Goal: Task Accomplishment & Management: Use online tool/utility

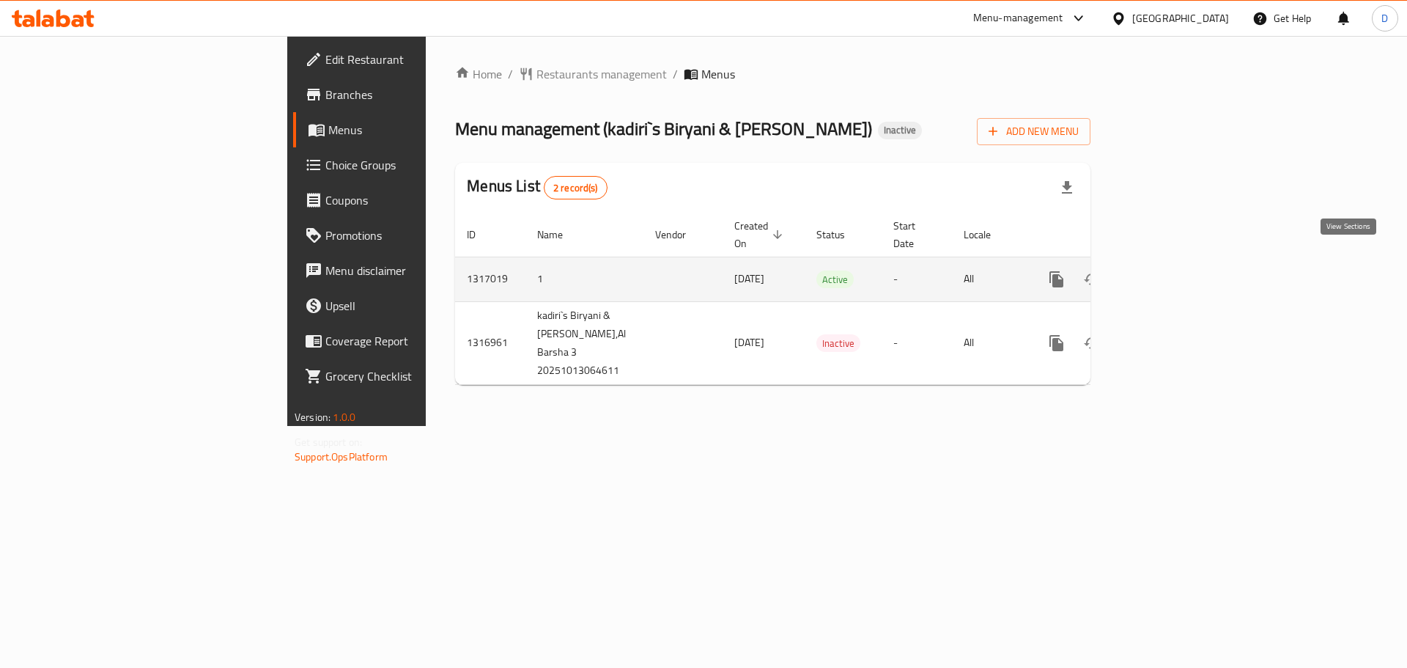
click at [1171, 270] on icon "enhanced table" at bounding box center [1163, 279] width 18 height 18
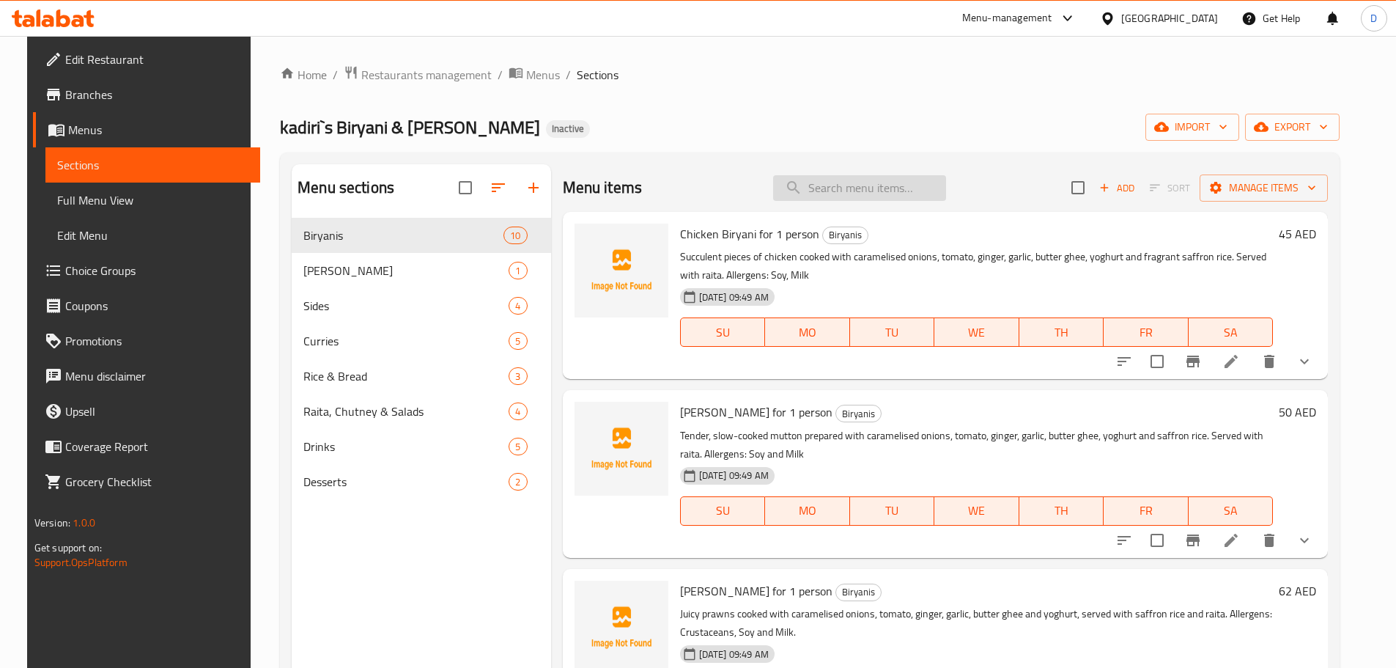
click at [873, 192] on input "search" at bounding box center [859, 188] width 173 height 26
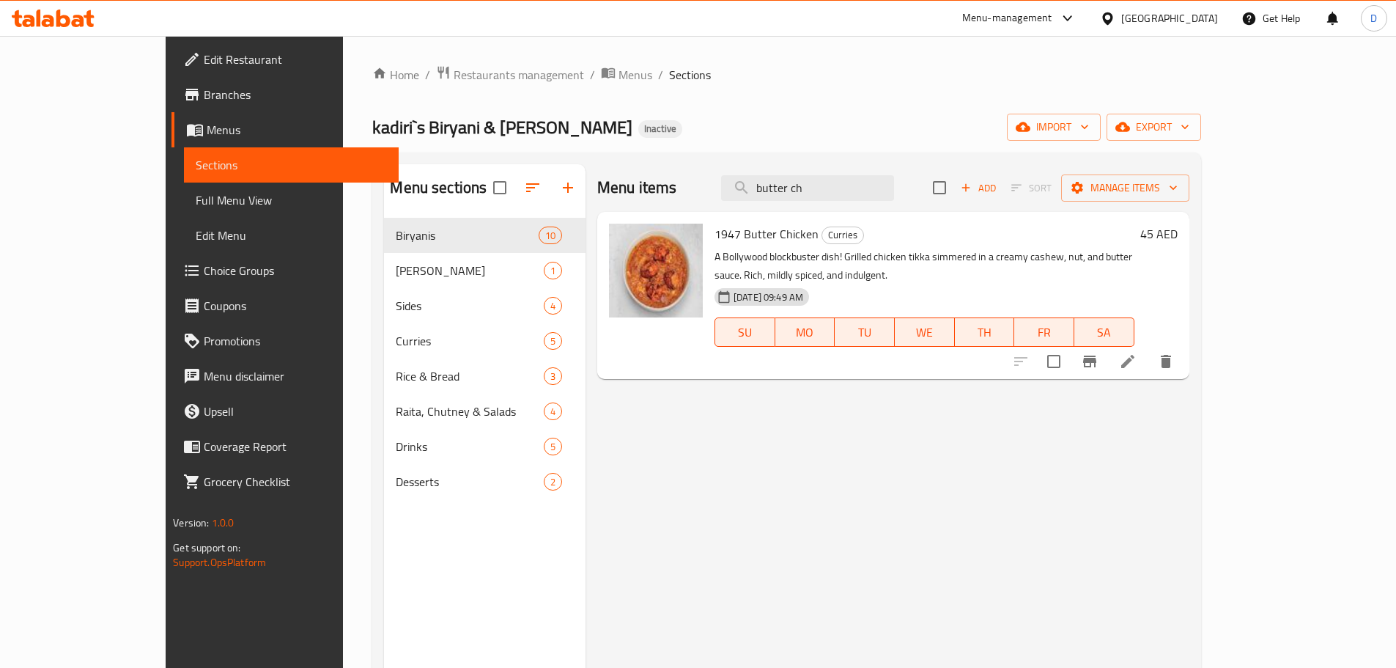
drag, startPoint x: 887, startPoint y: 194, endPoint x: 653, endPoint y: 200, distance: 233.9
click at [653, 200] on div "Menu items butter ch Add Sort Manage items" at bounding box center [893, 188] width 592 height 48
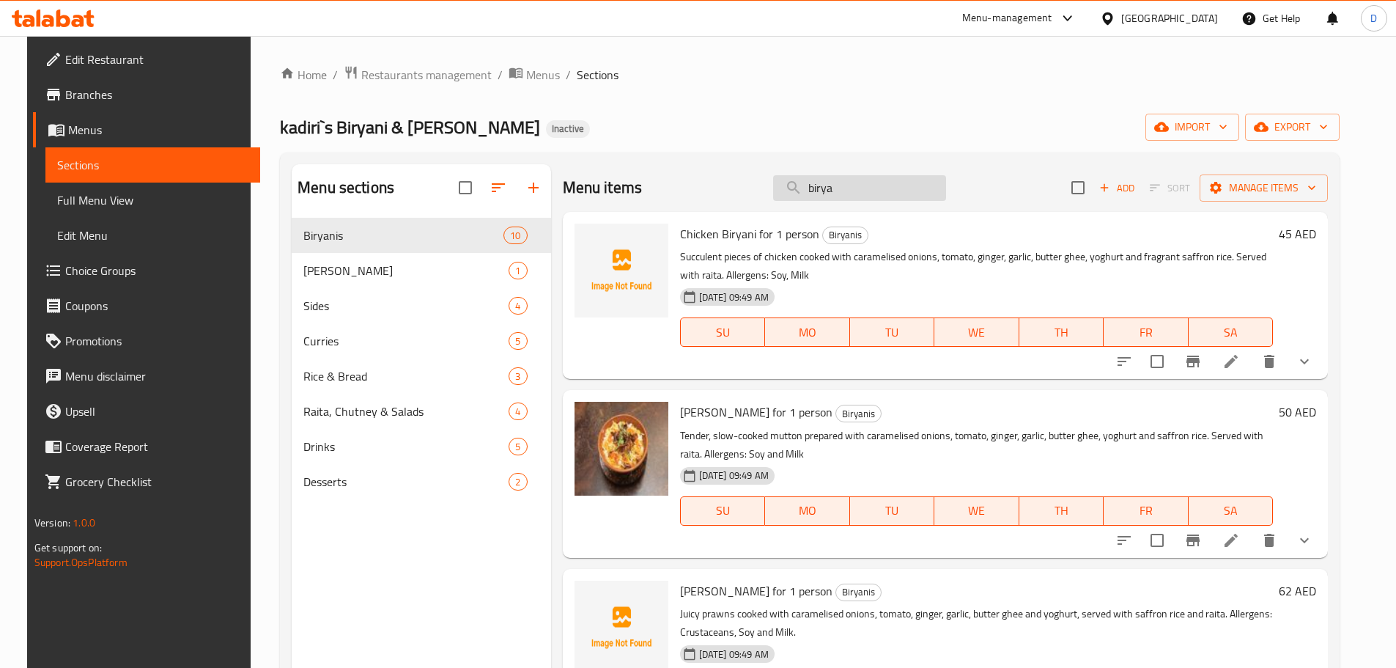
drag, startPoint x: 859, startPoint y: 187, endPoint x: 790, endPoint y: 198, distance: 69.8
click at [790, 198] on input "birya" at bounding box center [859, 188] width 173 height 26
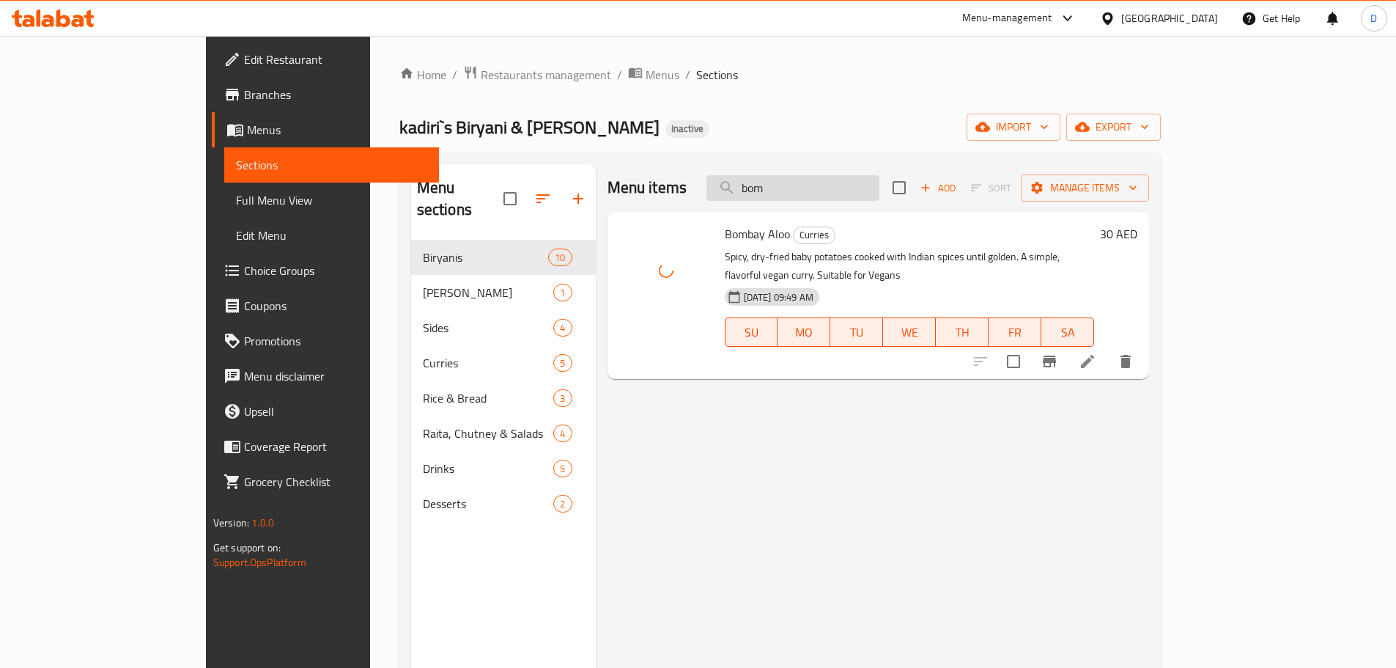
click at [858, 190] on input "bom" at bounding box center [793, 188] width 173 height 26
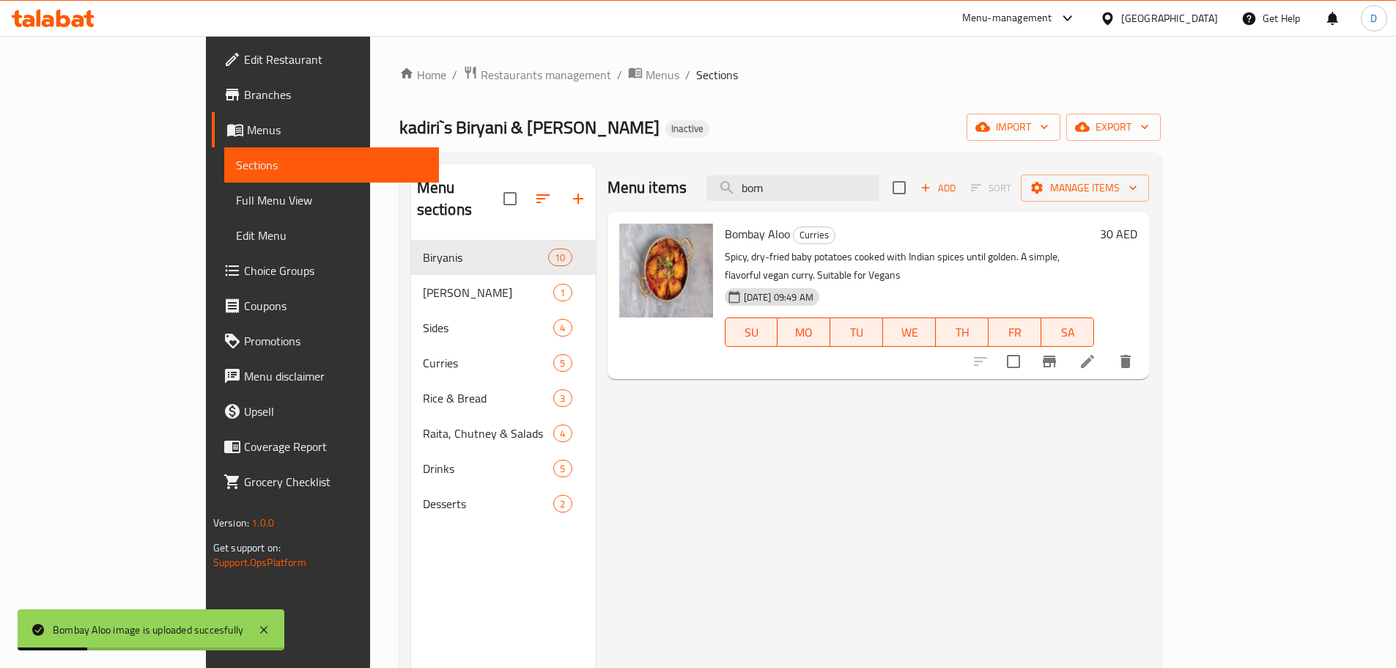
drag, startPoint x: 858, startPoint y: 190, endPoint x: 759, endPoint y: 178, distance: 100.4
click at [759, 178] on div "Menu items bom Add Sort Manage items" at bounding box center [879, 188] width 542 height 48
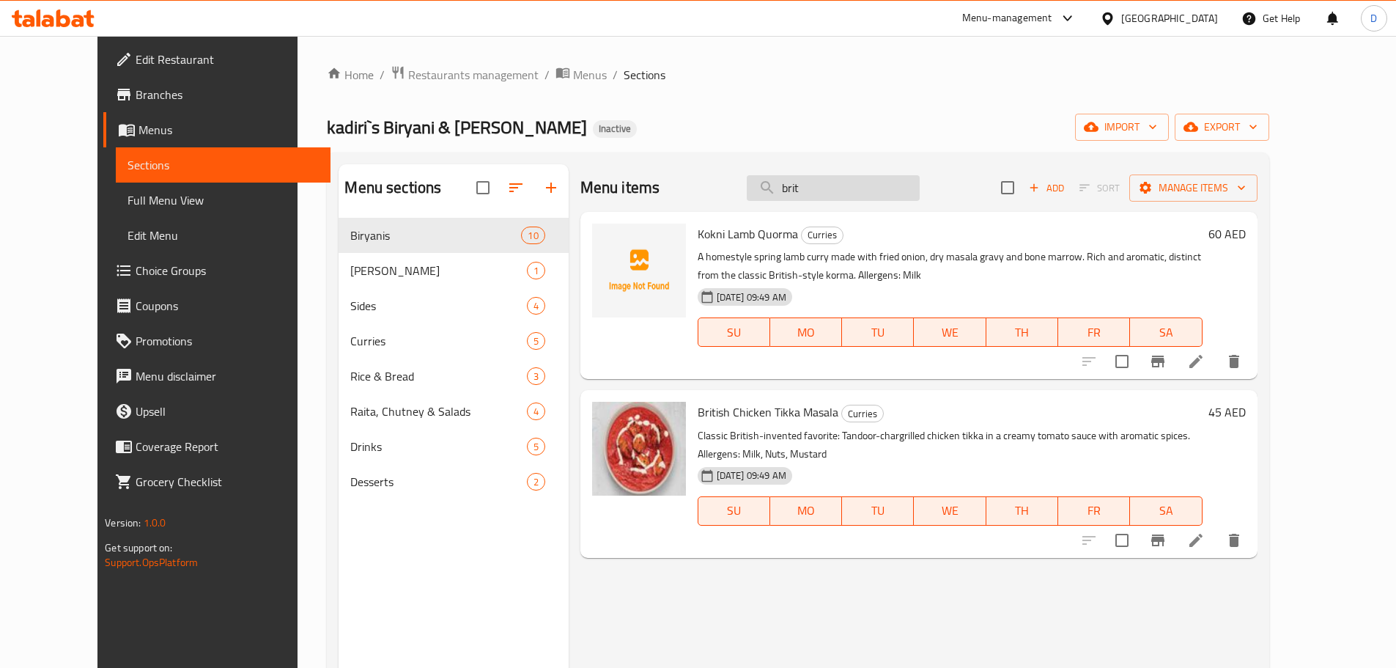
drag, startPoint x: 851, startPoint y: 189, endPoint x: 784, endPoint y: 197, distance: 67.9
click at [784, 197] on input "brit" at bounding box center [833, 188] width 173 height 26
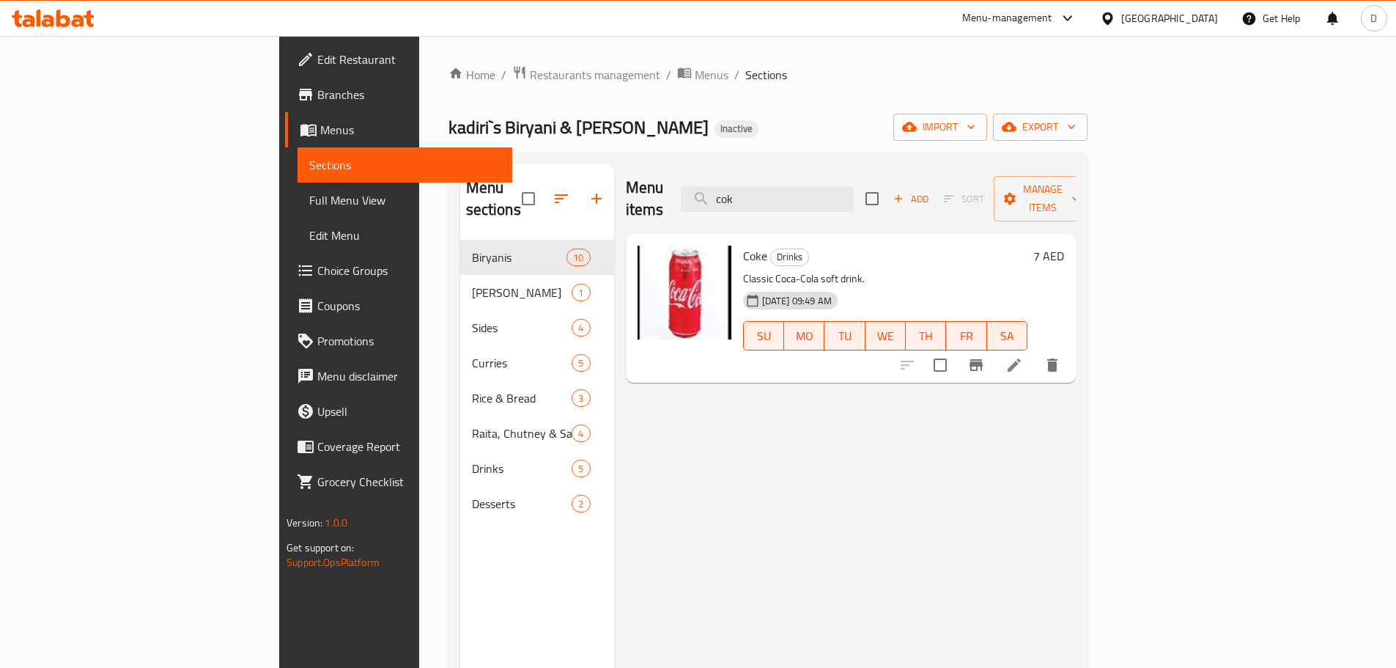
drag, startPoint x: 859, startPoint y: 192, endPoint x: 741, endPoint y: 191, distance: 118.0
click at [741, 191] on div "Menu items cok Add Sort Manage items" at bounding box center [851, 199] width 450 height 70
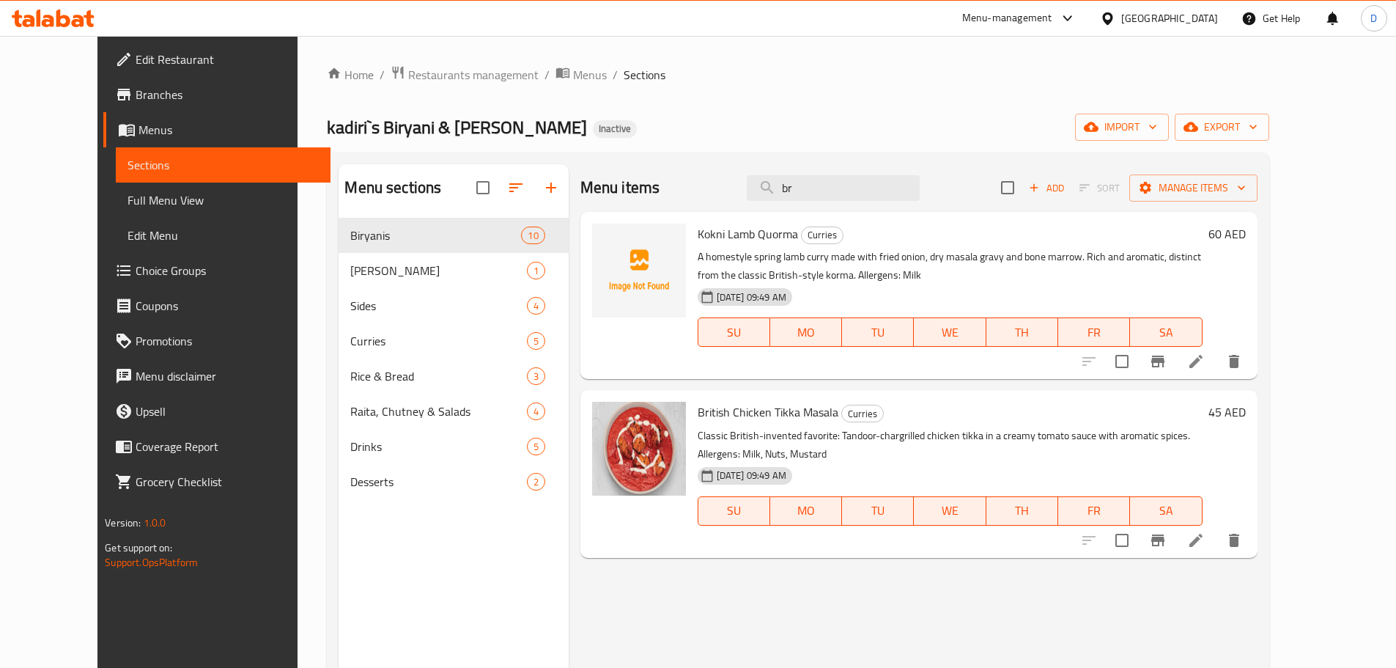
type input "b"
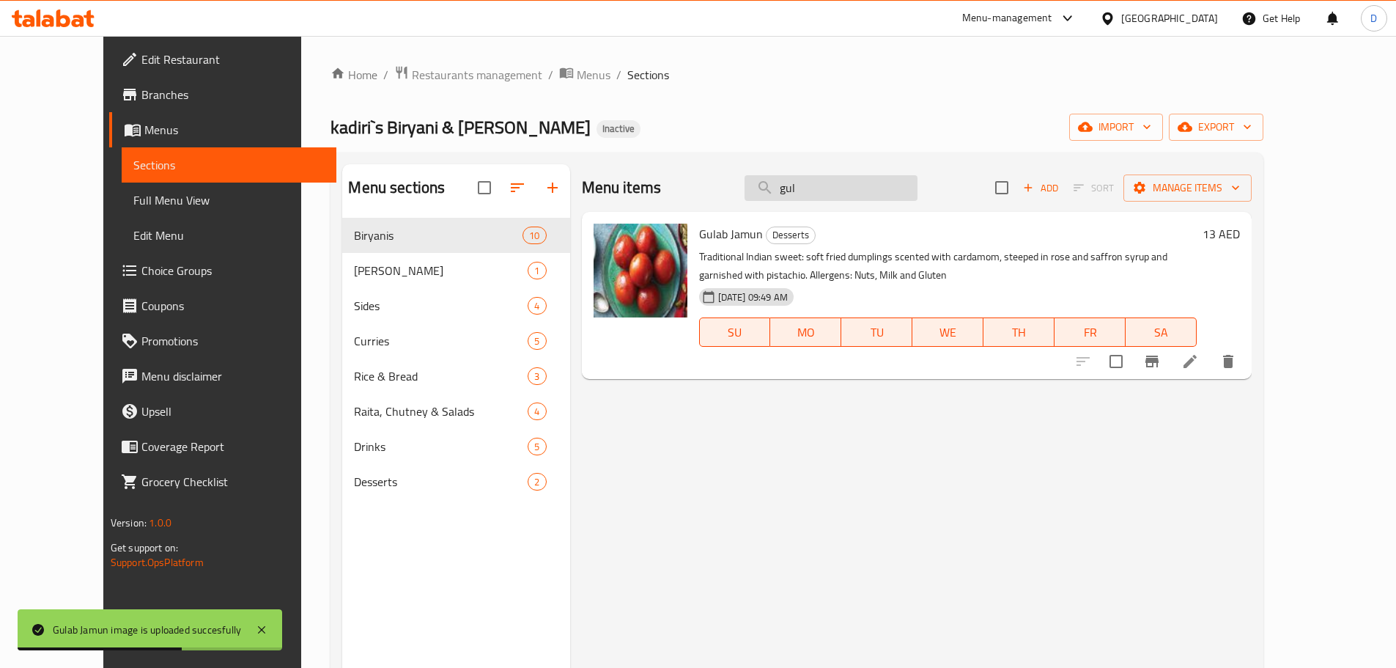
drag, startPoint x: 830, startPoint y: 188, endPoint x: 789, endPoint y: 191, distance: 41.2
click at [789, 191] on input "gul" at bounding box center [831, 188] width 173 height 26
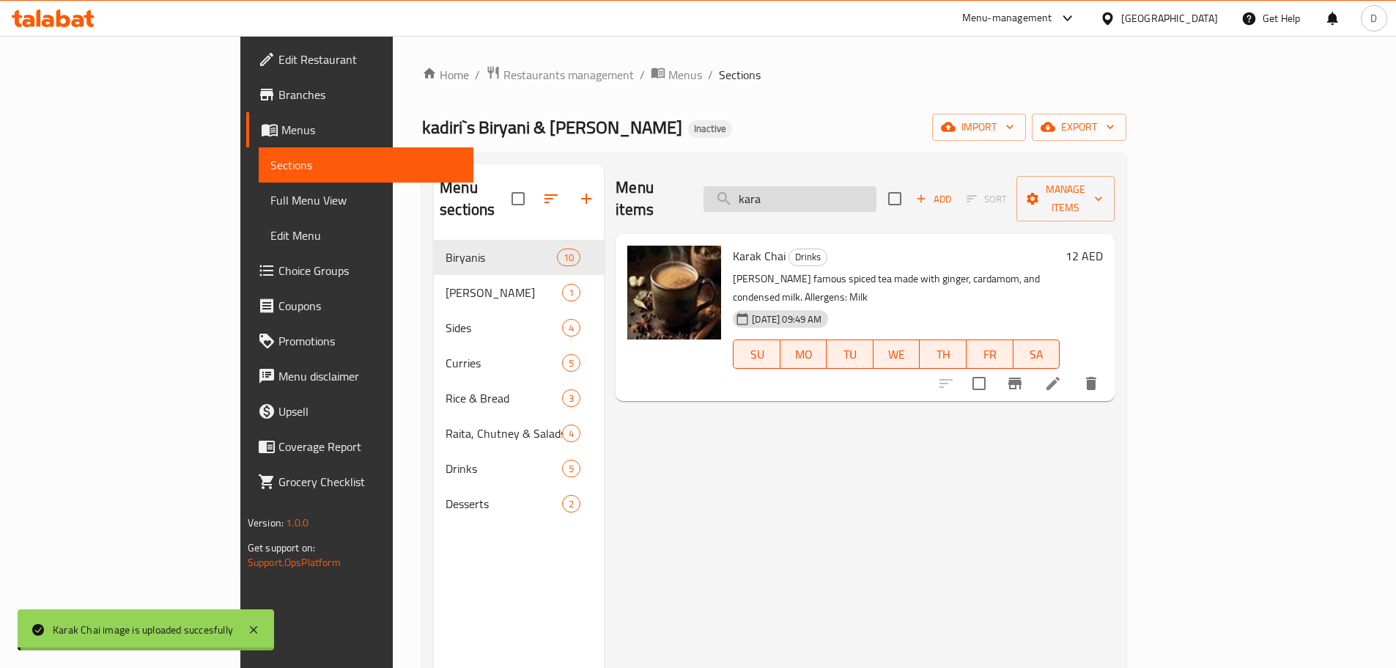
click at [862, 188] on input "kara" at bounding box center [790, 199] width 173 height 26
drag, startPoint x: 862, startPoint y: 188, endPoint x: 775, endPoint y: 190, distance: 86.5
click at [775, 190] on div "Menu items kara Add Sort Manage items" at bounding box center [865, 199] width 499 height 70
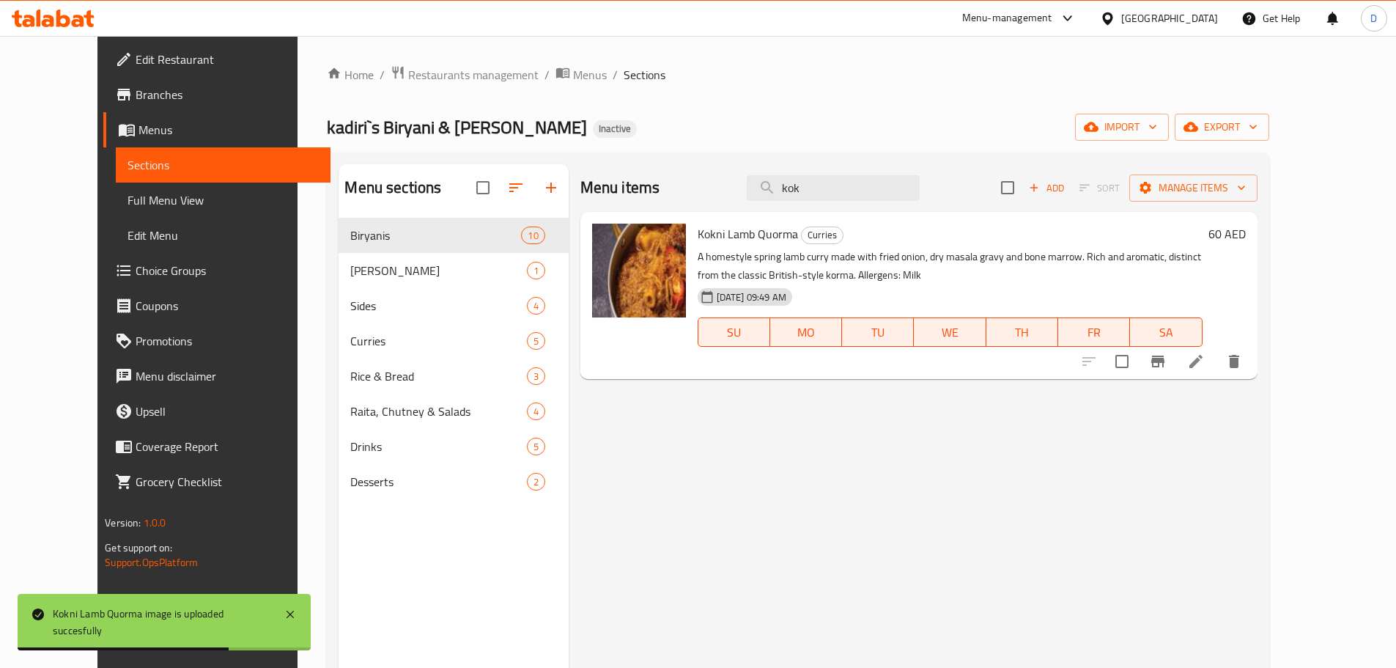
drag, startPoint x: 854, startPoint y: 183, endPoint x: 779, endPoint y: 183, distance: 74.8
click at [779, 183] on div "Menu items kok Add Sort Manage items" at bounding box center [919, 188] width 677 height 48
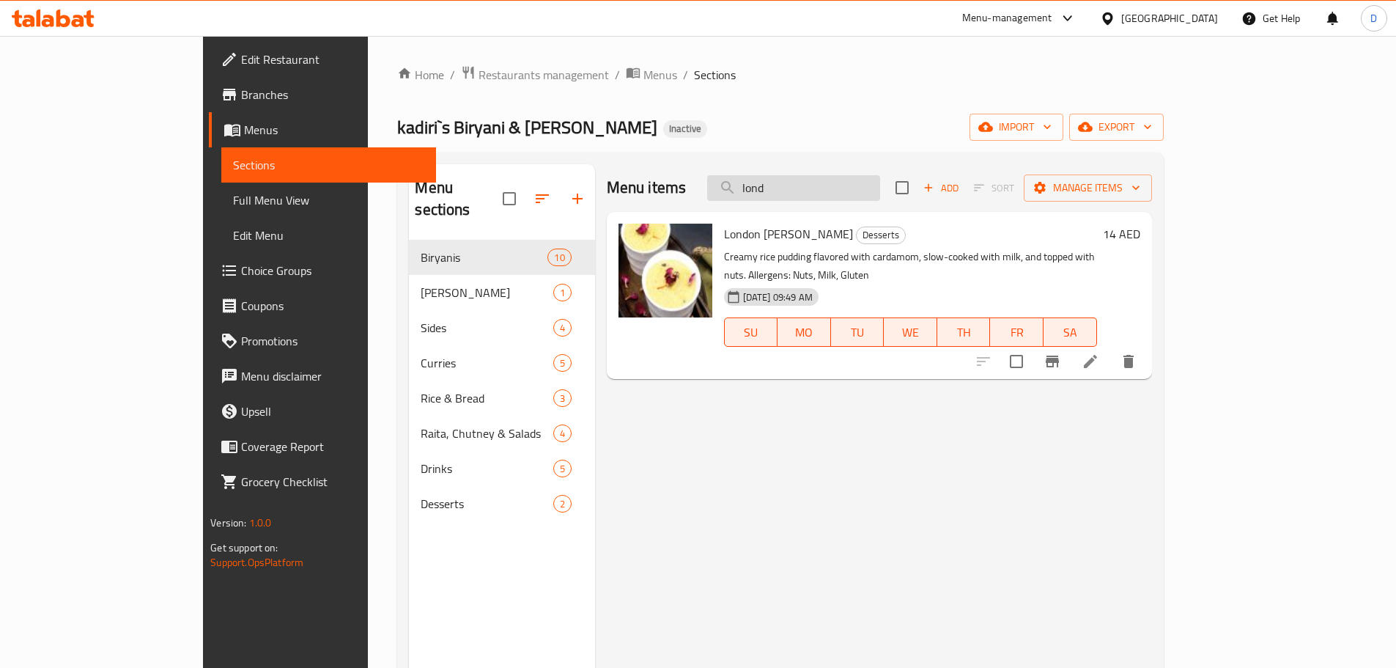
drag, startPoint x: 893, startPoint y: 184, endPoint x: 814, endPoint y: 194, distance: 79.0
click at [814, 194] on input "lond" at bounding box center [793, 188] width 173 height 26
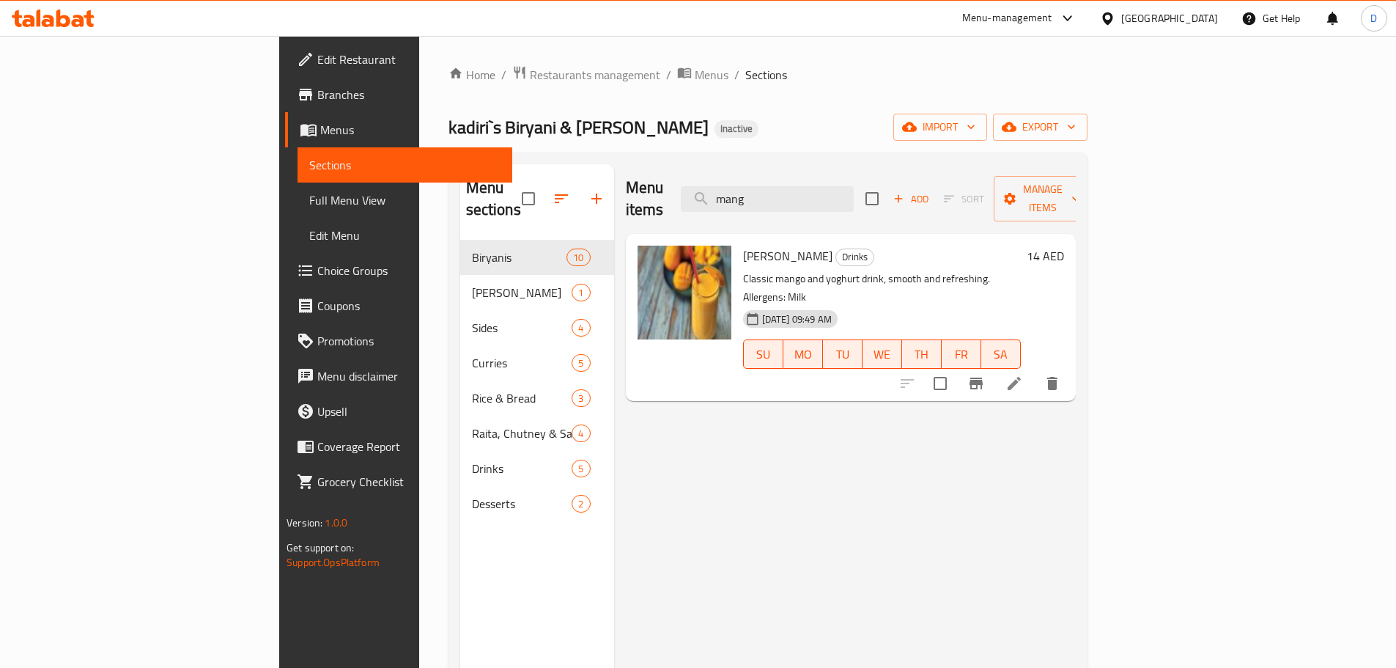
drag, startPoint x: 853, startPoint y: 187, endPoint x: 674, endPoint y: 199, distance: 179.3
click at [674, 199] on div "Menu items mang Add Sort Manage items" at bounding box center [851, 199] width 450 height 70
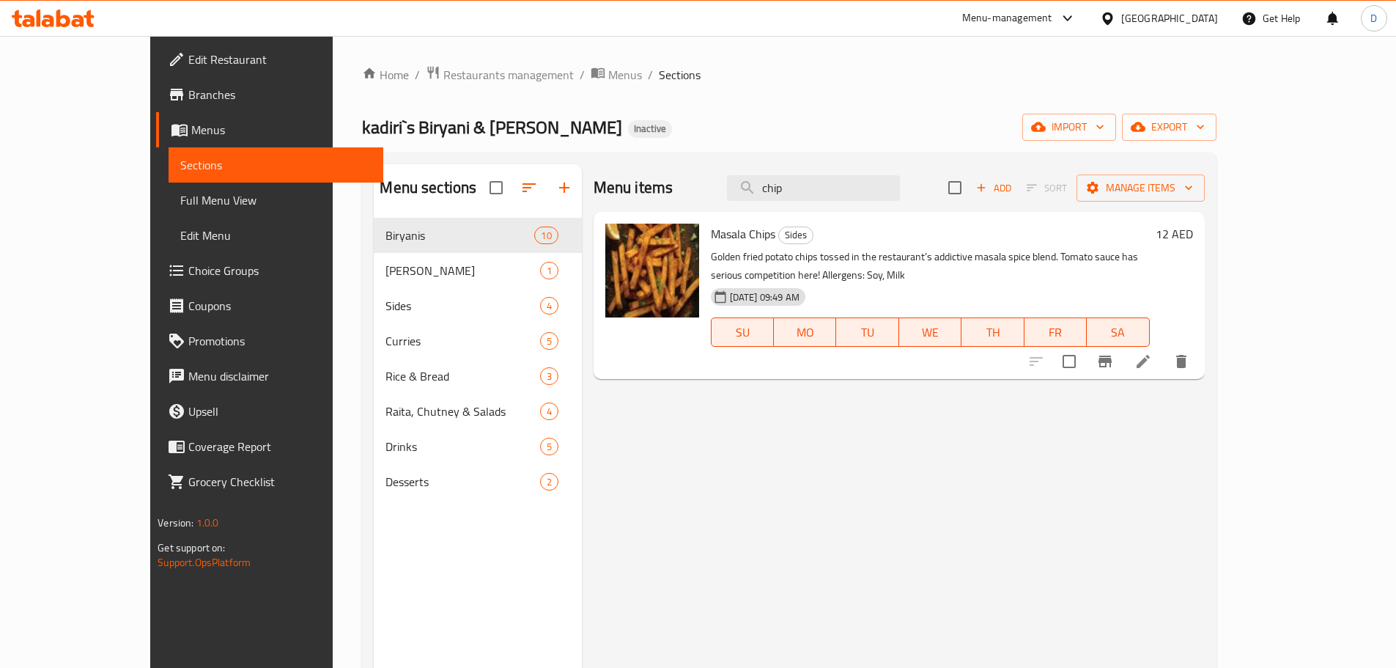
drag, startPoint x: 846, startPoint y: 197, endPoint x: 698, endPoint y: 191, distance: 148.2
click at [698, 191] on div "Menu items chip Add Sort Manage items" at bounding box center [899, 188] width 611 height 48
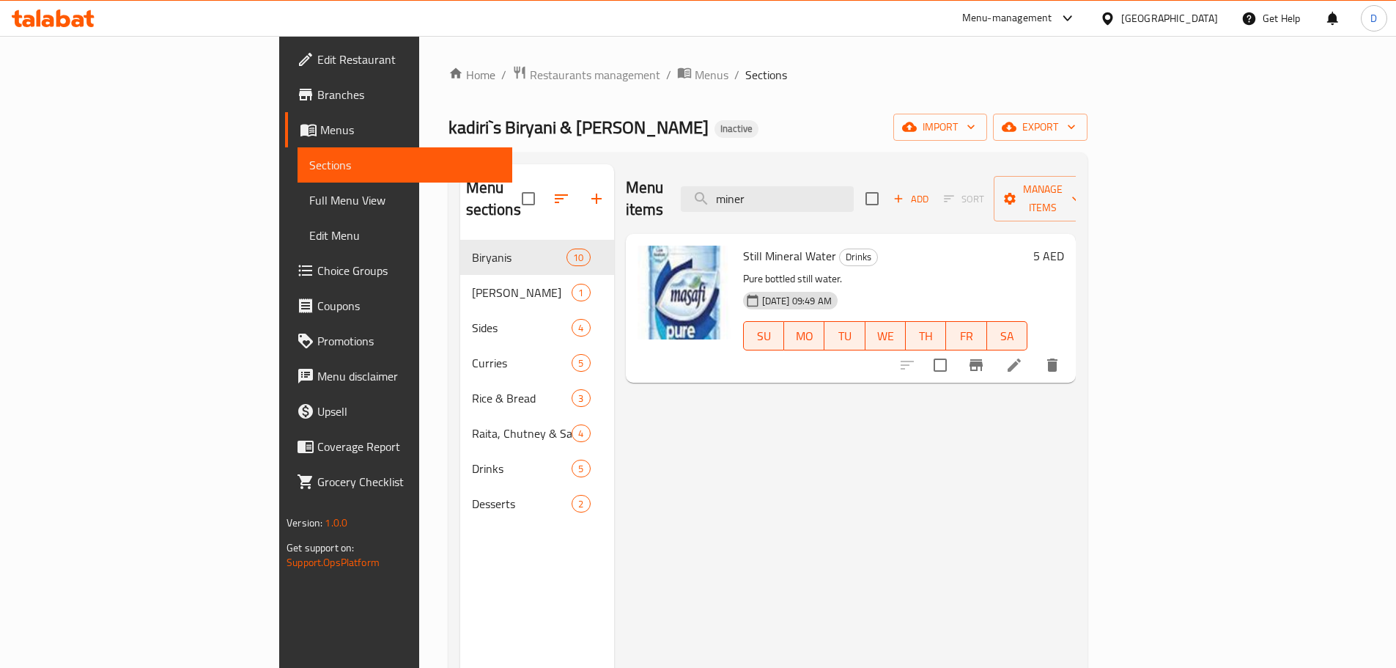
drag, startPoint x: 854, startPoint y: 187, endPoint x: 756, endPoint y: 189, distance: 97.5
click at [756, 189] on div "Menu items miner Add Sort Manage items" at bounding box center [851, 199] width 450 height 70
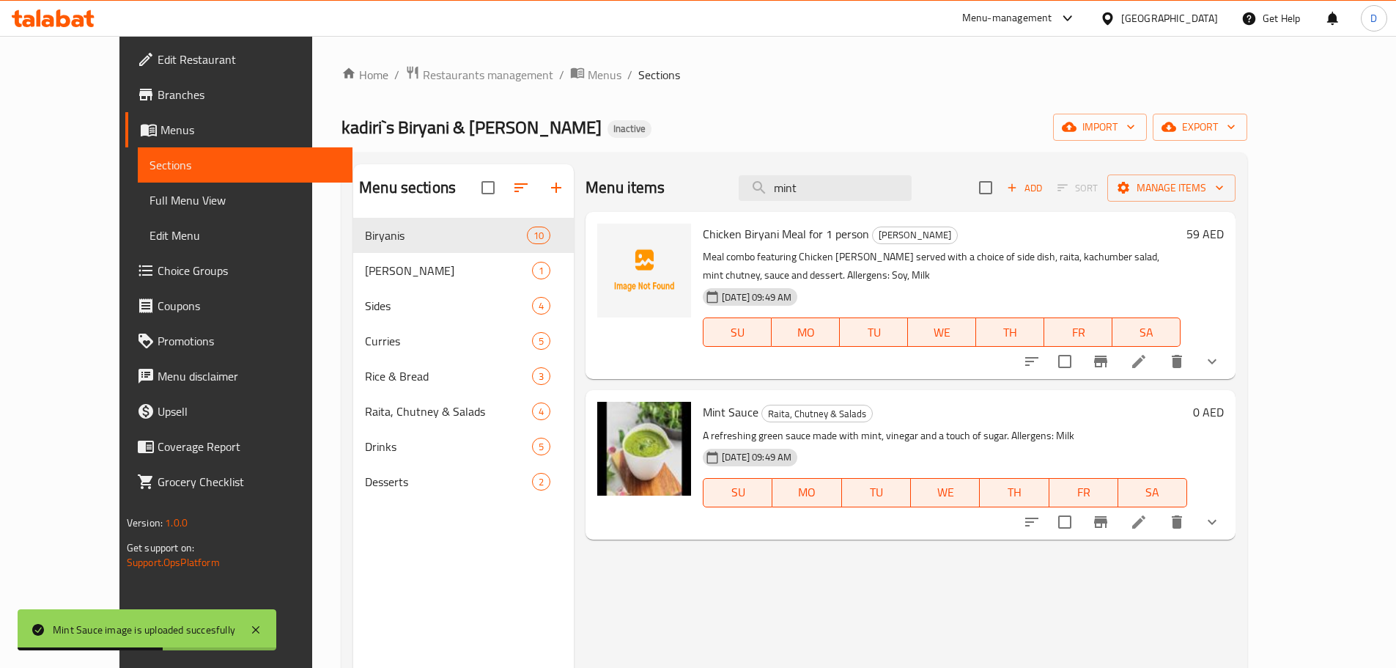
drag, startPoint x: 891, startPoint y: 188, endPoint x: 756, endPoint y: 183, distance: 135.7
click at [756, 183] on div "Menu items mint Add Sort Manage items" at bounding box center [911, 188] width 650 height 48
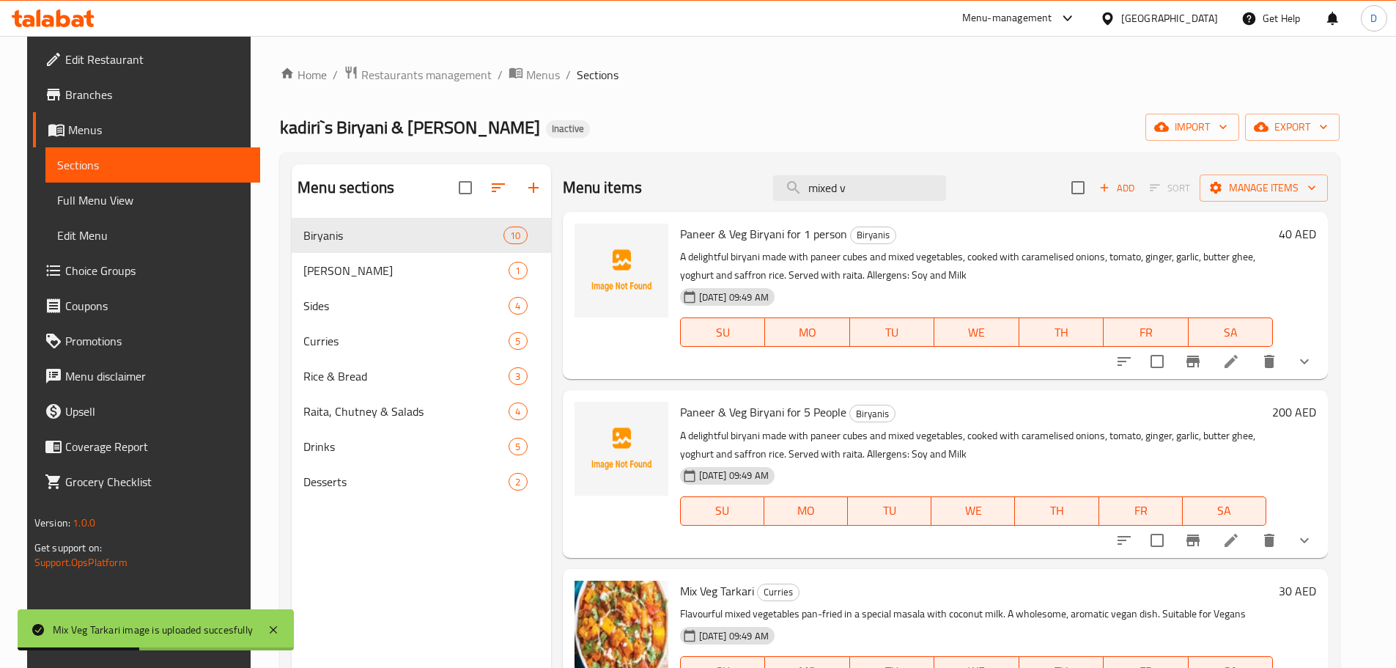
drag, startPoint x: 888, startPoint y: 185, endPoint x: 650, endPoint y: 185, distance: 237.5
click at [650, 185] on div "Menu items mixed v Add Sort Manage items" at bounding box center [946, 188] width 766 height 48
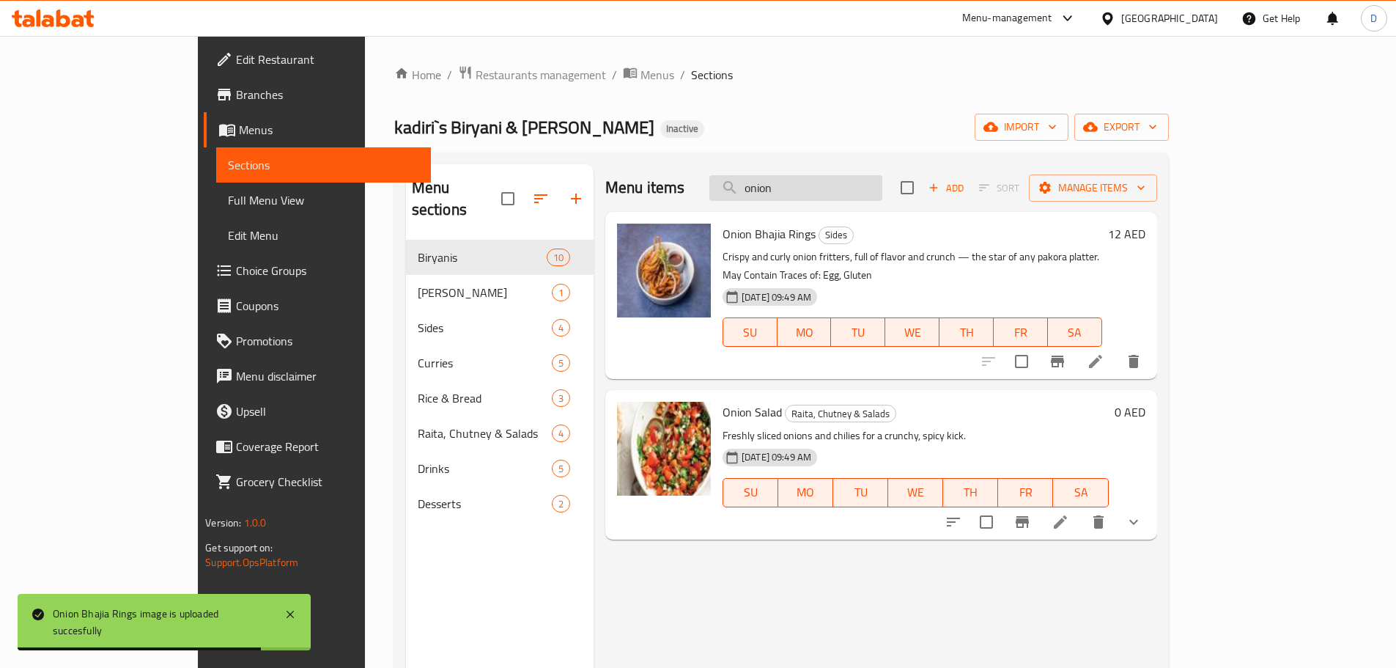
click at [880, 191] on input "onion" at bounding box center [796, 188] width 173 height 26
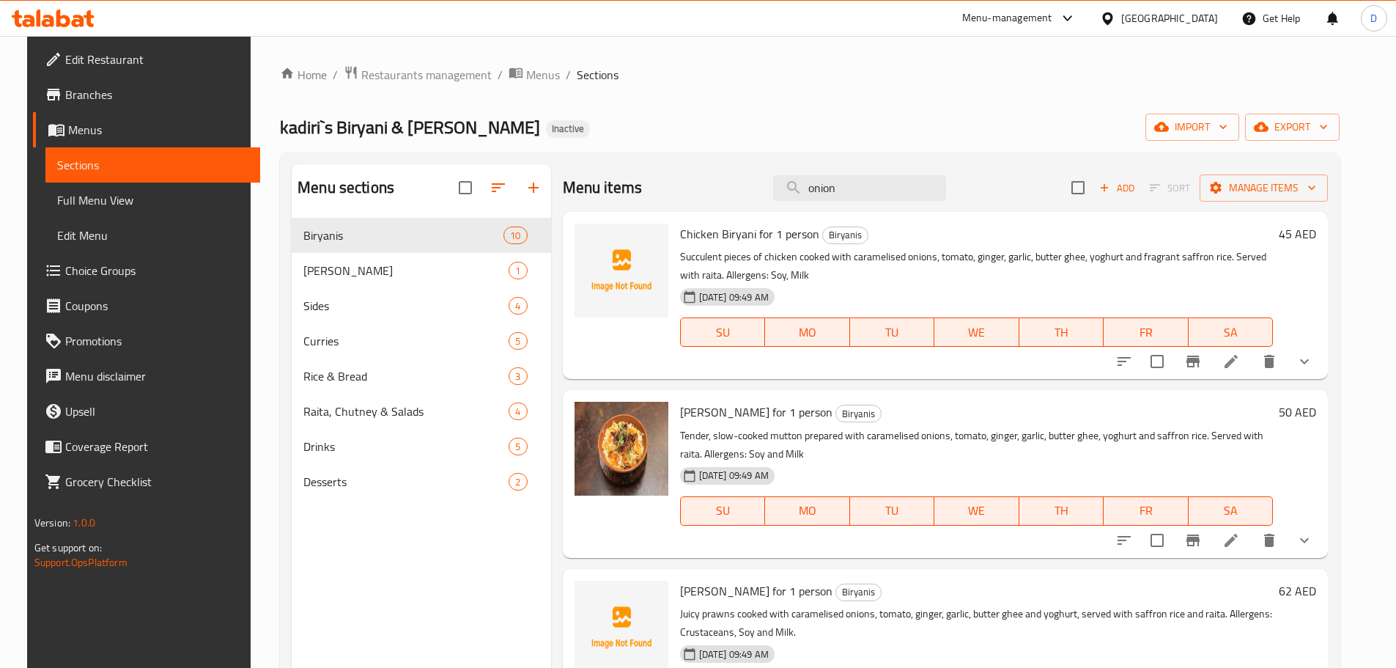
drag, startPoint x: 869, startPoint y: 188, endPoint x: 740, endPoint y: 185, distance: 128.3
click at [740, 185] on div "Menu items onion Add Sort Manage items" at bounding box center [946, 188] width 766 height 48
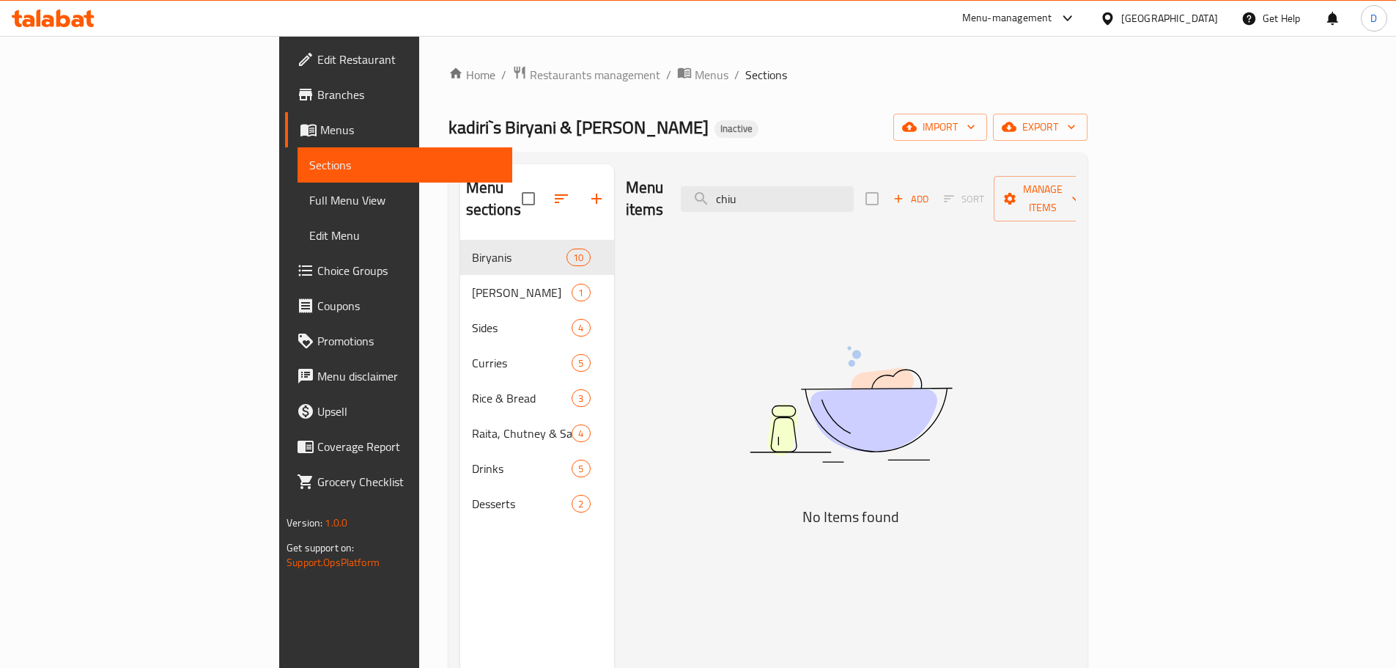
drag, startPoint x: 872, startPoint y: 183, endPoint x: 637, endPoint y: 183, distance: 235.3
click at [637, 183] on div "Menu items chiu Add Sort Manage items" at bounding box center [851, 199] width 450 height 70
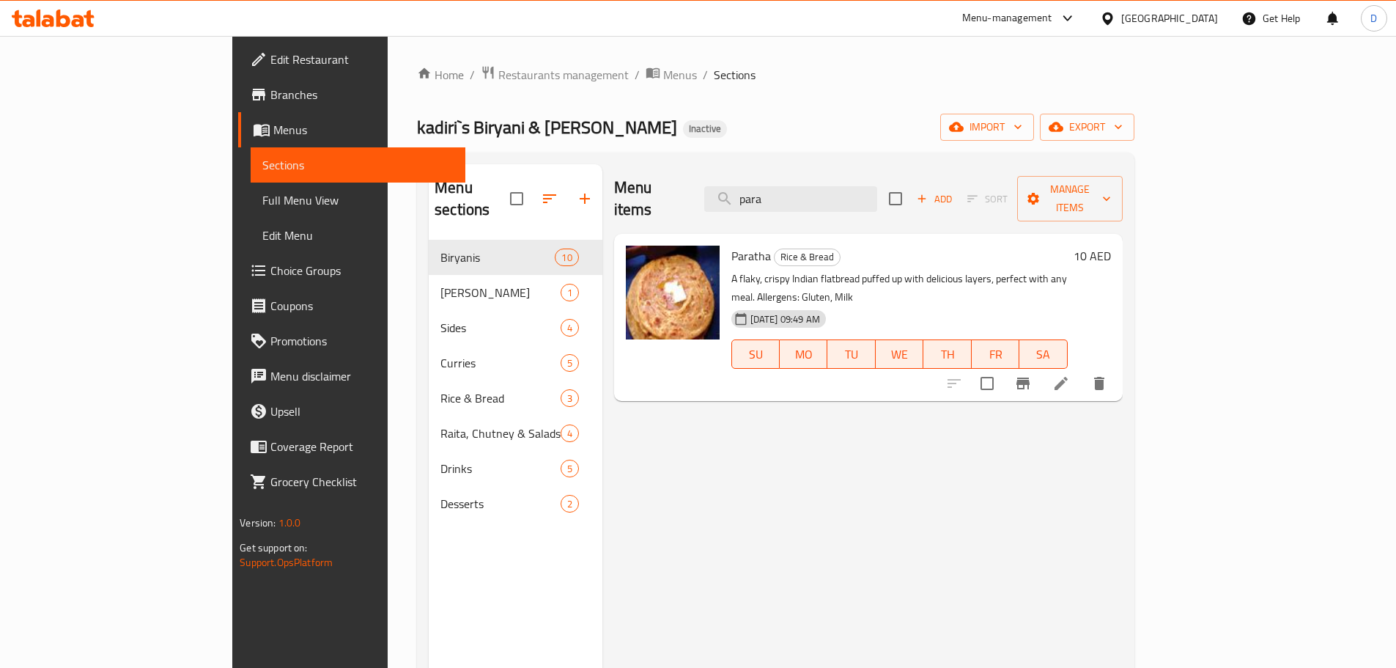
drag, startPoint x: 863, startPoint y: 184, endPoint x: 749, endPoint y: 183, distance: 114.3
click at [749, 183] on div "Menu items para Add Sort Manage items" at bounding box center [868, 199] width 509 height 70
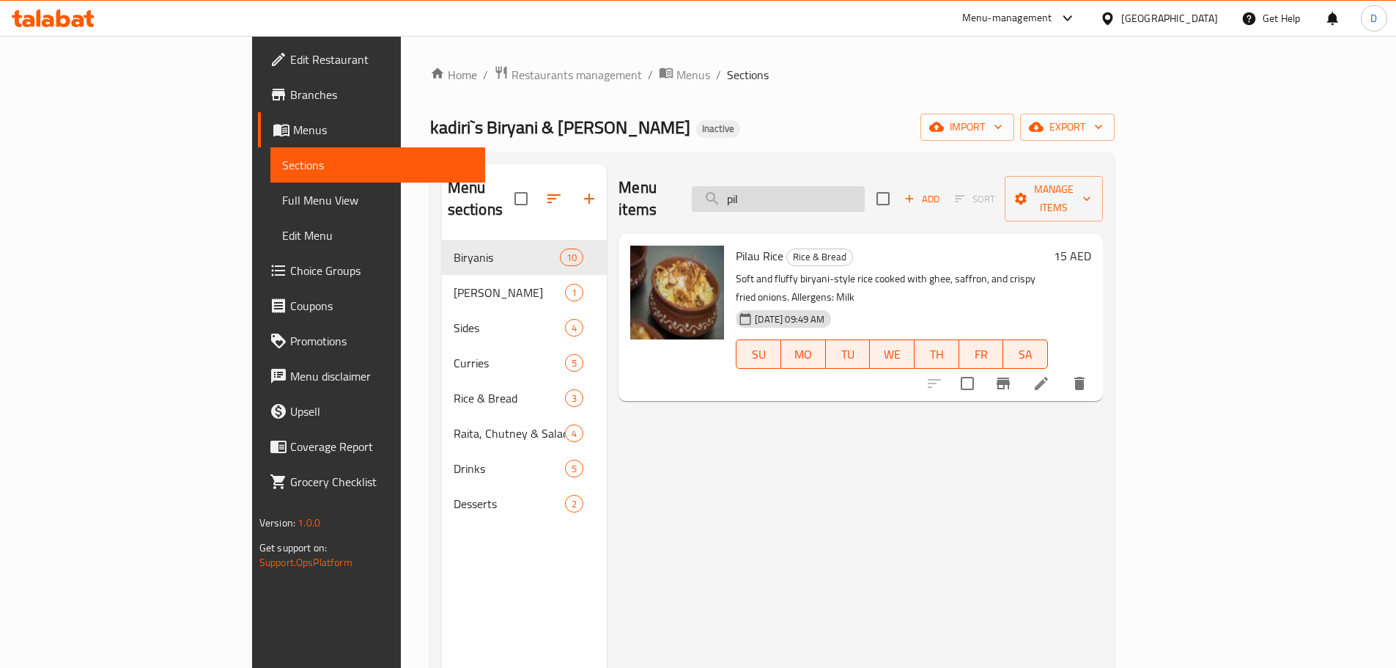
click at [830, 188] on input "pil" at bounding box center [778, 199] width 173 height 26
click at [863, 186] on input "pil" at bounding box center [778, 199] width 173 height 26
click at [863, 188] on input "pil" at bounding box center [778, 199] width 173 height 26
drag, startPoint x: 838, startPoint y: 193, endPoint x: 777, endPoint y: 194, distance: 60.8
click at [777, 194] on div "Menu items pil Add Sort Manage items" at bounding box center [861, 199] width 484 height 70
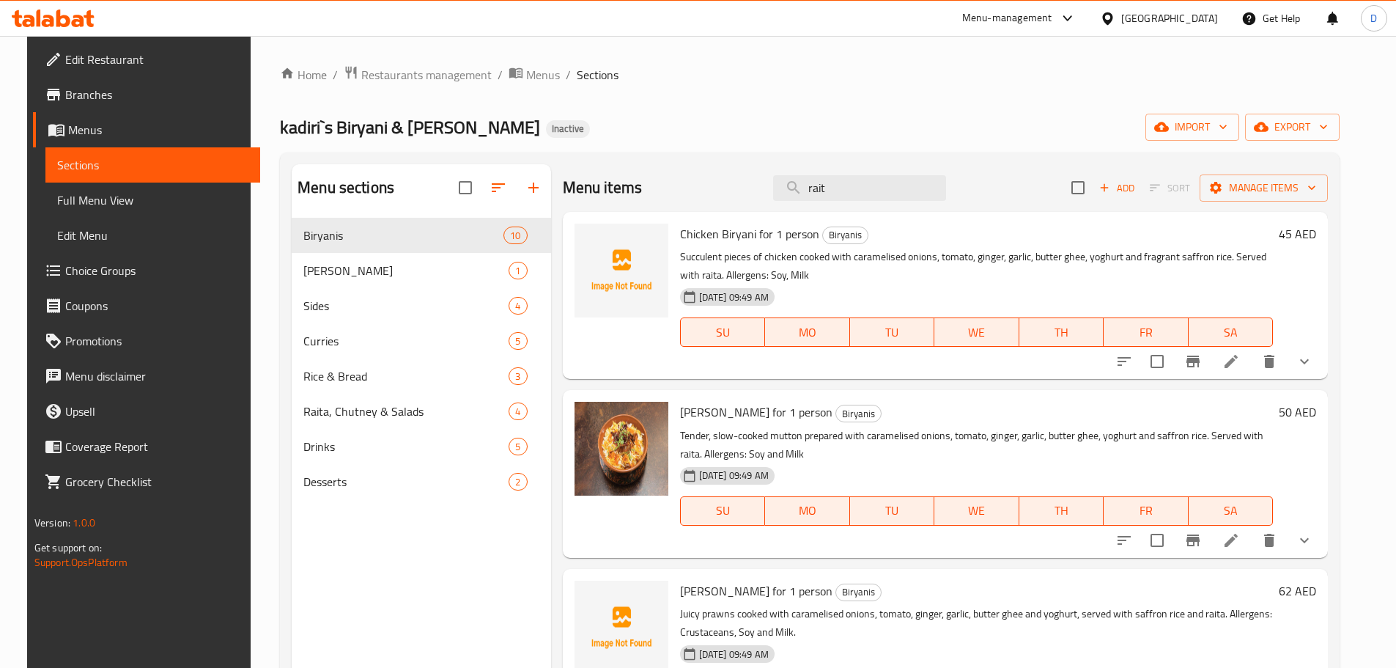
drag, startPoint x: 855, startPoint y: 195, endPoint x: 710, endPoint y: 196, distance: 144.4
click at [710, 196] on div "Menu items rait Add Sort Manage items" at bounding box center [946, 188] width 766 height 48
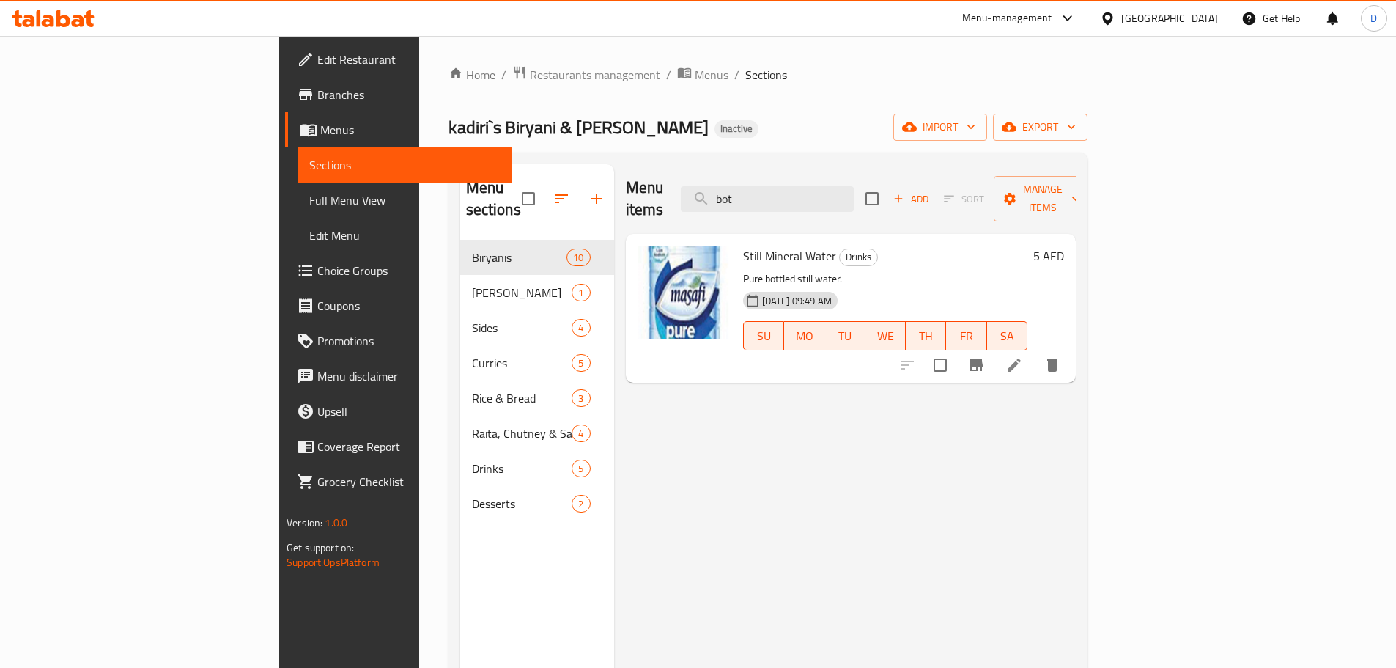
drag, startPoint x: 851, startPoint y: 188, endPoint x: 746, endPoint y: 192, distance: 104.9
click at [746, 192] on div "Menu items bot Add Sort Manage items" at bounding box center [851, 199] width 450 height 70
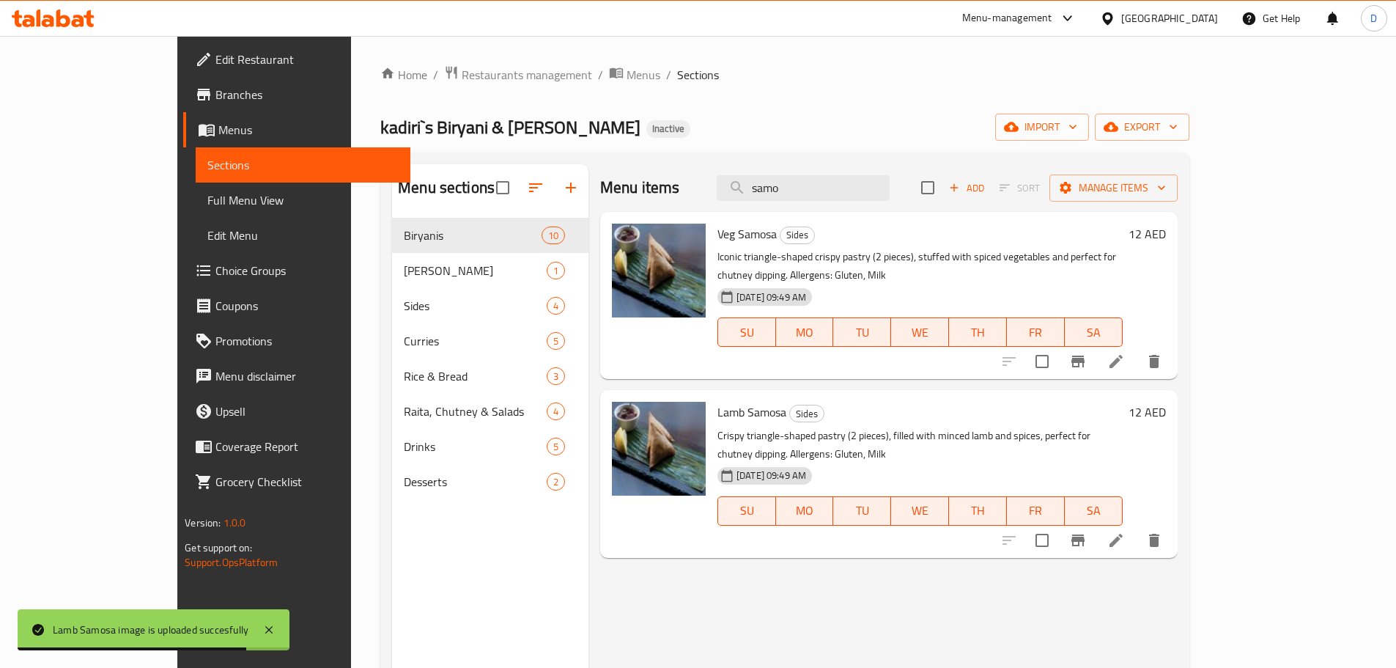
drag, startPoint x: 873, startPoint y: 184, endPoint x: 757, endPoint y: 186, distance: 115.8
click at [757, 186] on div "Menu items samo Add Sort Manage items" at bounding box center [889, 188] width 578 height 48
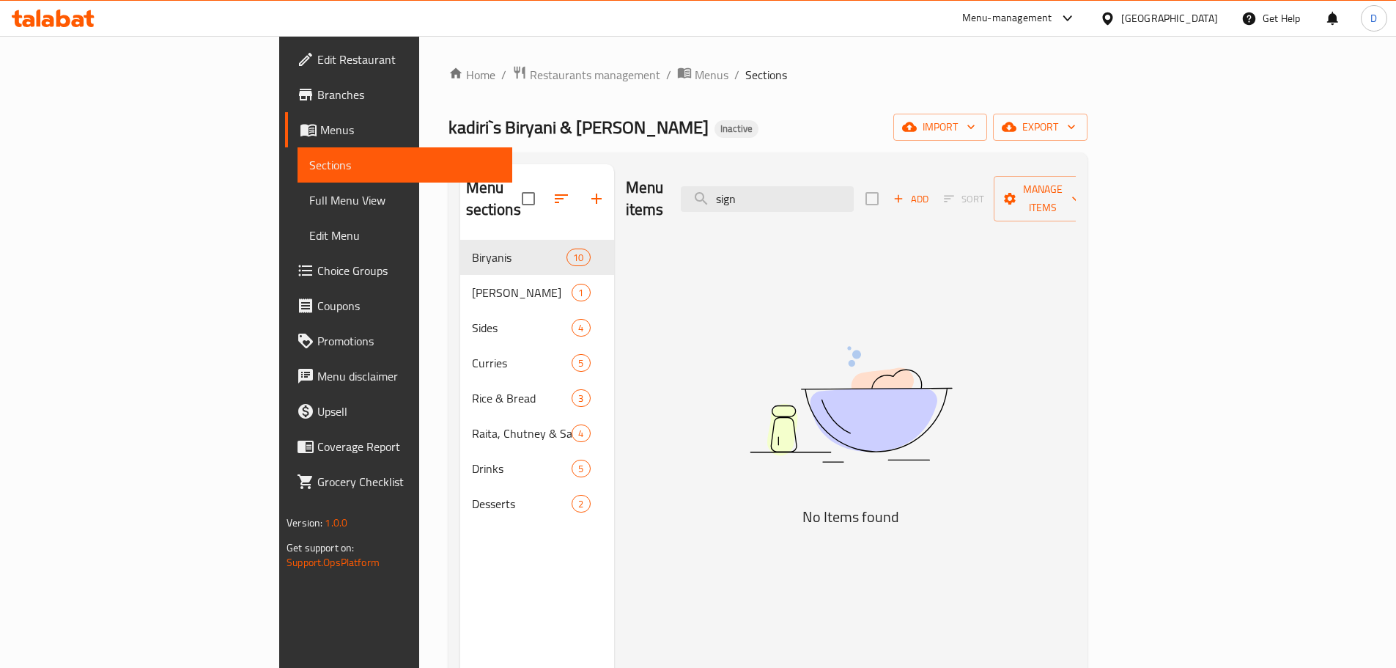
drag, startPoint x: 891, startPoint y: 188, endPoint x: 762, endPoint y: 180, distance: 128.6
click at [762, 180] on div "Menu items sign Add Sort Manage items" at bounding box center [851, 199] width 450 height 70
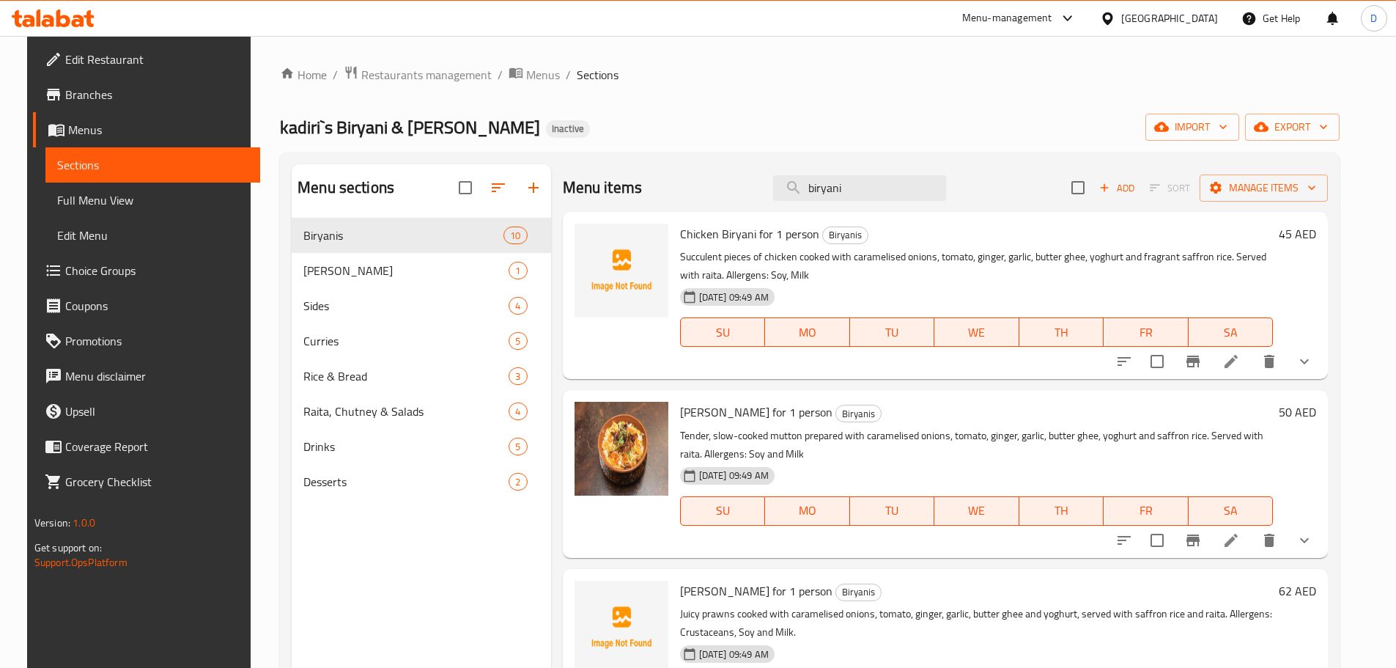
drag, startPoint x: 861, startPoint y: 178, endPoint x: 774, endPoint y: 183, distance: 87.4
click at [774, 183] on div "Menu items biryani Add Sort Manage items" at bounding box center [946, 188] width 766 height 48
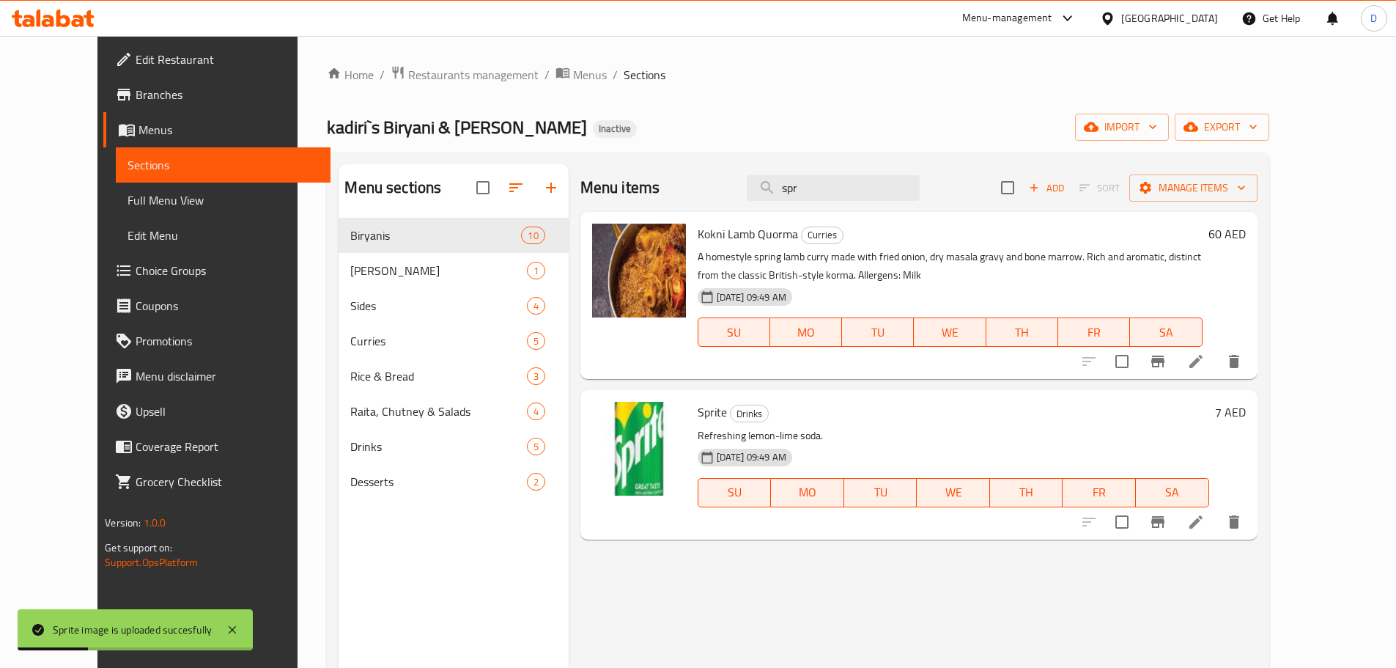
drag, startPoint x: 853, startPoint y: 193, endPoint x: 753, endPoint y: 196, distance: 99.7
click at [753, 196] on div "Menu items spr Add Sort Manage items" at bounding box center [919, 188] width 677 height 48
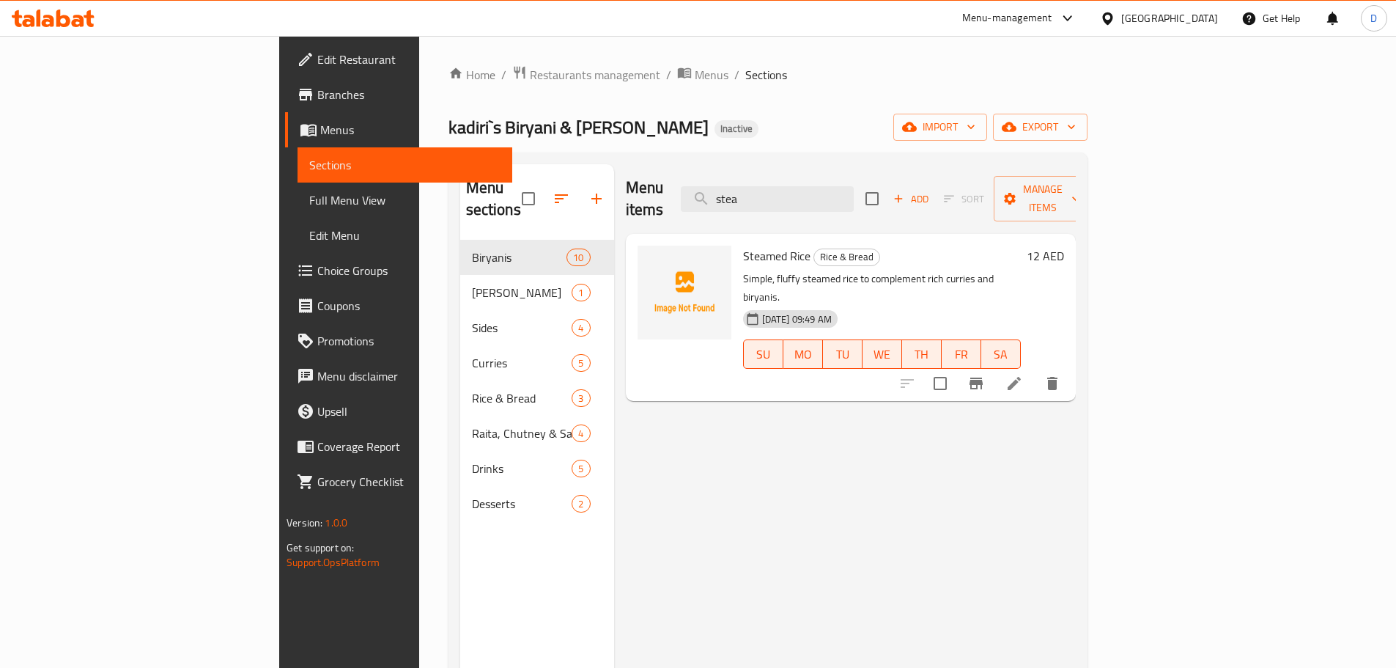
type input "stea"
click at [309, 204] on span "Full Menu View" at bounding box center [404, 200] width 191 height 18
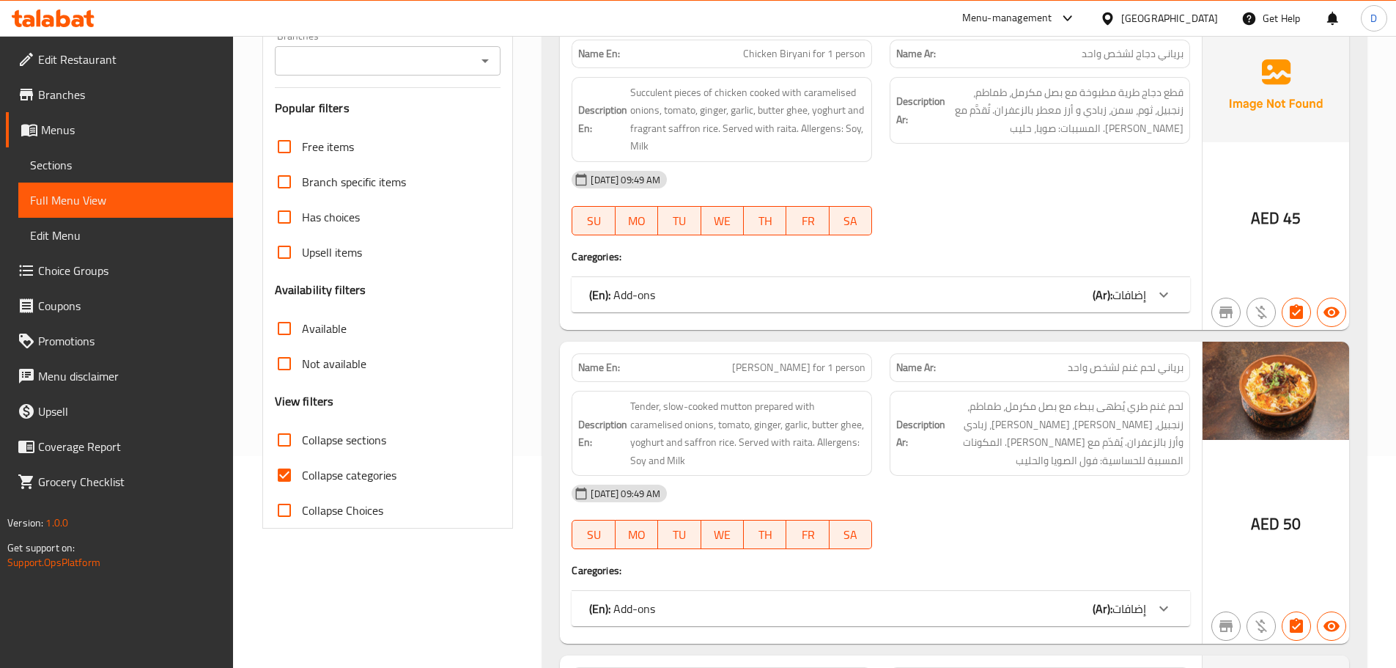
scroll to position [220, 0]
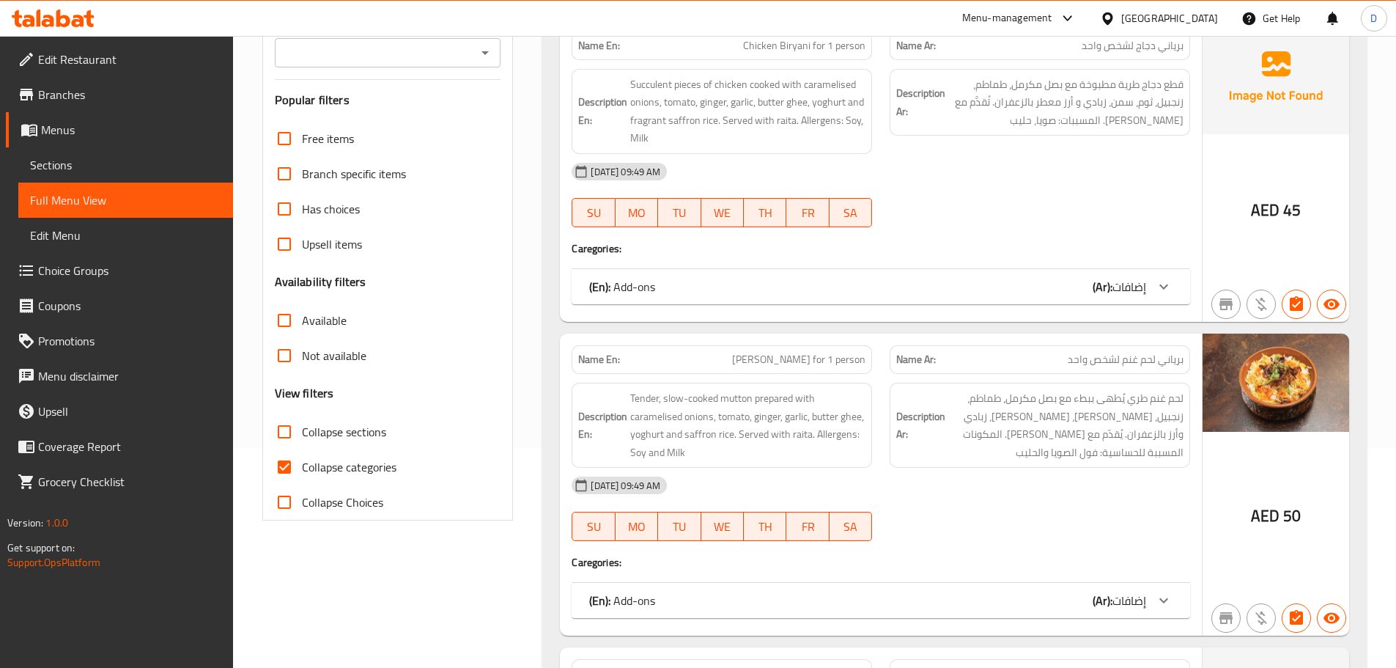
click at [285, 469] on input "Collapse categories" at bounding box center [284, 466] width 35 height 35
checkbox input "false"
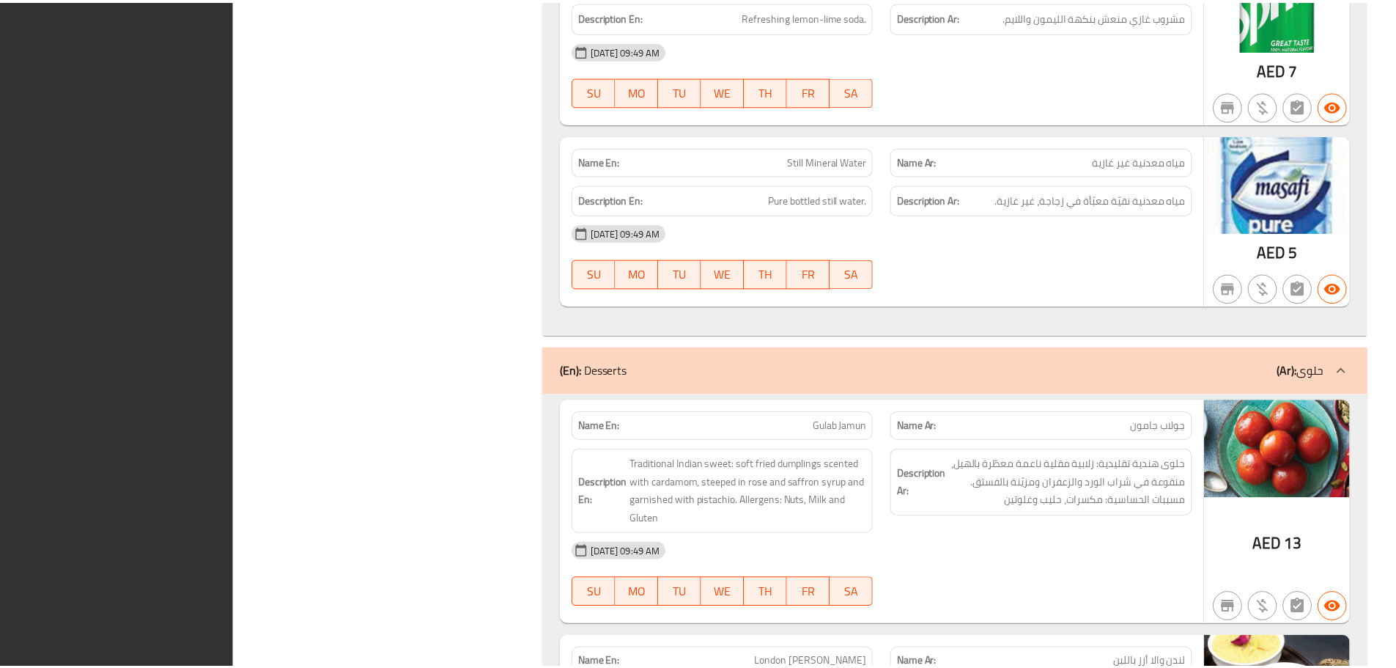
scroll to position [12132, 0]
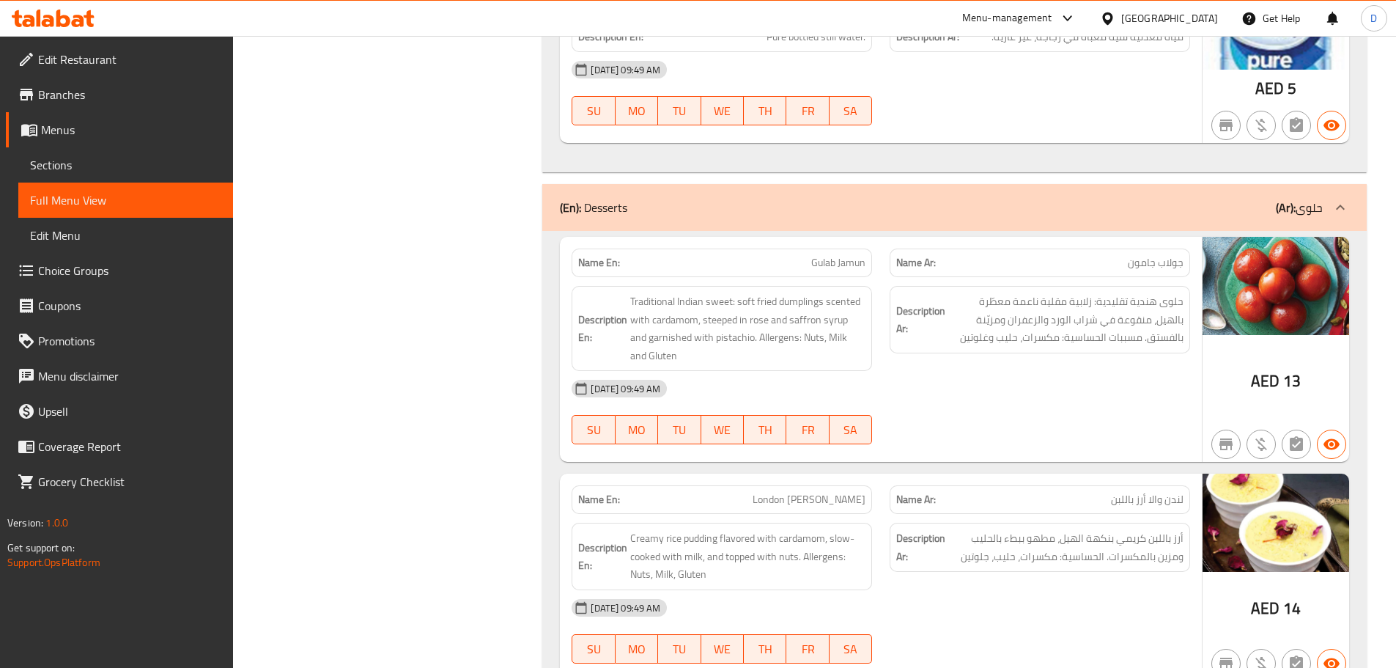
click at [106, 127] on span "Menus" at bounding box center [131, 130] width 180 height 18
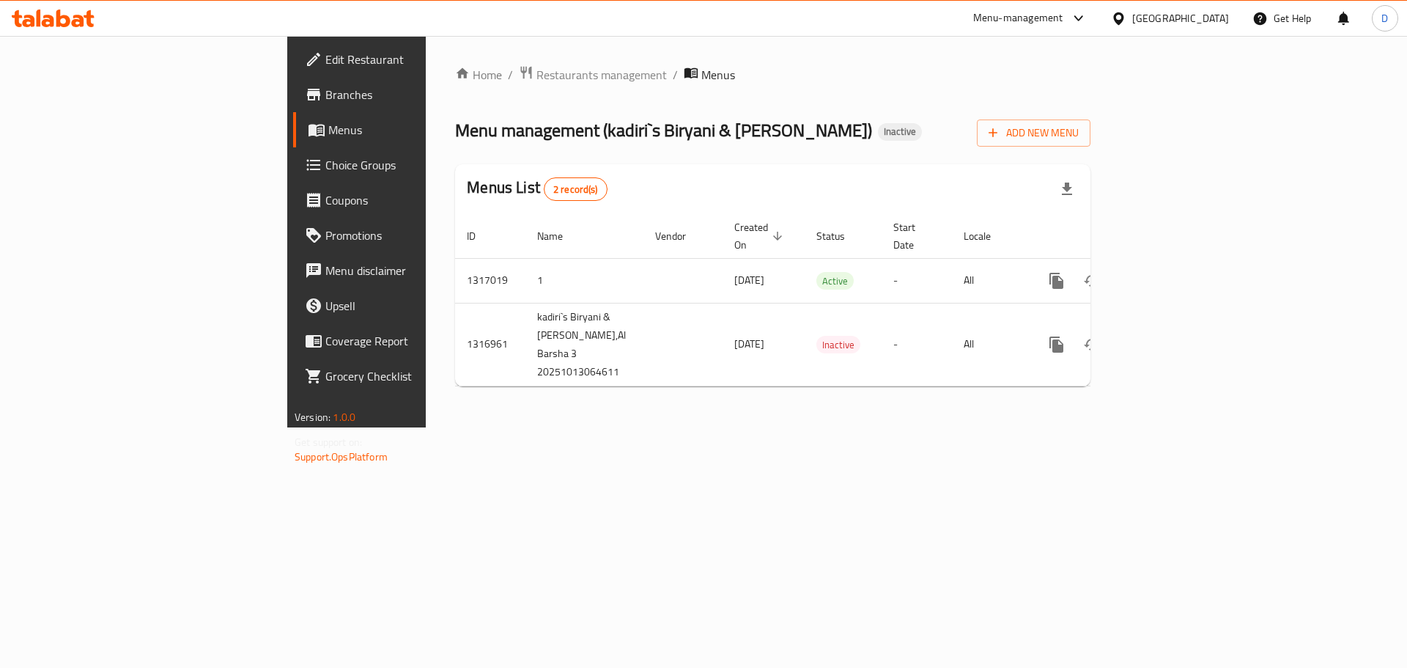
click at [1167, 19] on div "[GEOGRAPHIC_DATA]" at bounding box center [1180, 18] width 97 height 16
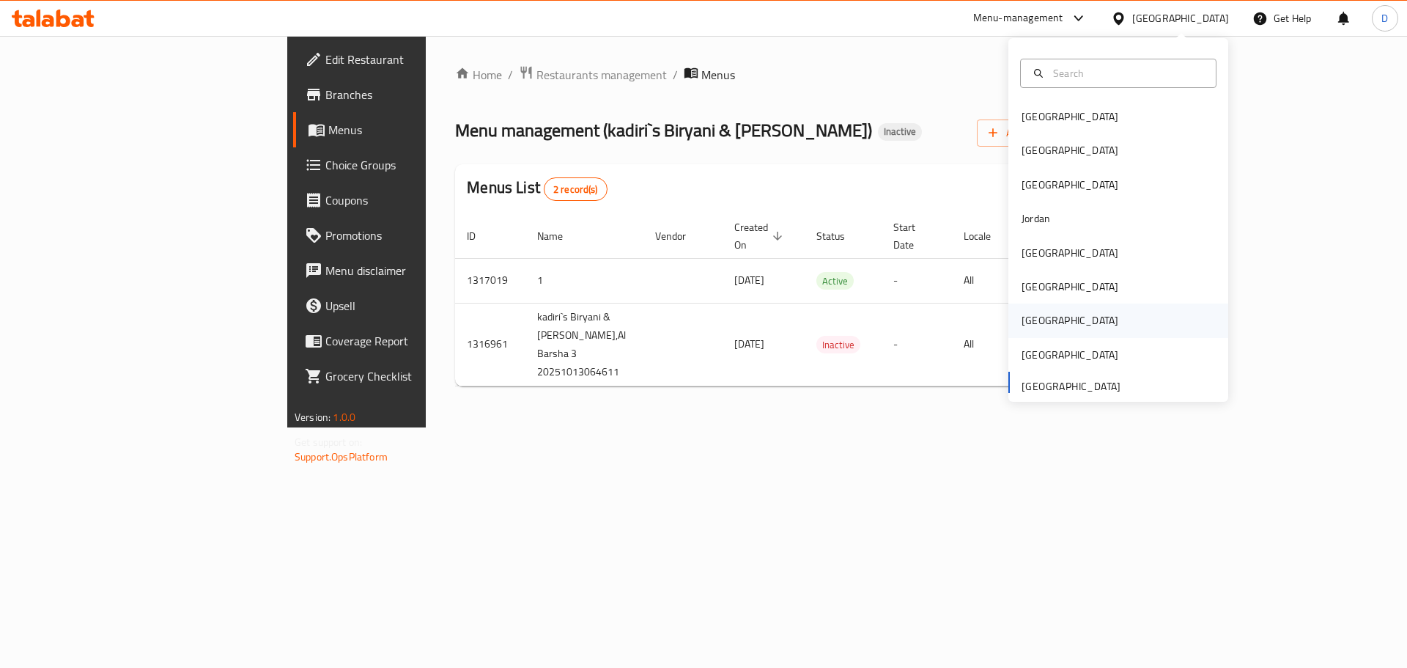
click at [1028, 324] on div "Qatar" at bounding box center [1070, 320] width 97 height 16
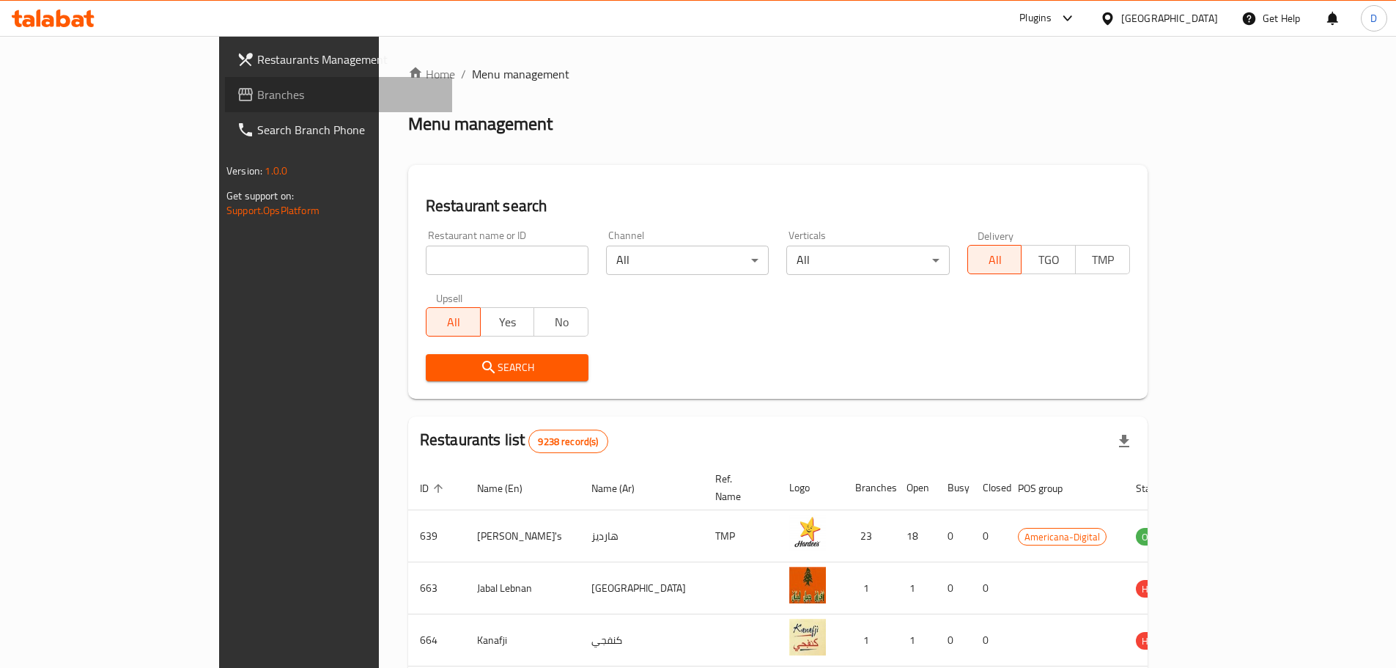
click at [257, 86] on span "Branches" at bounding box center [348, 95] width 183 height 18
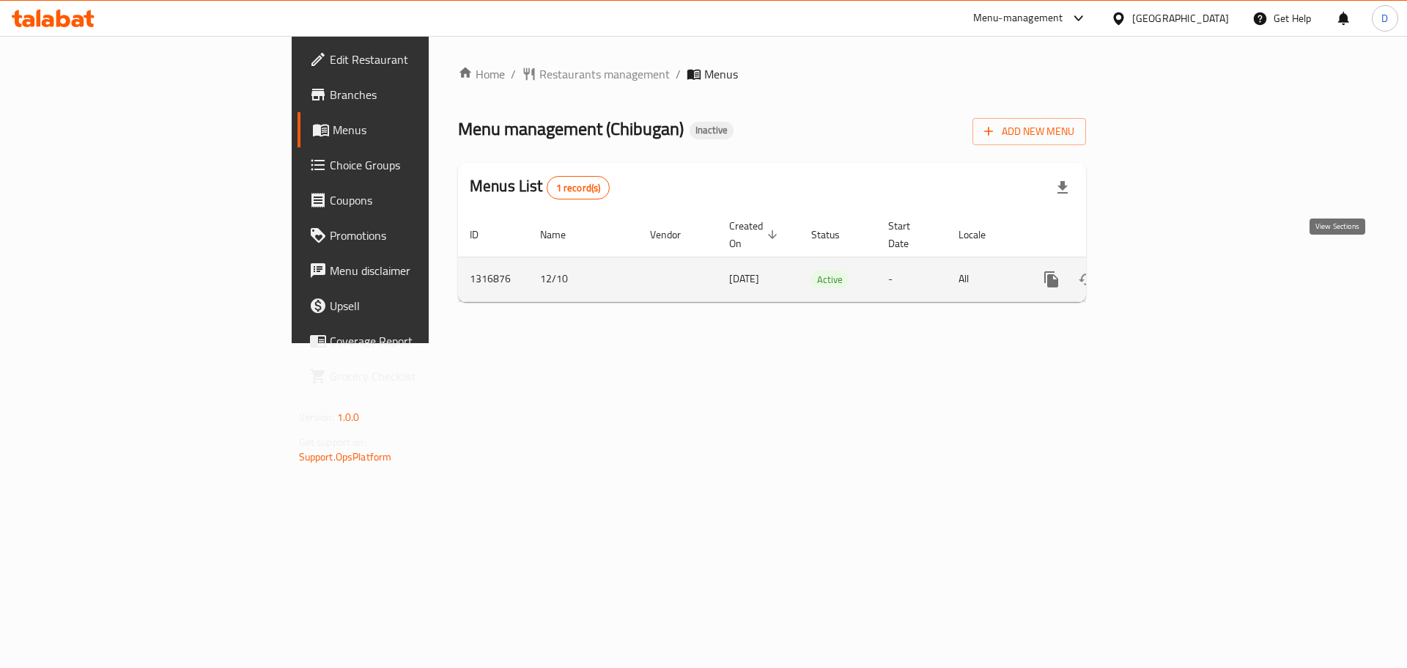
click at [1166, 270] on icon "enhanced table" at bounding box center [1158, 279] width 18 height 18
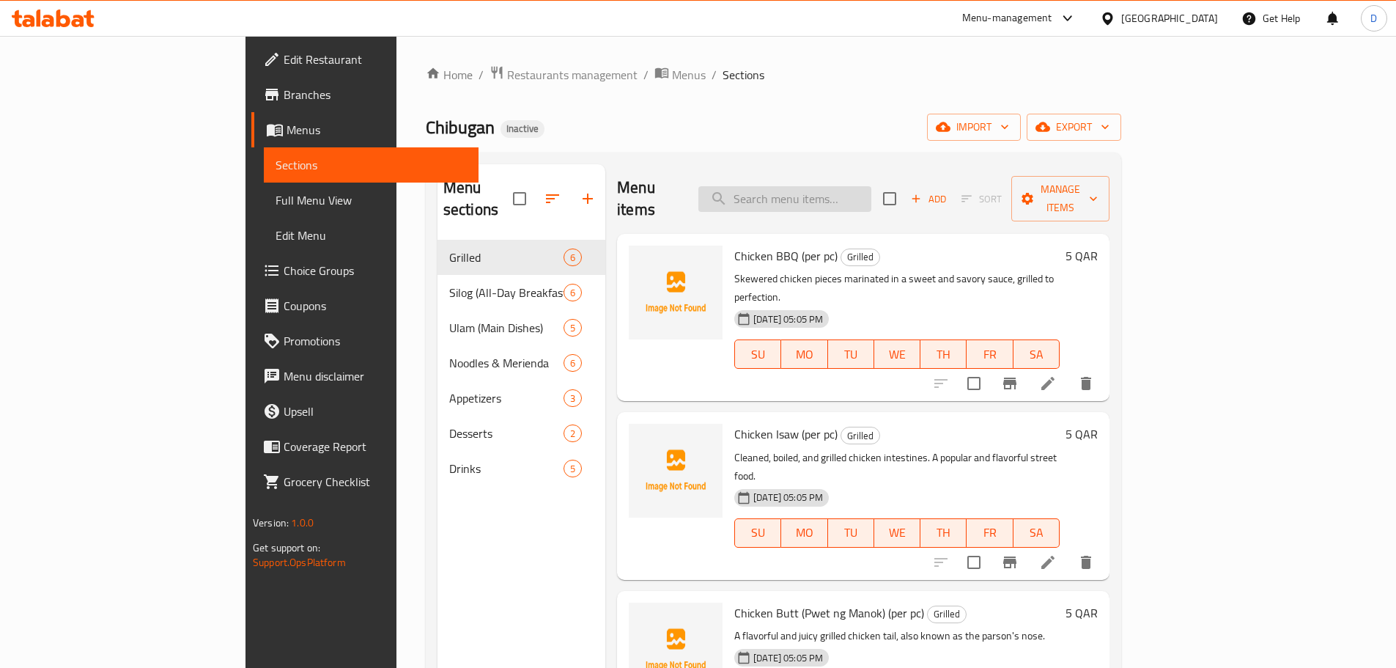
click at [838, 186] on input "search" at bounding box center [785, 199] width 173 height 26
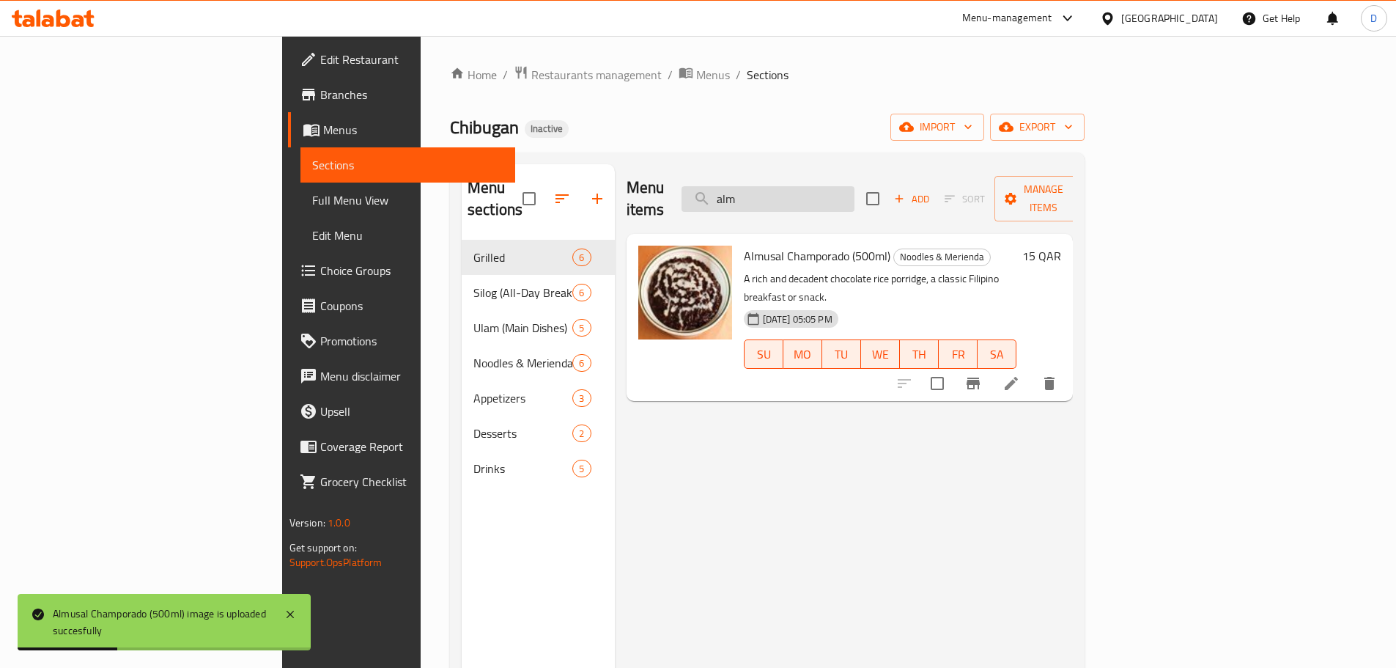
drag, startPoint x: 839, startPoint y: 191, endPoint x: 786, endPoint y: 193, distance: 52.8
click at [786, 193] on input "alm" at bounding box center [768, 199] width 173 height 26
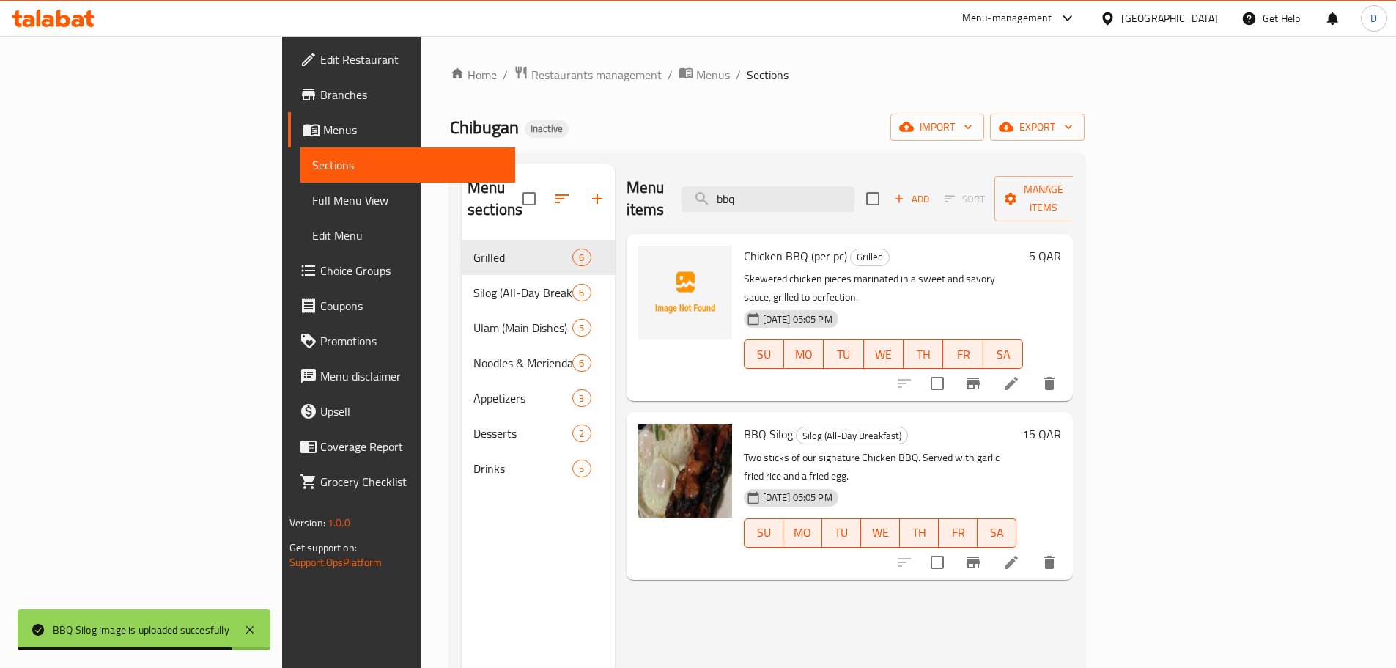
drag, startPoint x: 852, startPoint y: 199, endPoint x: 779, endPoint y: 194, distance: 72.7
click at [779, 194] on div "Menu items bbq Add Sort Manage items" at bounding box center [850, 199] width 447 height 70
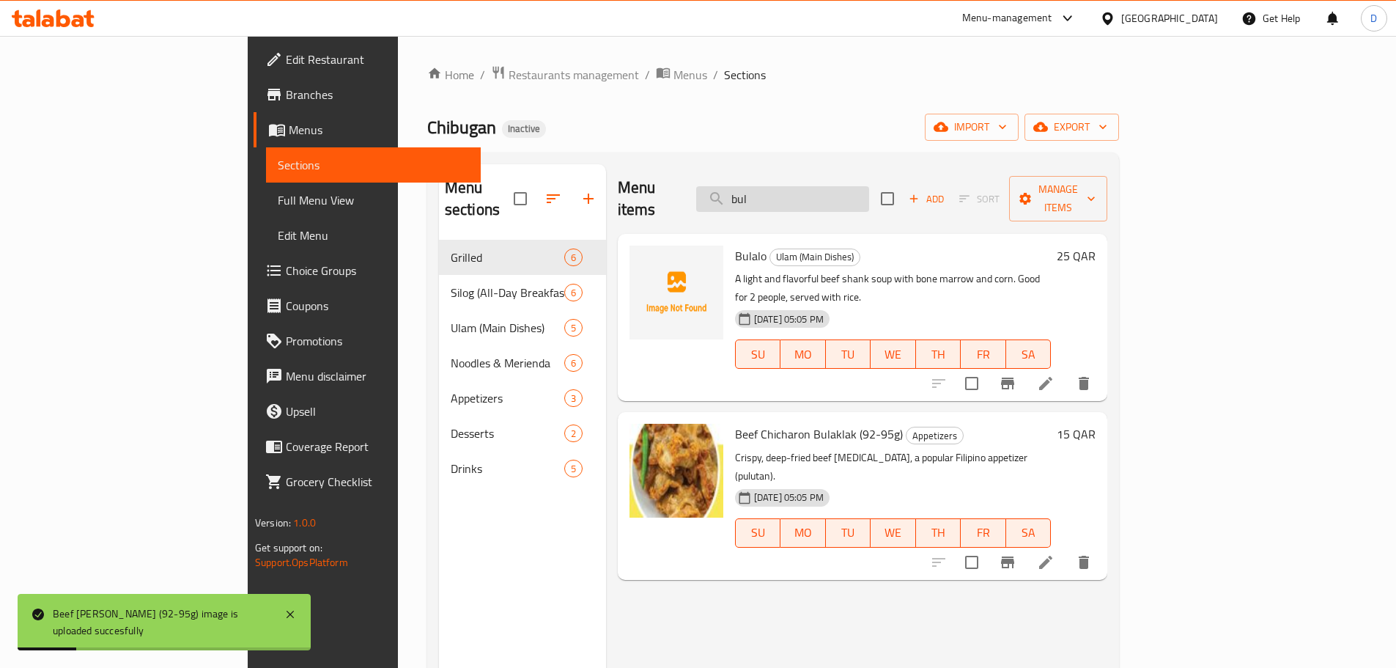
click at [845, 188] on input "bul" at bounding box center [782, 199] width 173 height 26
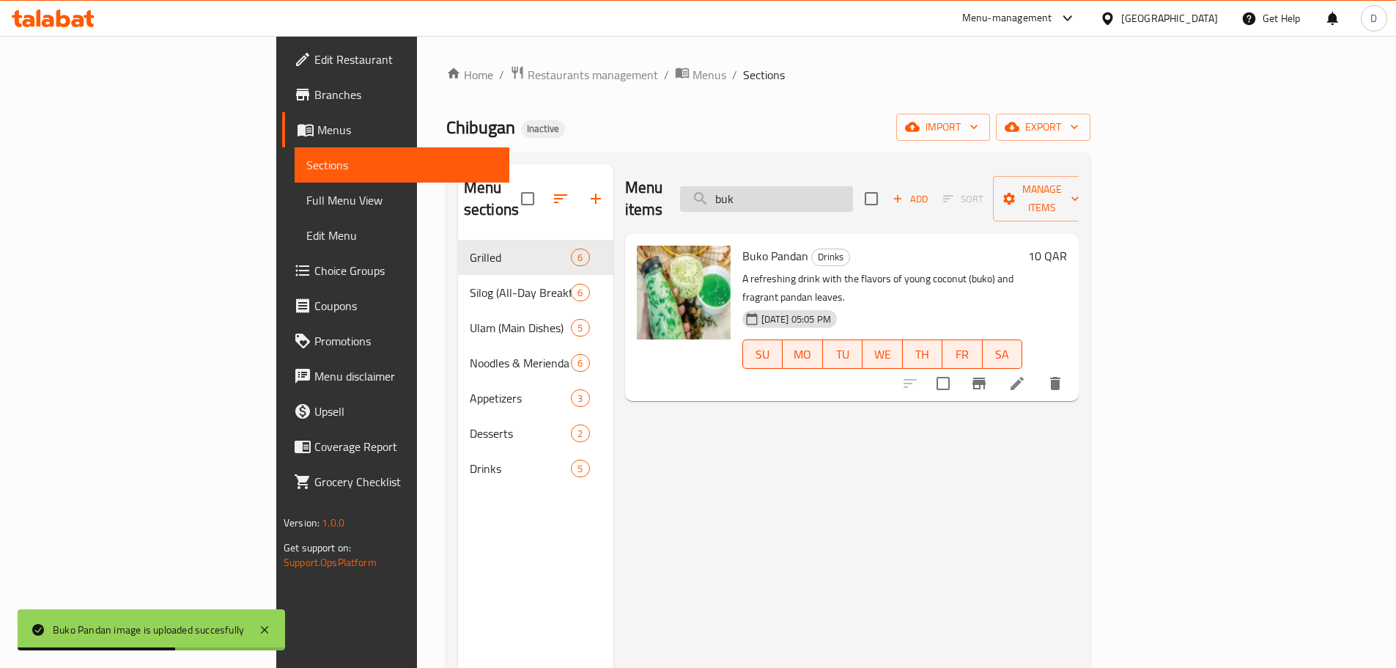
click at [841, 186] on input "buk" at bounding box center [766, 199] width 173 height 26
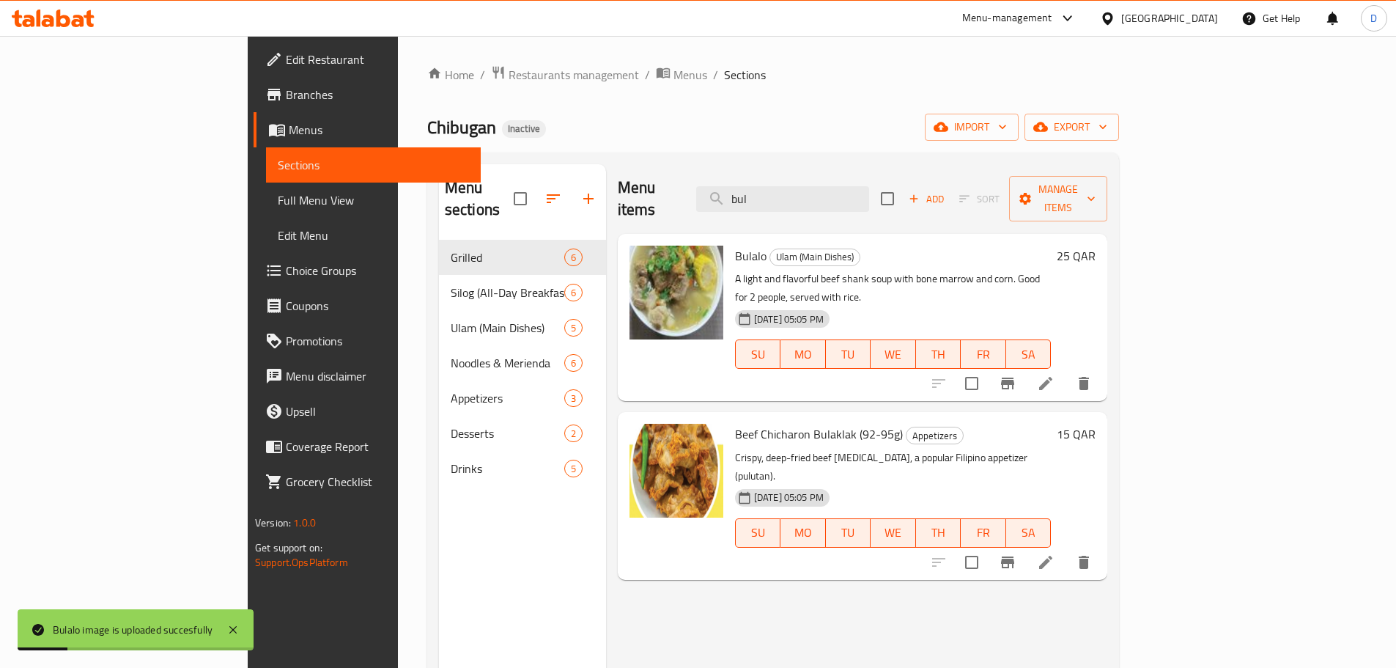
drag, startPoint x: 826, startPoint y: 187, endPoint x: 778, endPoint y: 187, distance: 47.6
click at [778, 187] on div "Menu items bul Add Sort Manage items" at bounding box center [863, 199] width 490 height 70
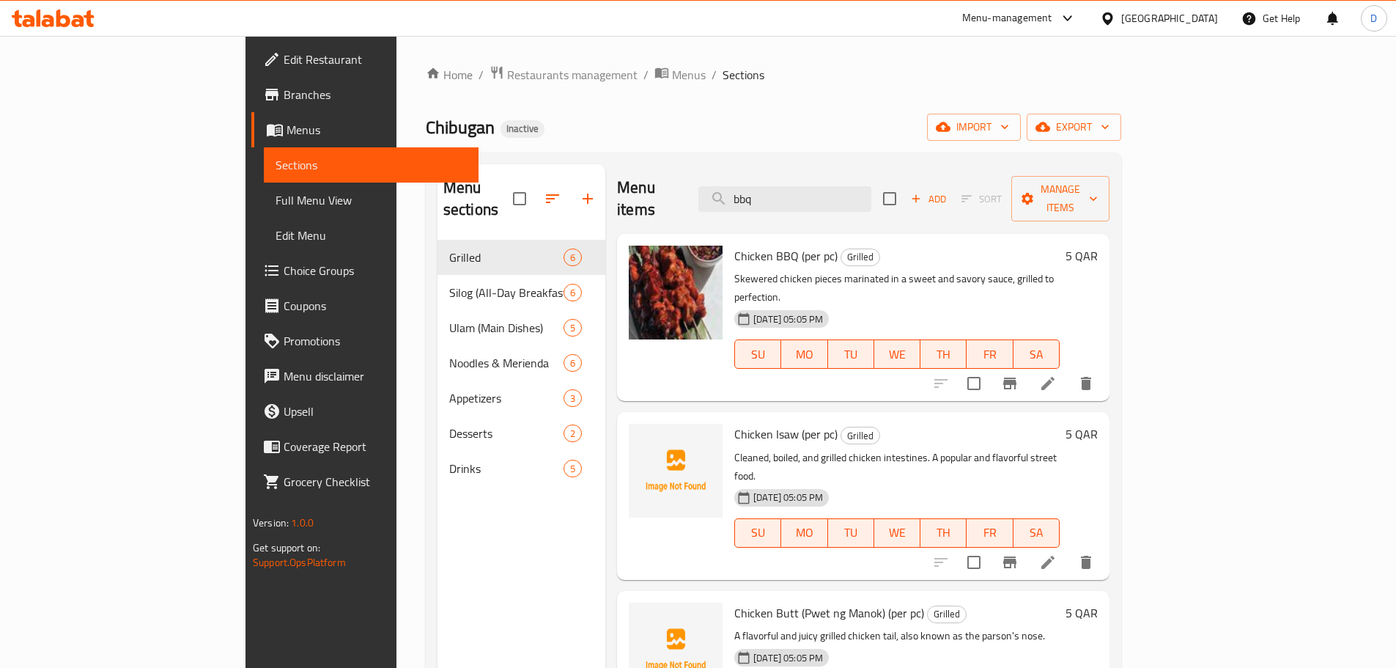
drag, startPoint x: 846, startPoint y: 197, endPoint x: 759, endPoint y: 197, distance: 86.5
click at [759, 197] on div "Menu items bbq Add Sort Manage items" at bounding box center [863, 199] width 493 height 70
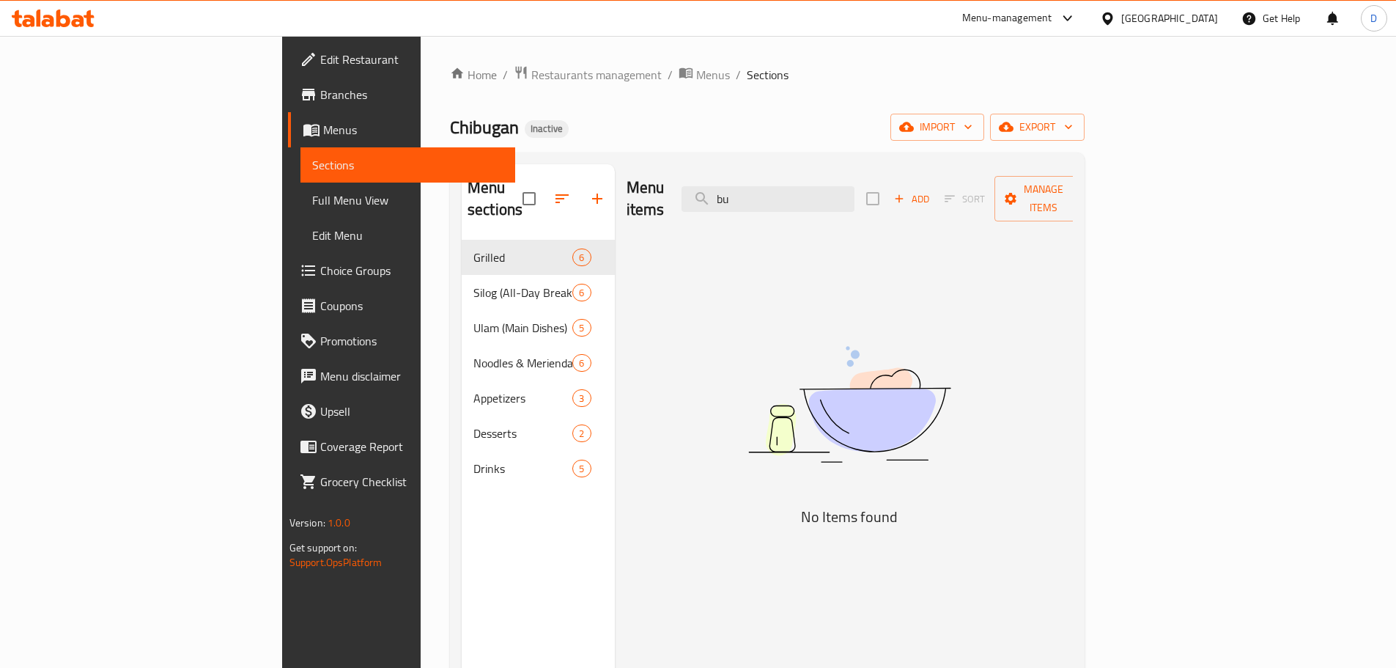
type input "b"
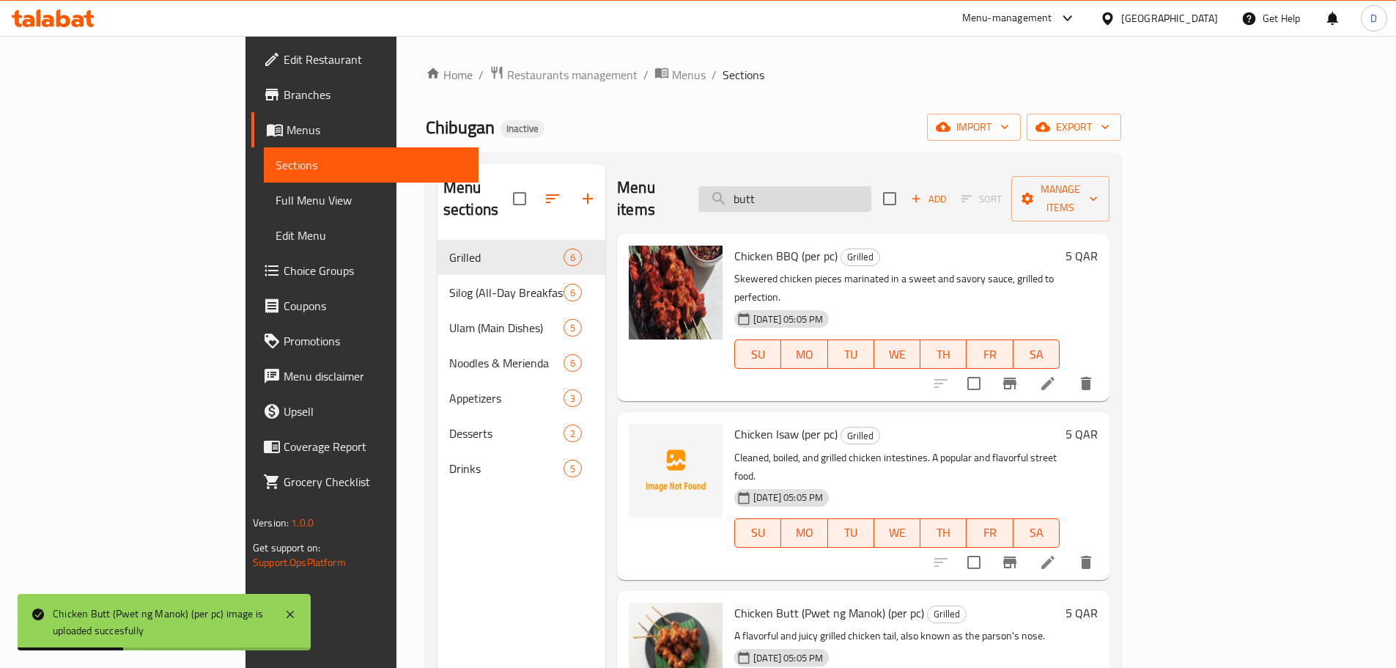
drag, startPoint x: 844, startPoint y: 194, endPoint x: 786, endPoint y: 194, distance: 57.9
click at [786, 194] on input "butt" at bounding box center [785, 199] width 173 height 26
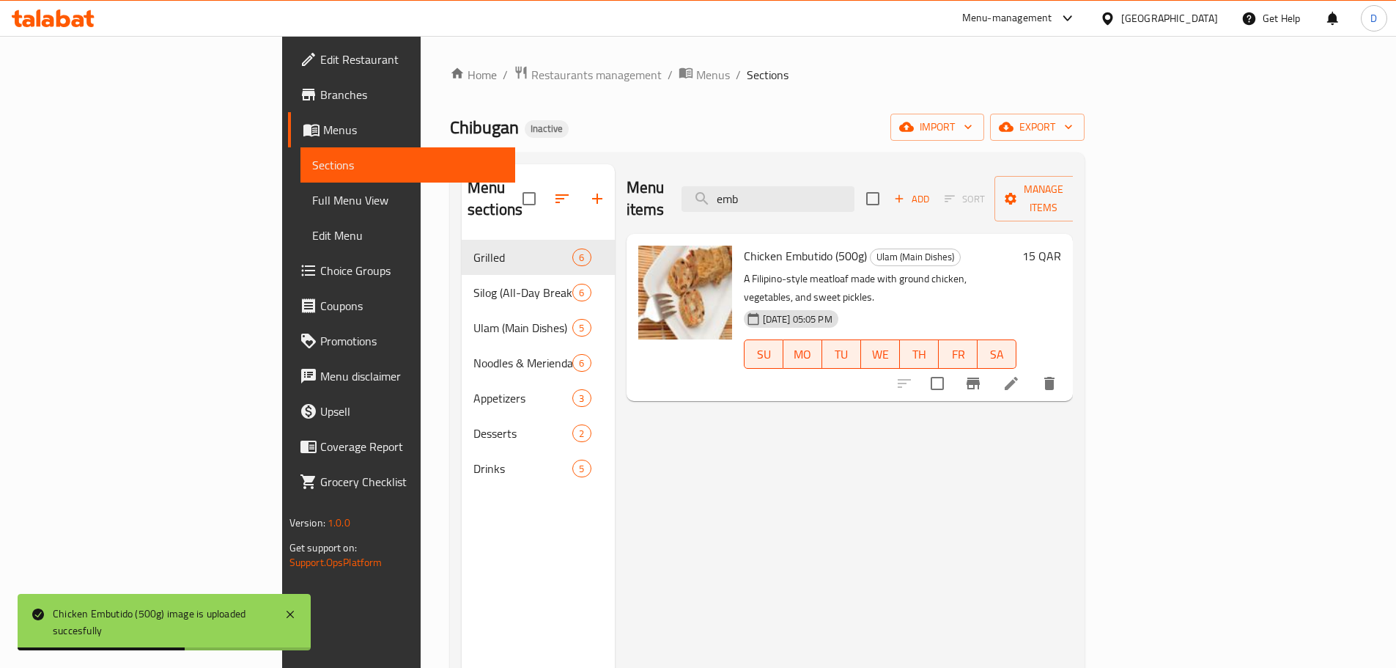
drag, startPoint x: 838, startPoint y: 191, endPoint x: 697, endPoint y: 176, distance: 141.6
click at [698, 181] on div "Menu items emb Add Sort Manage items" at bounding box center [850, 199] width 447 height 70
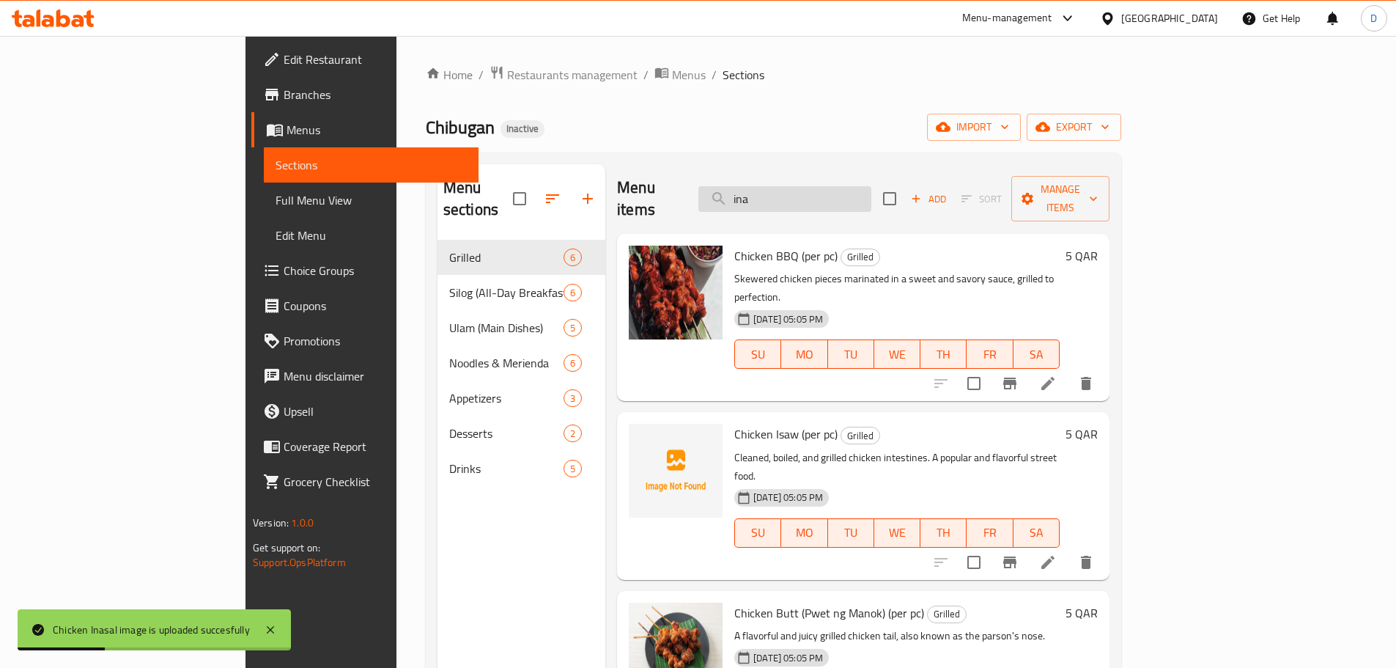
drag, startPoint x: 847, startPoint y: 181, endPoint x: 784, endPoint y: 183, distance: 63.1
click at [784, 186] on input "ina" at bounding box center [785, 199] width 173 height 26
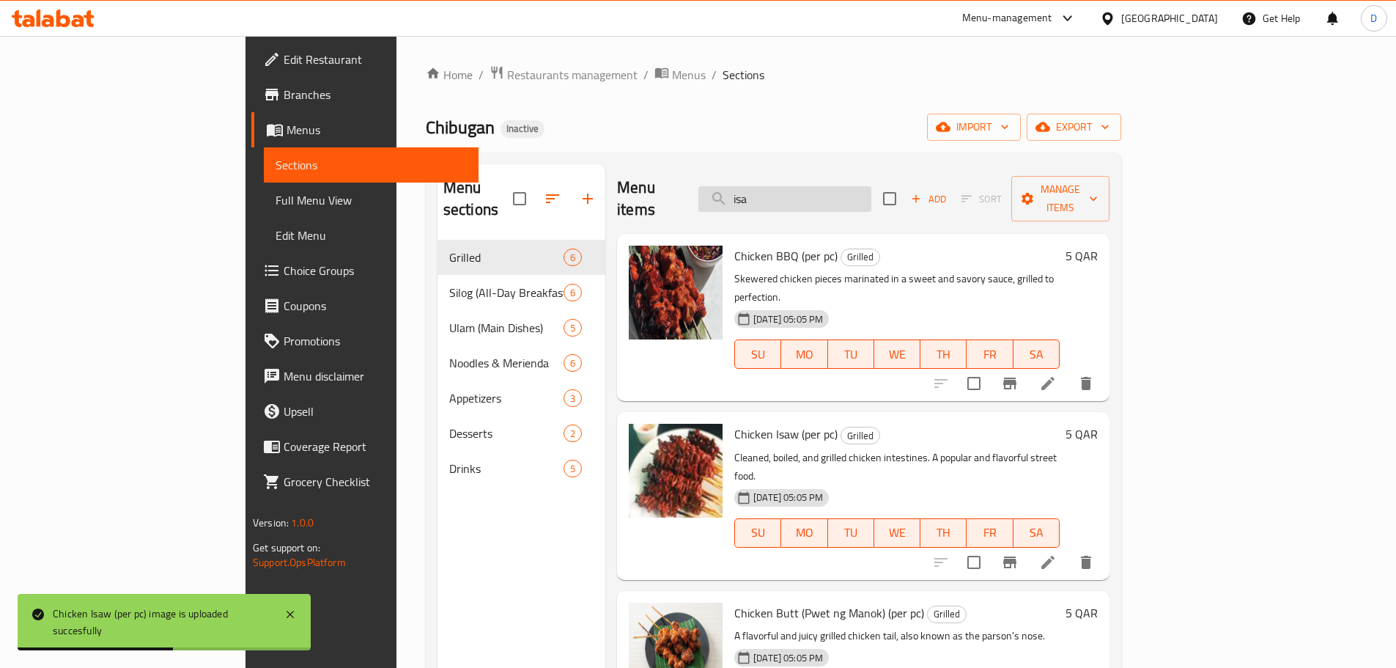
click at [836, 189] on input "isa" at bounding box center [785, 199] width 173 height 26
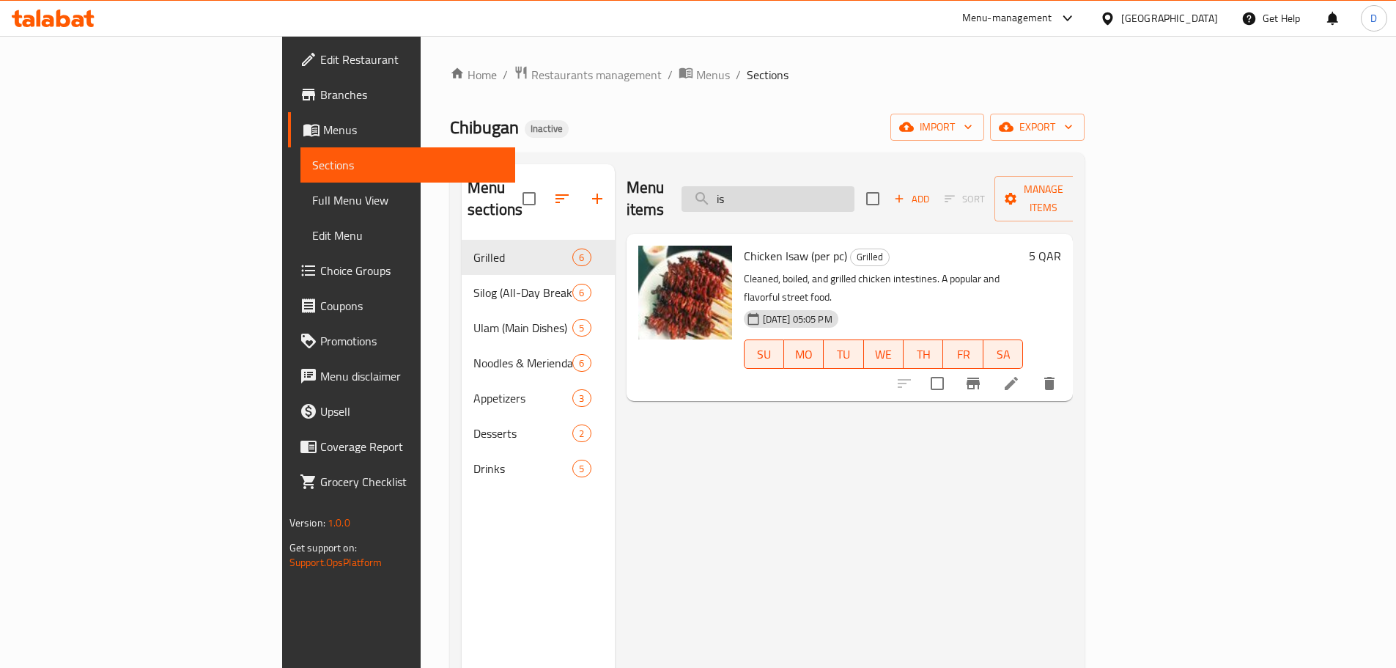
type input "i"
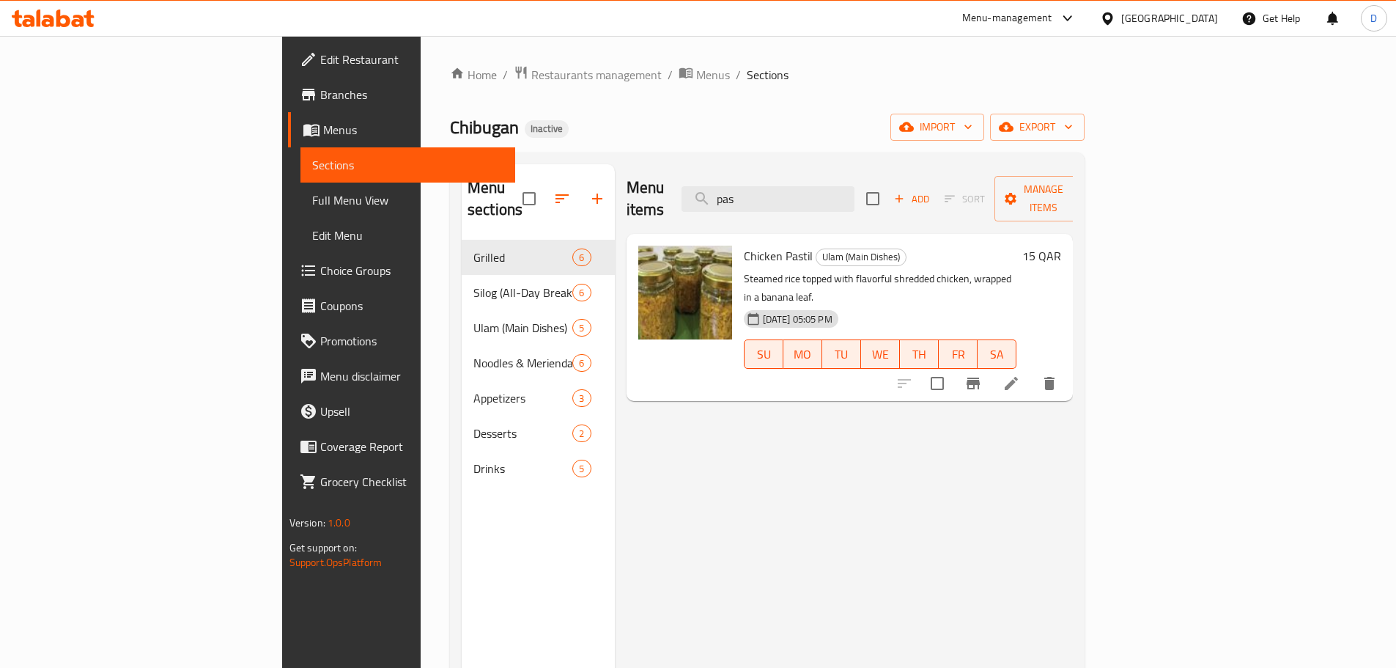
drag, startPoint x: 861, startPoint y: 183, endPoint x: 762, endPoint y: 188, distance: 99.1
click at [762, 188] on div "Menu items pas Add Sort Manage items" at bounding box center [850, 199] width 447 height 70
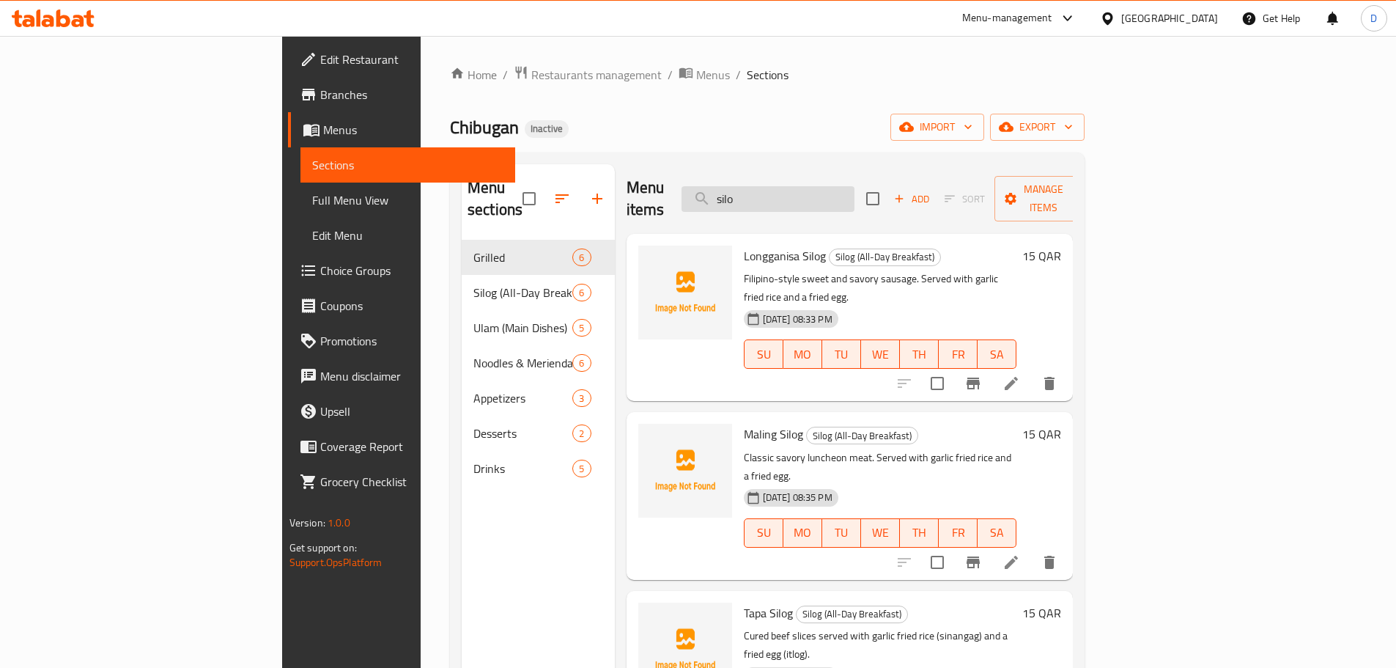
drag, startPoint x: 852, startPoint y: 194, endPoint x: 786, endPoint y: 195, distance: 66.7
click at [786, 195] on input "silo" at bounding box center [768, 199] width 173 height 26
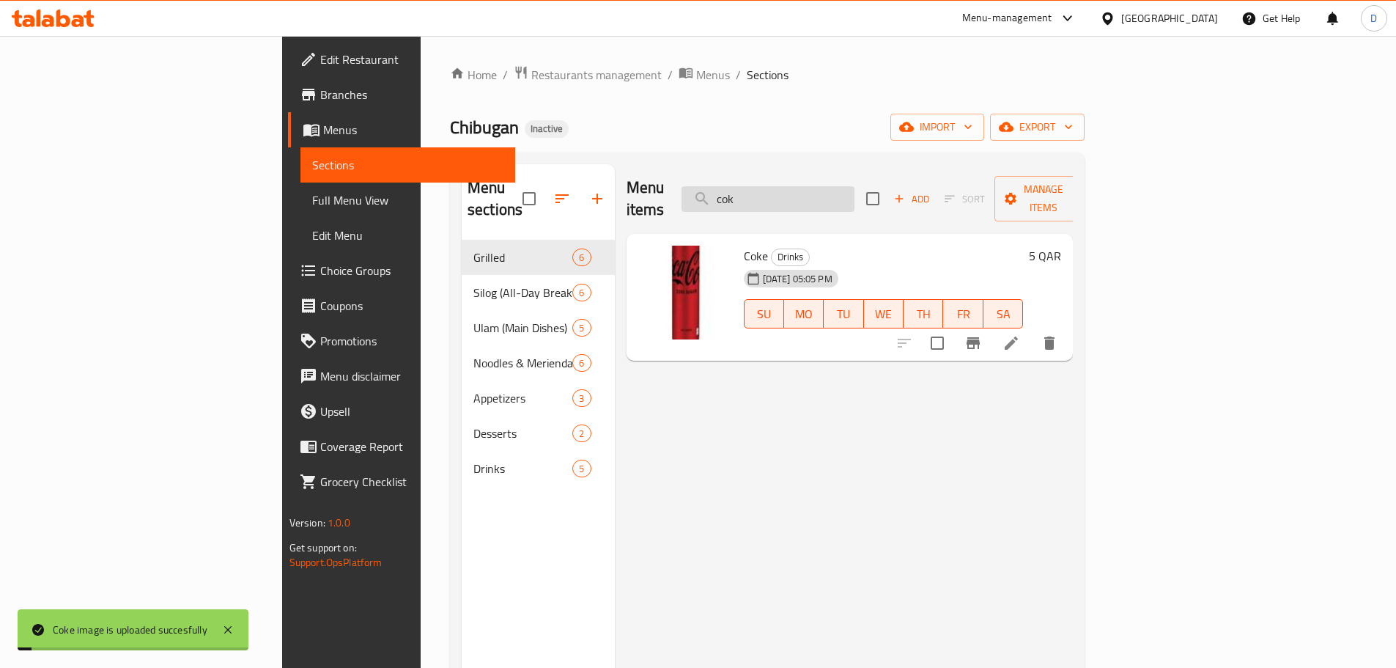
click at [855, 186] on input "cok" at bounding box center [768, 199] width 173 height 26
drag, startPoint x: 871, startPoint y: 182, endPoint x: 743, endPoint y: 215, distance: 131.7
click at [743, 215] on div "Menu items cok Add Sort Manage items Coke Drinks 12-10-2025 05:05 PM SU MO TU W…" at bounding box center [844, 498] width 459 height 668
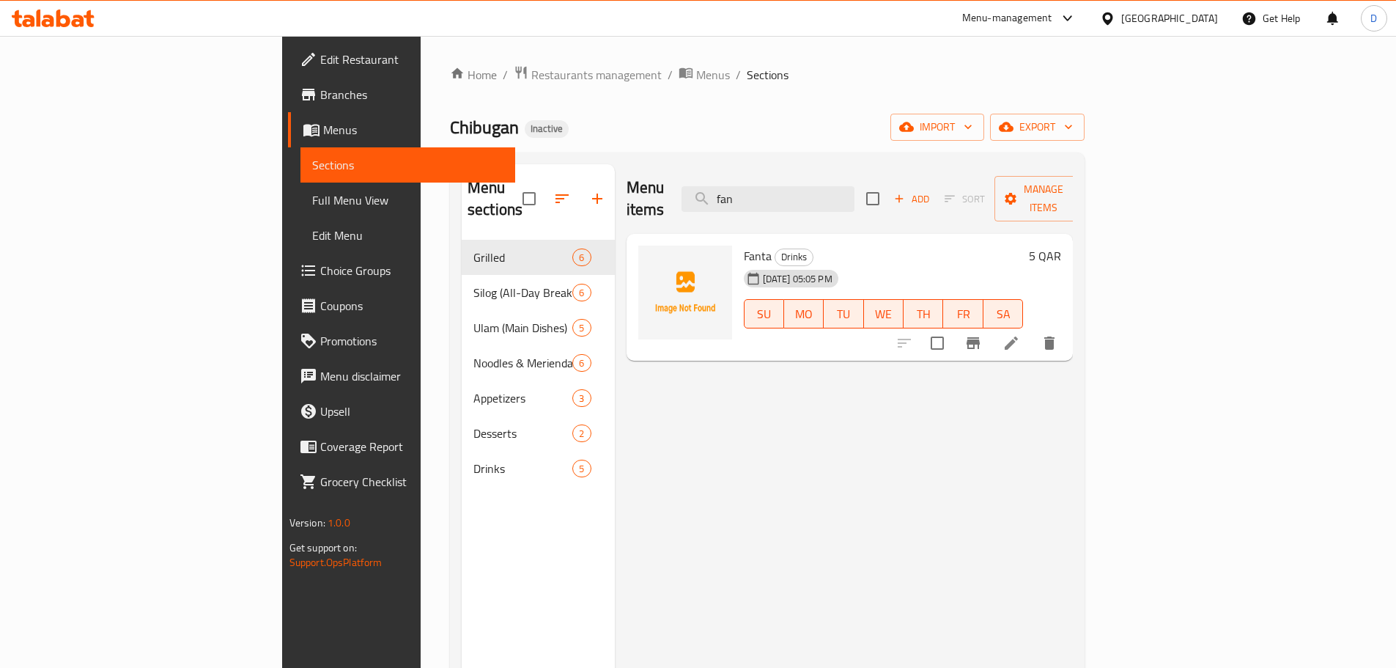
type input "fan"
drag, startPoint x: 871, startPoint y: 196, endPoint x: 805, endPoint y: 198, distance: 66.0
click at [805, 198] on input "fan" at bounding box center [768, 199] width 173 height 26
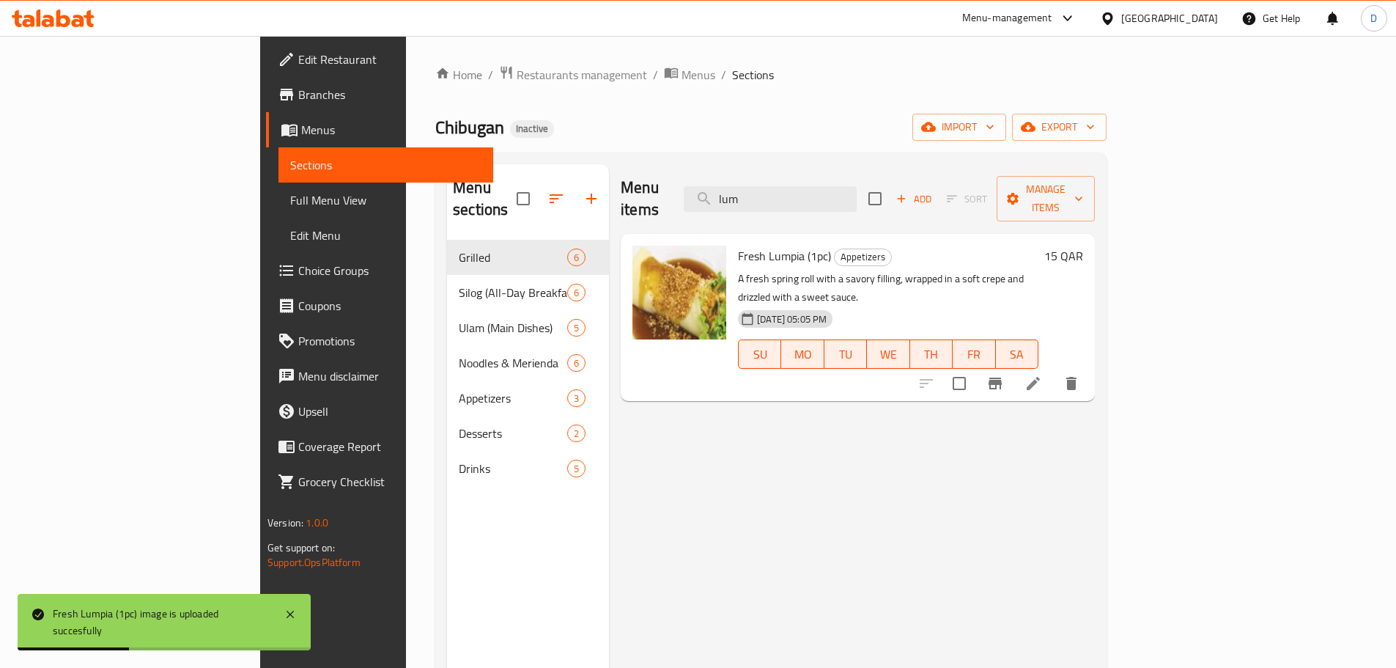
drag, startPoint x: 802, startPoint y: 195, endPoint x: 749, endPoint y: 196, distance: 52.8
click at [749, 196] on div "Menu items lum Add Sort Manage items" at bounding box center [858, 199] width 474 height 70
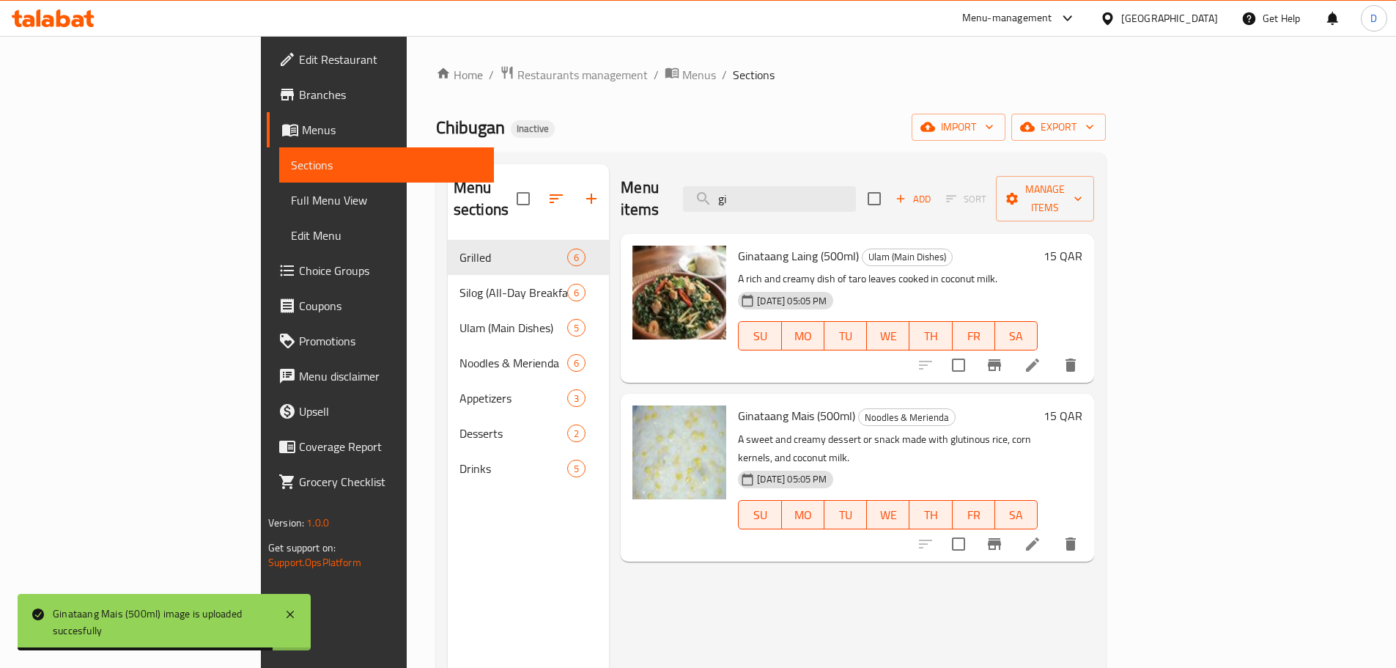
type input "g"
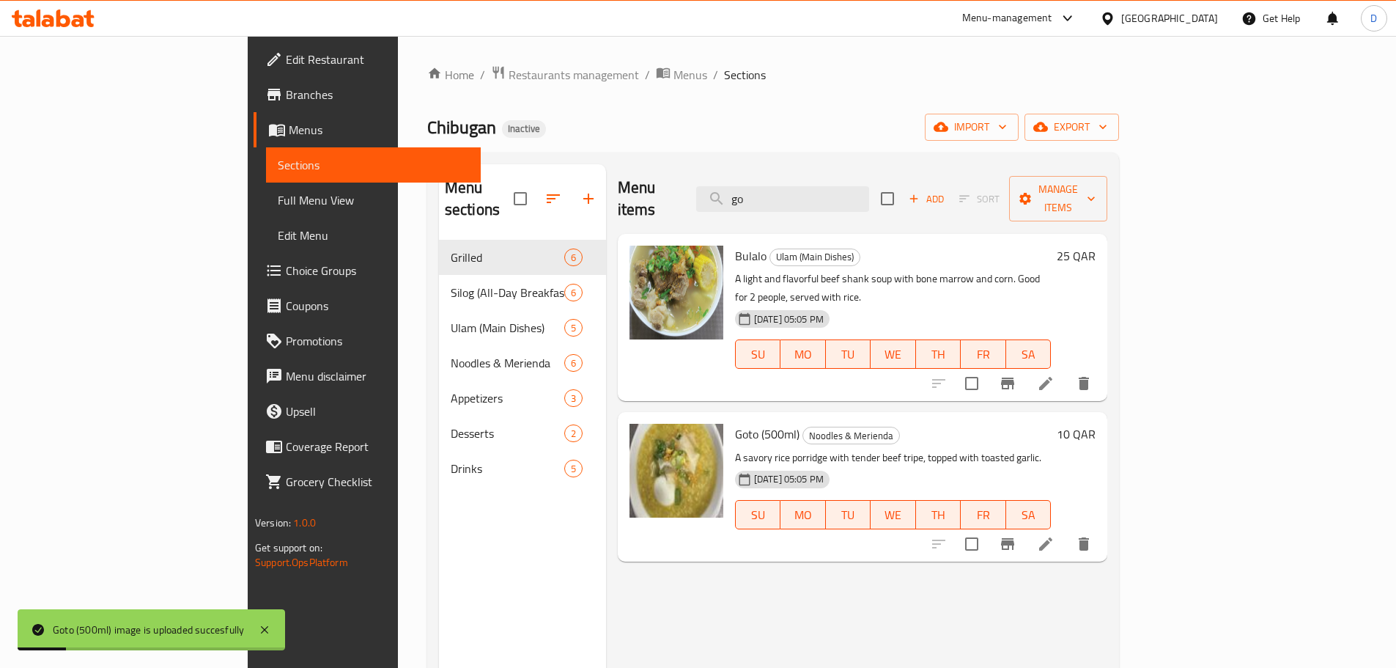
drag, startPoint x: 835, startPoint y: 190, endPoint x: 770, endPoint y: 190, distance: 65.2
click at [770, 190] on div "Menu items go Add Sort Manage items" at bounding box center [863, 199] width 490 height 70
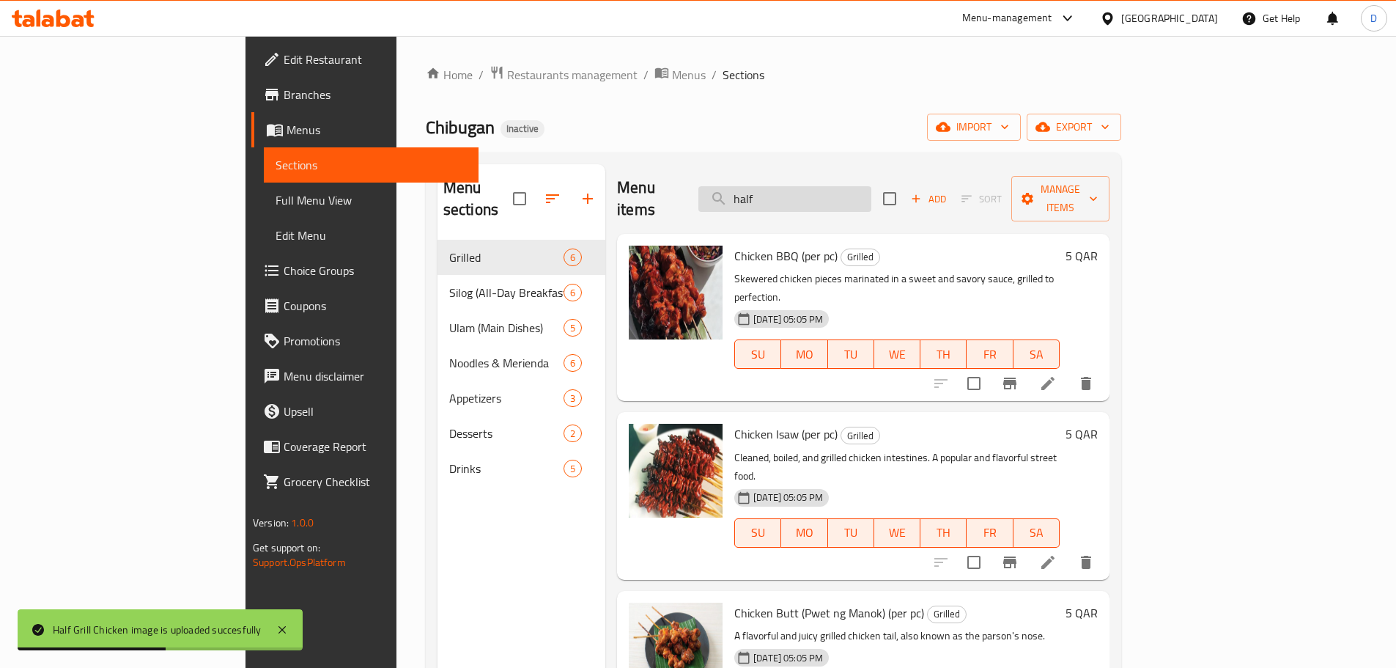
click at [872, 188] on input "half" at bounding box center [785, 199] width 173 height 26
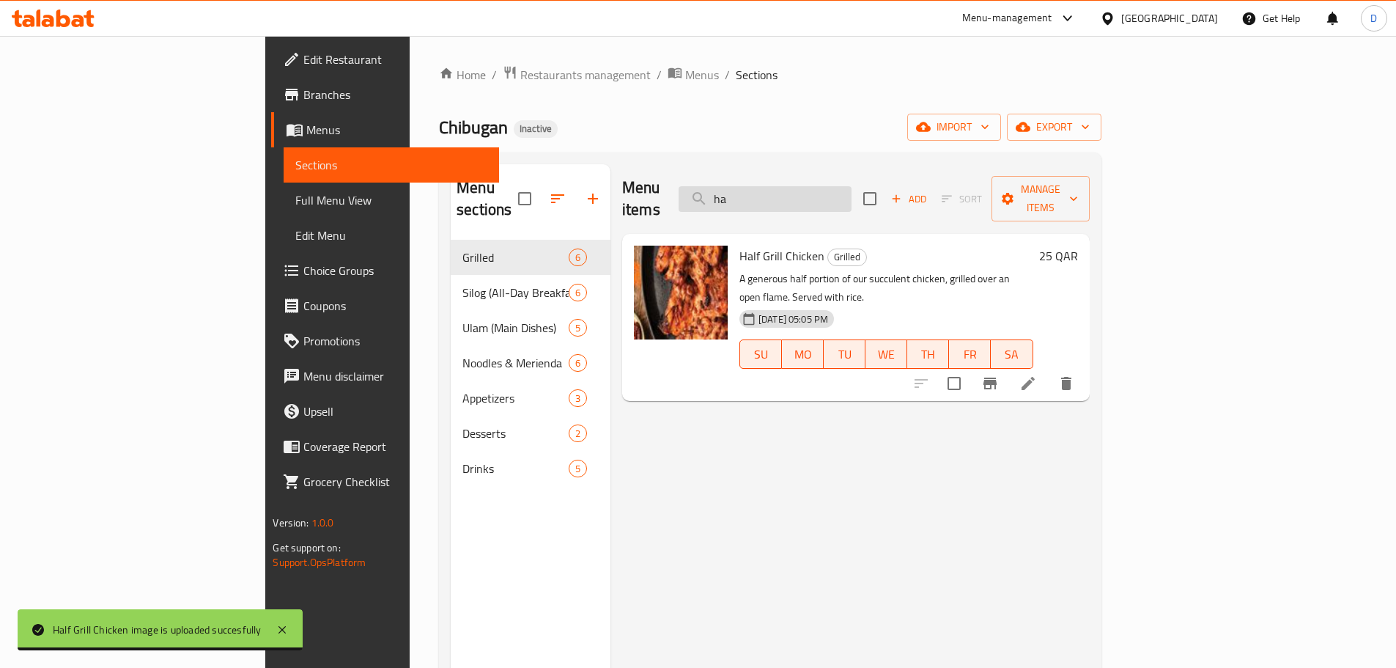
type input "h"
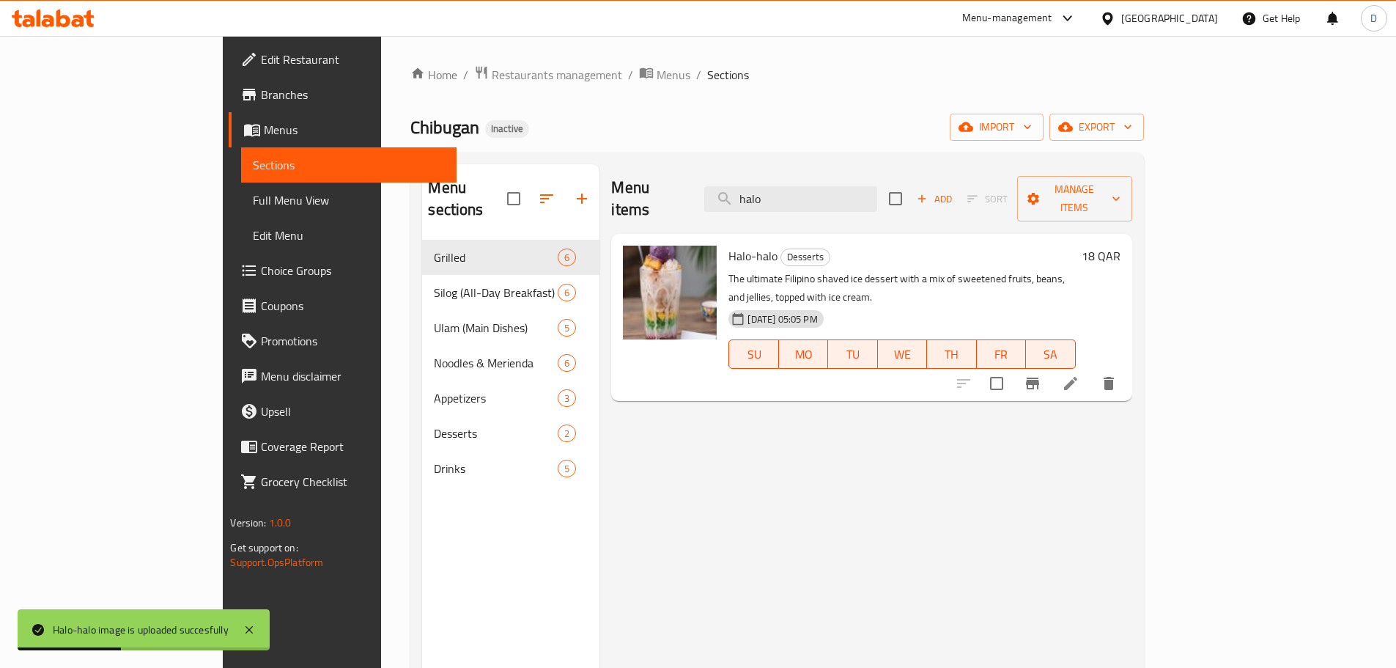
drag, startPoint x: 860, startPoint y: 179, endPoint x: 707, endPoint y: 178, distance: 152.5
click at [707, 178] on div "Menu items halo Add Sort Manage items" at bounding box center [871, 199] width 520 height 70
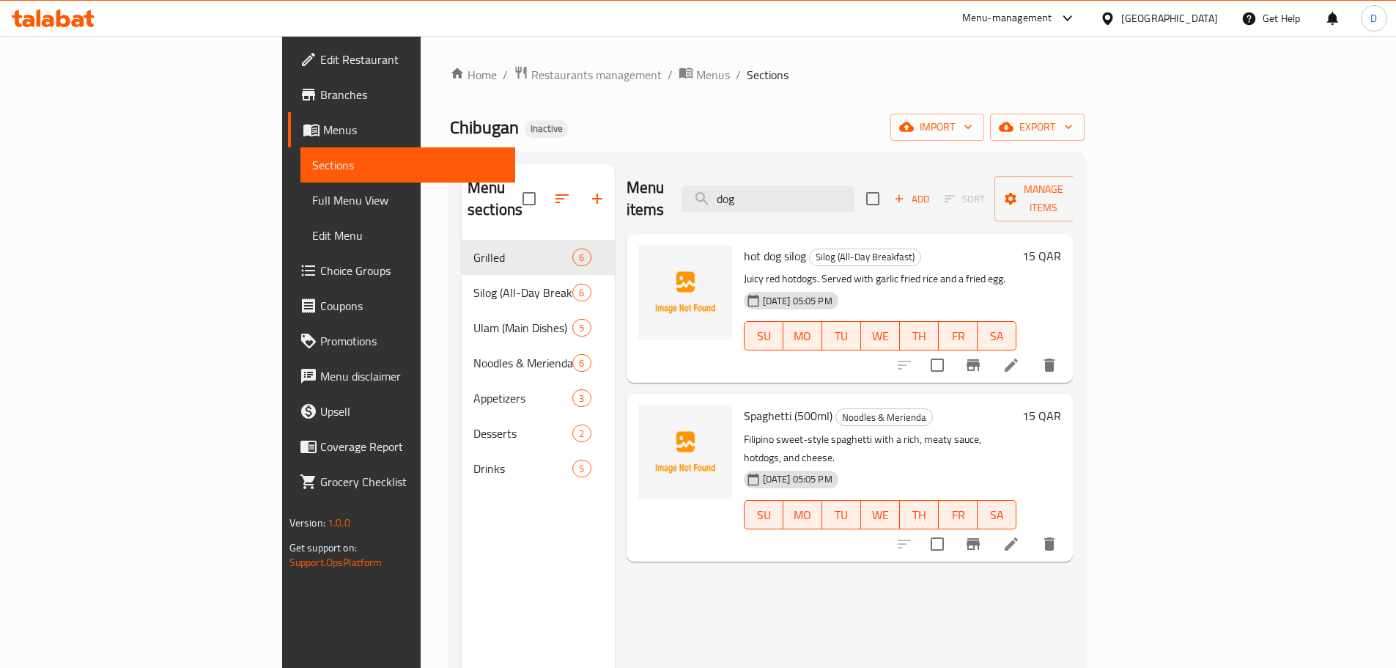
type input "dog"
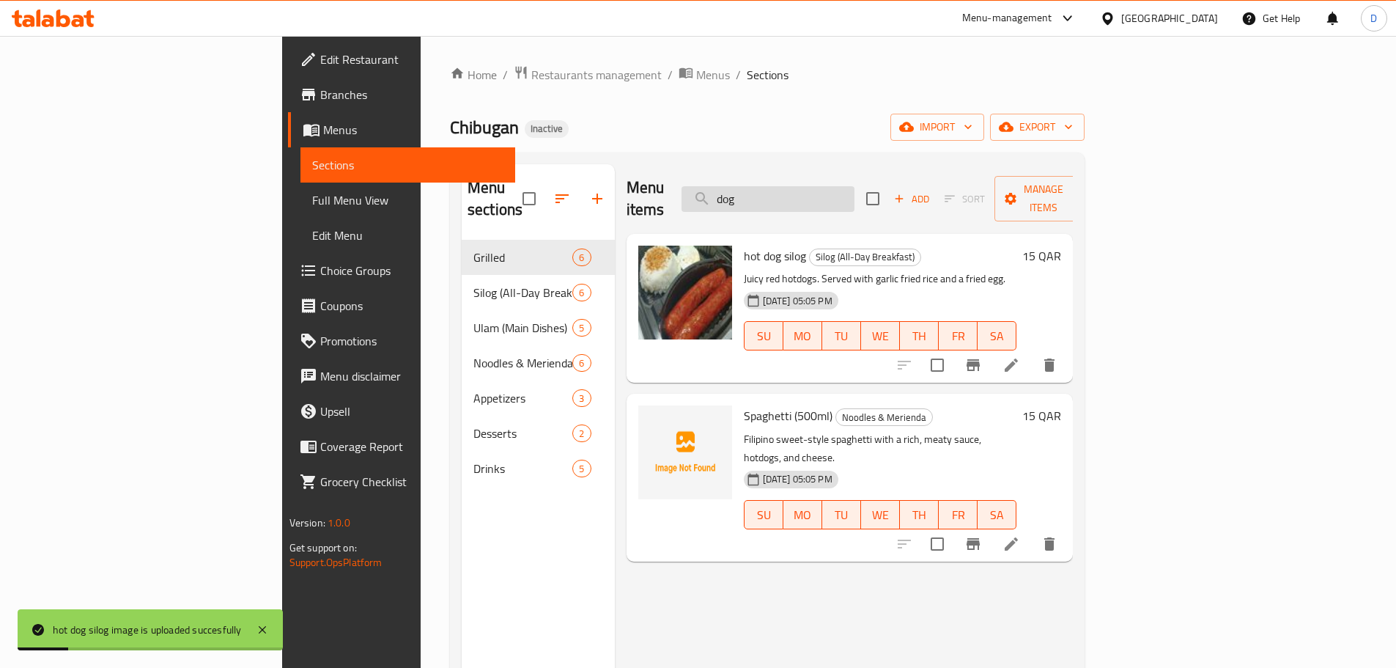
drag, startPoint x: 859, startPoint y: 189, endPoint x: 789, endPoint y: 195, distance: 70.6
click at [789, 195] on input "dog" at bounding box center [768, 199] width 173 height 26
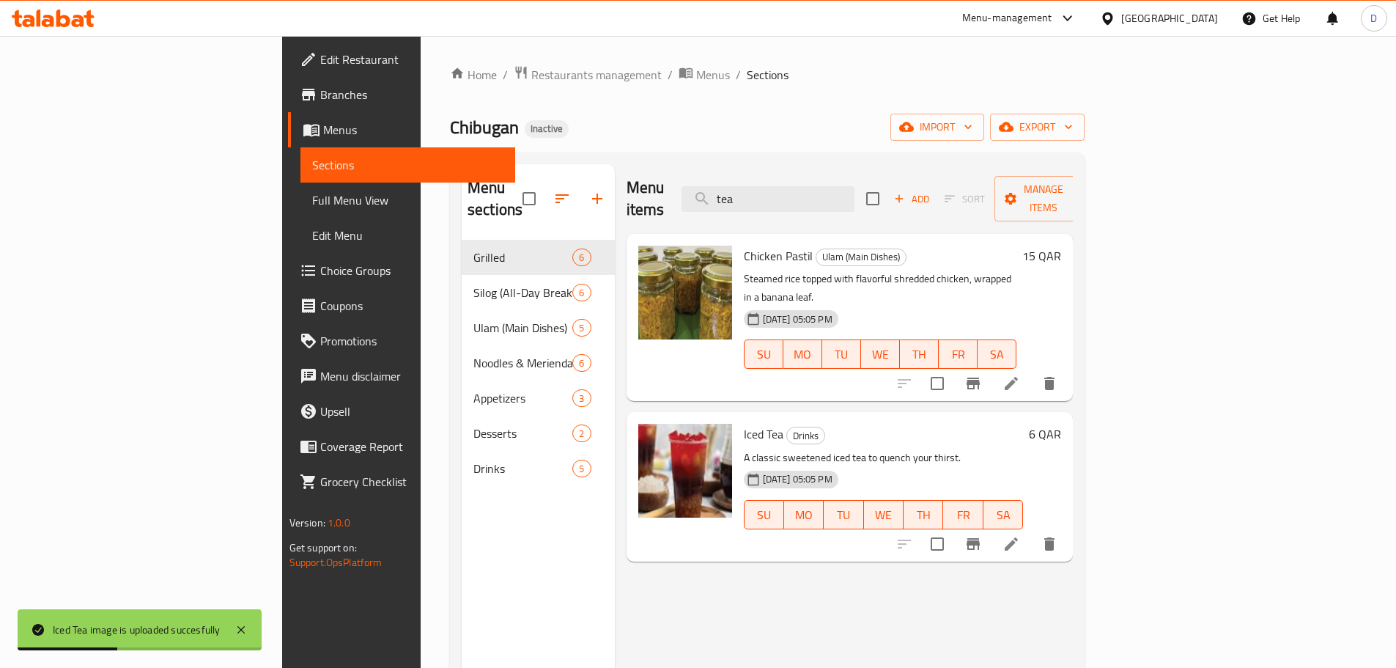
drag, startPoint x: 858, startPoint y: 180, endPoint x: 738, endPoint y: 194, distance: 120.3
click at [738, 194] on div "Menu items tea Add Sort Manage items" at bounding box center [850, 199] width 447 height 70
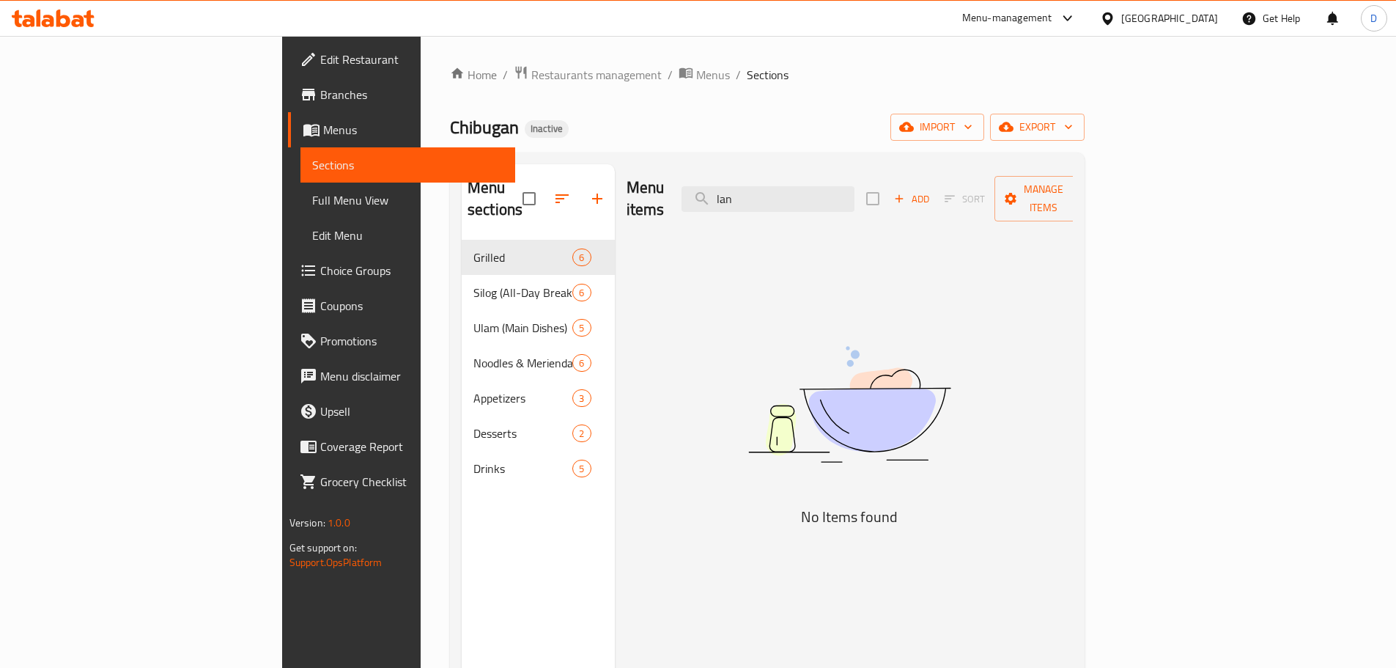
drag, startPoint x: 852, startPoint y: 189, endPoint x: 748, endPoint y: 204, distance: 105.2
click at [748, 204] on div "Menu items lan Add Sort Manage items" at bounding box center [850, 199] width 447 height 70
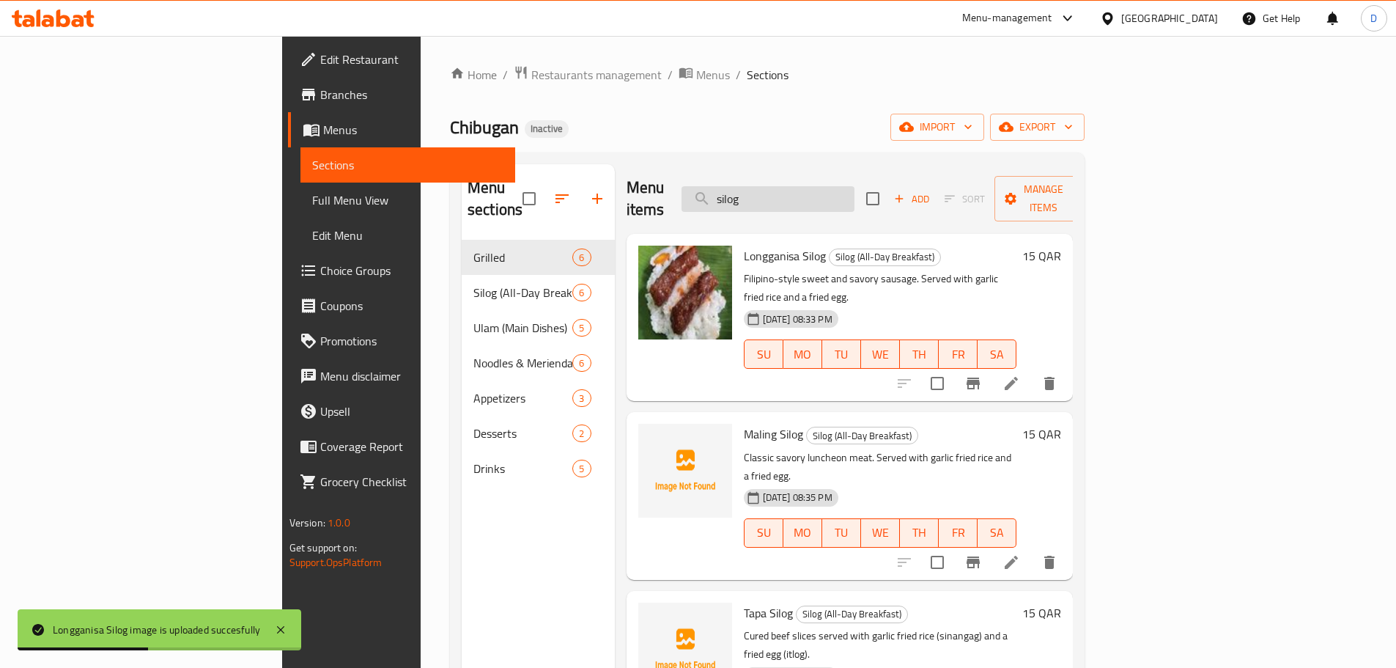
drag, startPoint x: 844, startPoint y: 195, endPoint x: 784, endPoint y: 194, distance: 60.1
click at [784, 194] on input "silog" at bounding box center [768, 199] width 173 height 26
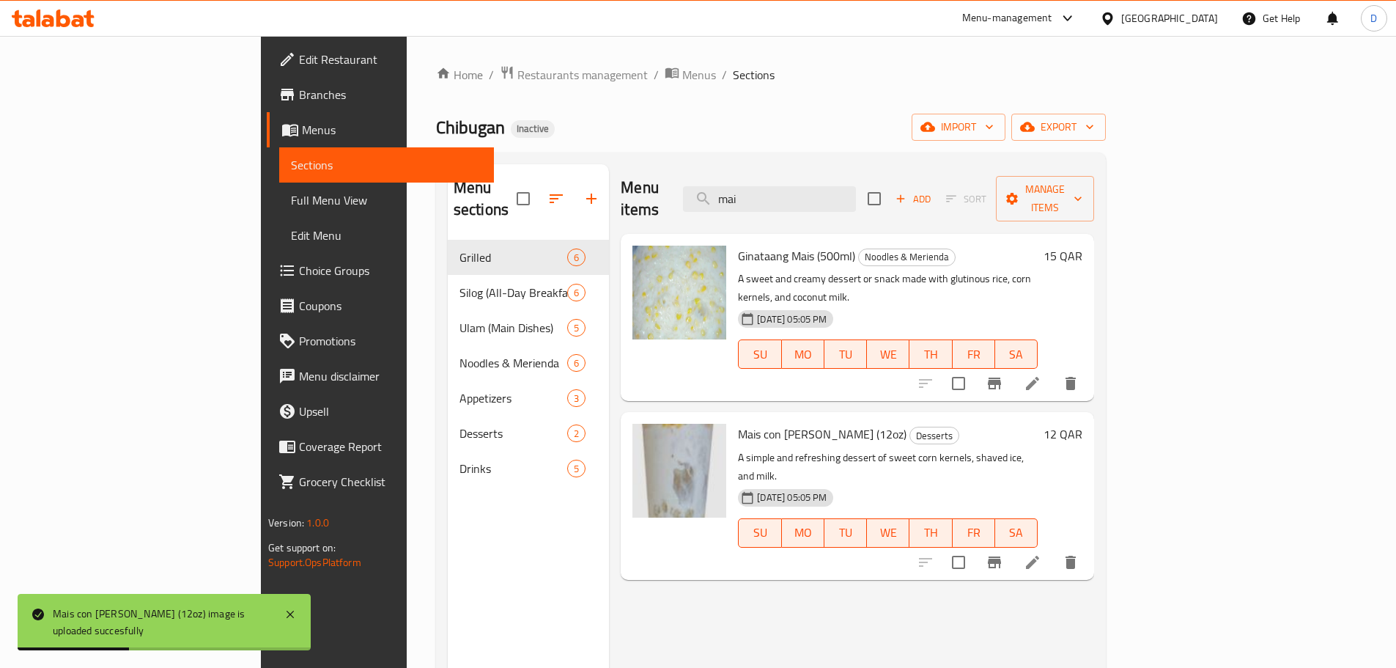
drag, startPoint x: 857, startPoint y: 179, endPoint x: 780, endPoint y: 189, distance: 77.6
click at [780, 189] on div "Menu items mai Add Sort Manage items" at bounding box center [857, 199] width 473 height 70
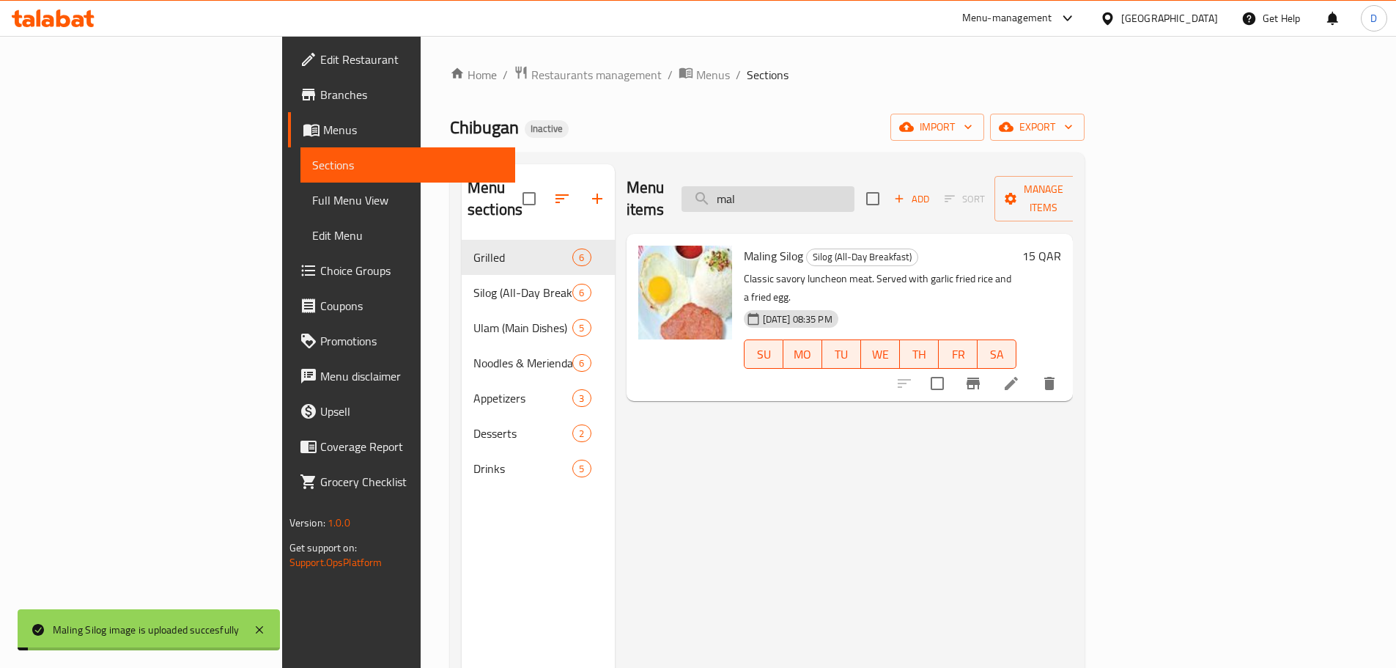
click at [855, 190] on input "mal" at bounding box center [768, 199] width 173 height 26
drag, startPoint x: 847, startPoint y: 194, endPoint x: 789, endPoint y: 196, distance: 58.7
click at [789, 196] on input "mal" at bounding box center [768, 199] width 173 height 26
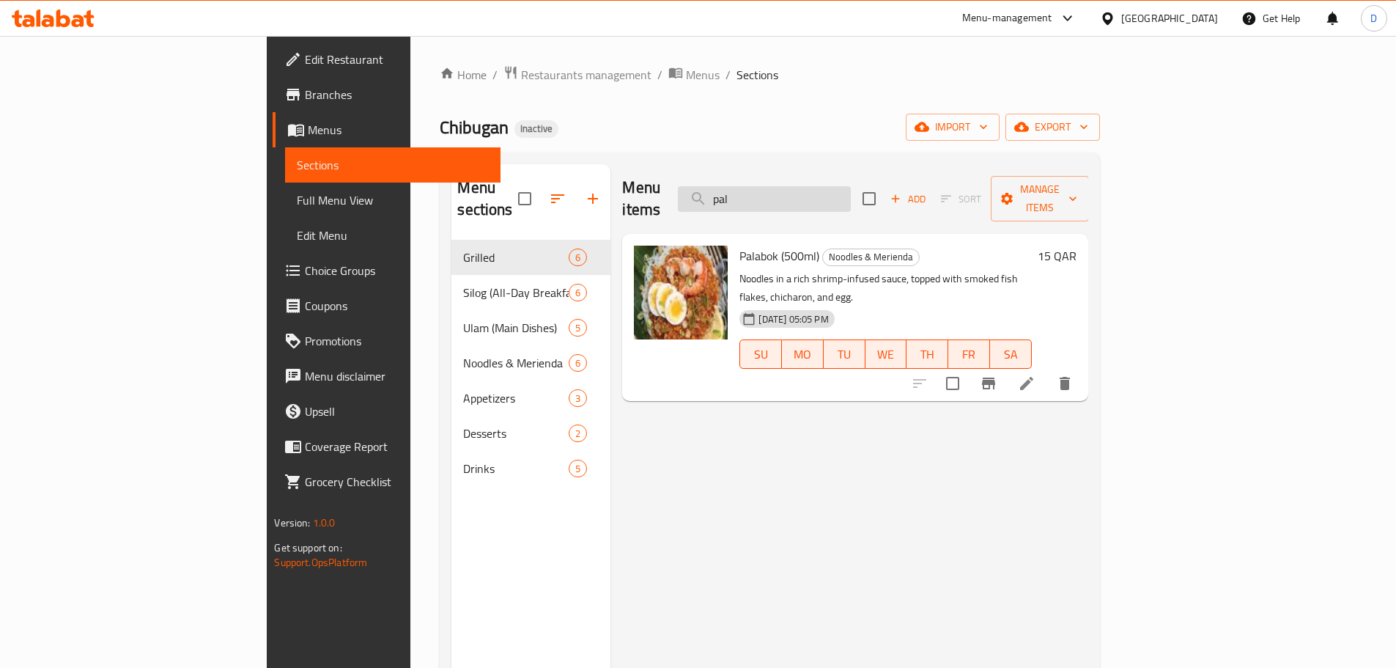
drag, startPoint x: 858, startPoint y: 184, endPoint x: 792, endPoint y: 183, distance: 65.2
click at [792, 186] on input "pal" at bounding box center [764, 199] width 173 height 26
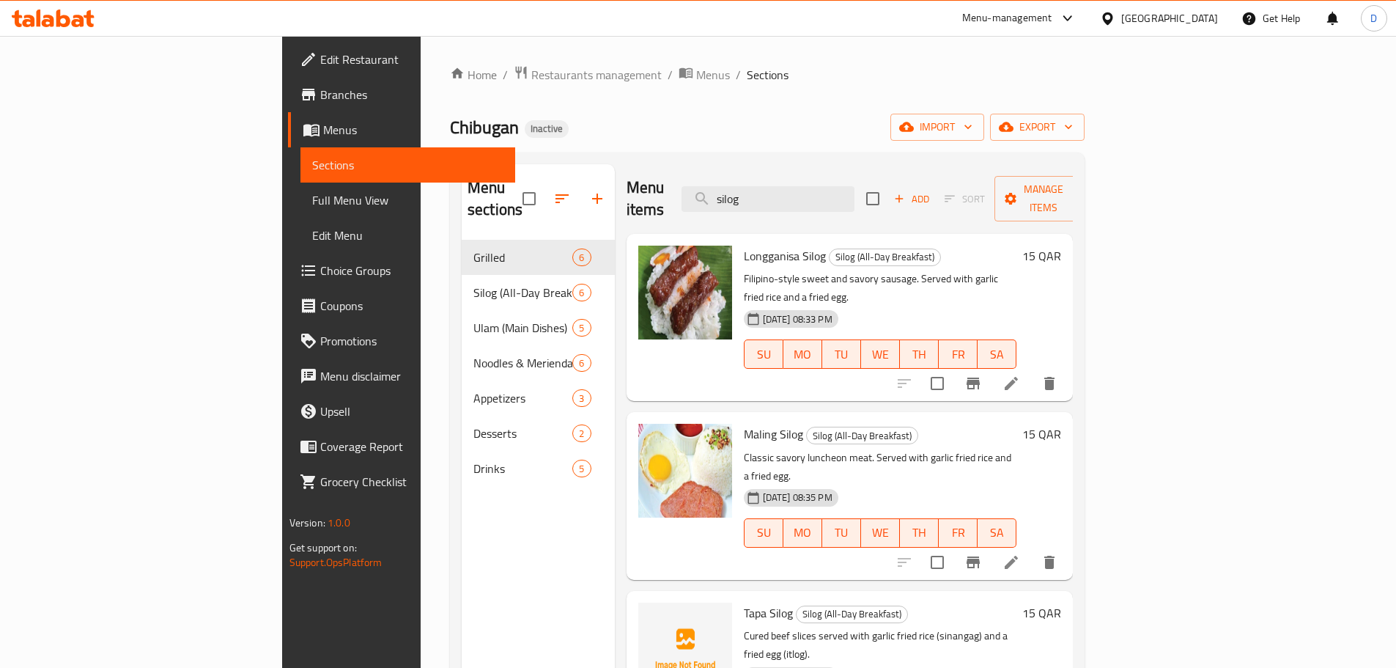
drag, startPoint x: 846, startPoint y: 194, endPoint x: 767, endPoint y: 194, distance: 78.4
click at [767, 194] on div "Menu items silog Add Sort Manage items" at bounding box center [850, 199] width 447 height 70
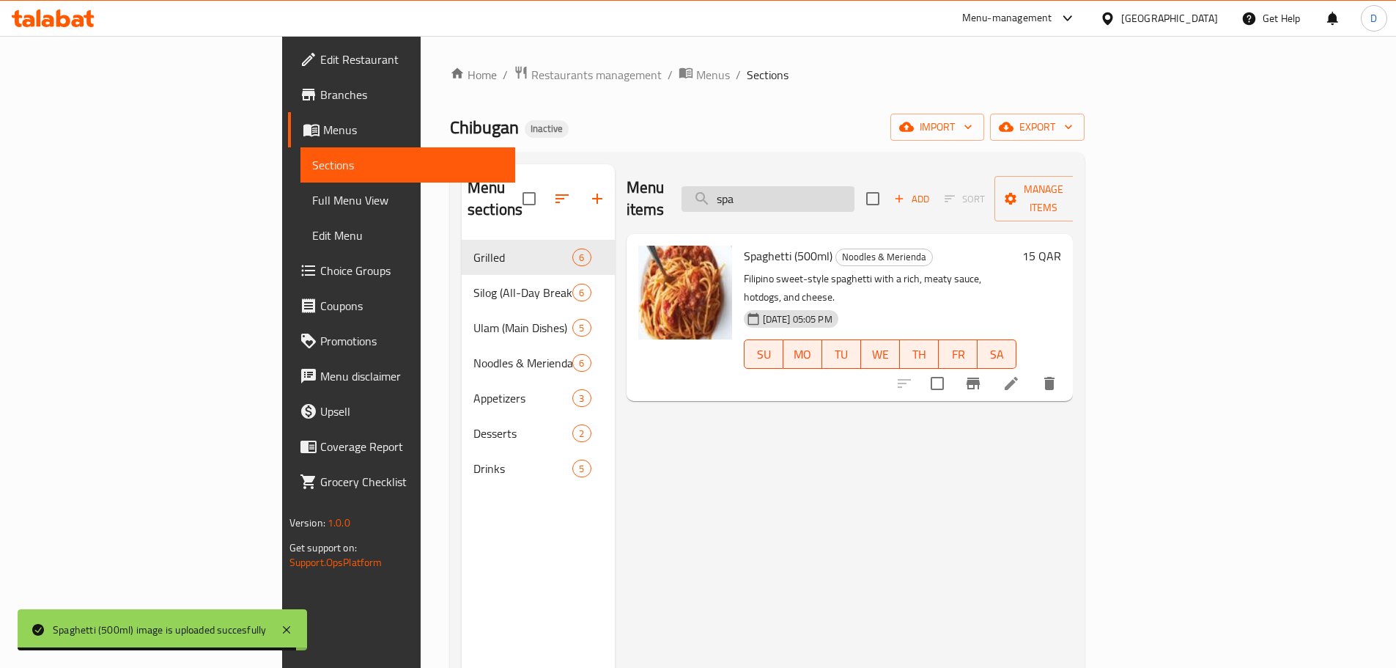
drag, startPoint x: 861, startPoint y: 196, endPoint x: 797, endPoint y: 196, distance: 63.8
click at [797, 196] on input "spa" at bounding box center [768, 199] width 173 height 26
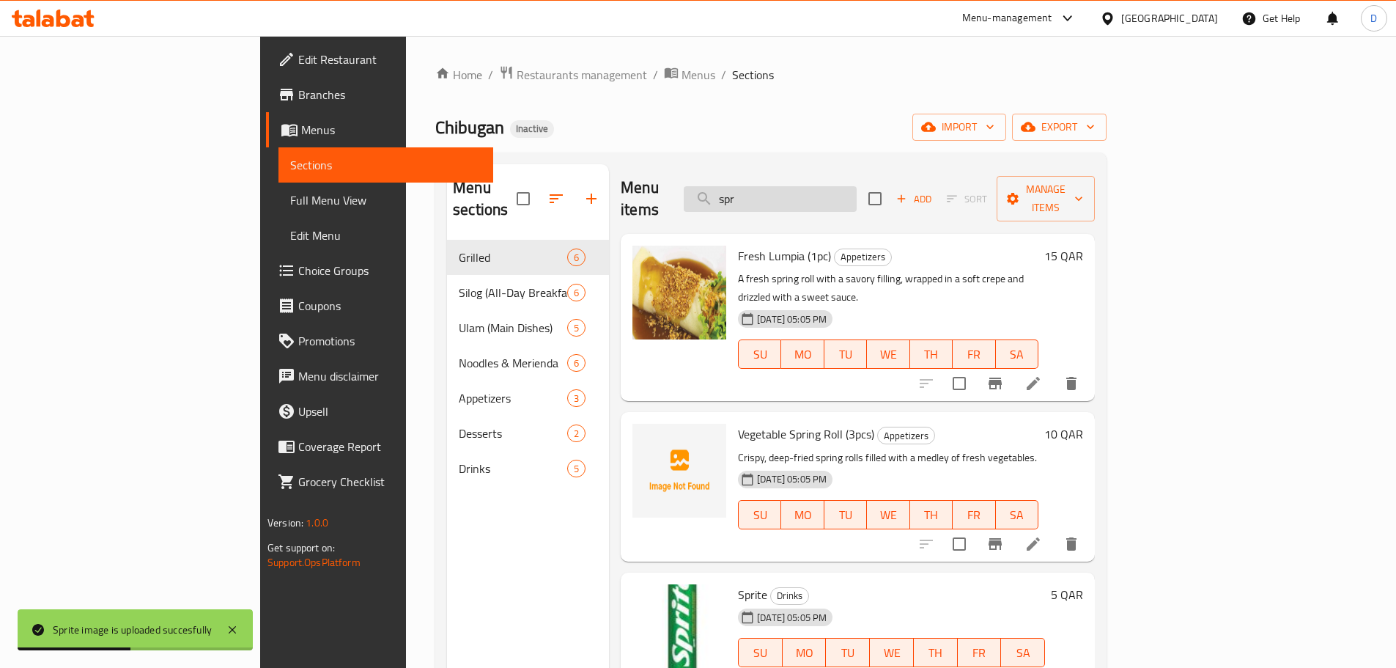
drag, startPoint x: 879, startPoint y: 183, endPoint x: 784, endPoint y: 191, distance: 95.6
click at [784, 191] on input "spr" at bounding box center [770, 199] width 173 height 26
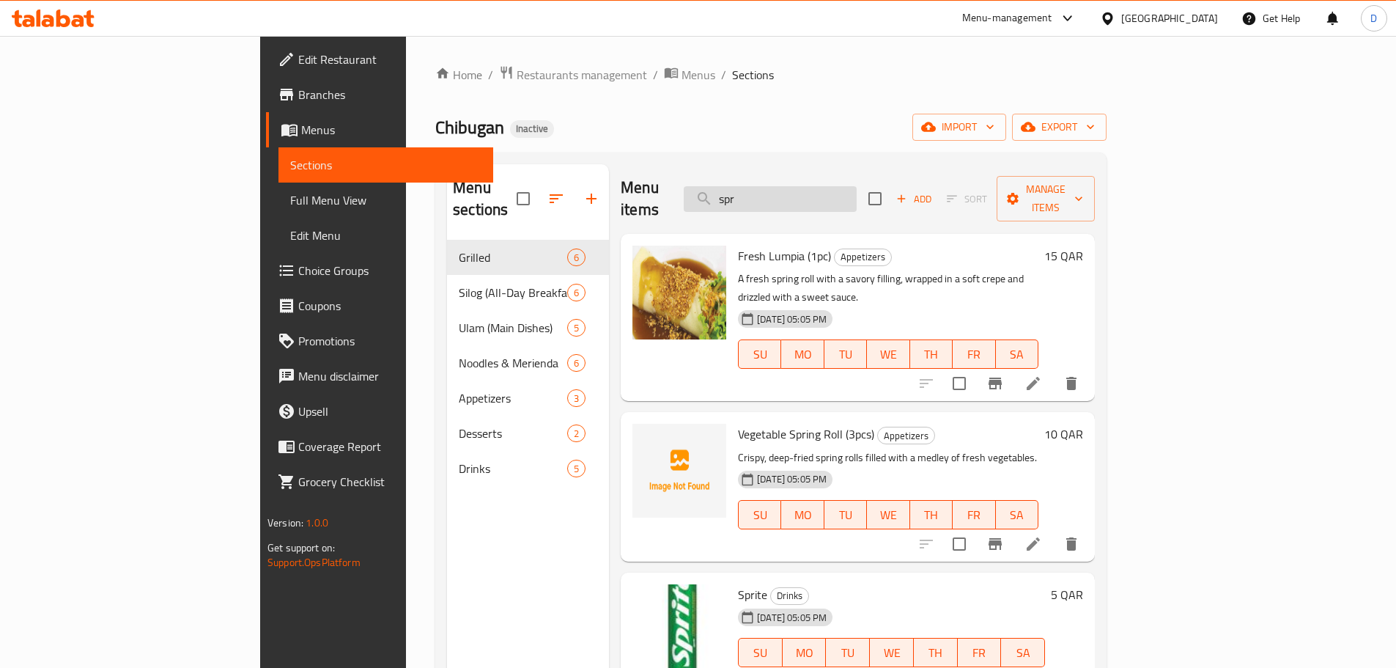
click at [857, 188] on input "spr" at bounding box center [770, 199] width 173 height 26
drag, startPoint x: 795, startPoint y: 196, endPoint x: 764, endPoint y: 196, distance: 30.8
click at [764, 196] on div "Menu items spr Add Sort Manage items" at bounding box center [858, 199] width 474 height 70
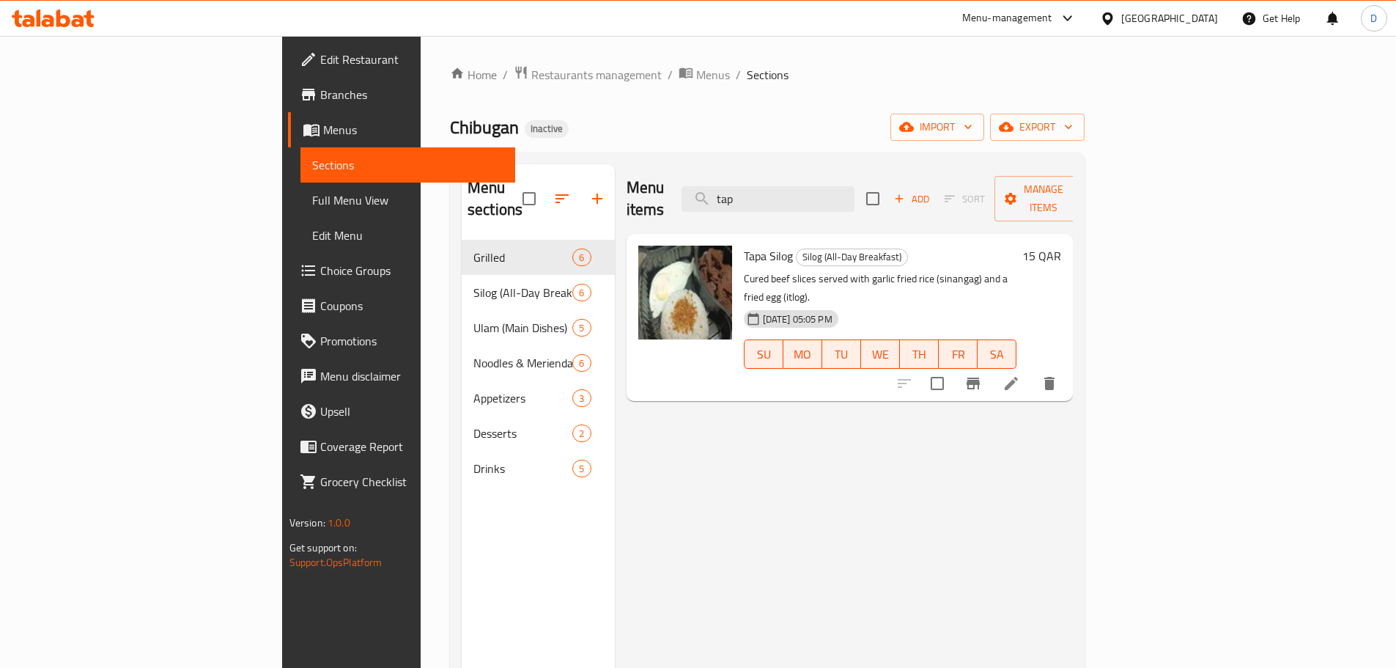
drag, startPoint x: 830, startPoint y: 194, endPoint x: 760, endPoint y: 207, distance: 70.9
click at [762, 209] on div "Menu items tap Add Sort Manage items" at bounding box center [850, 199] width 447 height 70
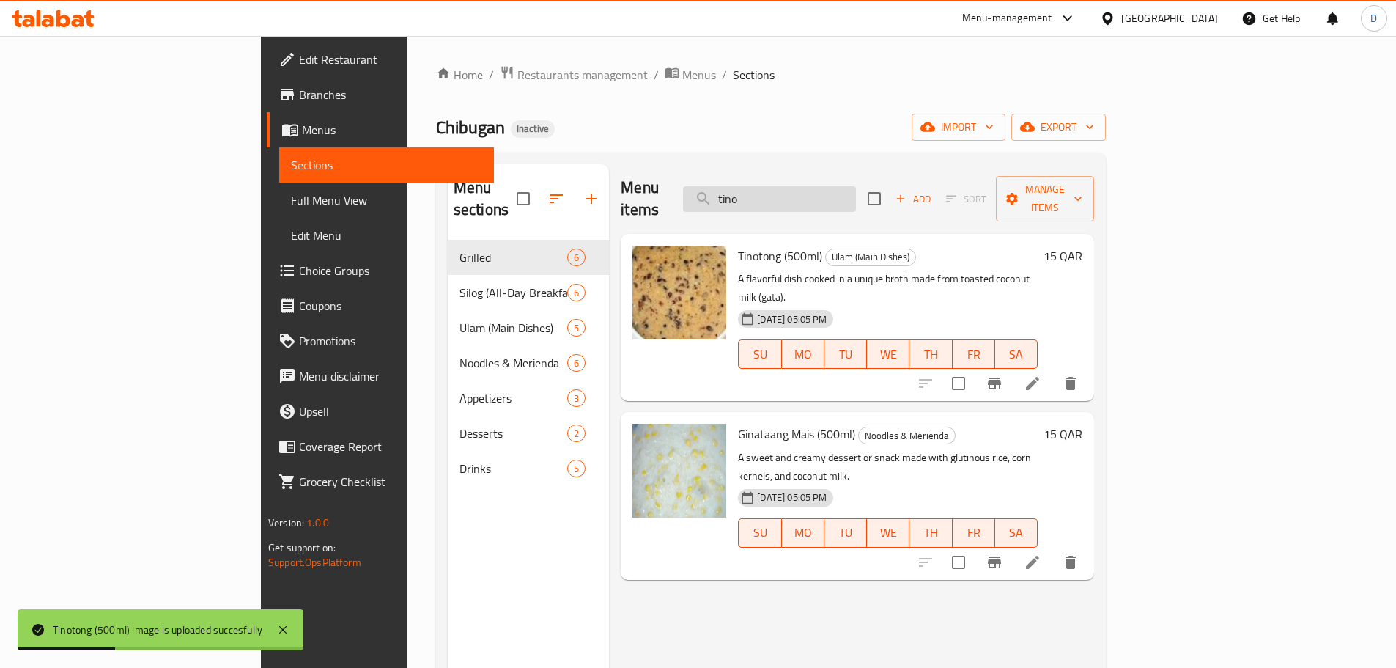
drag, startPoint x: 861, startPoint y: 197, endPoint x: 794, endPoint y: 197, distance: 67.4
click at [794, 197] on input "tino" at bounding box center [769, 199] width 173 height 26
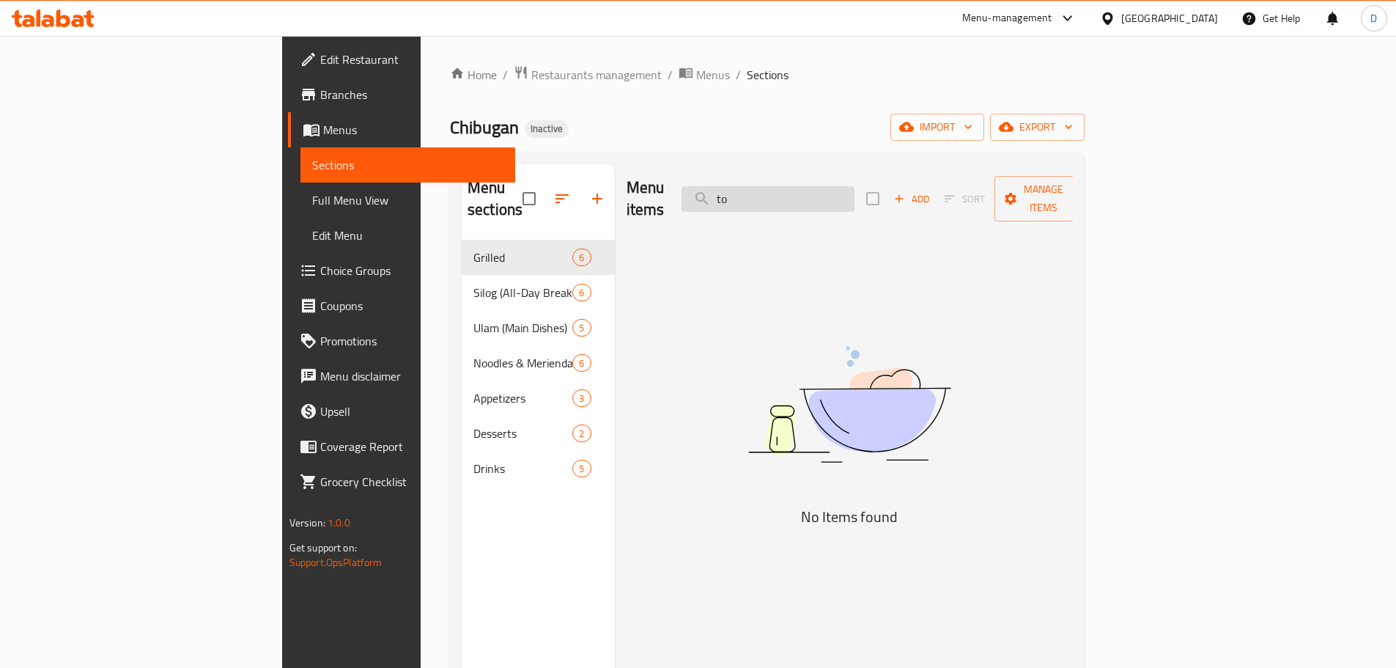
type input "t"
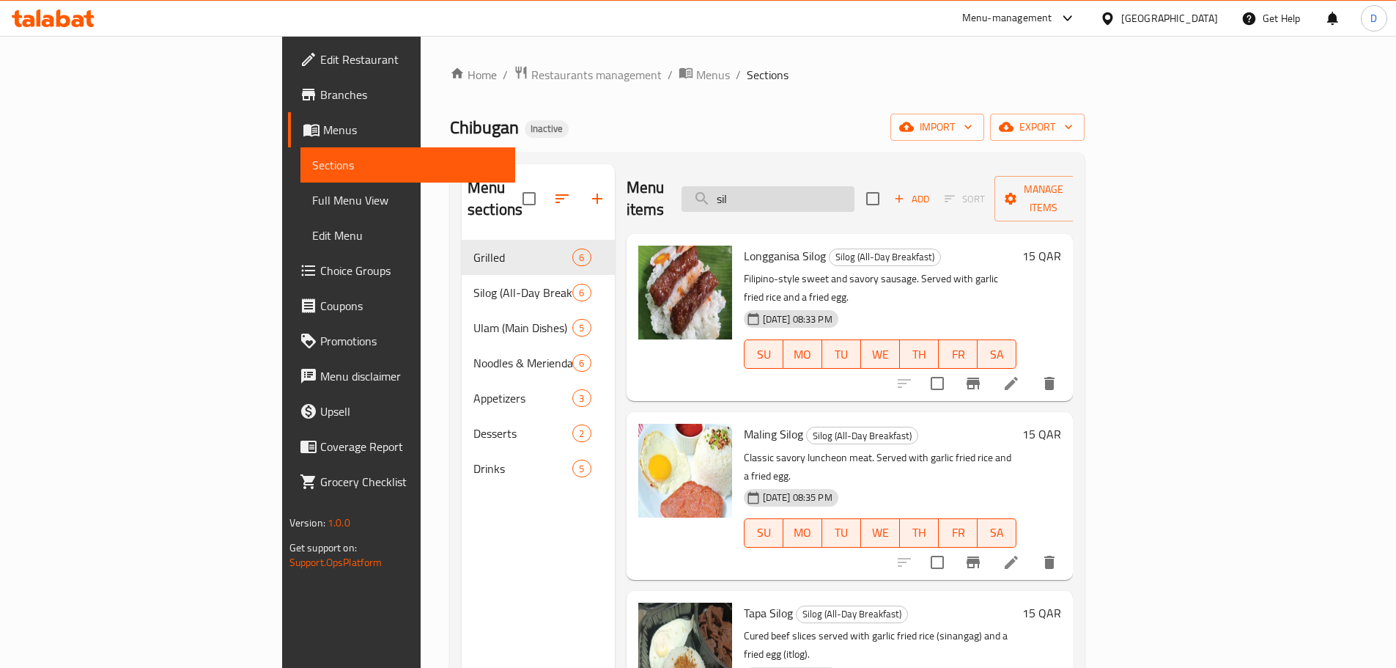
drag, startPoint x: 850, startPoint y: 199, endPoint x: 782, endPoint y: 198, distance: 67.4
click at [782, 198] on input "sil" at bounding box center [768, 199] width 173 height 26
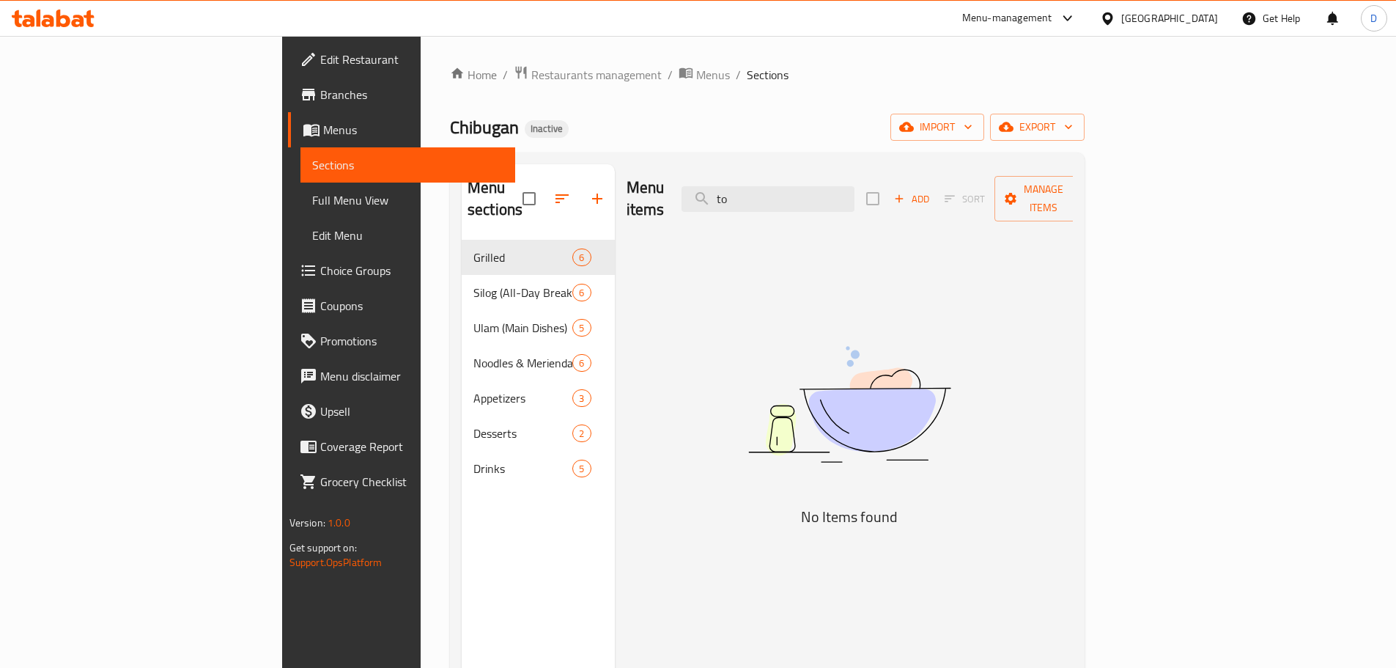
type input "t"
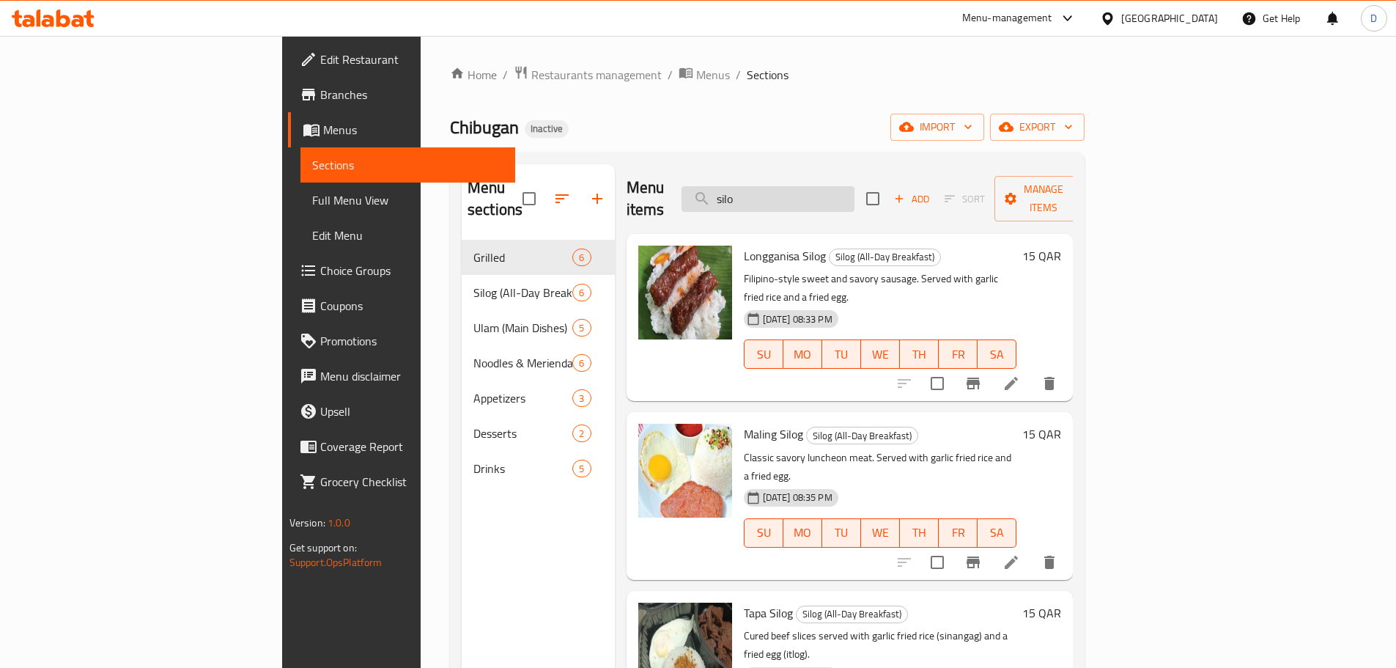
drag, startPoint x: 825, startPoint y: 189, endPoint x: 780, endPoint y: 191, distance: 45.5
click at [780, 191] on input "silo" at bounding box center [768, 199] width 173 height 26
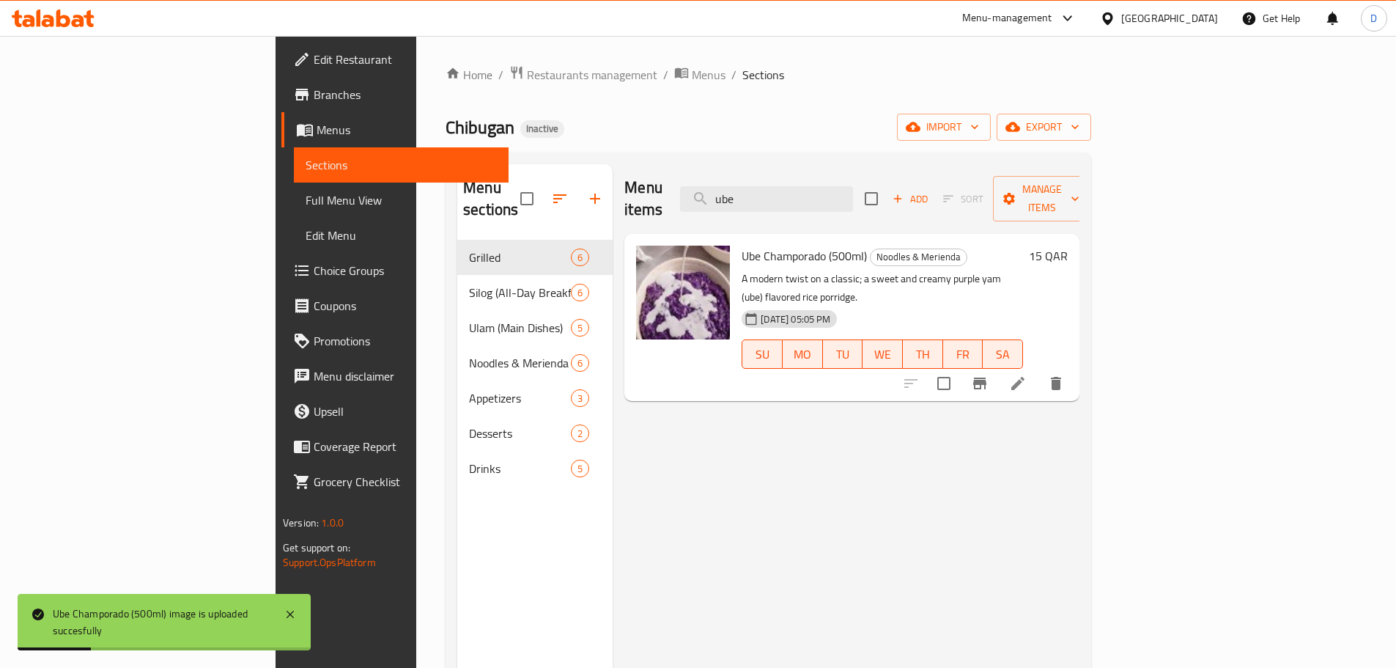
drag, startPoint x: 828, startPoint y: 202, endPoint x: 789, endPoint y: 210, distance: 39.8
click at [792, 210] on div "Menu items ube Add Sort Manage items" at bounding box center [851, 199] width 455 height 70
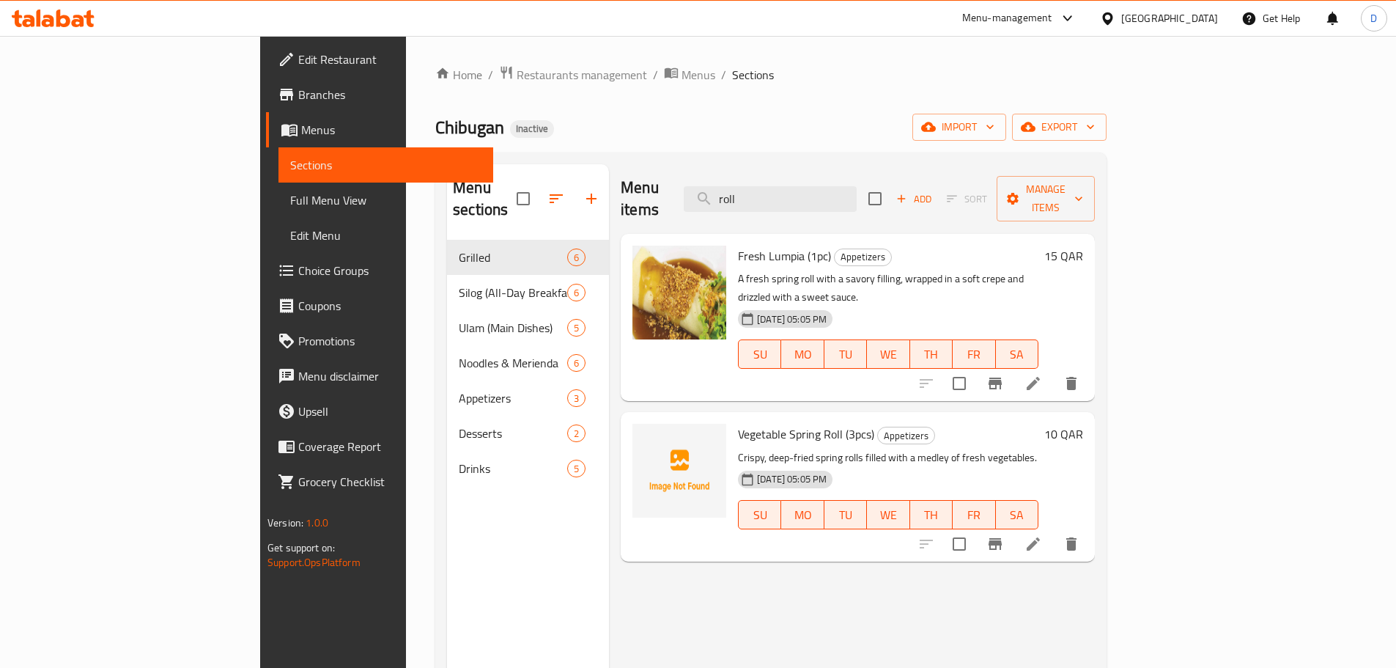
type input "roll"
click at [290, 202] on span "Full Menu View" at bounding box center [385, 200] width 191 height 18
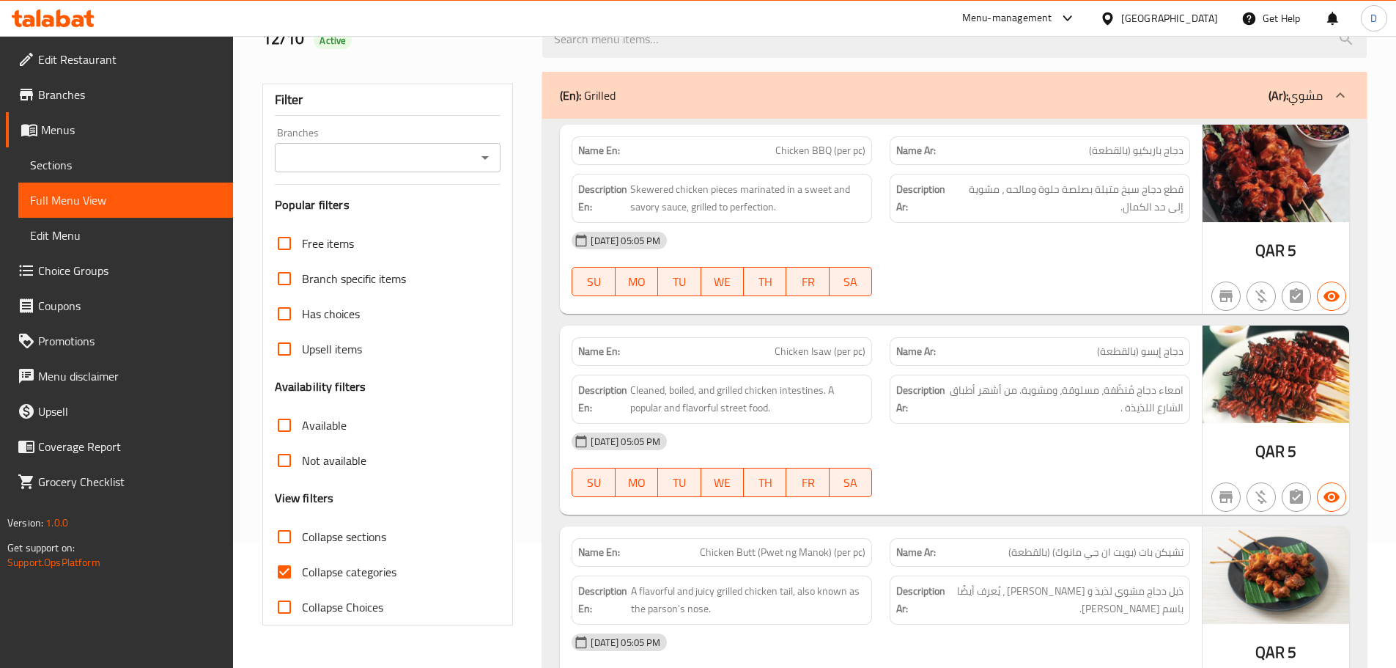
scroll to position [220, 0]
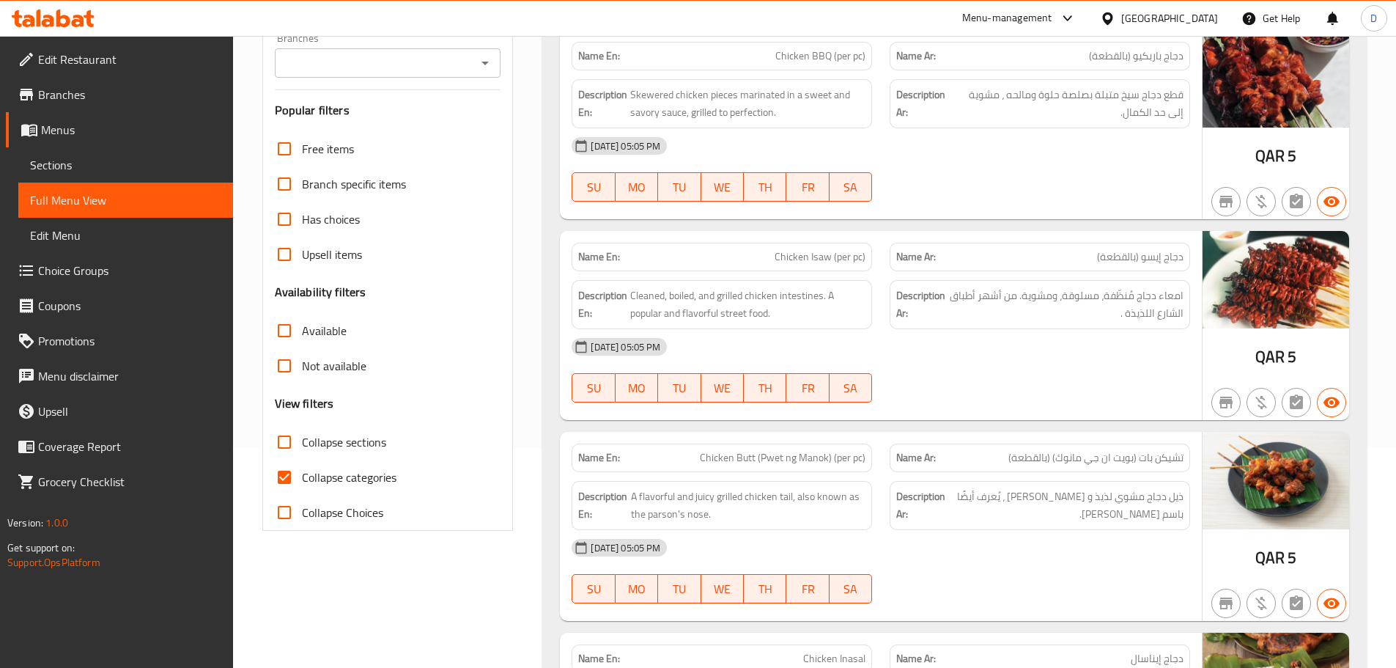
click at [279, 479] on input "Collapse categories" at bounding box center [284, 477] width 35 height 35
checkbox input "false"
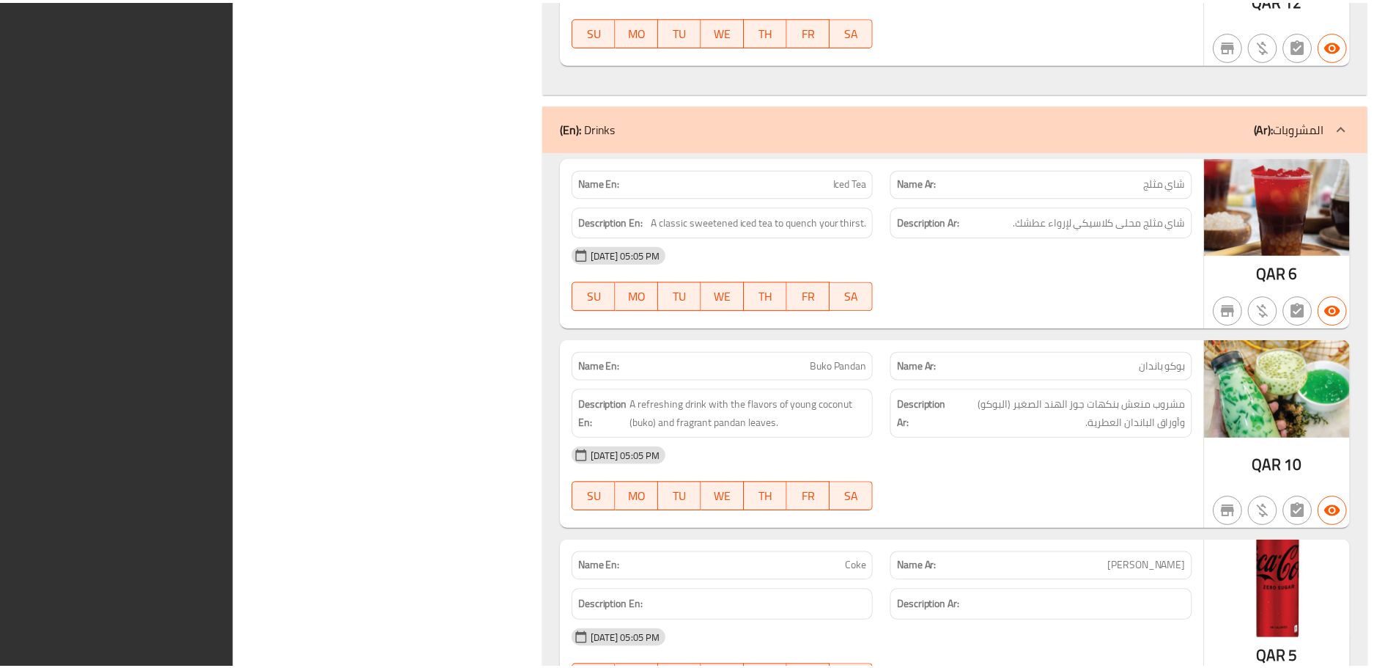
scroll to position [6695, 0]
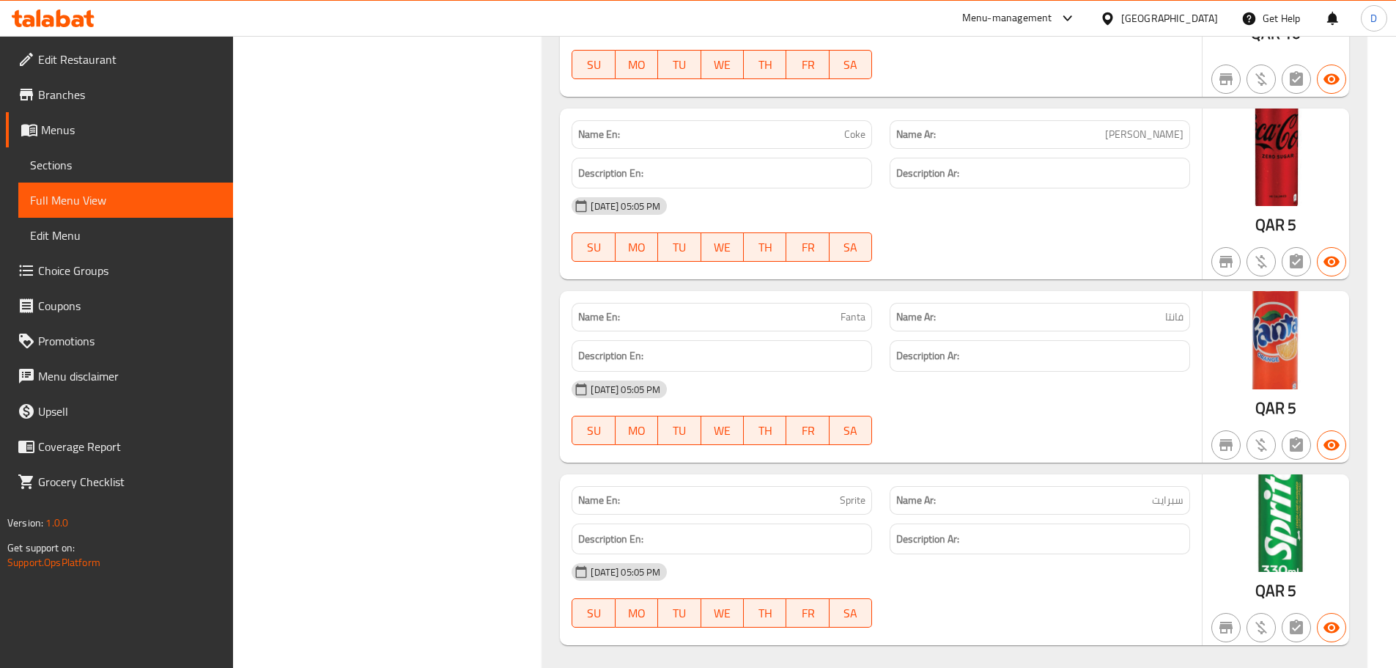
click at [1201, 21] on div "Qatar" at bounding box center [1169, 18] width 97 height 16
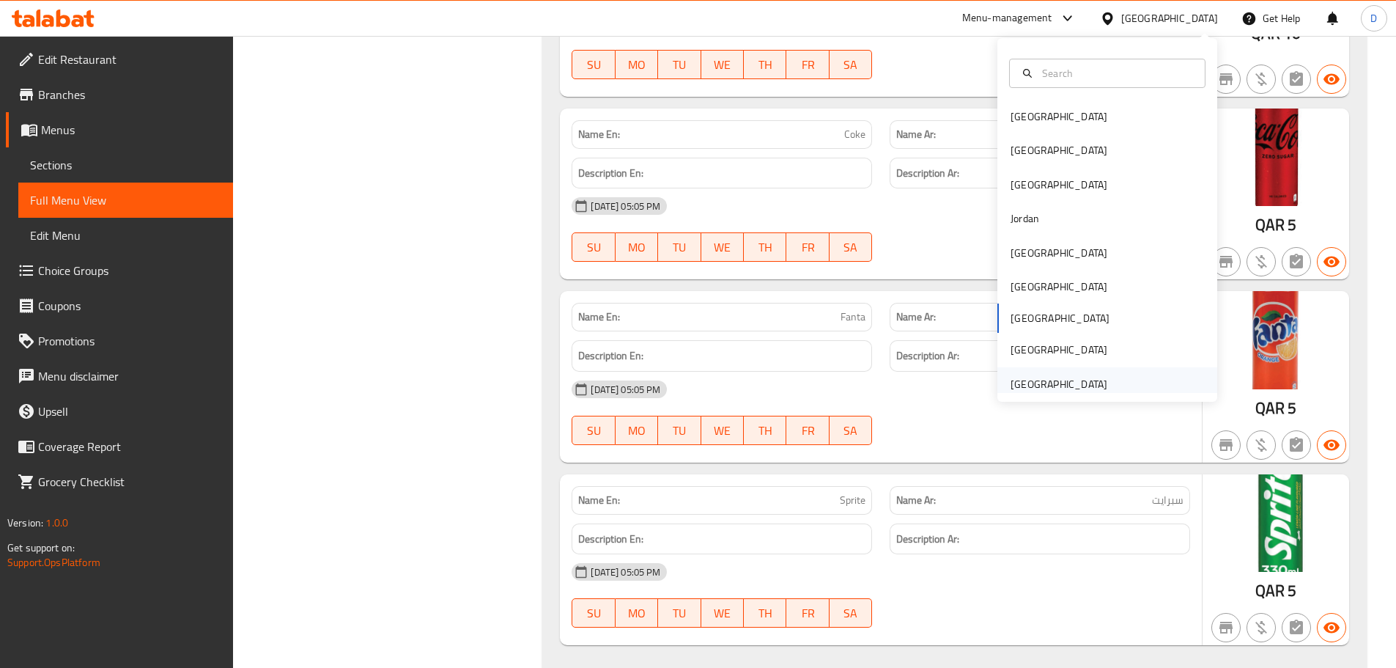
click at [1086, 389] on div "[GEOGRAPHIC_DATA]" at bounding box center [1059, 384] width 97 height 16
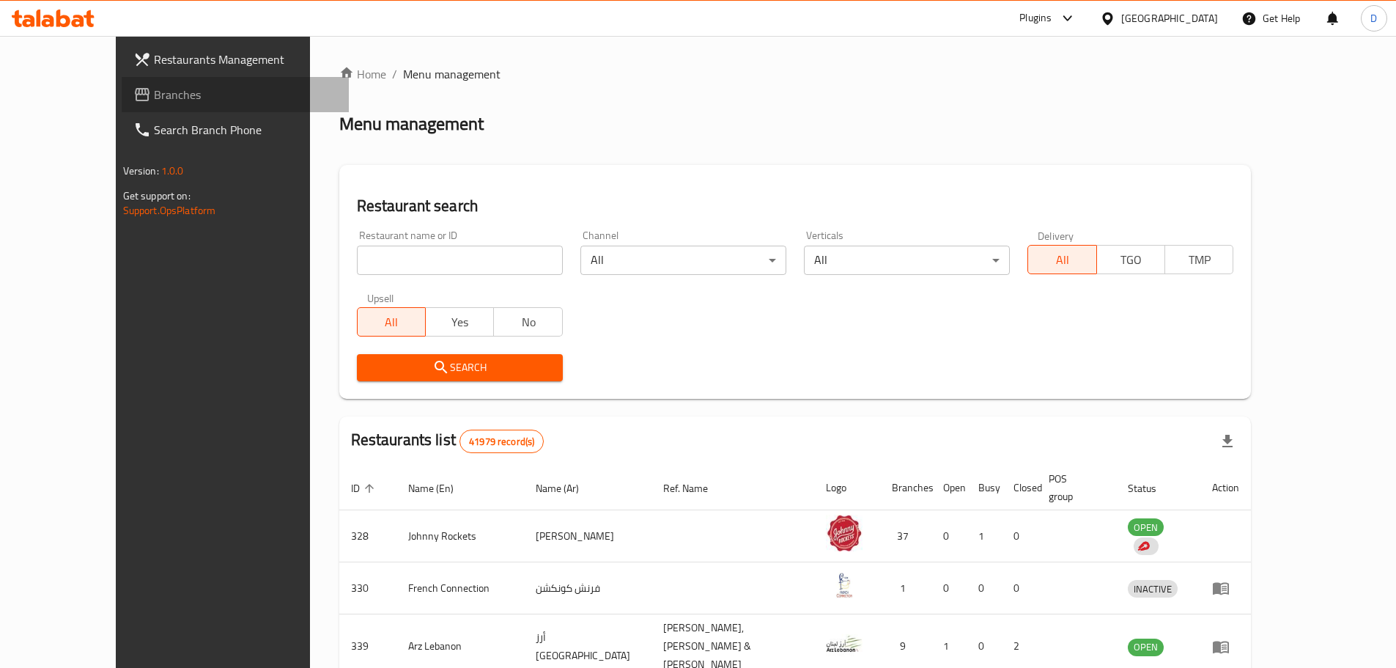
click at [154, 89] on span "Branches" at bounding box center [245, 95] width 183 height 18
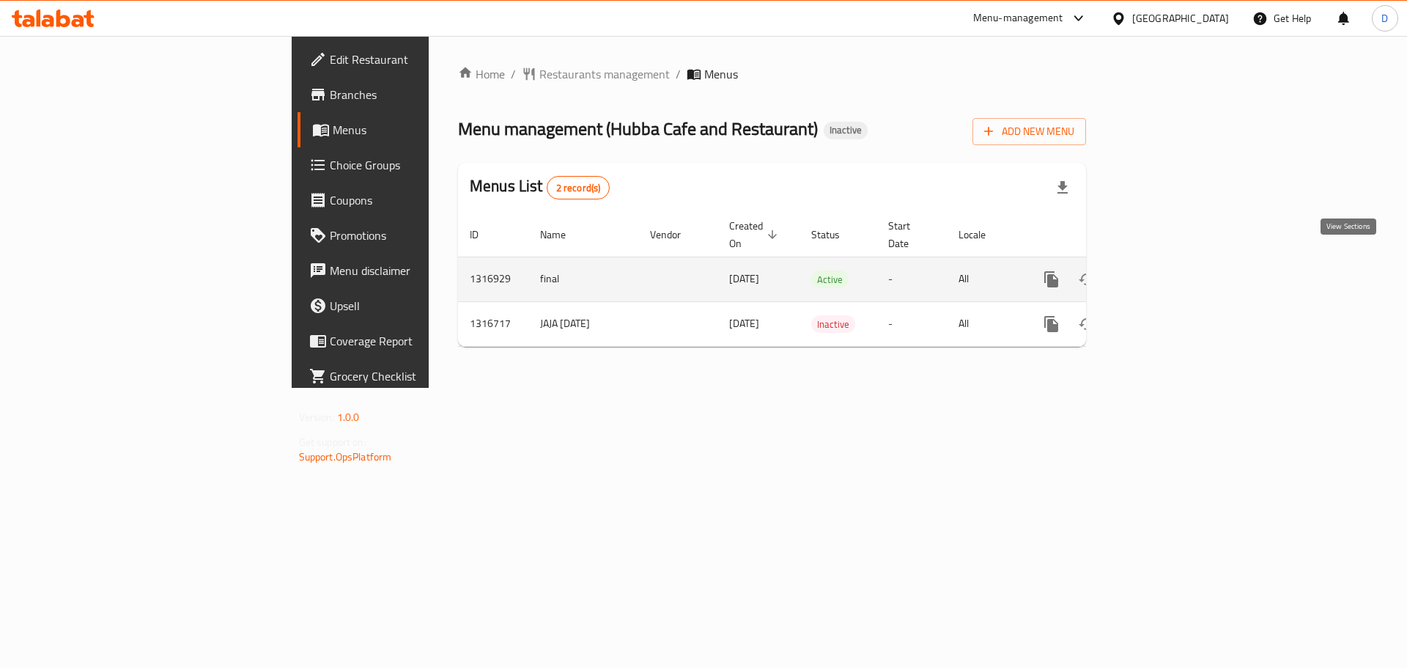
click at [1166, 270] on icon "enhanced table" at bounding box center [1158, 279] width 18 height 18
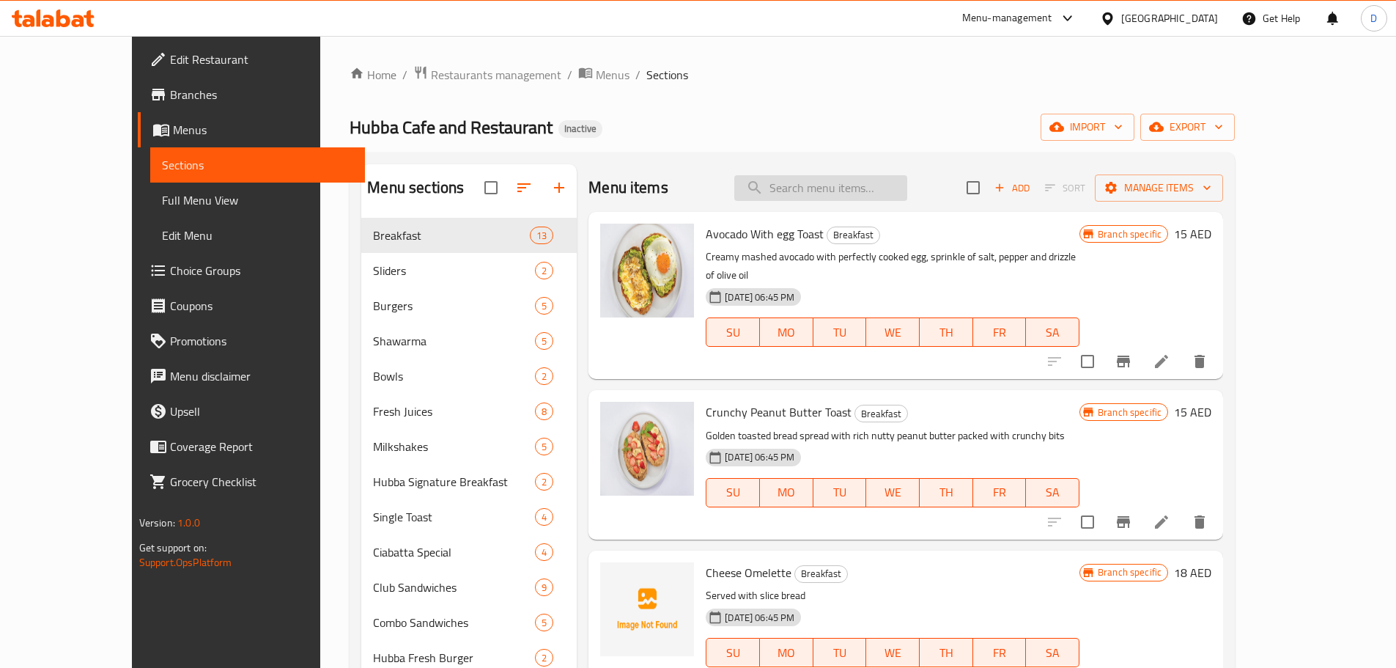
click at [848, 191] on input "search" at bounding box center [820, 188] width 173 height 26
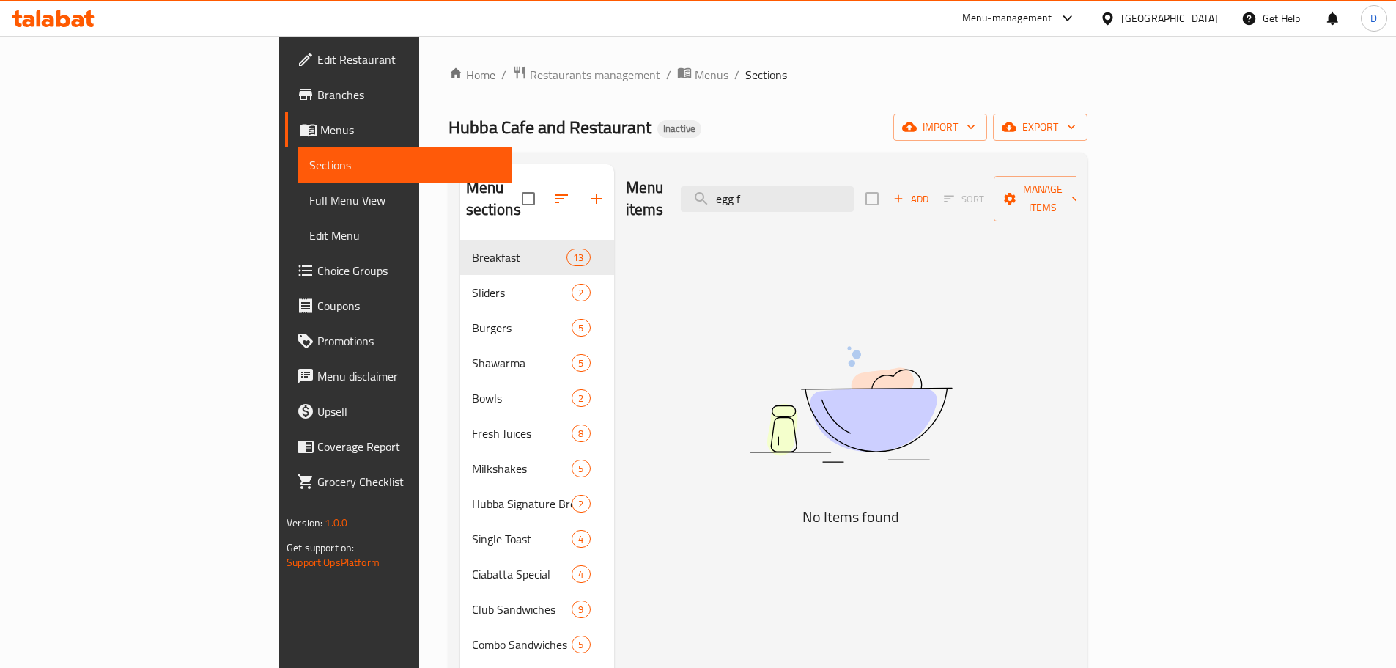
drag, startPoint x: 852, startPoint y: 190, endPoint x: 780, endPoint y: 190, distance: 72.6
click at [780, 190] on div "Menu items egg f Add Sort Manage items" at bounding box center [851, 199] width 450 height 70
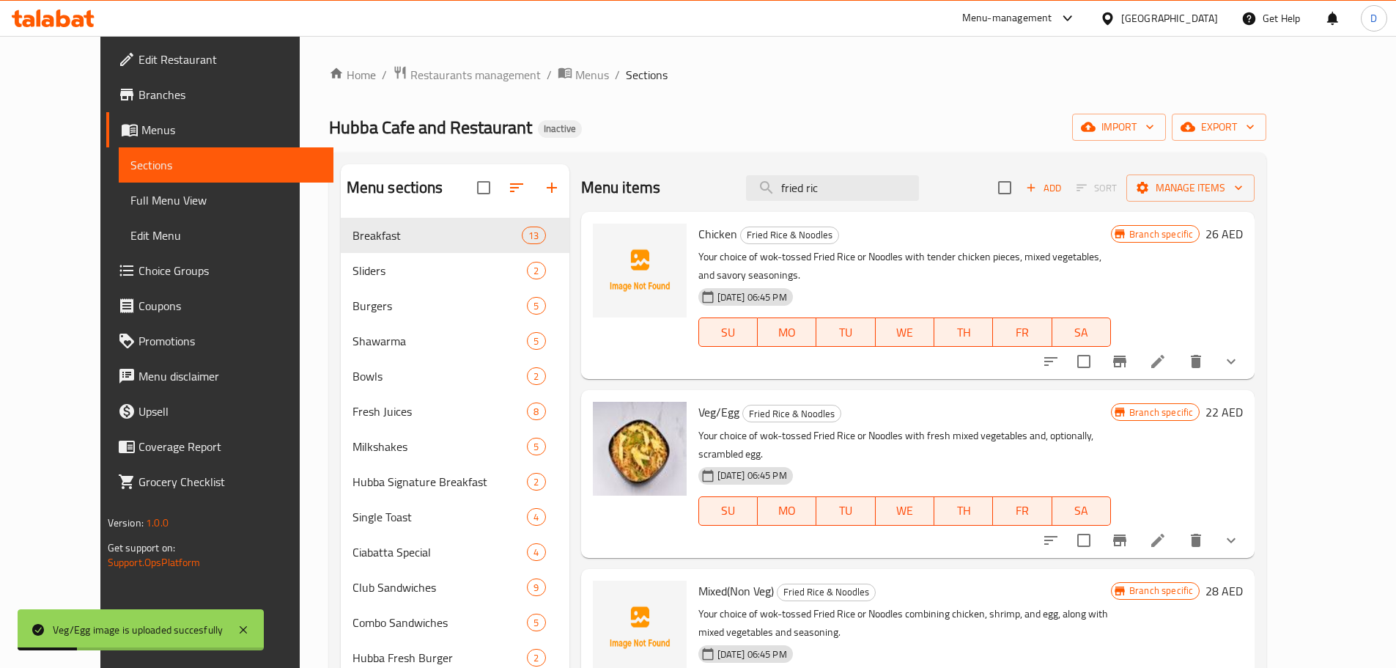
drag, startPoint x: 863, startPoint y: 185, endPoint x: 754, endPoint y: 189, distance: 108.5
click at [754, 189] on div "Menu items [PERSON_NAME] Add Sort Manage items" at bounding box center [918, 188] width 674 height 48
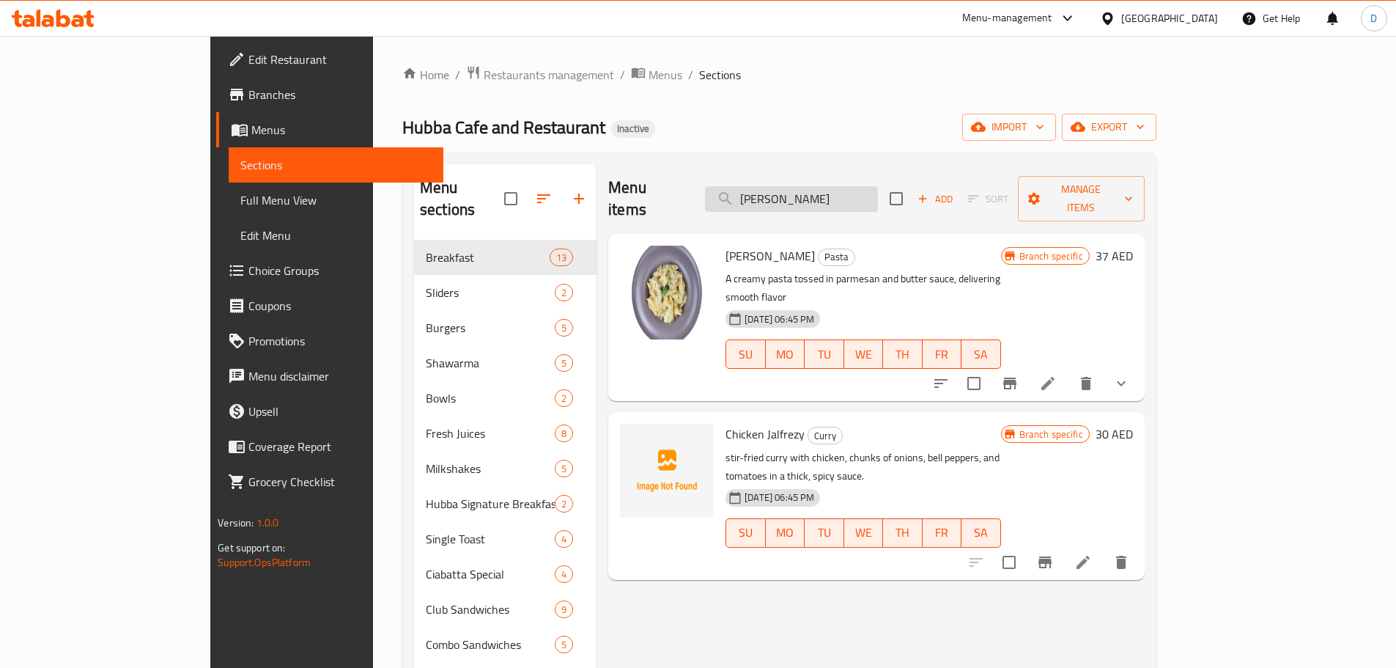
drag, startPoint x: 855, startPoint y: 185, endPoint x: 793, endPoint y: 186, distance: 62.3
click at [793, 186] on input "[PERSON_NAME]" at bounding box center [791, 199] width 173 height 26
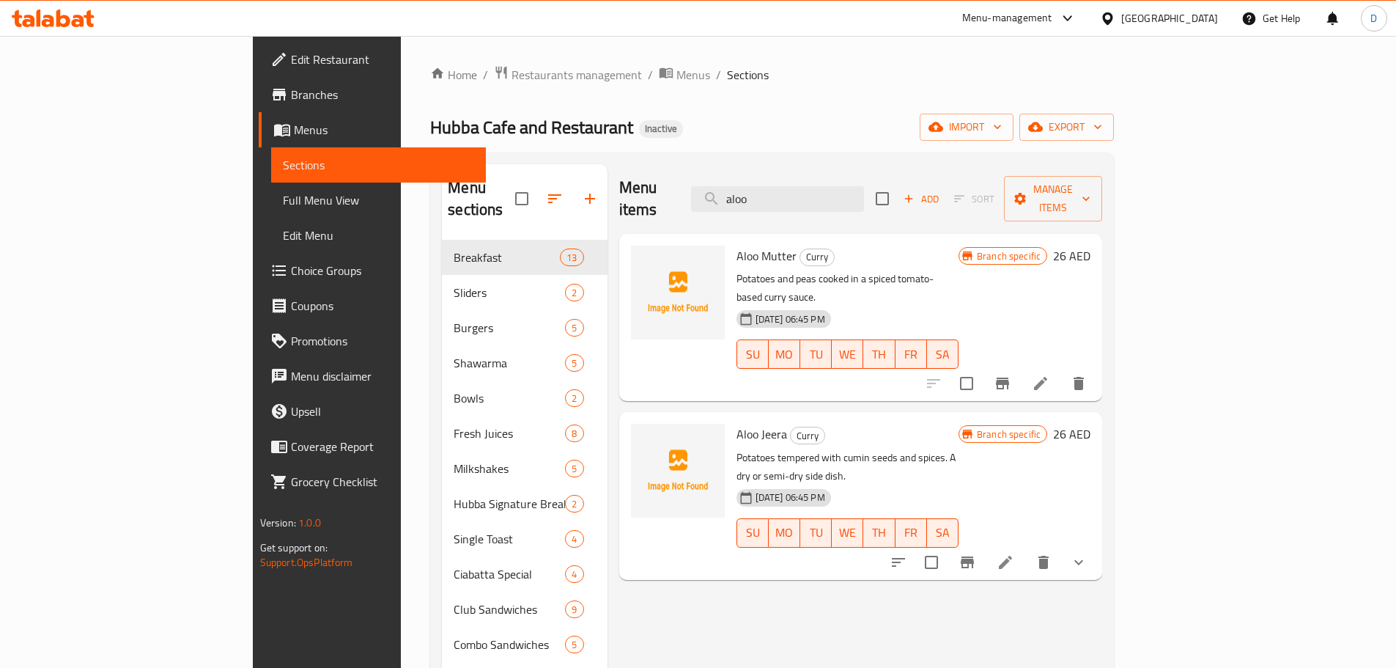
drag, startPoint x: 862, startPoint y: 191, endPoint x: 761, endPoint y: 191, distance: 101.1
click at [761, 191] on div "Menu items aloo Add Sort Manage items" at bounding box center [861, 199] width 484 height 70
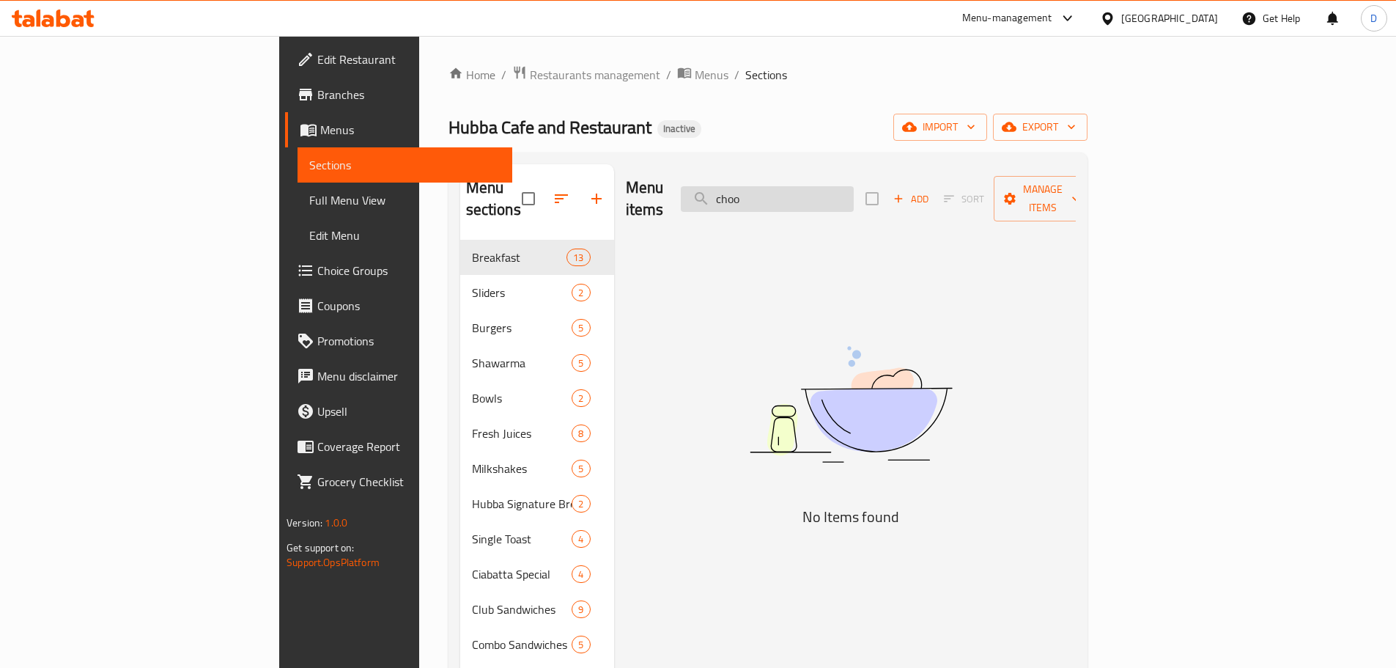
drag, startPoint x: 871, startPoint y: 194, endPoint x: 783, endPoint y: 198, distance: 88.0
click at [783, 198] on input "choo" at bounding box center [767, 199] width 173 height 26
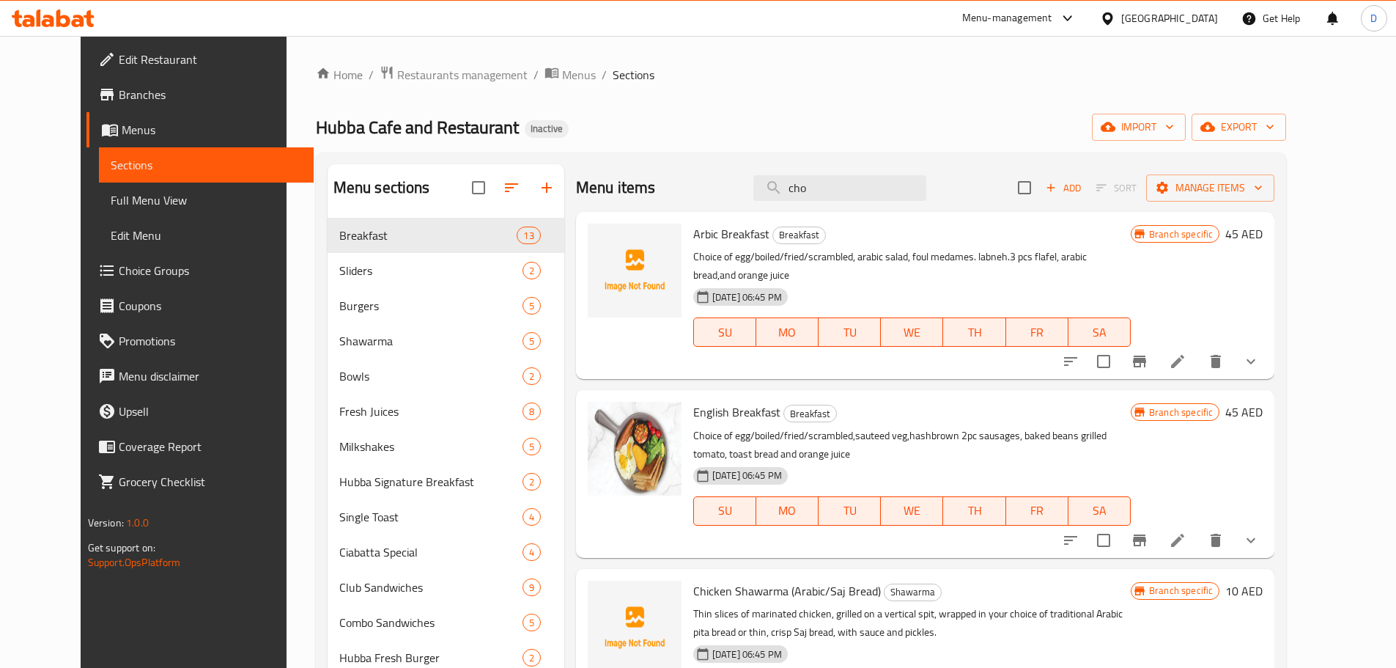
drag, startPoint x: 824, startPoint y: 198, endPoint x: 762, endPoint y: 194, distance: 61.7
click at [762, 194] on div "Menu items cho Add Sort Manage items" at bounding box center [925, 188] width 699 height 48
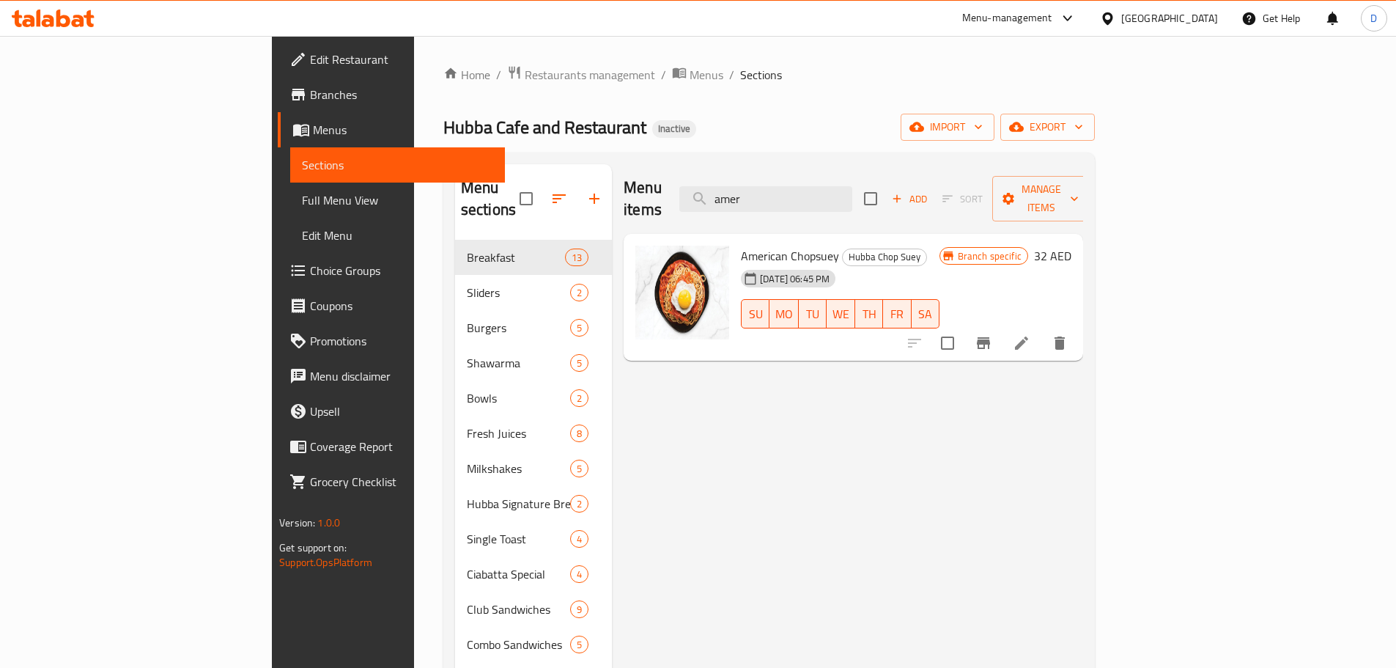
drag, startPoint x: 882, startPoint y: 197, endPoint x: 767, endPoint y: 199, distance: 115.8
click at [767, 199] on div "Menu items amer Add Sort Manage items" at bounding box center [854, 199] width 460 height 70
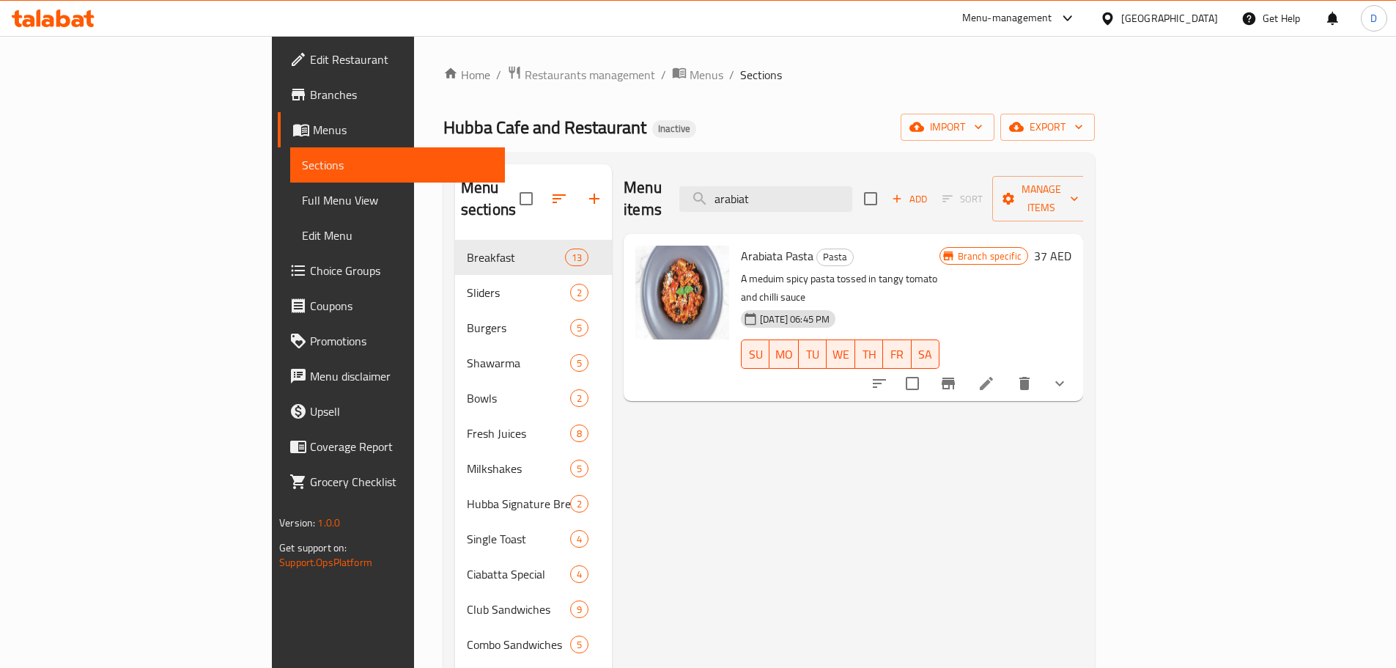
drag, startPoint x: 581, startPoint y: 159, endPoint x: 526, endPoint y: 151, distance: 54.8
click at [526, 151] on div "Home / Restaurants management / Menus / Sections Hubba Cafe and Restaurant Inac…" at bounding box center [769, 653] width 652 height 1177
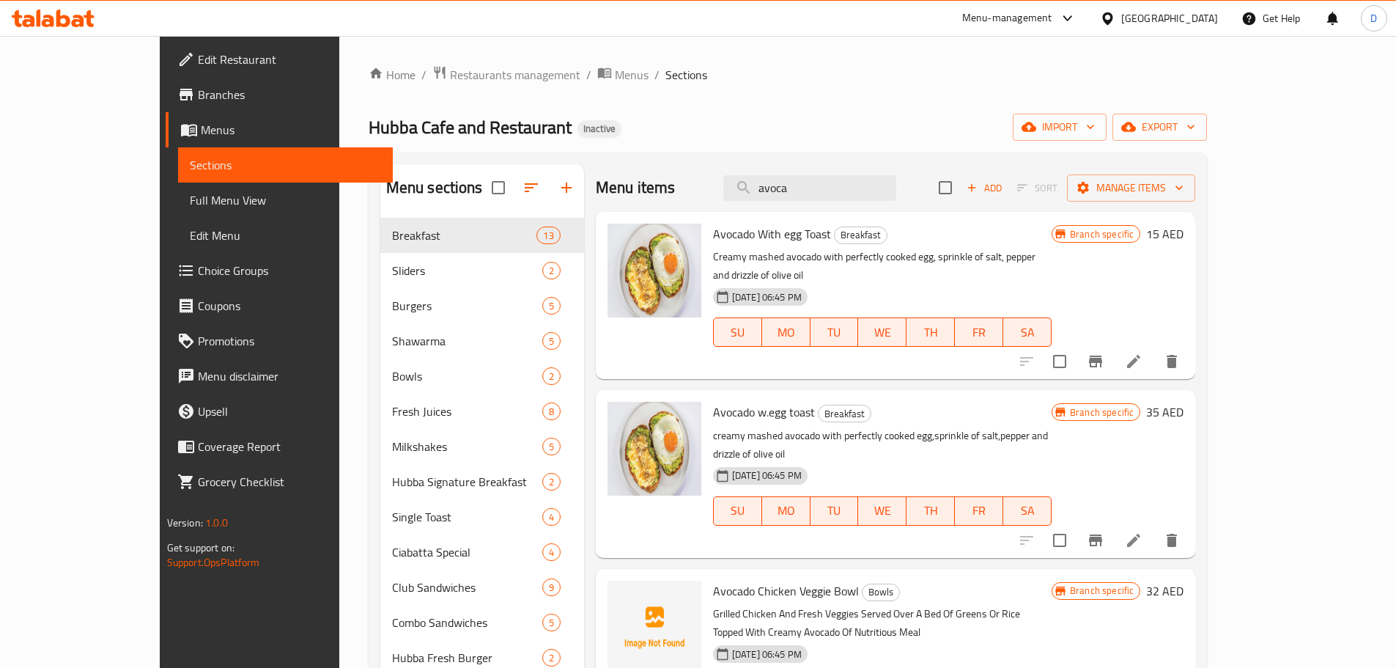
drag, startPoint x: 827, startPoint y: 195, endPoint x: 728, endPoint y: 185, distance: 99.4
click at [728, 185] on div "Menu items avoca Add Sort Manage items" at bounding box center [896, 188] width 600 height 48
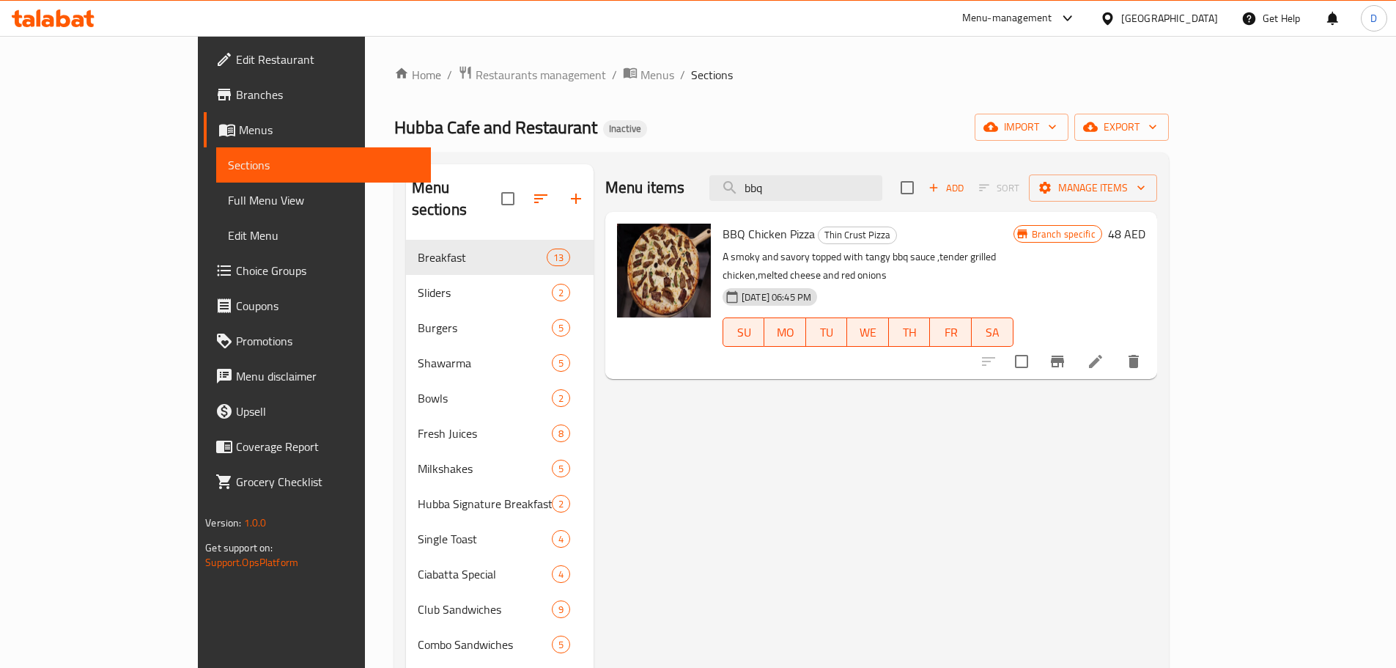
drag, startPoint x: 838, startPoint y: 181, endPoint x: 743, endPoint y: 192, distance: 95.2
click at [743, 192] on div "Menu items bbq Add Sort Manage items" at bounding box center [881, 188] width 552 height 48
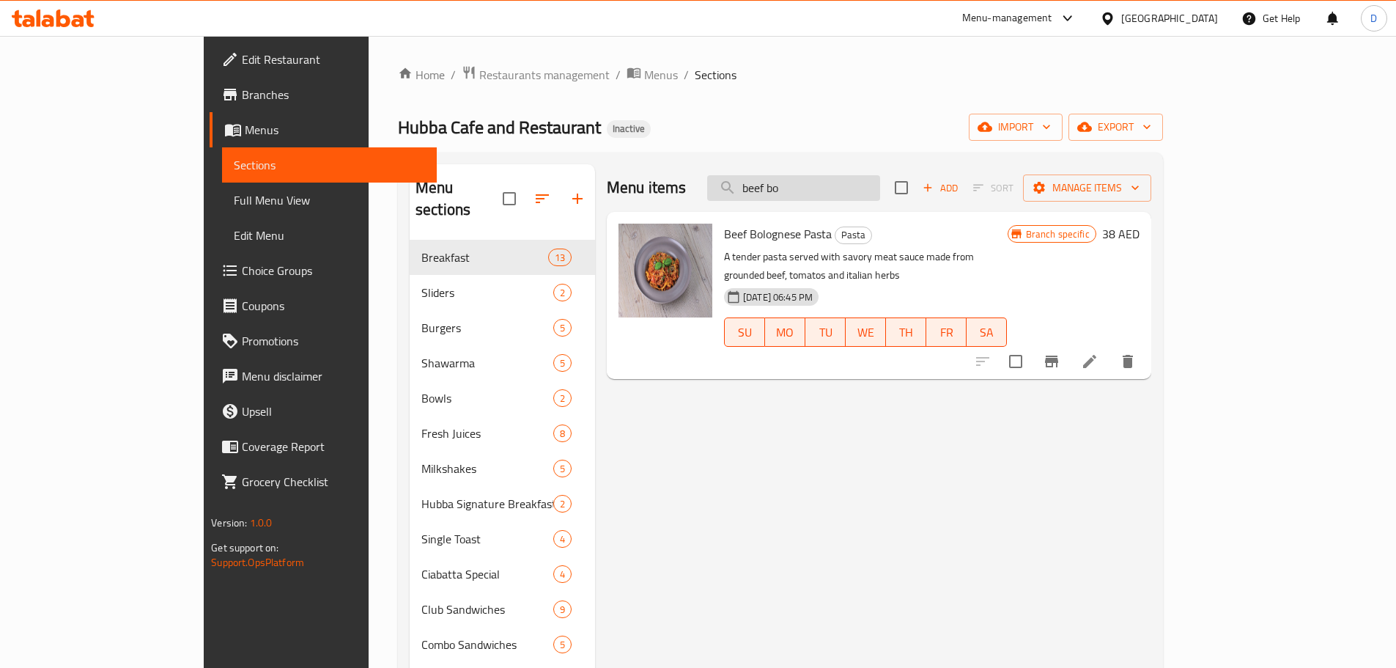
click at [869, 194] on input "beef bo" at bounding box center [793, 188] width 173 height 26
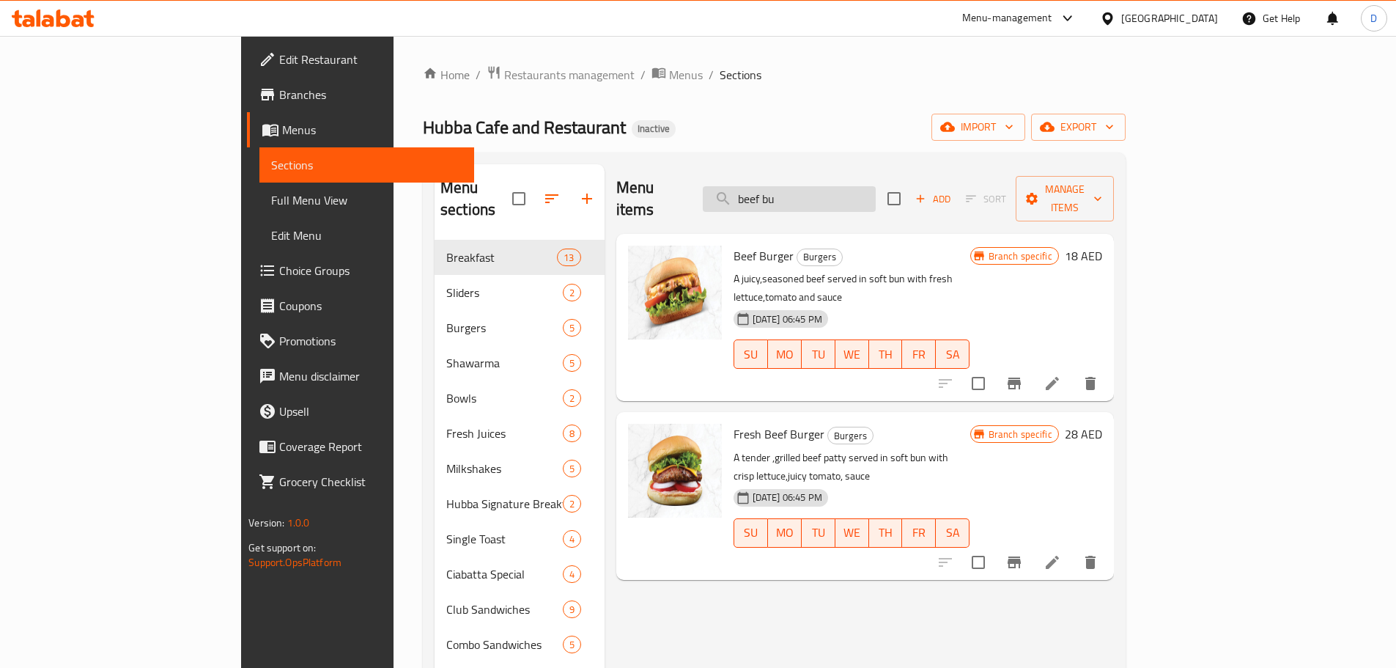
click at [866, 196] on input "beef bu" at bounding box center [789, 199] width 173 height 26
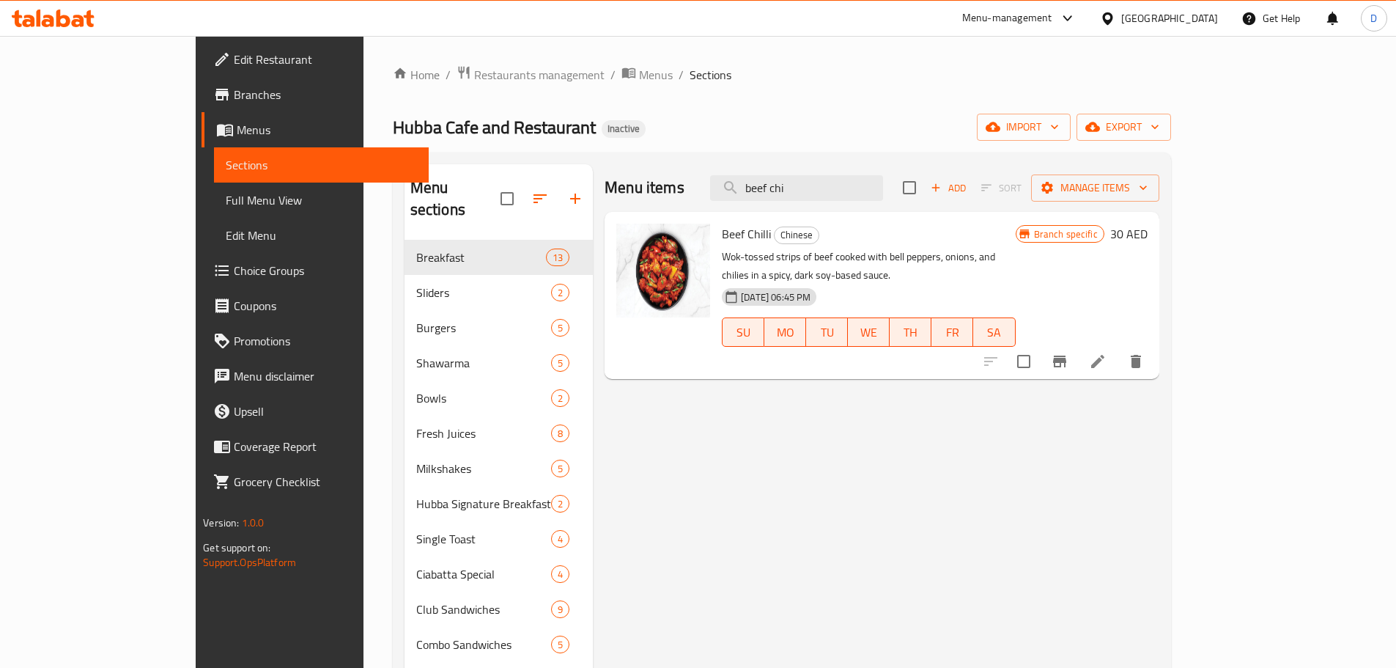
drag, startPoint x: 871, startPoint y: 185, endPoint x: 775, endPoint y: 194, distance: 95.6
click at [775, 194] on div "Menu items beef chi Add Sort Manage items" at bounding box center [882, 188] width 555 height 48
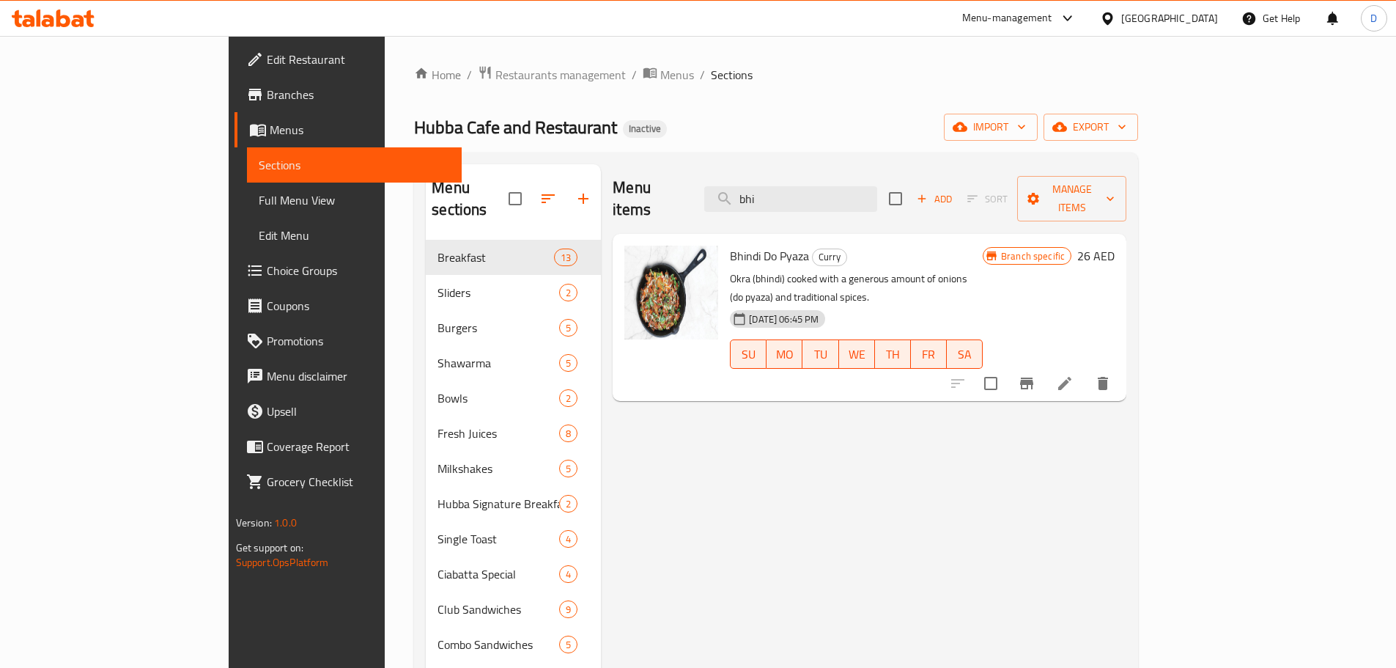
drag, startPoint x: 882, startPoint y: 190, endPoint x: 750, endPoint y: 183, distance: 132.1
click at [750, 183] on div "Menu items bhi Add Sort Manage items" at bounding box center [870, 199] width 514 height 70
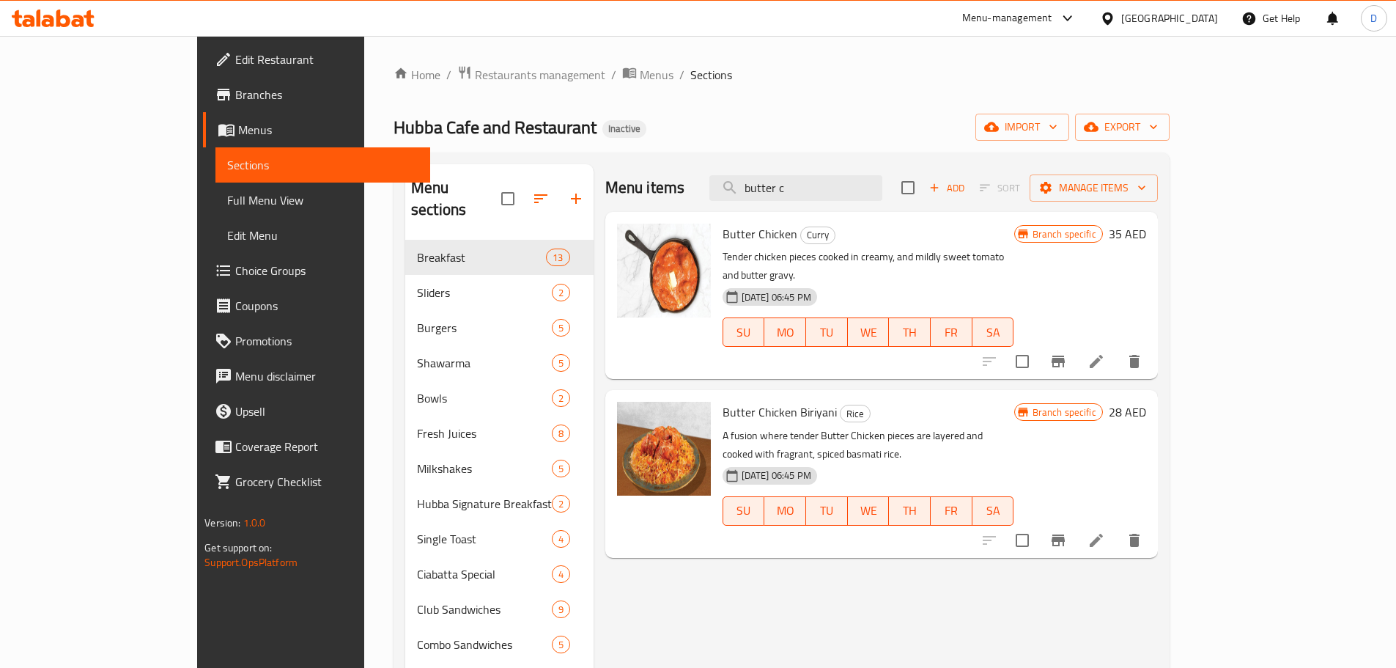
drag, startPoint x: 881, startPoint y: 191, endPoint x: 722, endPoint y: 198, distance: 159.2
click at [722, 198] on div "Menu items butter c Add Sort Manage items" at bounding box center [881, 188] width 553 height 48
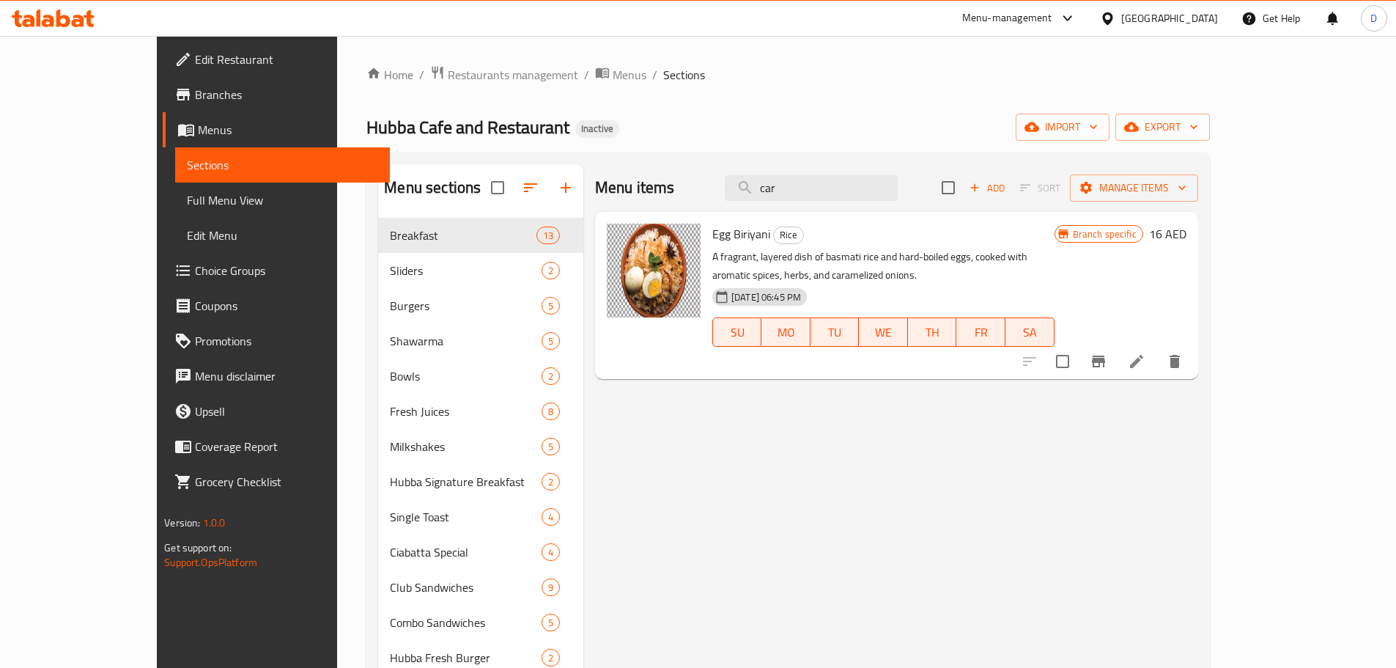
drag, startPoint x: 874, startPoint y: 196, endPoint x: 711, endPoint y: 196, distance: 162.7
click at [711, 196] on div "Menu items car Add Sort Manage items" at bounding box center [896, 188] width 603 height 48
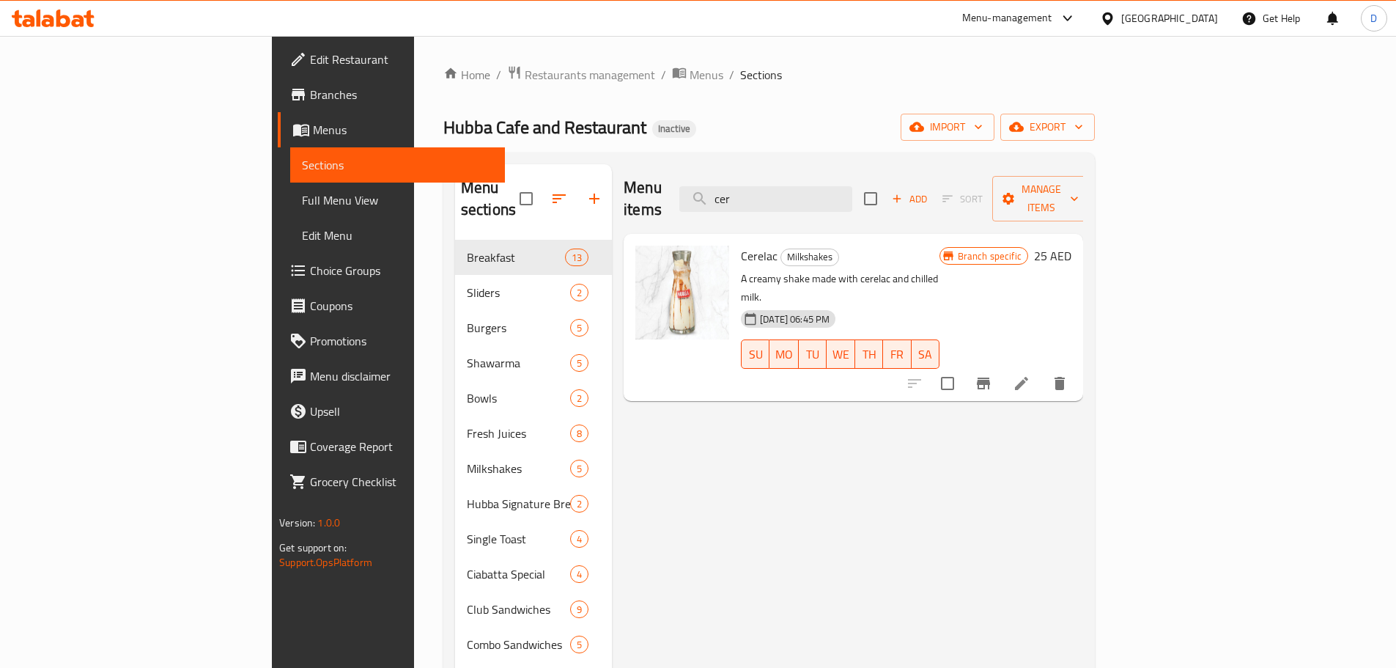
drag, startPoint x: 837, startPoint y: 184, endPoint x: 786, endPoint y: 204, distance: 54.3
click at [786, 204] on div "Menu items cer Add Sort Manage items" at bounding box center [854, 199] width 460 height 70
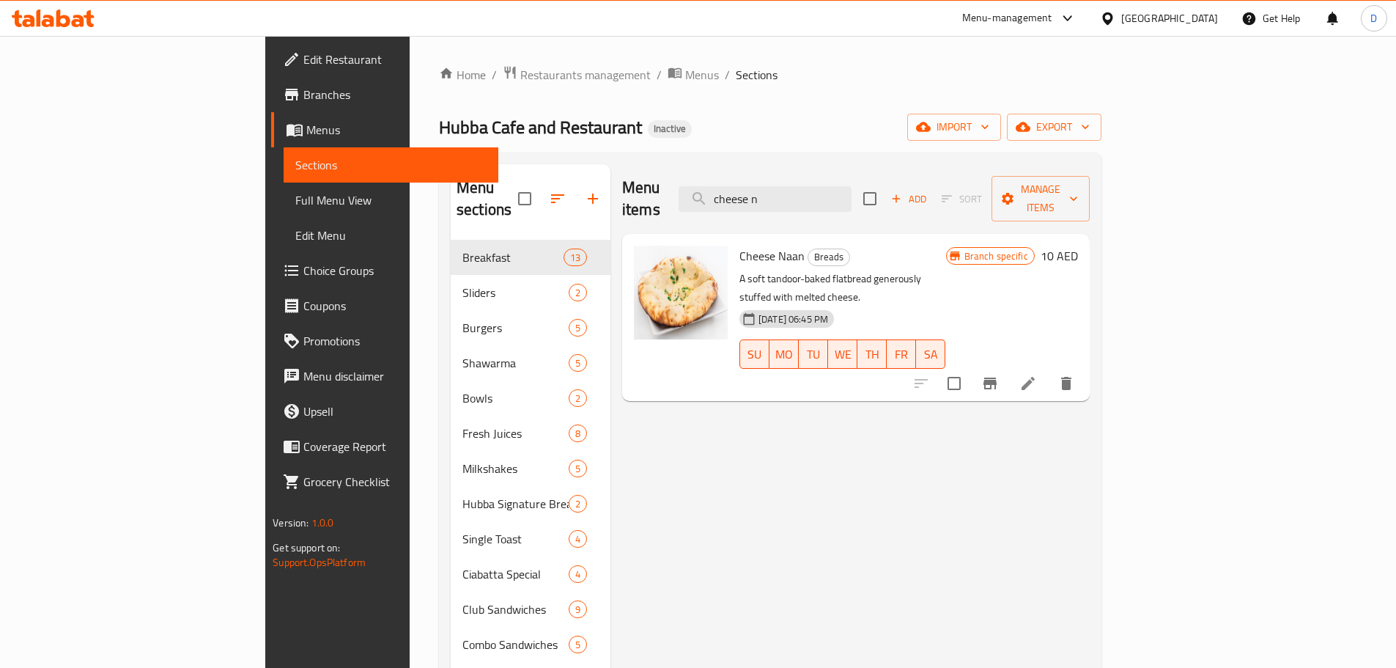
drag, startPoint x: 886, startPoint y: 184, endPoint x: 777, endPoint y: 193, distance: 109.6
click at [777, 193] on div "Menu items cheese n Add Sort Manage items" at bounding box center [856, 199] width 468 height 70
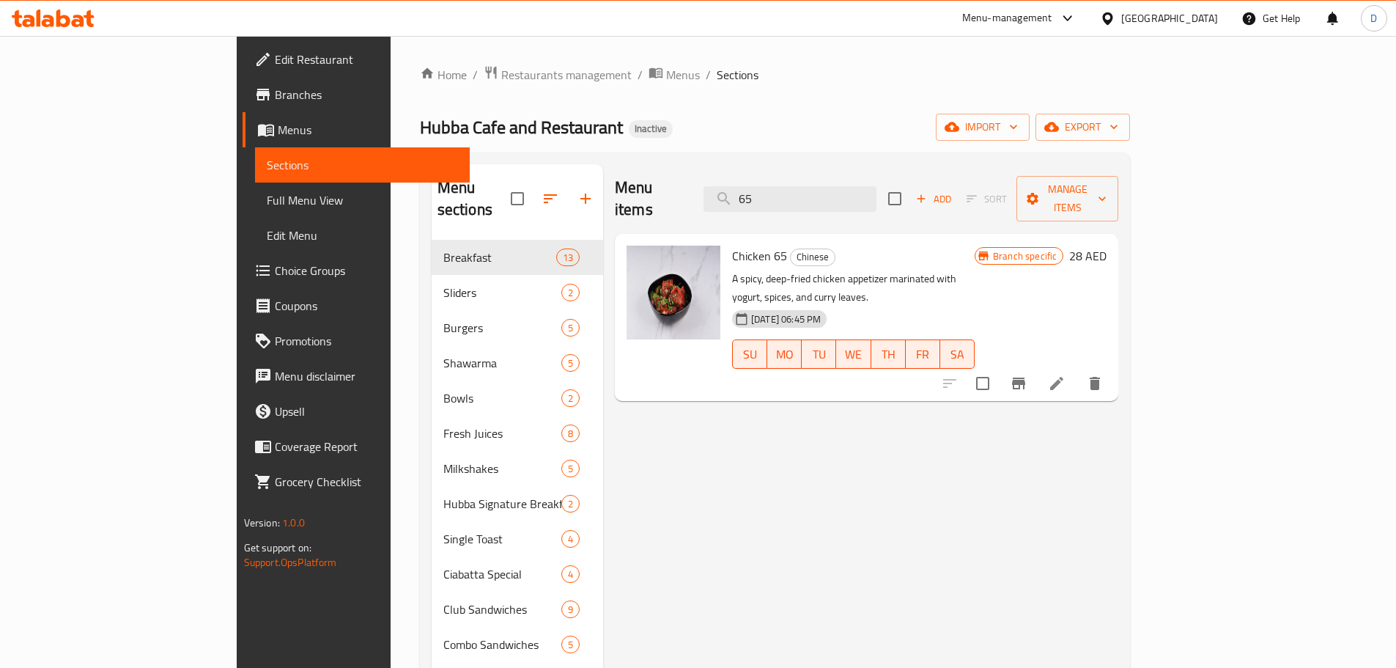
drag, startPoint x: 848, startPoint y: 195, endPoint x: 781, endPoint y: 199, distance: 66.8
click at [781, 199] on div "Menu items 65 Add Sort Manage items" at bounding box center [867, 199] width 504 height 70
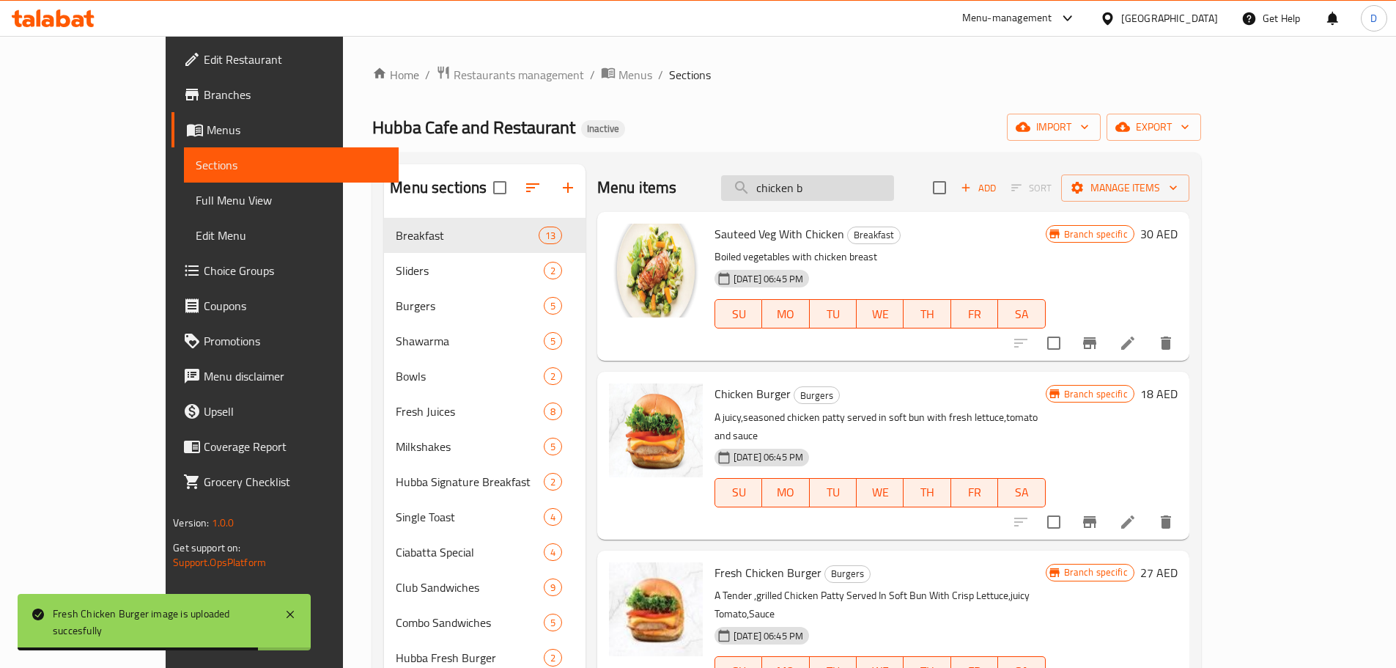
click at [869, 185] on input "chicken b" at bounding box center [807, 188] width 173 height 26
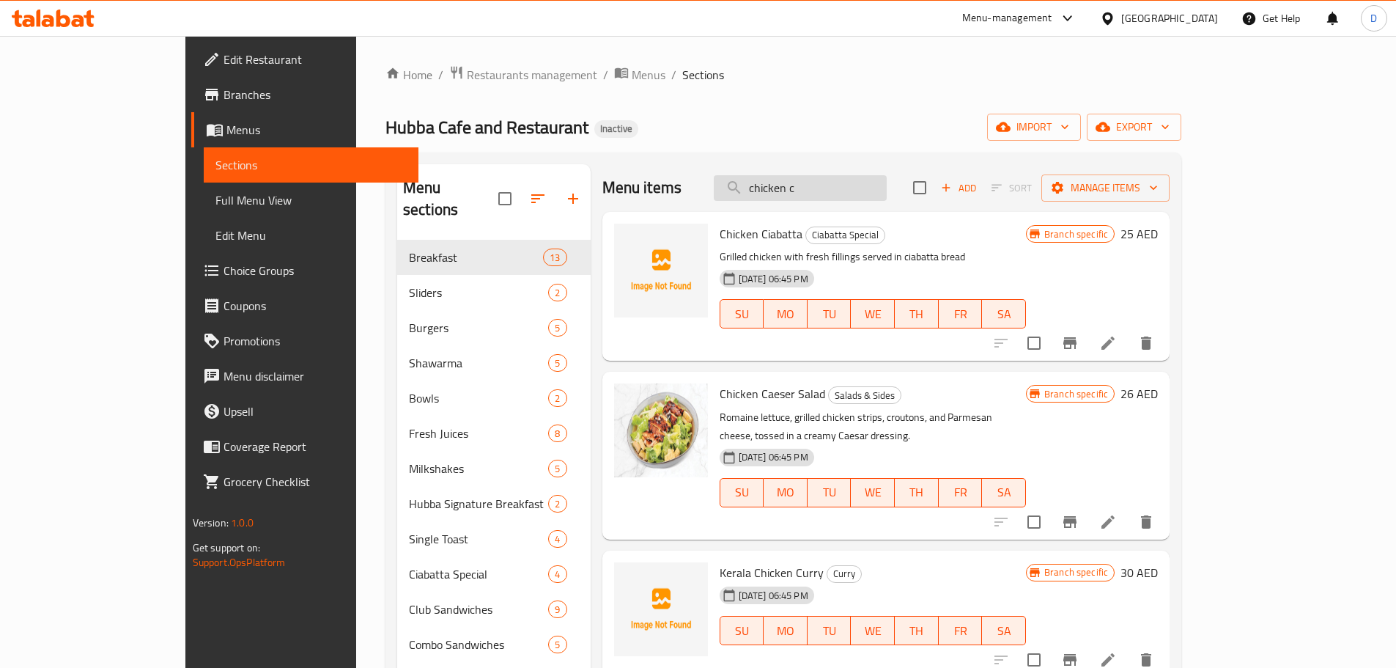
click at [887, 194] on input "chicken c" at bounding box center [800, 188] width 173 height 26
click at [887, 196] on input "chicken c" at bounding box center [800, 188] width 173 height 26
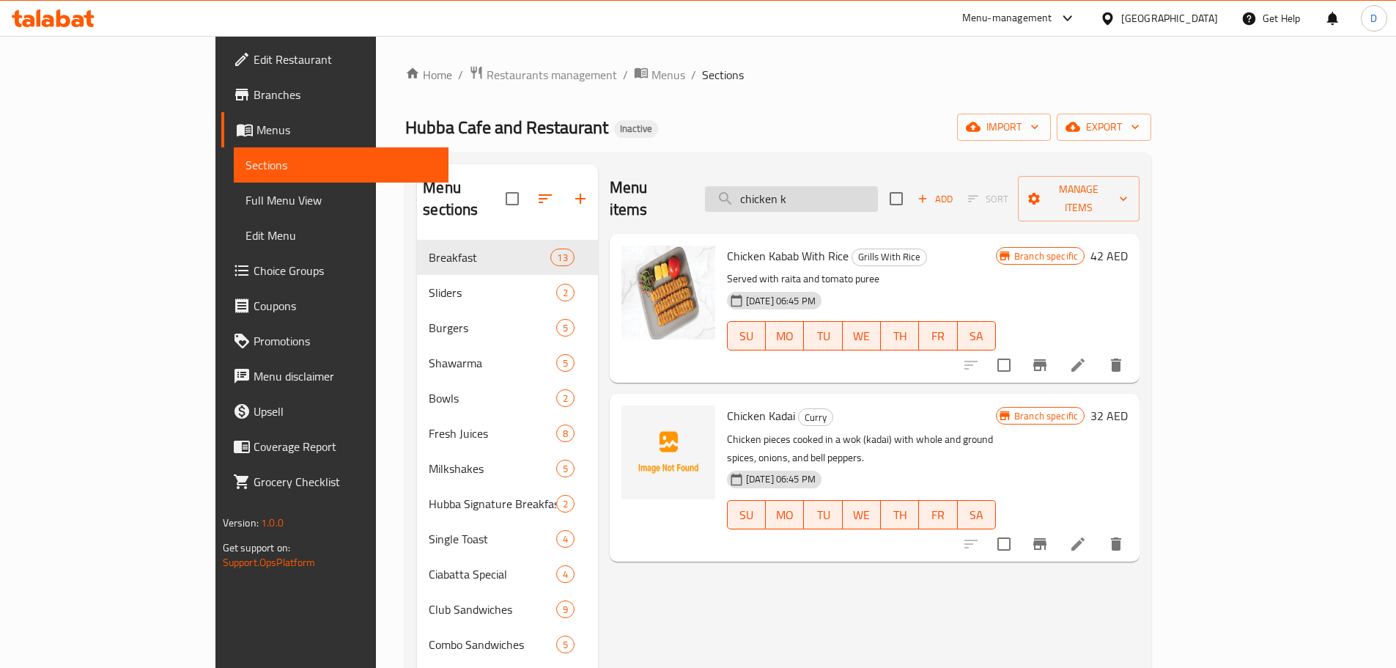
click at [878, 186] on input "chicken k" at bounding box center [791, 199] width 173 height 26
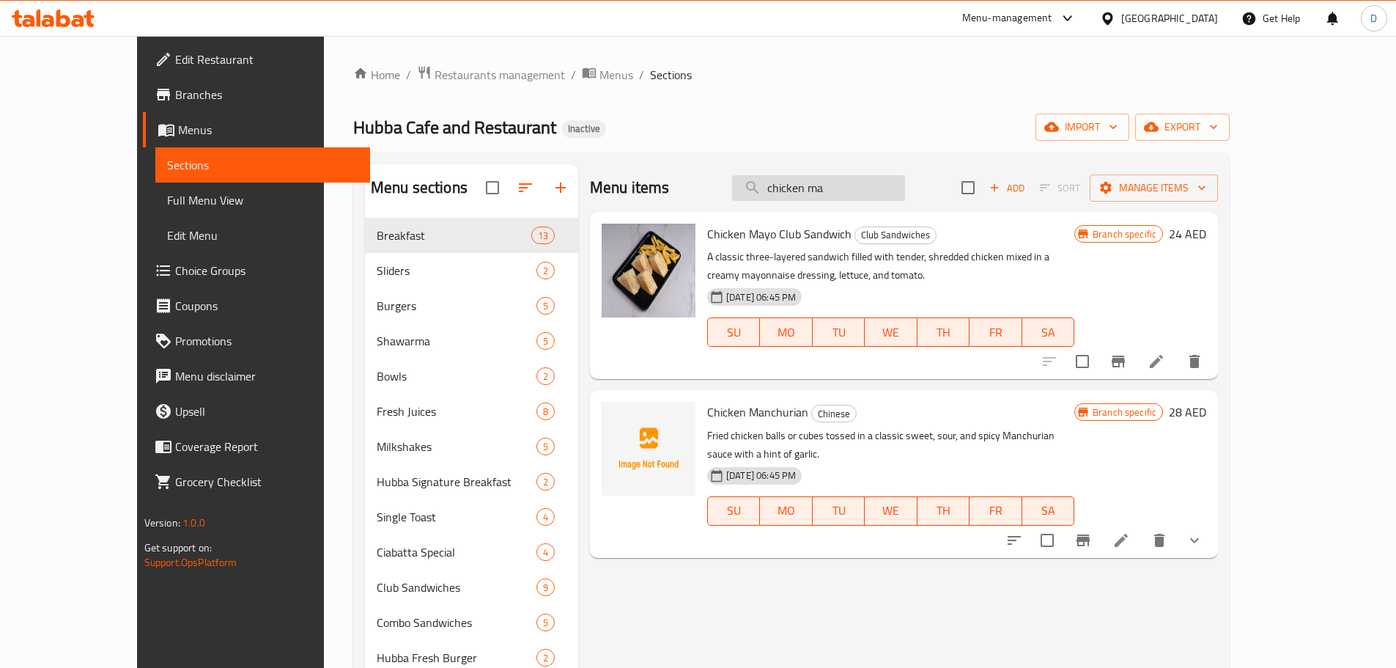
click at [905, 180] on input "chicken ma" at bounding box center [818, 188] width 173 height 26
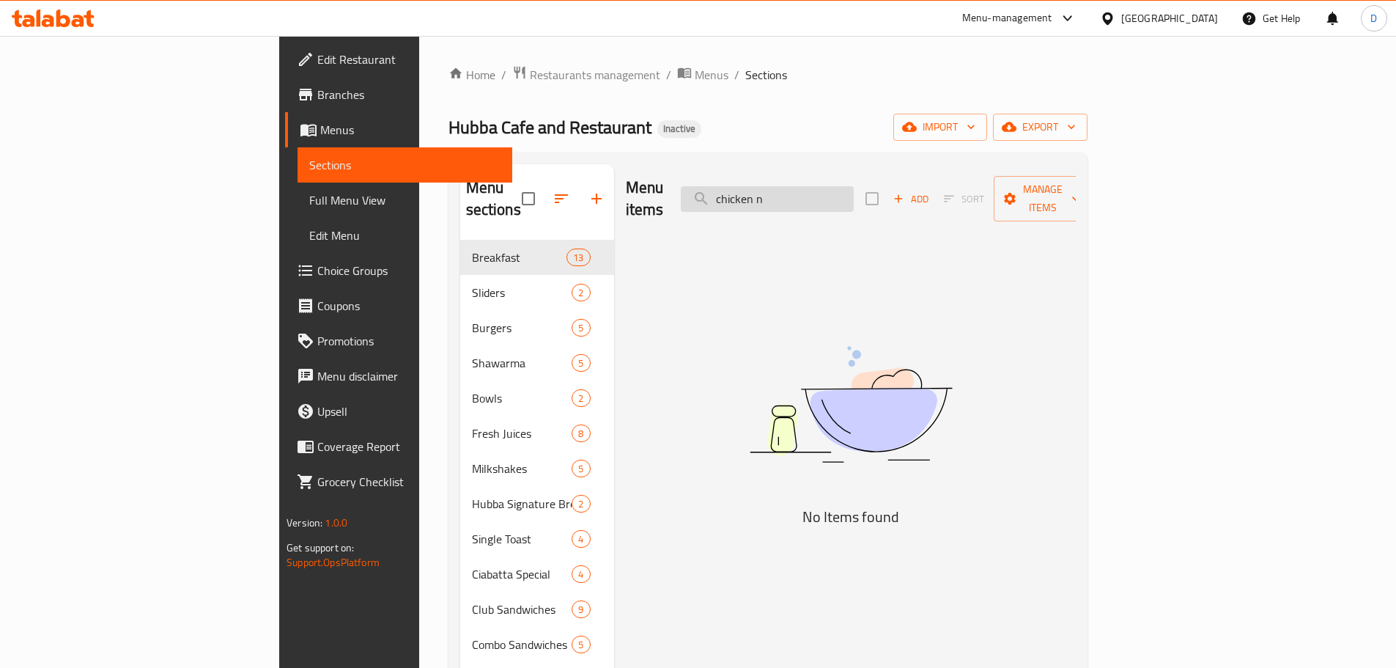
drag, startPoint x: 852, startPoint y: 188, endPoint x: 806, endPoint y: 195, distance: 47.4
click at [806, 195] on input "chicken n" at bounding box center [767, 199] width 173 height 26
click at [850, 188] on input "n" at bounding box center [767, 199] width 173 height 26
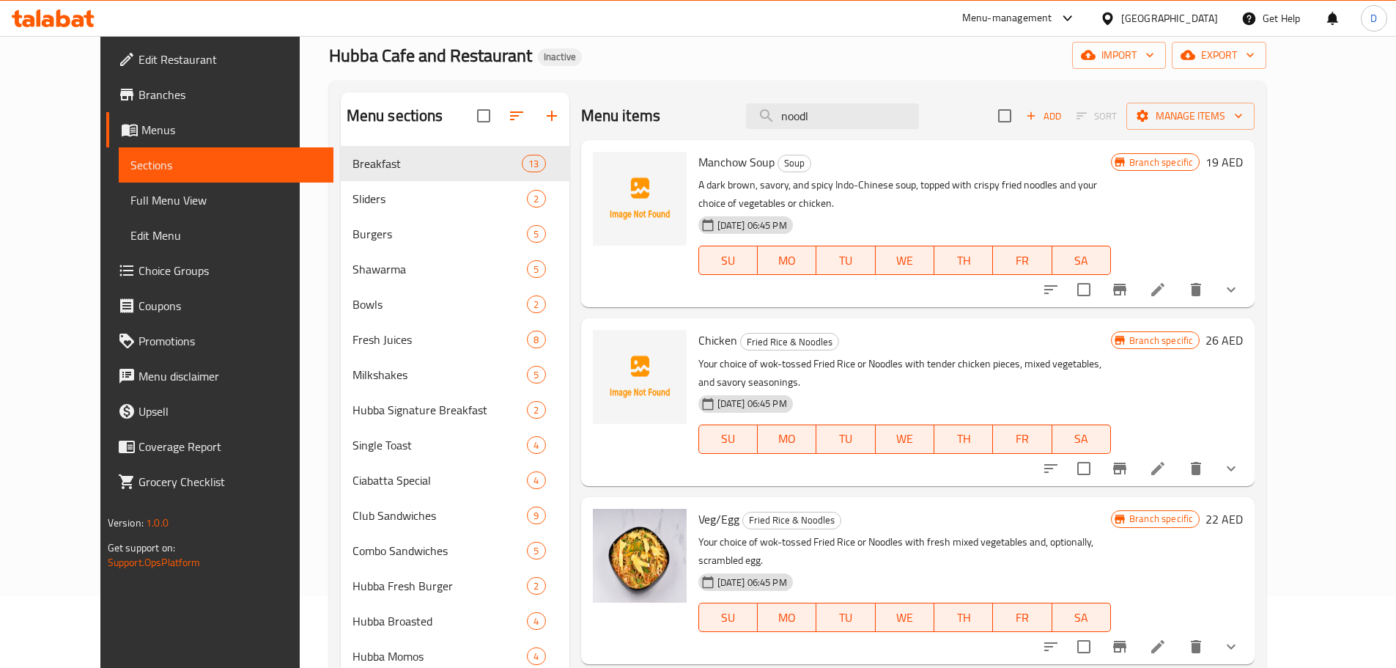
scroll to position [69, 0]
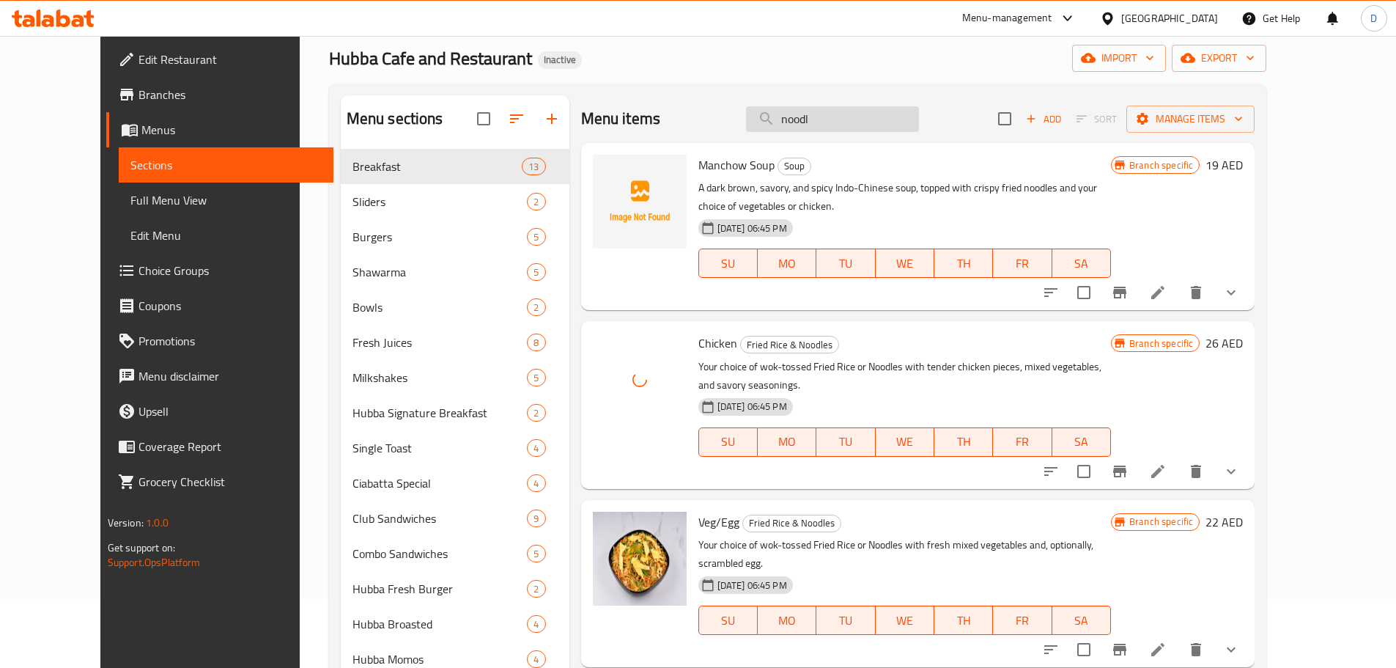
click at [851, 122] on input "noodl" at bounding box center [832, 119] width 173 height 26
drag, startPoint x: 859, startPoint y: 122, endPoint x: 807, endPoint y: 122, distance: 52.0
click at [807, 122] on input "noodl" at bounding box center [832, 119] width 173 height 26
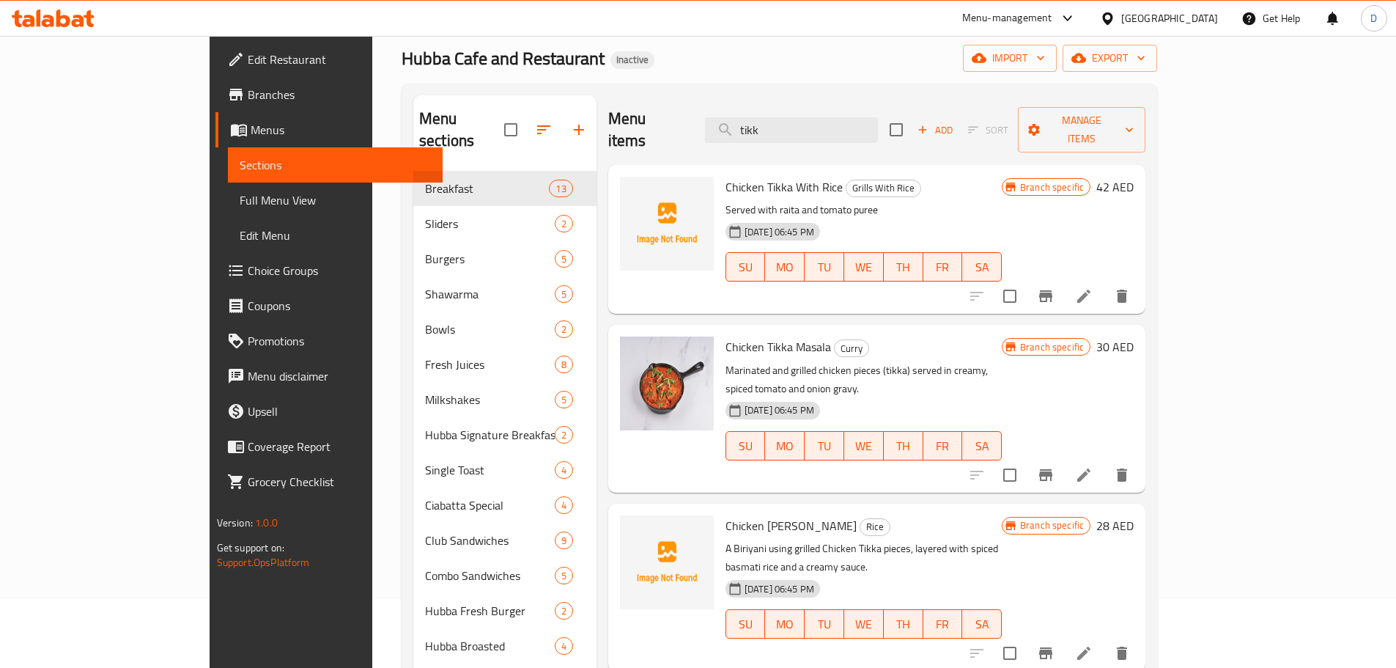
drag, startPoint x: 862, startPoint y: 125, endPoint x: 772, endPoint y: 125, distance: 90.2
click at [772, 125] on div "Menu items tikk Add Sort Manage items" at bounding box center [876, 130] width 537 height 70
paste input "chicken"
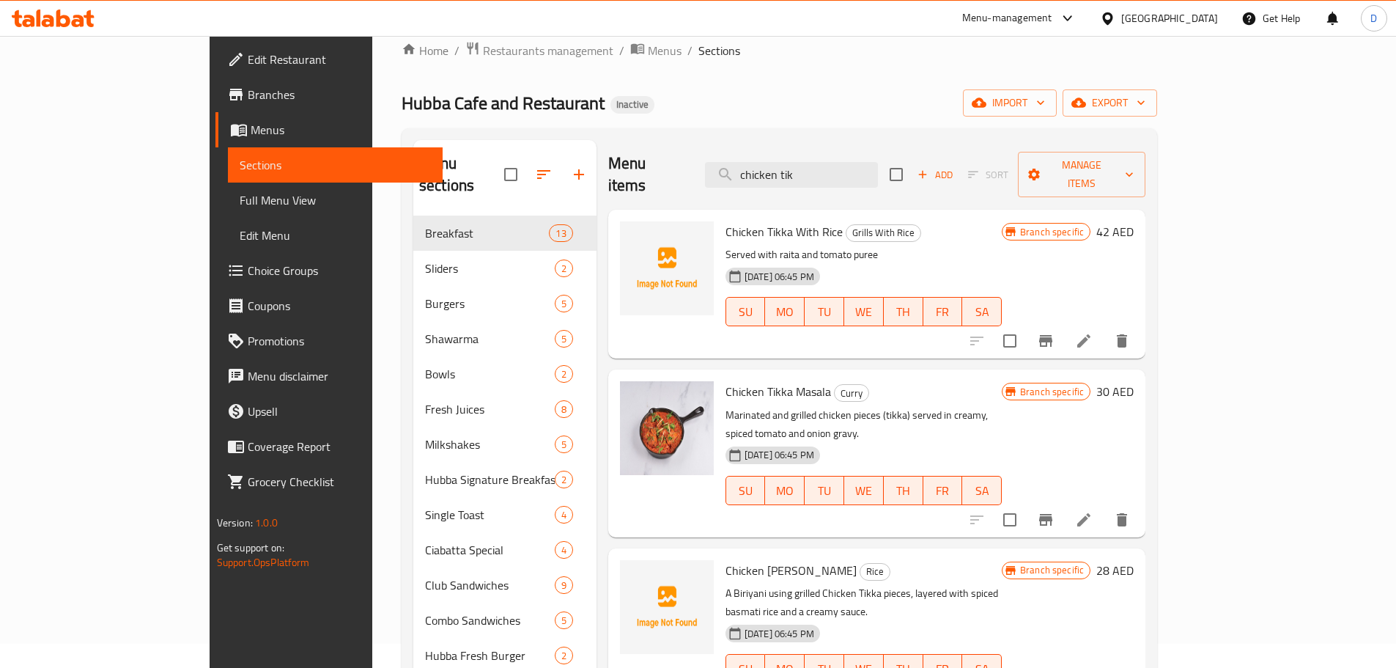
scroll to position [0, 0]
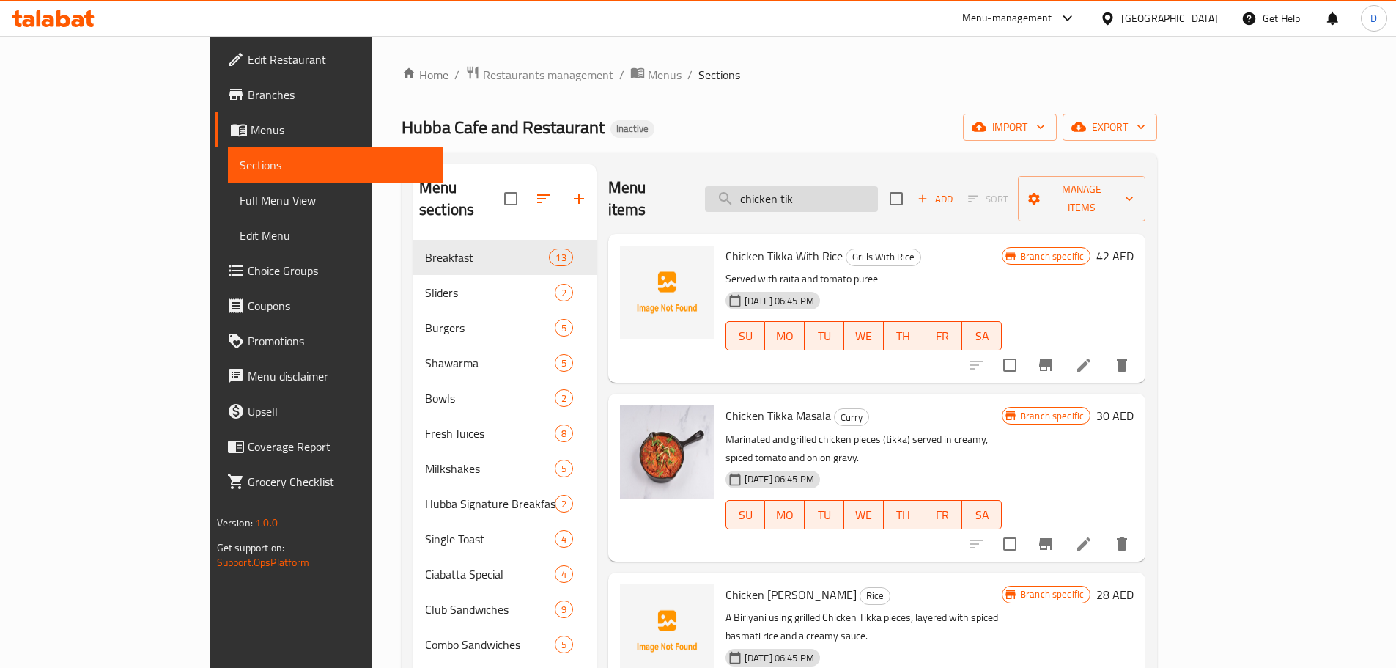
click at [878, 186] on input "chicken tik" at bounding box center [791, 199] width 173 height 26
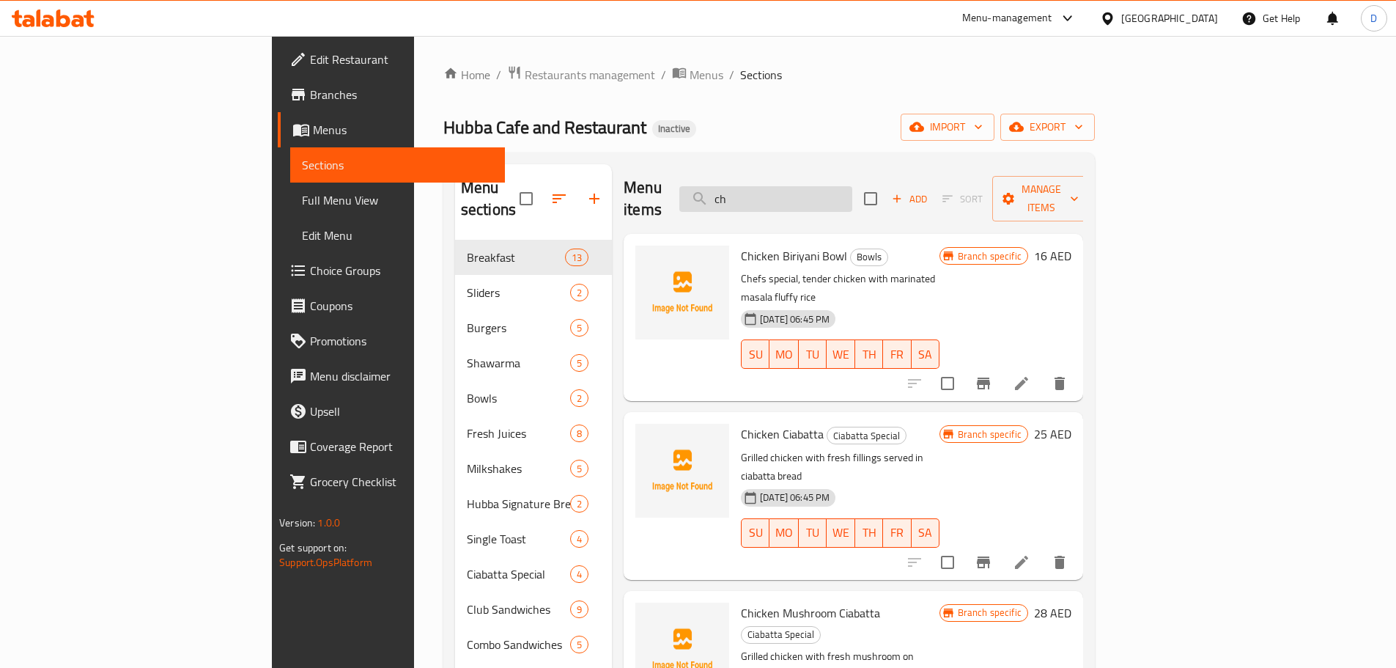
type input "c"
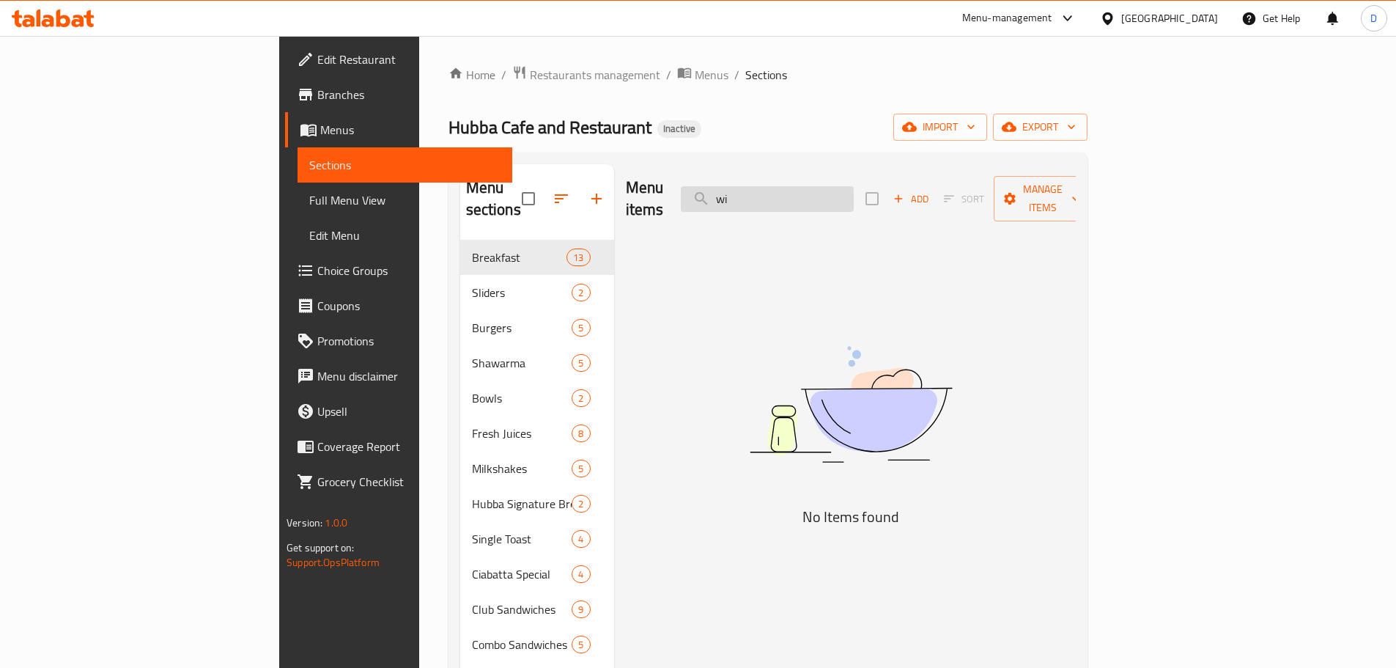
type input "w"
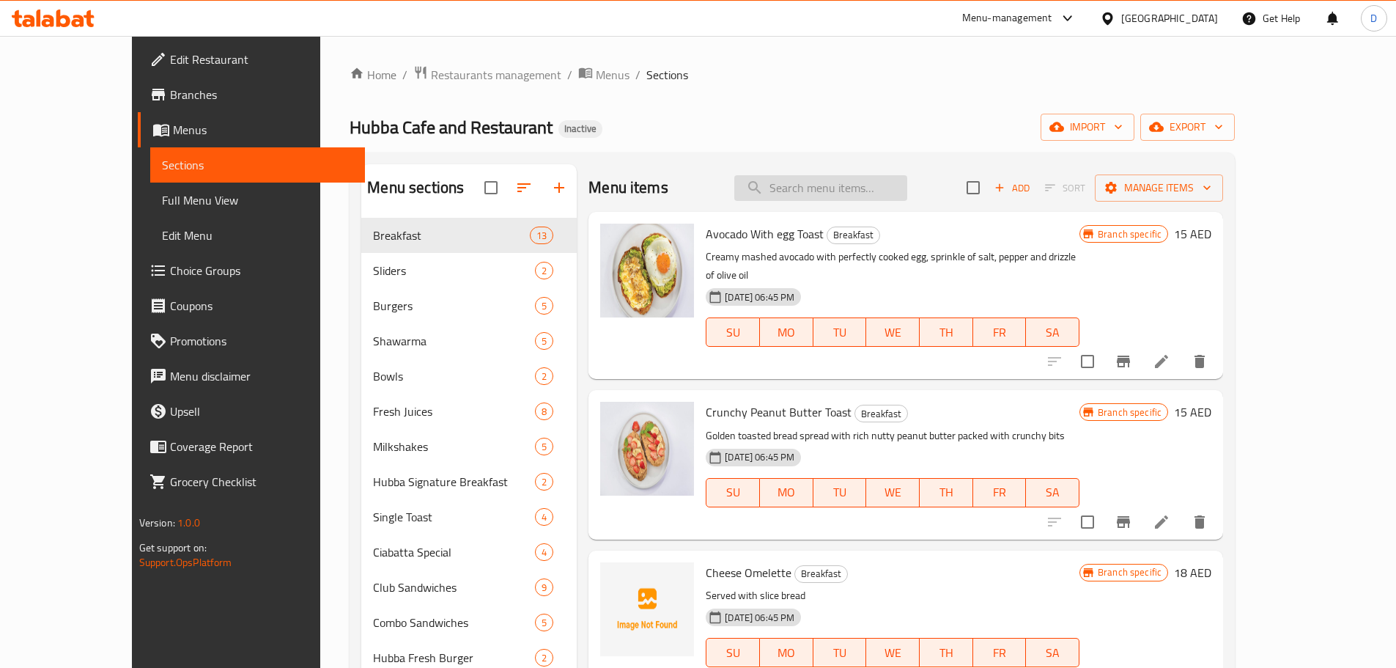
paste input "chicken"
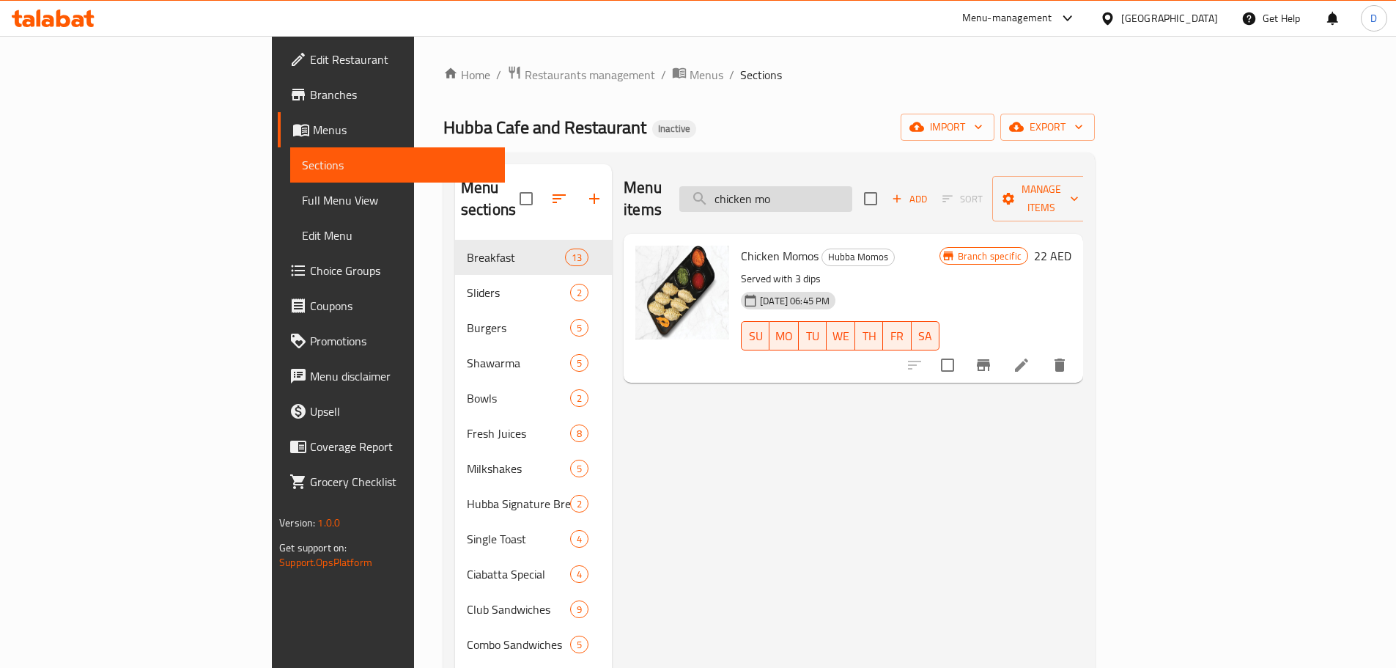
click at [852, 196] on input "chicken mo" at bounding box center [765, 199] width 173 height 26
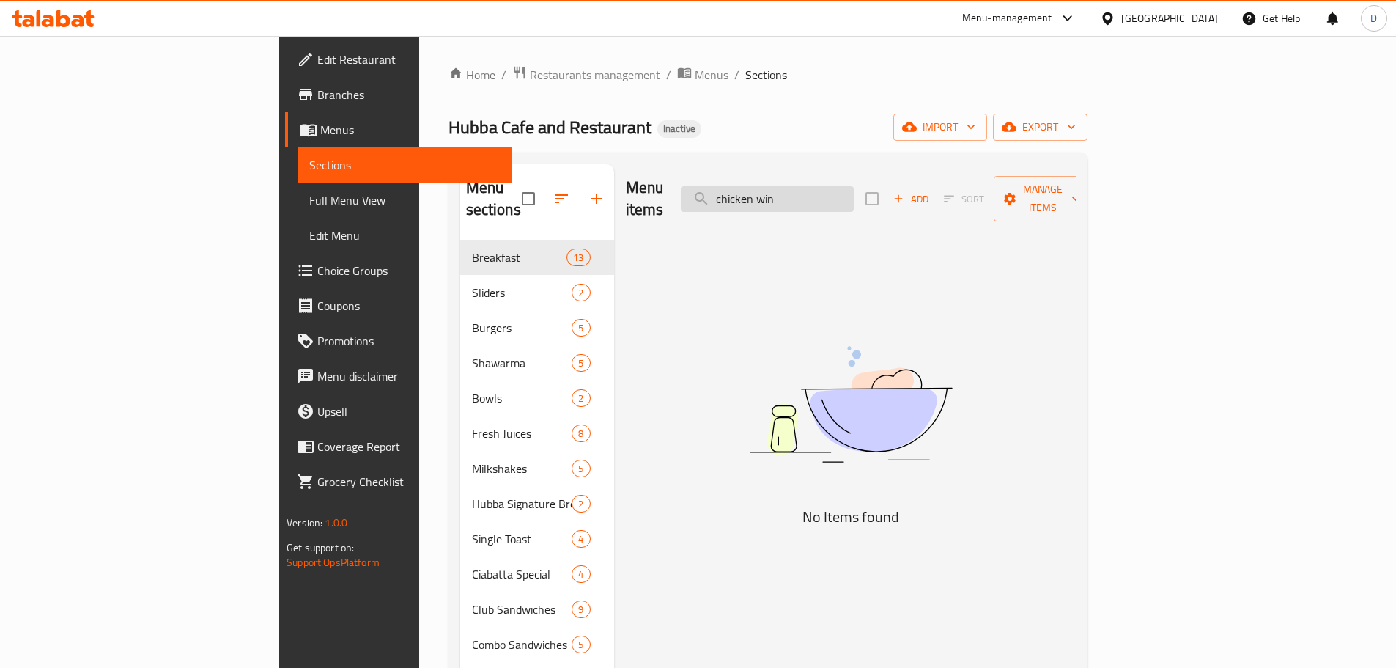
click at [854, 186] on input "chicken win" at bounding box center [767, 199] width 173 height 26
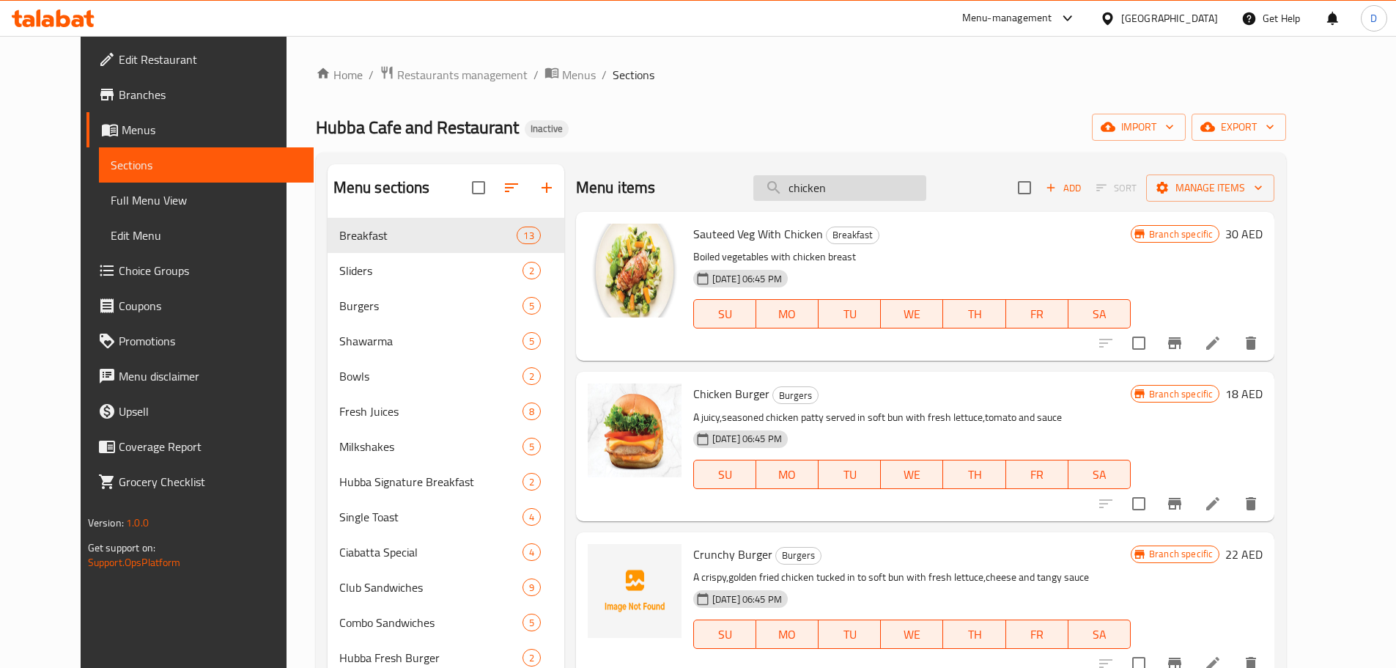
click at [812, 195] on input "chicken" at bounding box center [839, 188] width 173 height 26
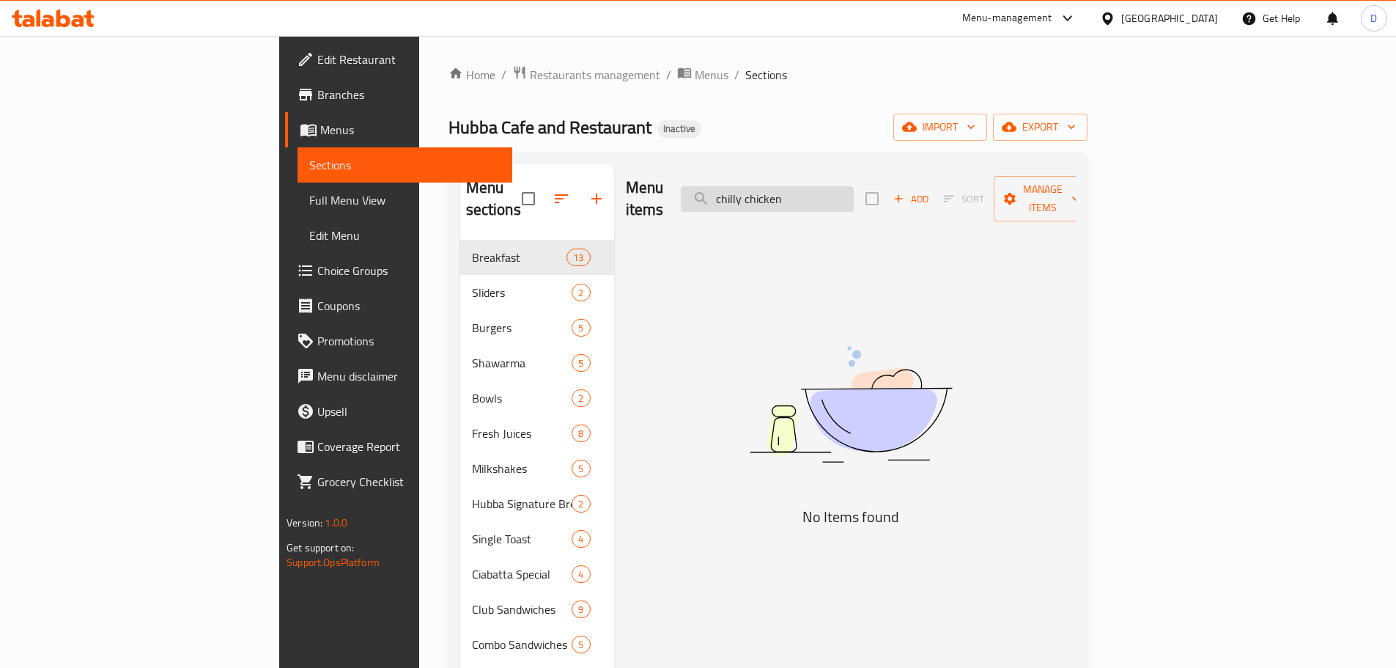
click at [844, 190] on input "chilly chicken" at bounding box center [767, 199] width 173 height 26
drag, startPoint x: 883, startPoint y: 183, endPoint x: 798, endPoint y: 194, distance: 85.7
click at [798, 194] on input "chili chicken" at bounding box center [767, 199] width 173 height 26
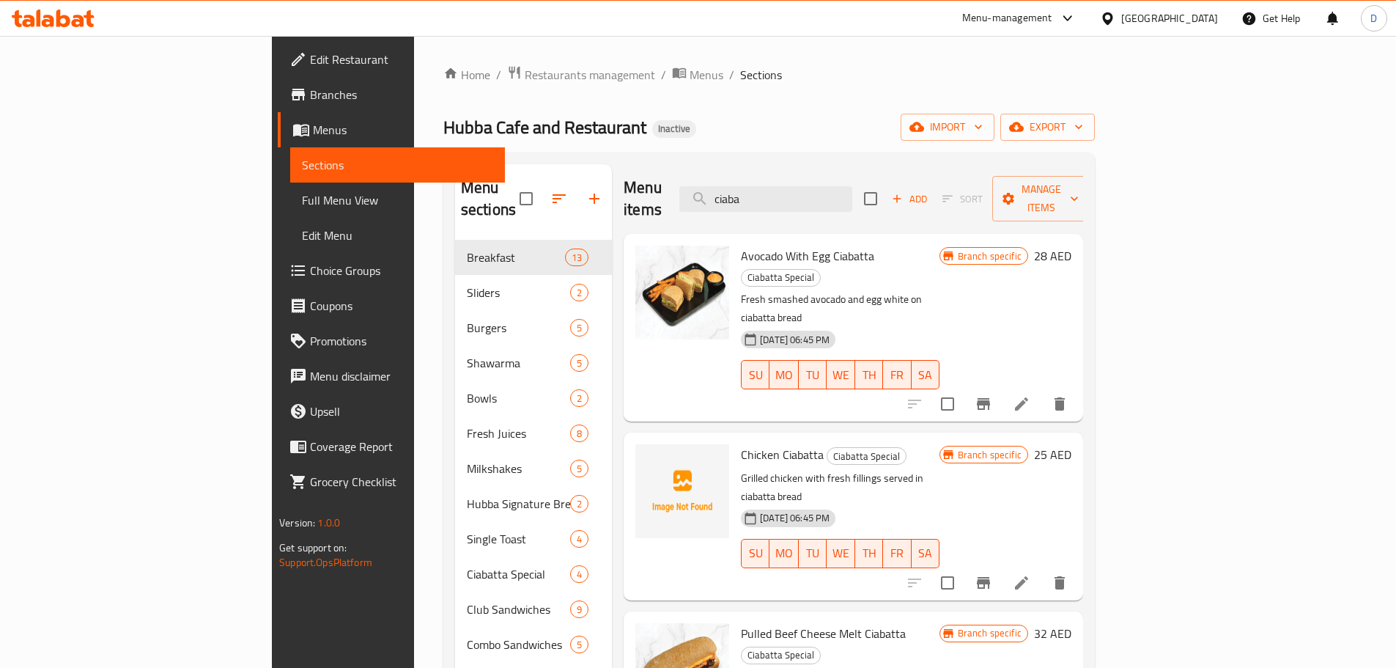
drag, startPoint x: 863, startPoint y: 196, endPoint x: 726, endPoint y: 193, distance: 136.4
click at [726, 193] on div "Menu items ciaba Add Sort Manage items" at bounding box center [854, 199] width 460 height 70
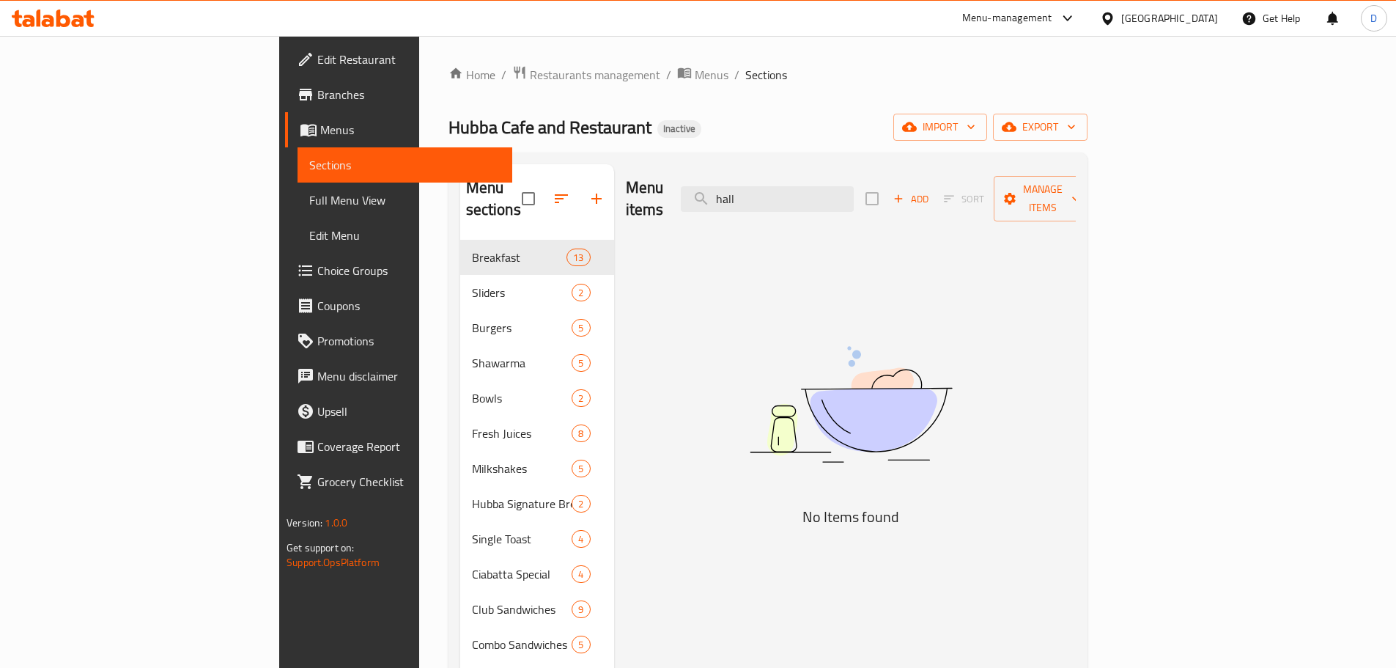
drag, startPoint x: 850, startPoint y: 190, endPoint x: 742, endPoint y: 185, distance: 107.8
click at [742, 185] on div "Menu items hall Add Sort Manage items" at bounding box center [851, 199] width 450 height 70
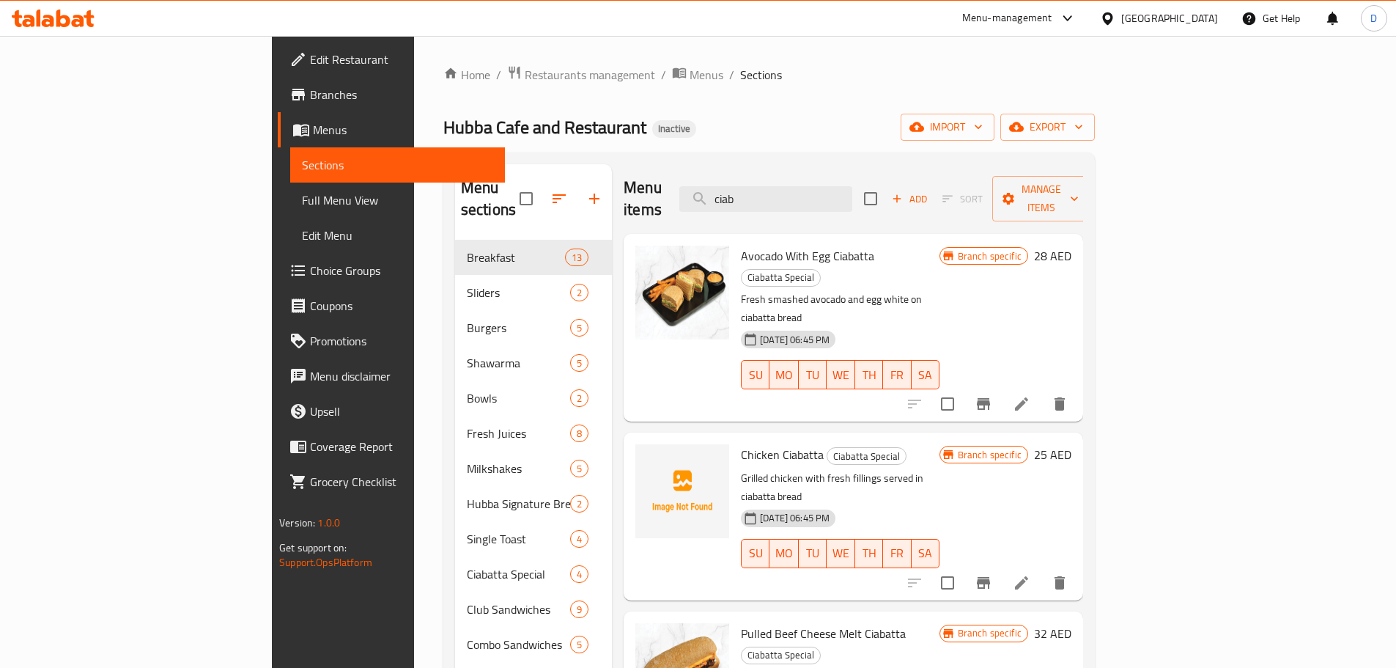
drag, startPoint x: 786, startPoint y: 191, endPoint x: 719, endPoint y: 191, distance: 67.4
click at [719, 191] on div "Menu items ciab Add Sort Manage items" at bounding box center [854, 199] width 460 height 70
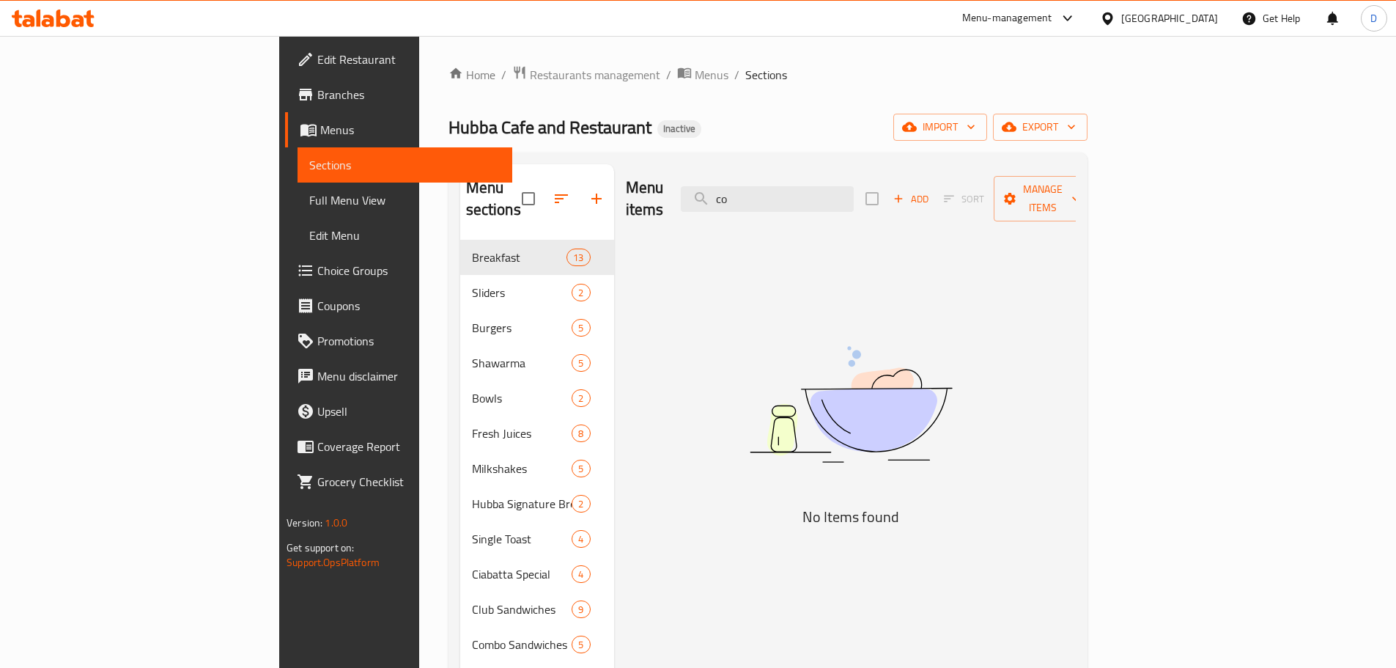
type input "c"
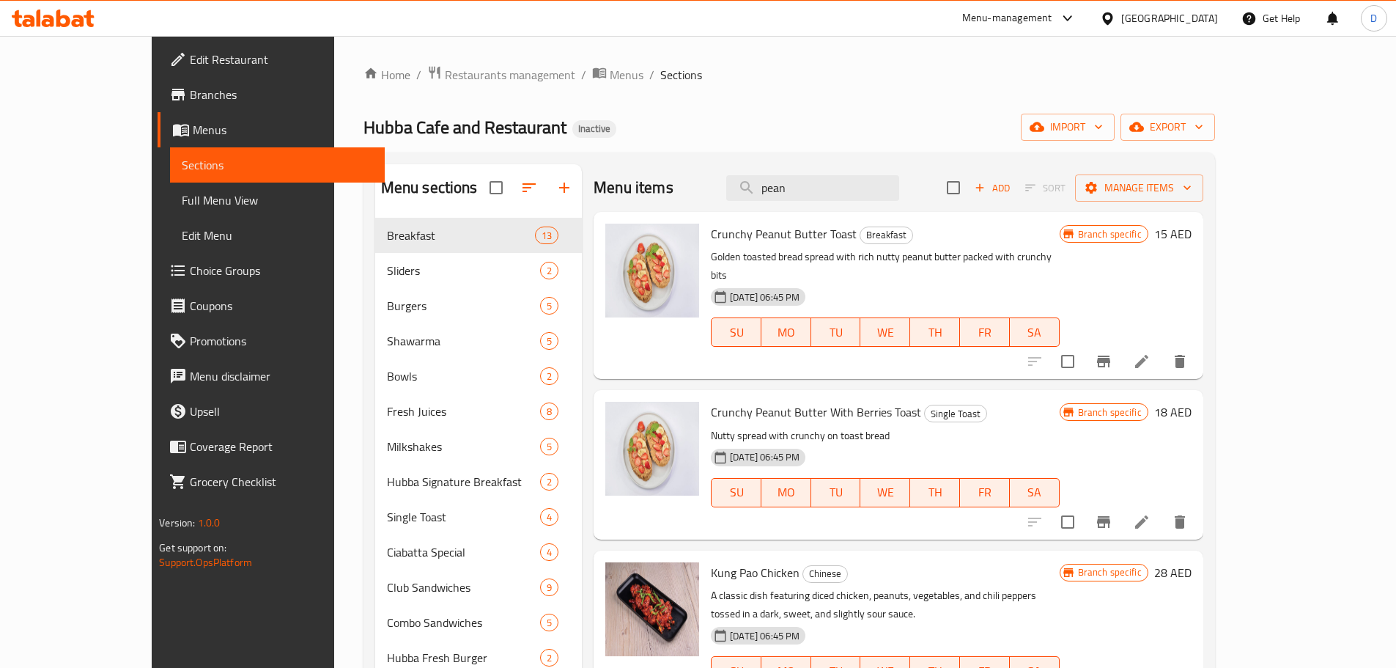
drag, startPoint x: 852, startPoint y: 191, endPoint x: 748, endPoint y: 190, distance: 104.8
click at [748, 190] on div "Menu items pean Add Sort Manage items" at bounding box center [899, 188] width 610 height 48
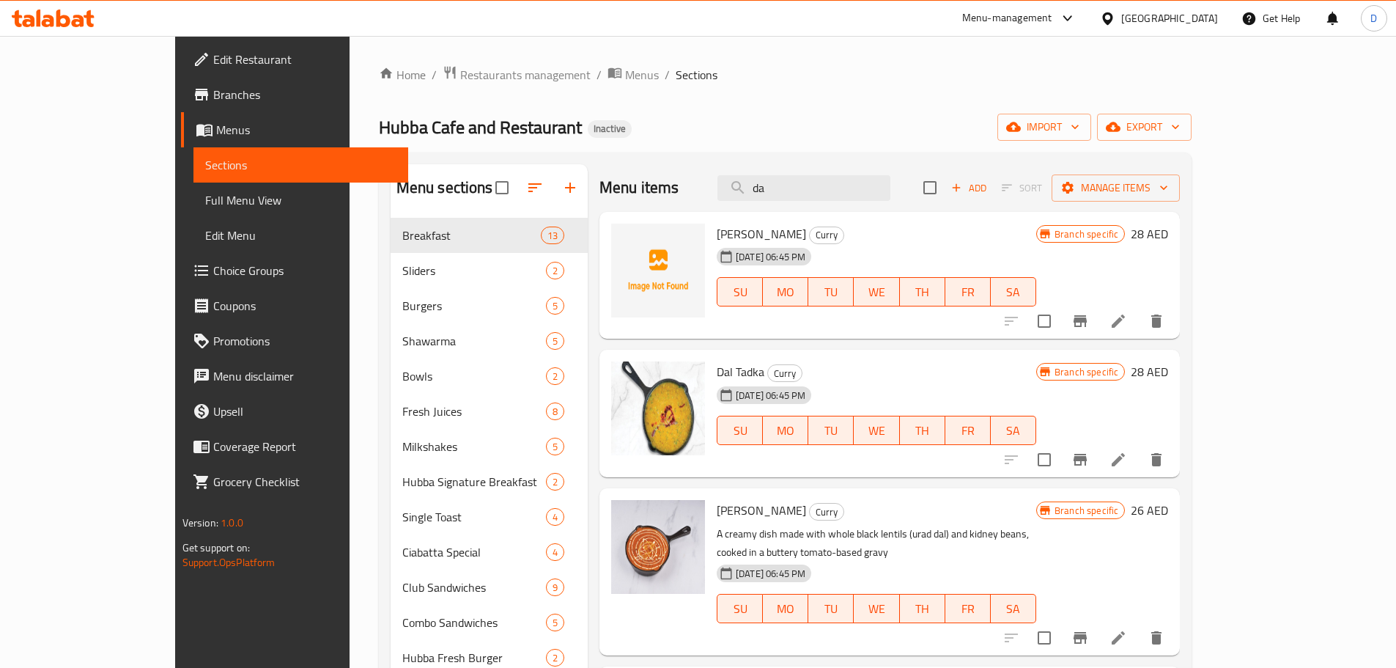
type input "d"
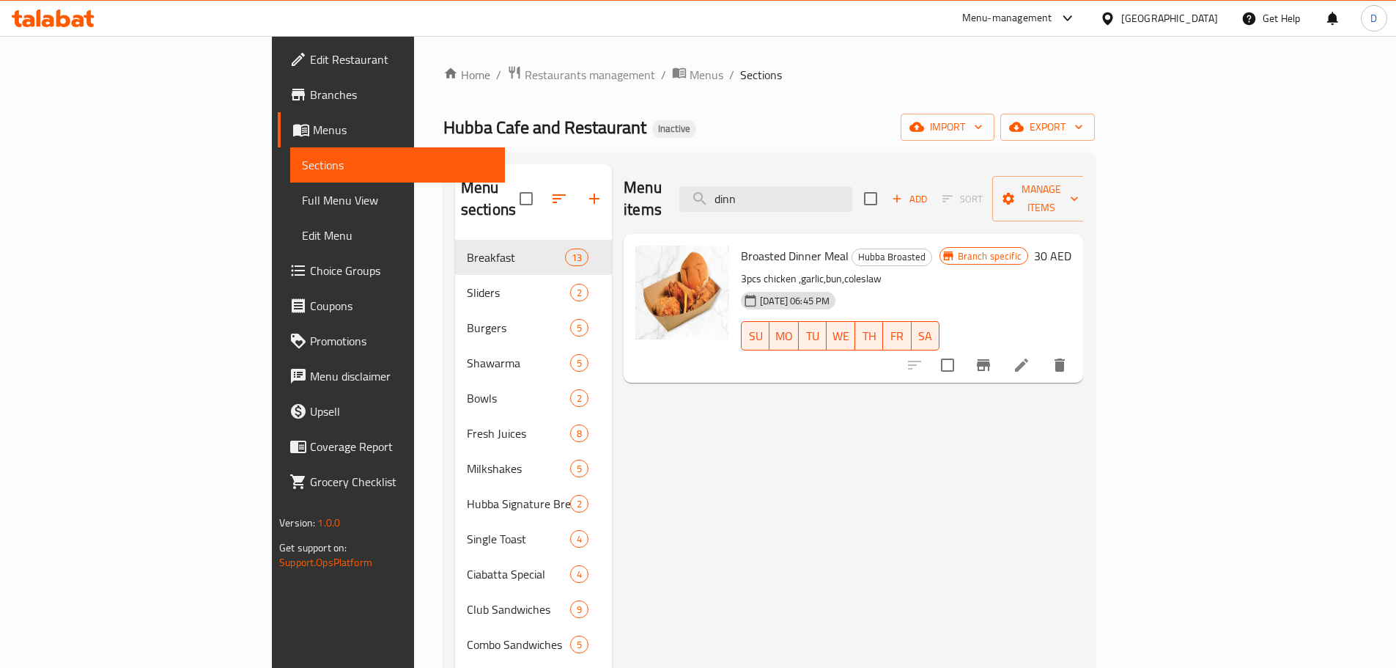
drag, startPoint x: 778, startPoint y: 191, endPoint x: 740, endPoint y: 191, distance: 38.8
click at [740, 191] on div "Menu items dinn Add Sort Manage items" at bounding box center [854, 199] width 460 height 70
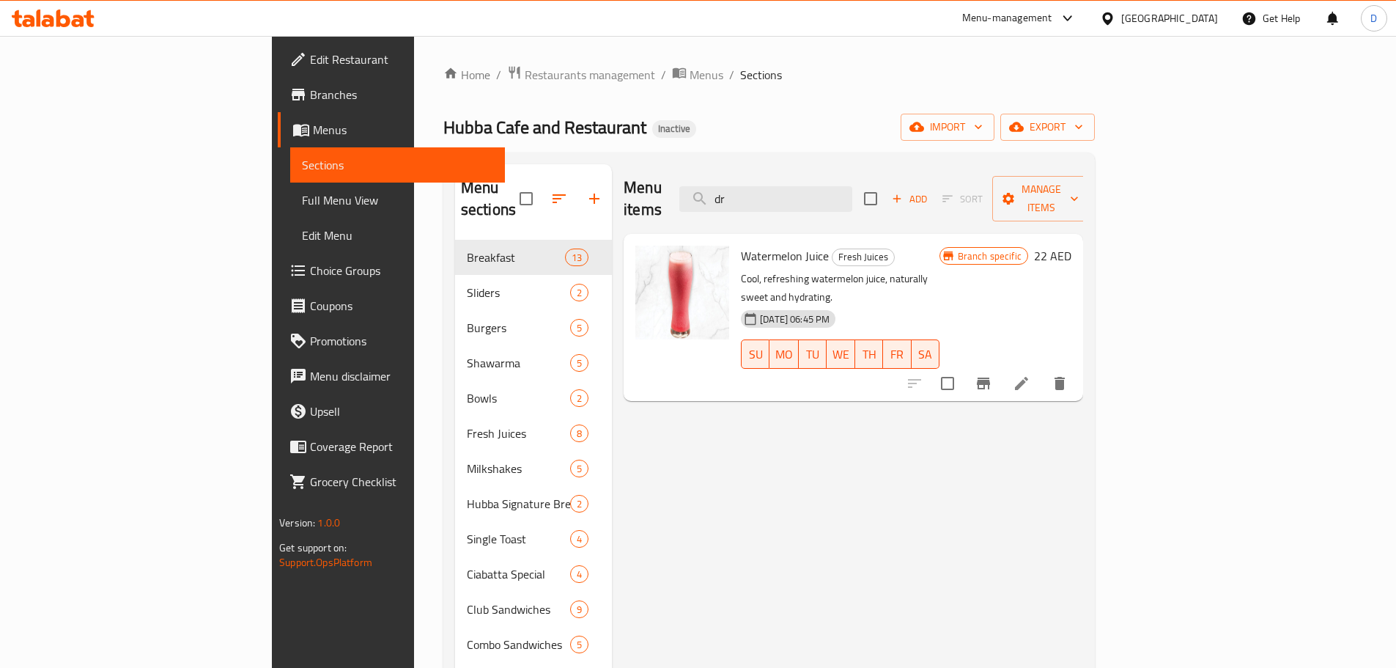
type input "d"
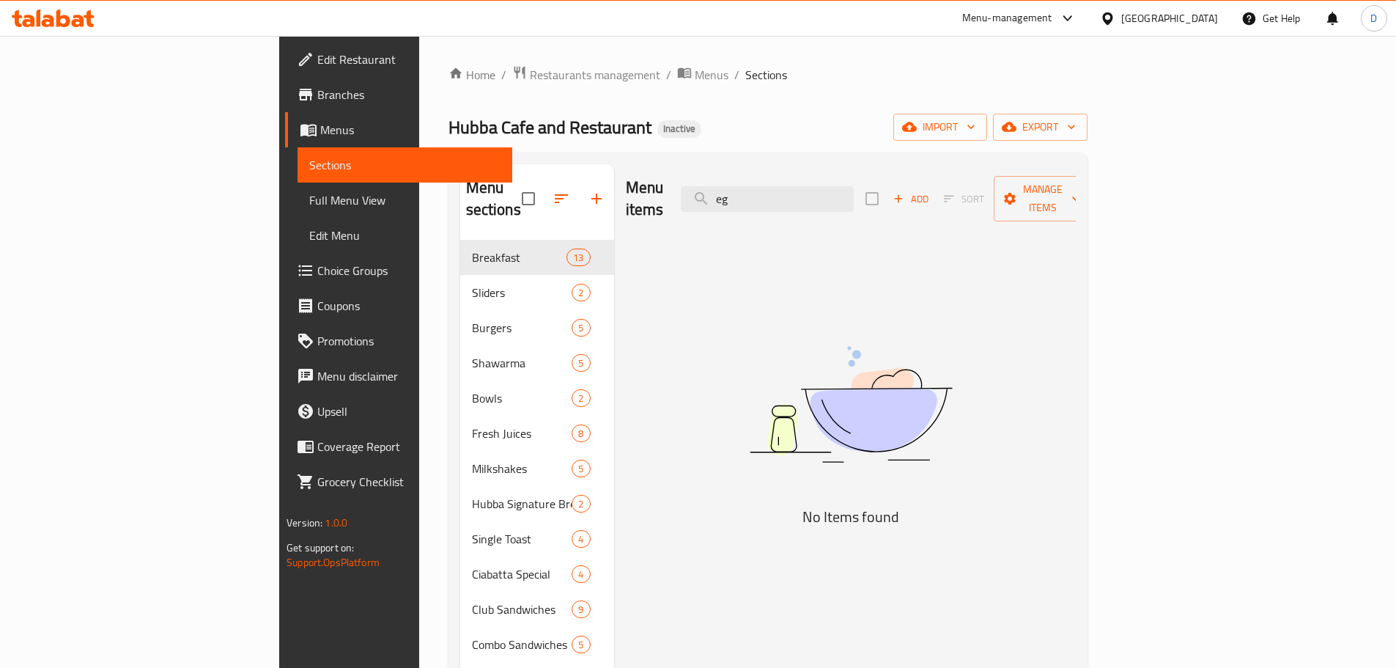
type input "e"
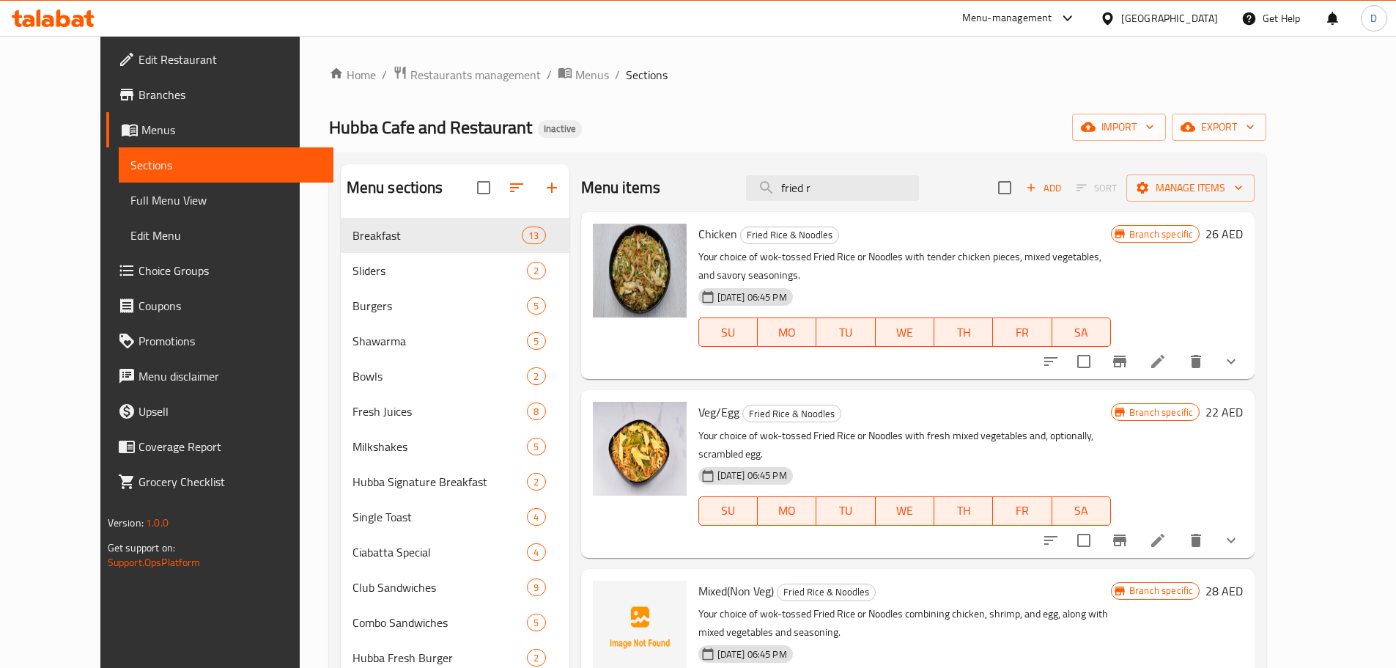
drag, startPoint x: 865, startPoint y: 194, endPoint x: 768, endPoint y: 194, distance: 96.8
click at [768, 194] on div "Menu items fried r Add Sort Manage items" at bounding box center [918, 188] width 674 height 48
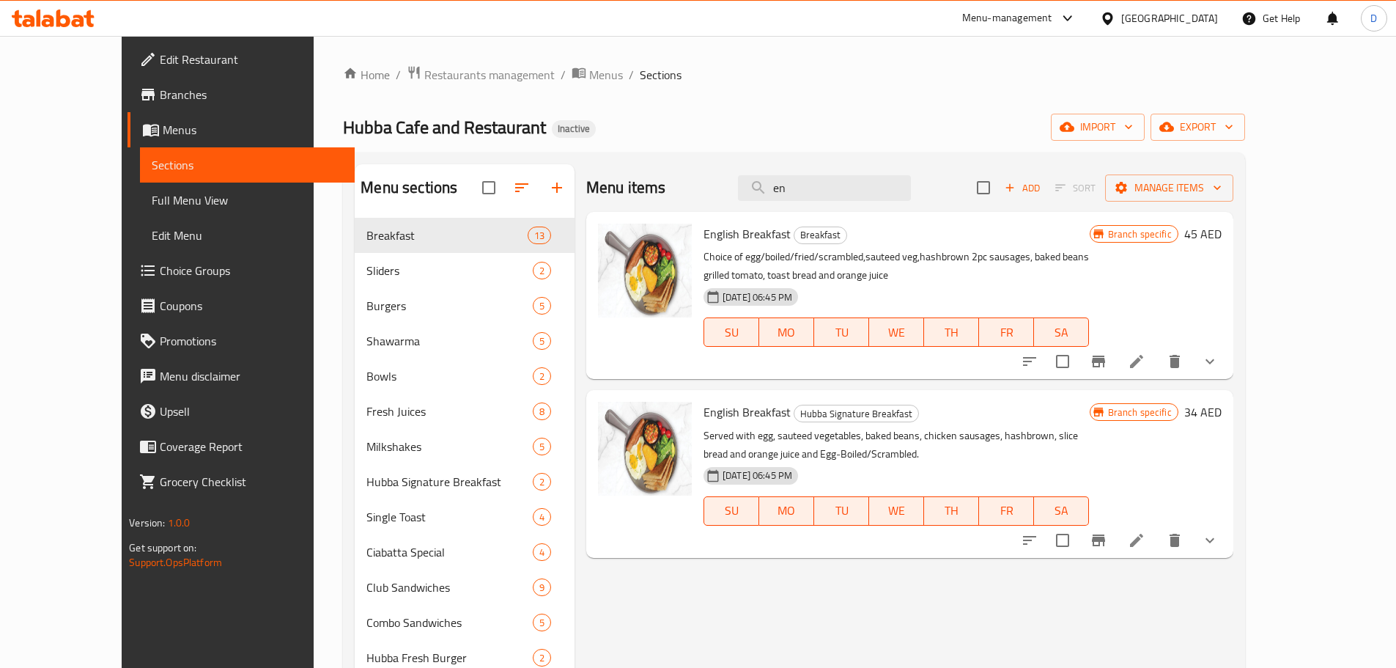
type input "e"
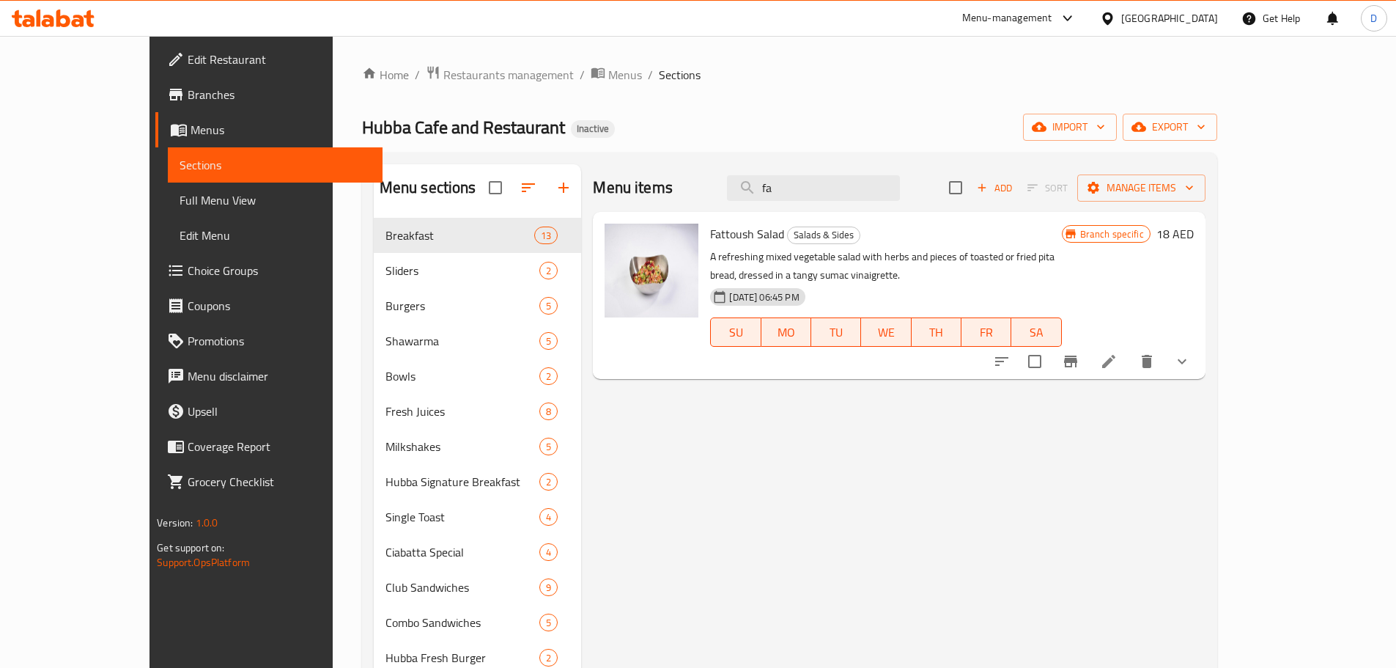
type input "f"
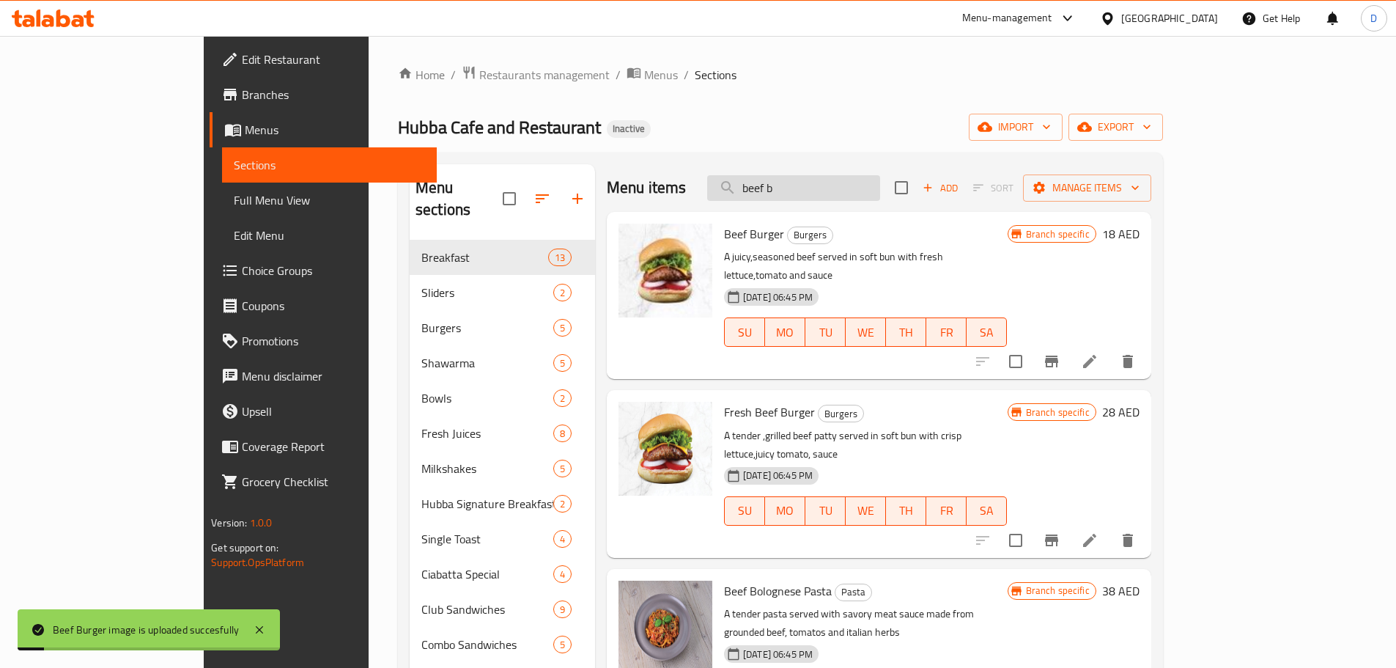
click at [856, 192] on input "beef b" at bounding box center [793, 188] width 173 height 26
drag, startPoint x: 861, startPoint y: 186, endPoint x: 792, endPoint y: 191, distance: 69.8
click at [792, 191] on input "beef b" at bounding box center [793, 188] width 173 height 26
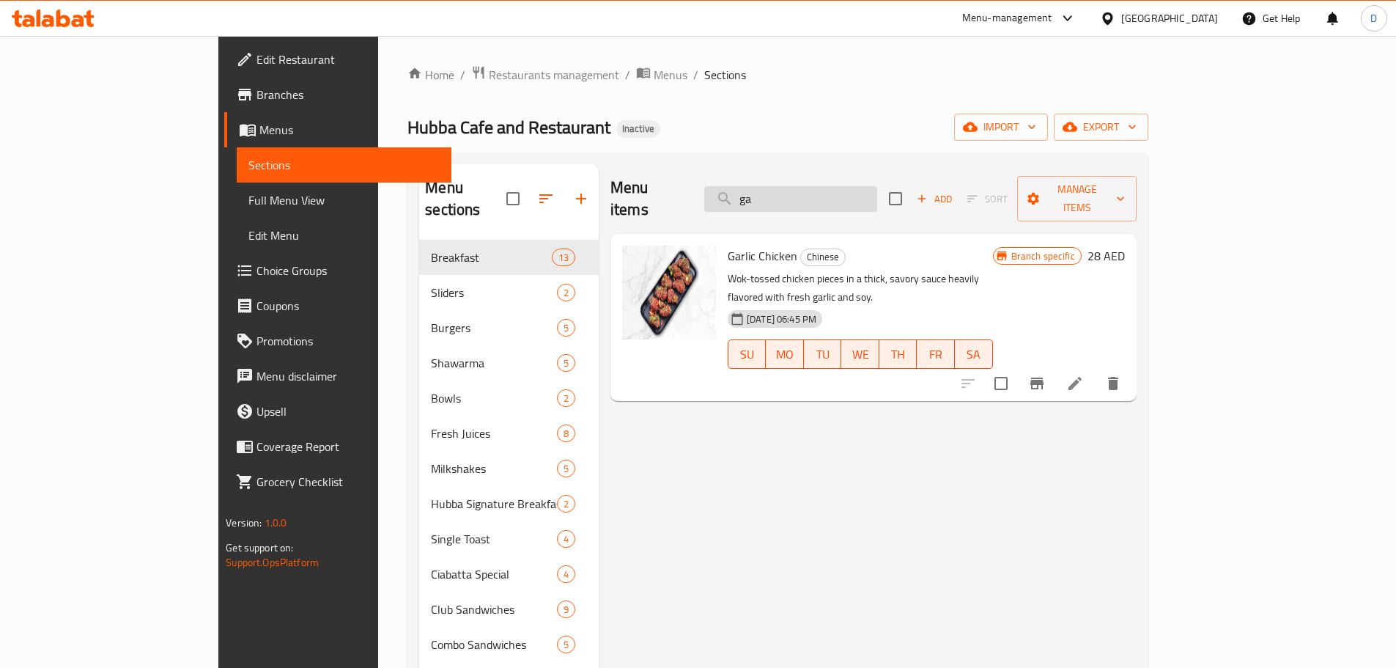
type input "g"
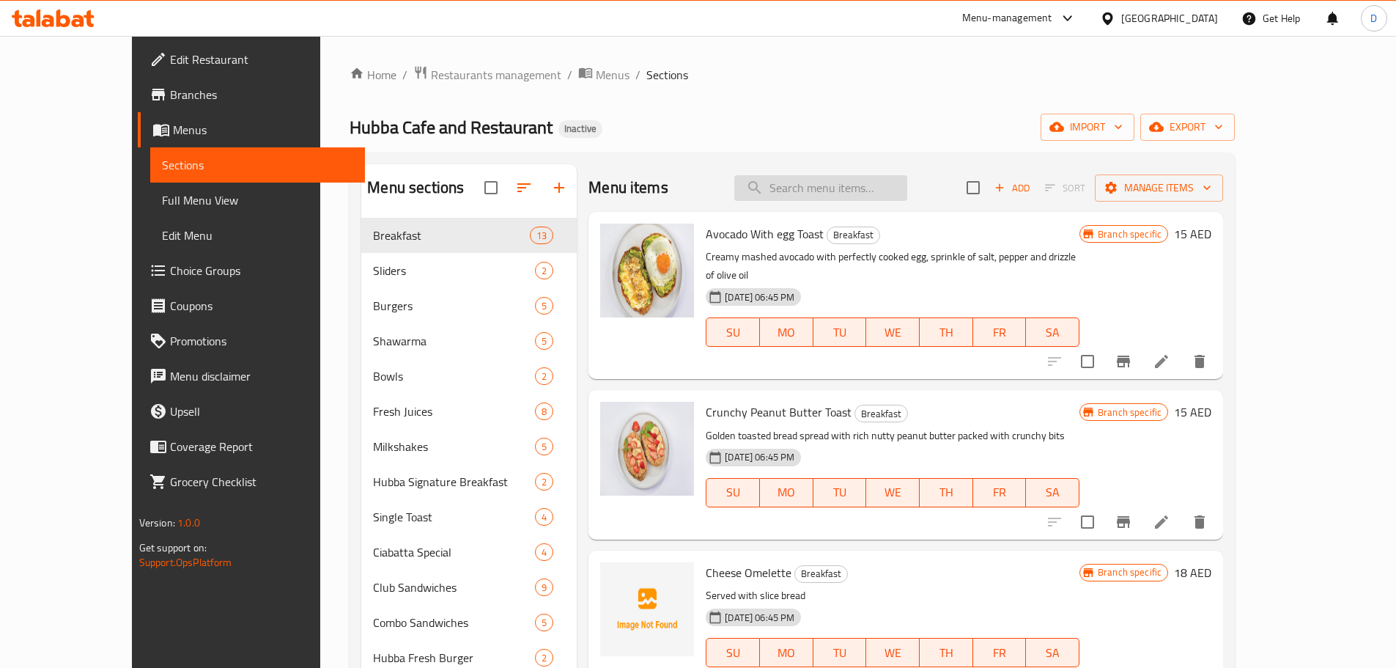
click at [884, 180] on input "search" at bounding box center [820, 188] width 173 height 26
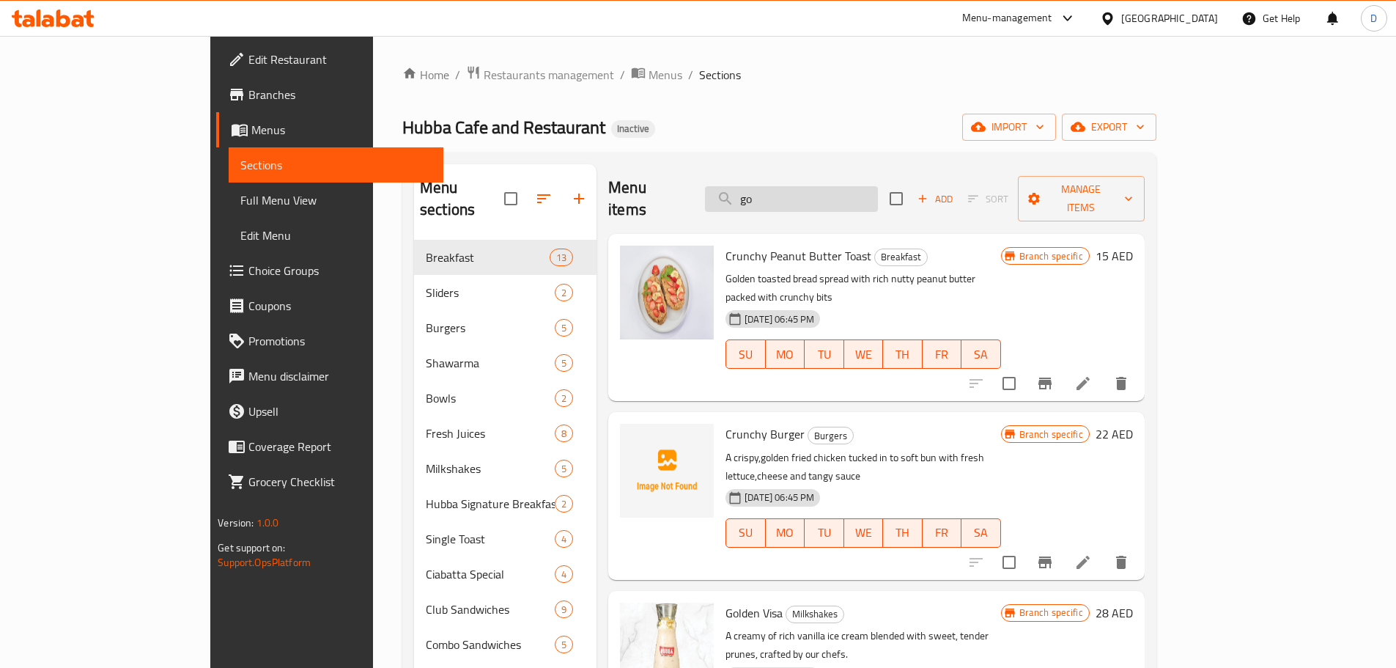
type input "g"
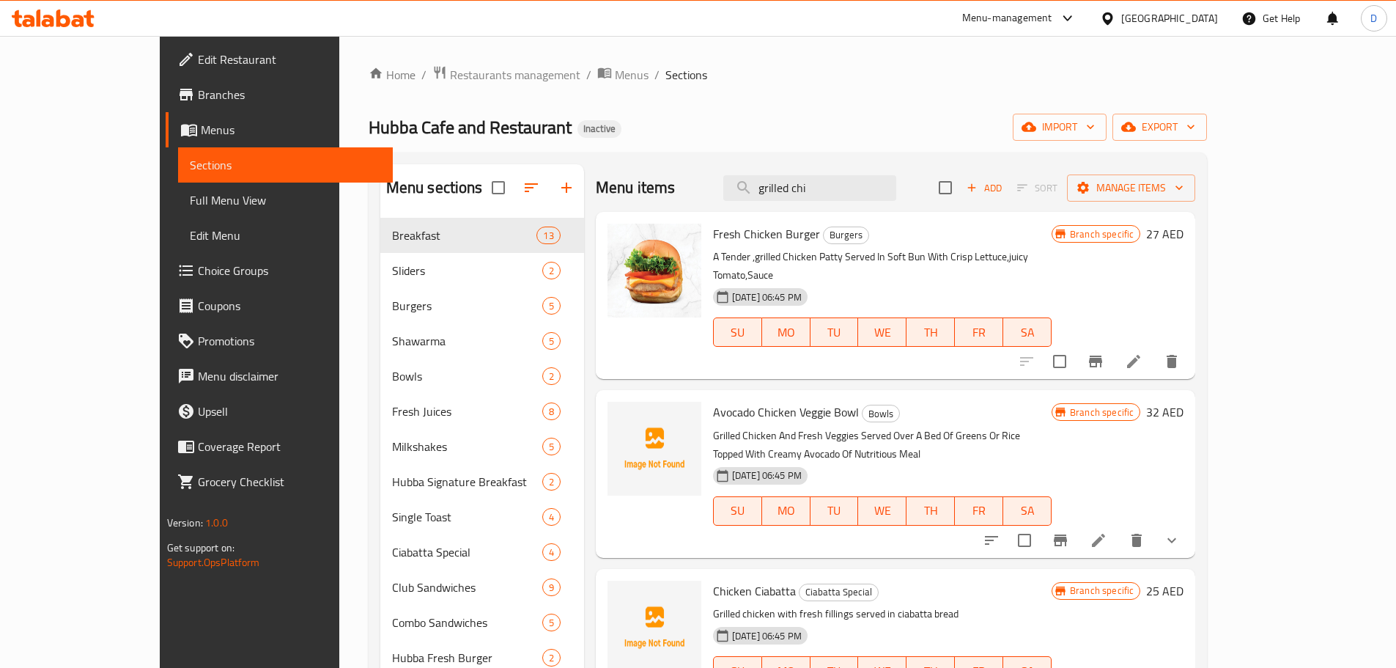
drag, startPoint x: 863, startPoint y: 191, endPoint x: 744, endPoint y: 191, distance: 119.5
click at [744, 191] on div "Menu items grilled chi Add Sort Manage items" at bounding box center [896, 188] width 600 height 48
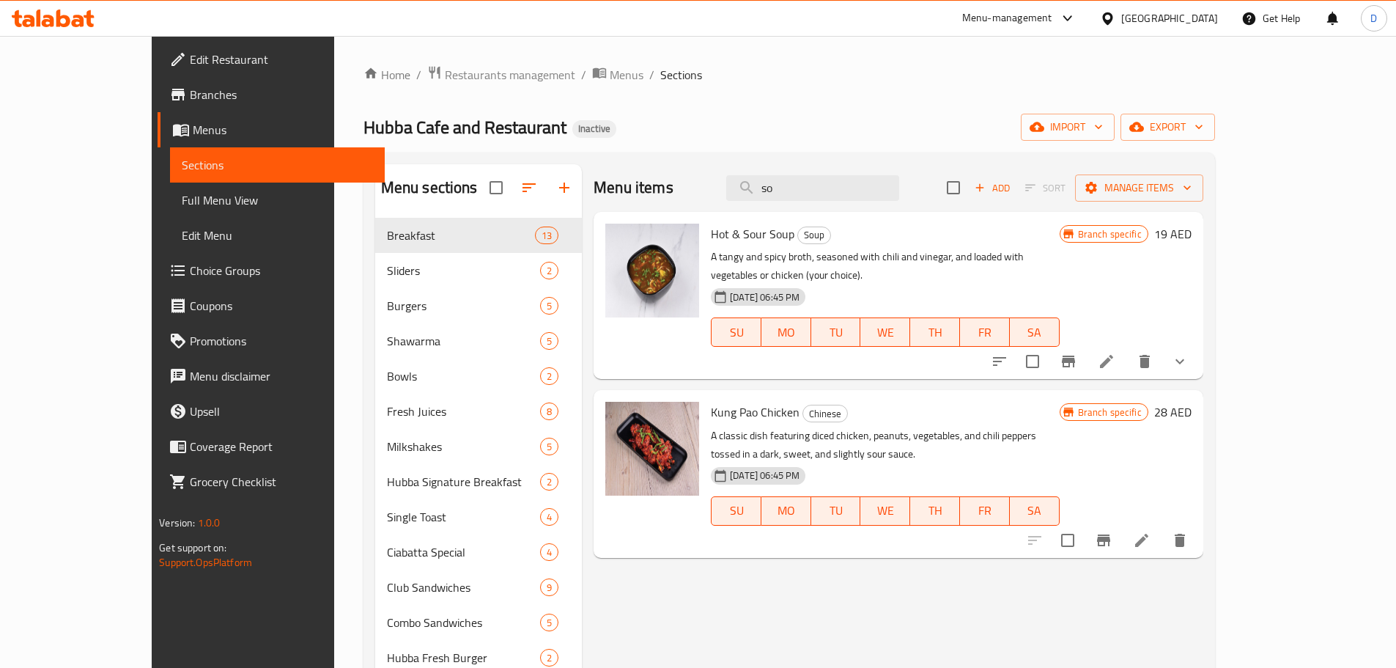
type input "s"
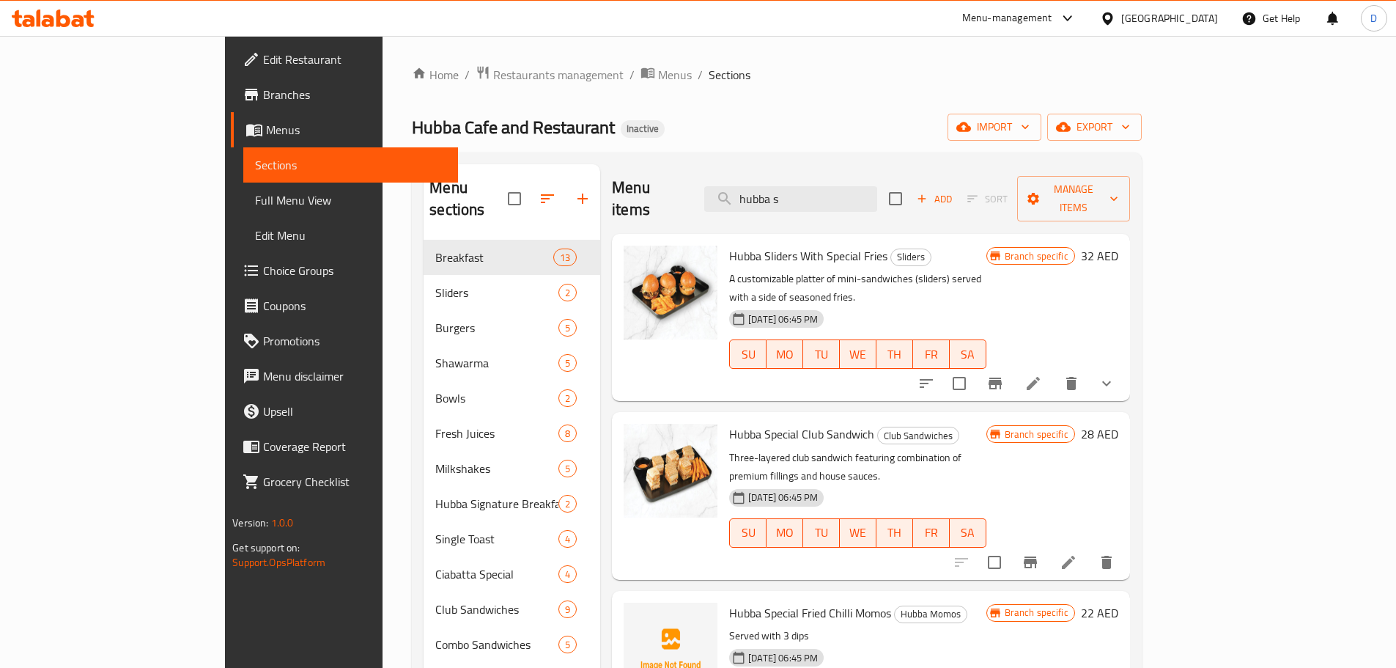
drag, startPoint x: 860, startPoint y: 185, endPoint x: 767, endPoint y: 190, distance: 92.5
click at [767, 190] on div "Menu items hubba s Add Sort Manage items" at bounding box center [871, 199] width 518 height 70
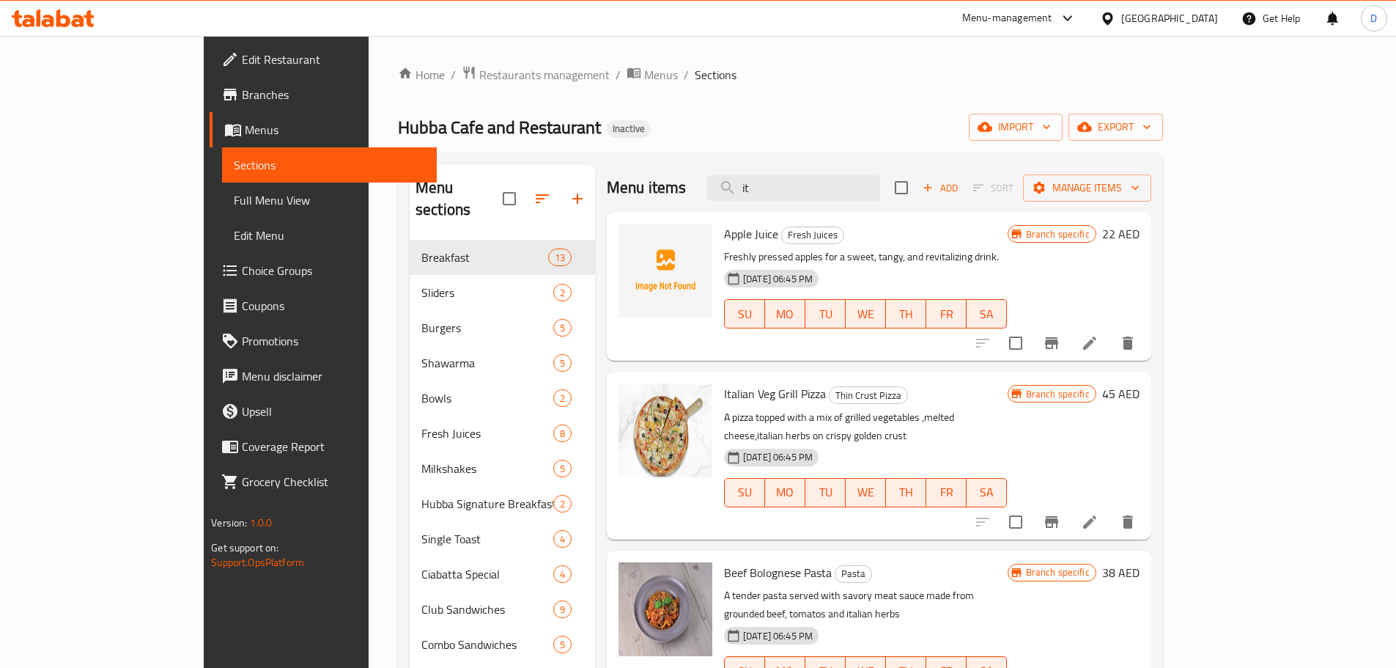
type input "i"
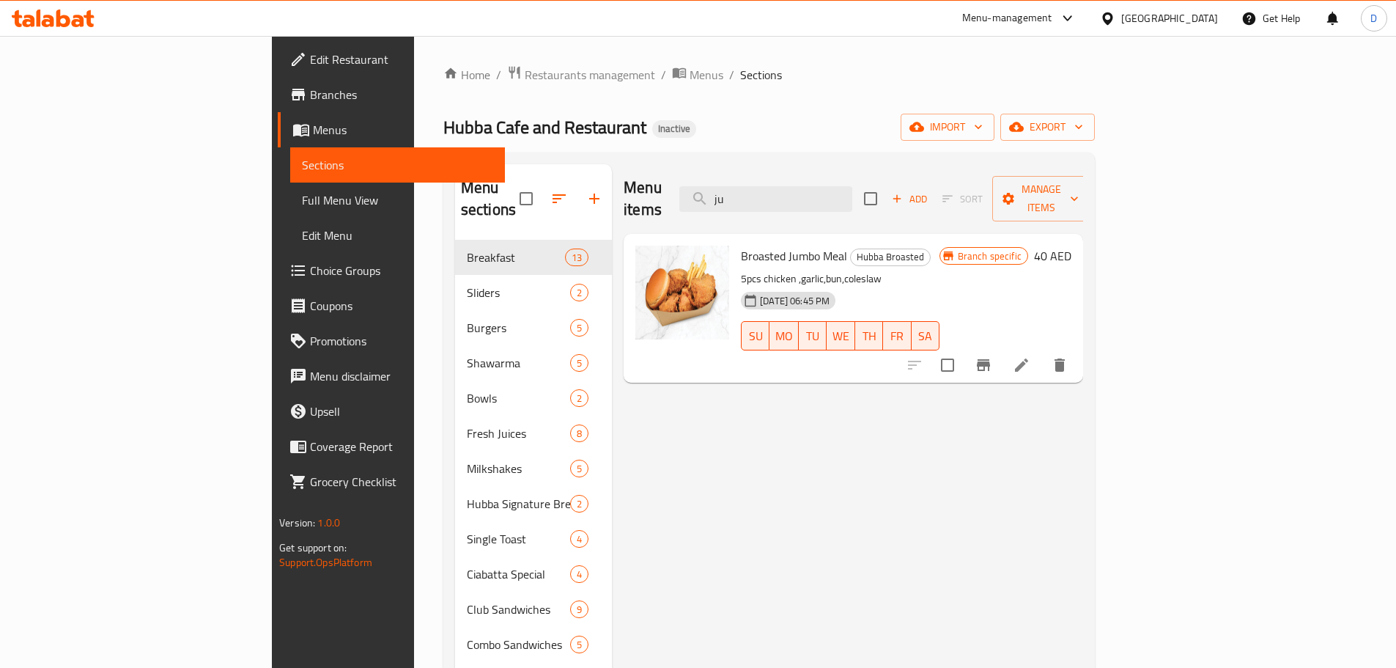
type input "j"
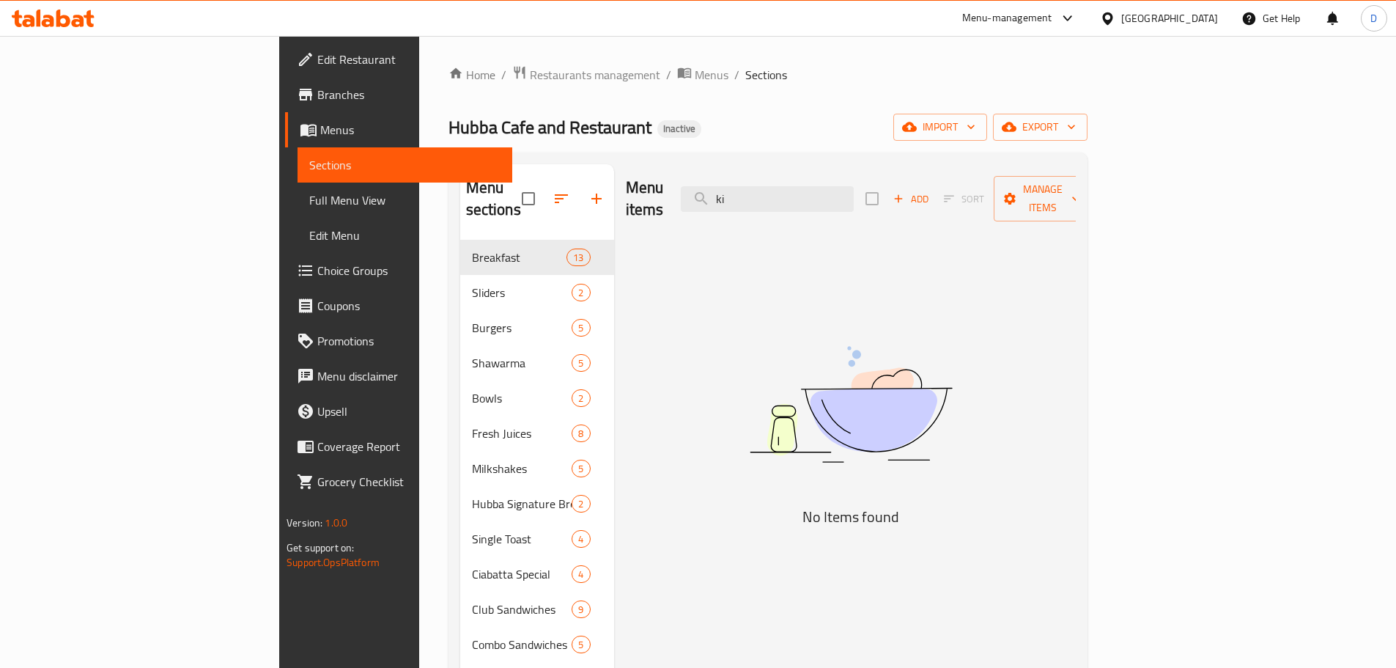
type input "k"
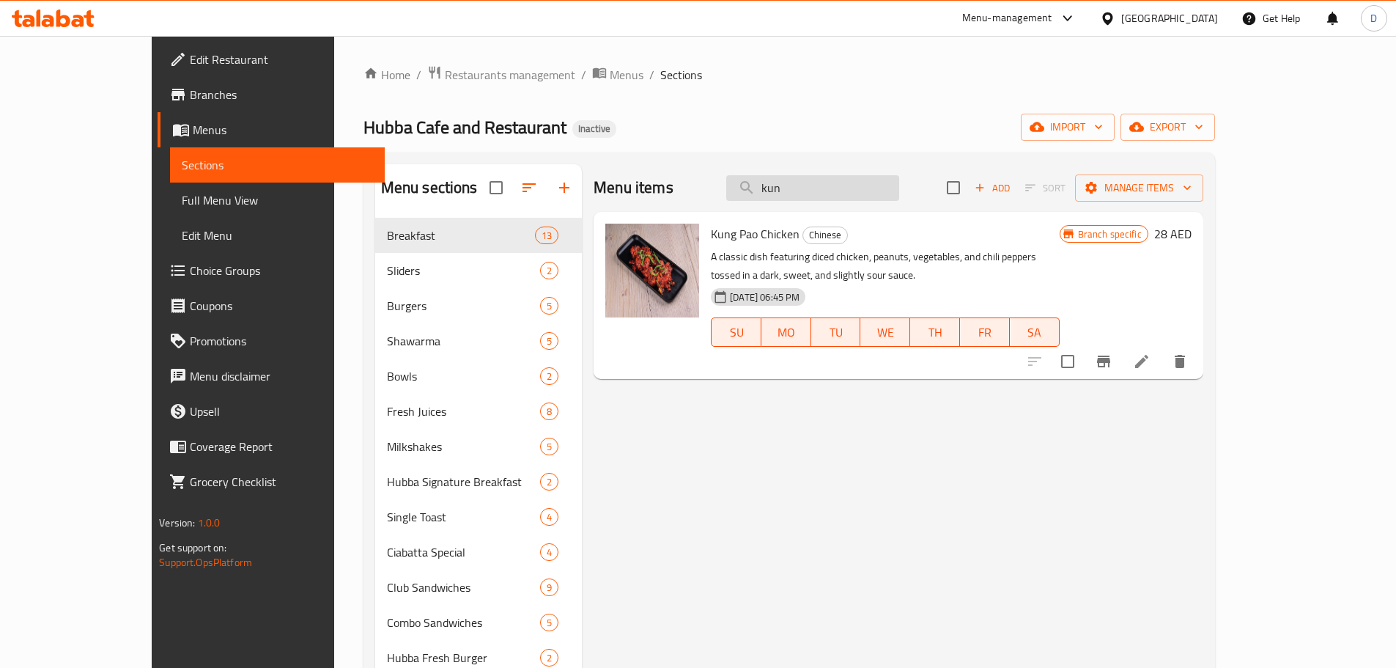
drag, startPoint x: 880, startPoint y: 187, endPoint x: 805, endPoint y: 194, distance: 75.8
click at [805, 194] on input "kun" at bounding box center [812, 188] width 173 height 26
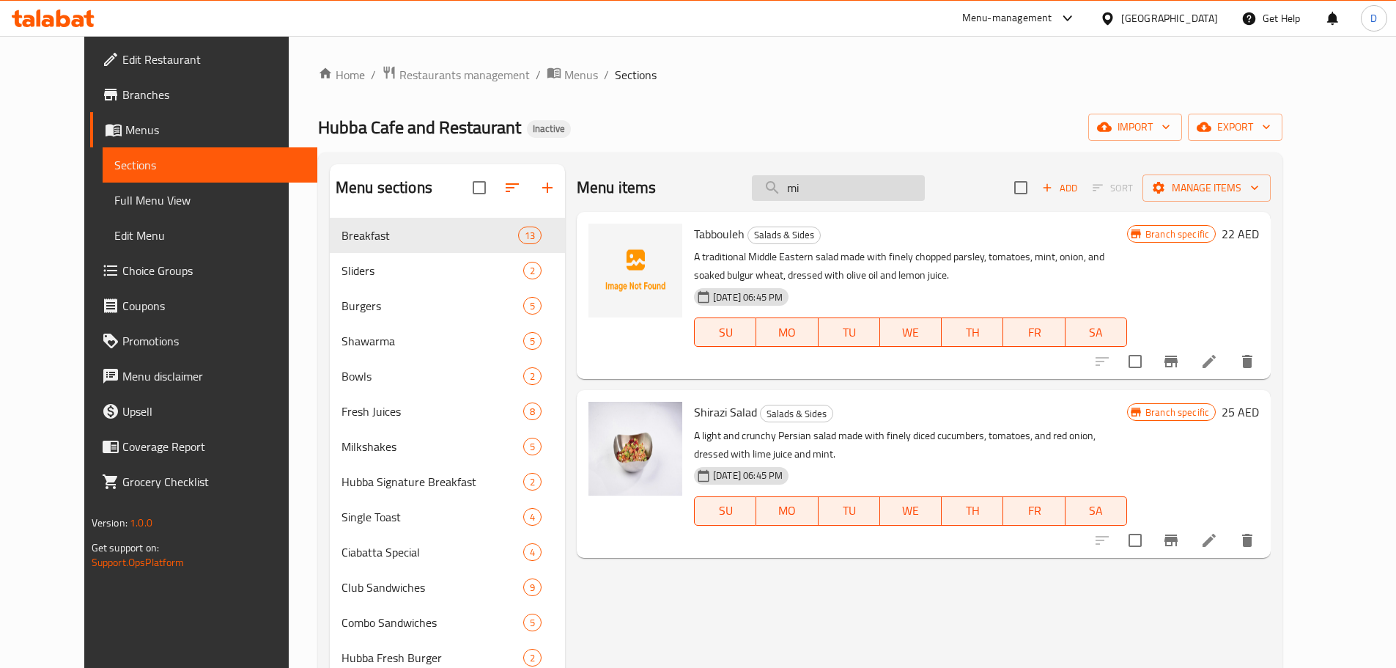
type input "m"
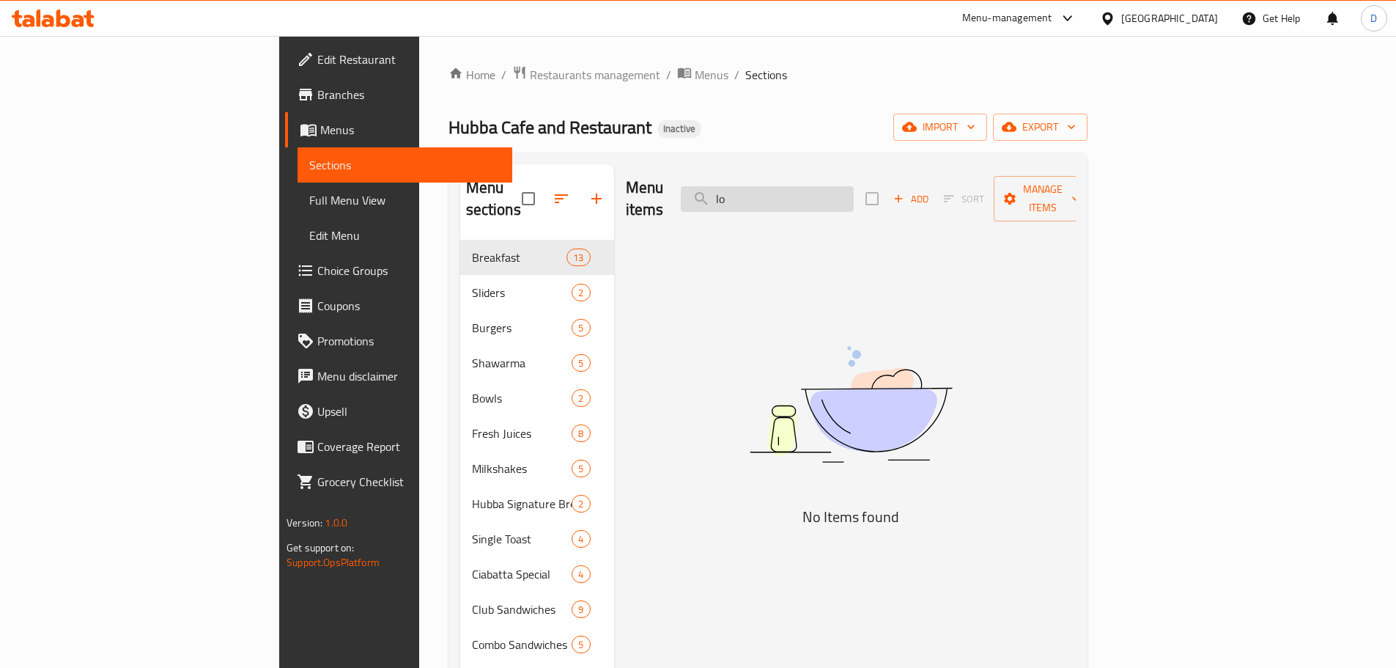
type input "l"
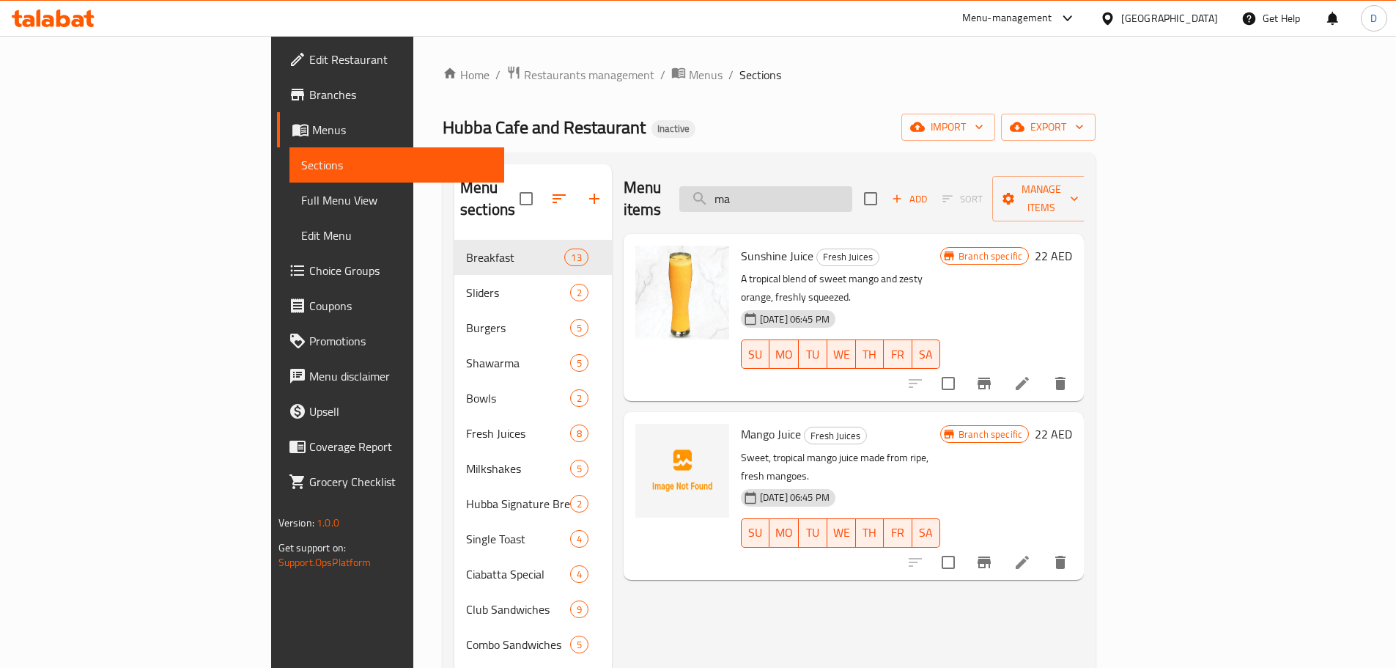
type input "m"
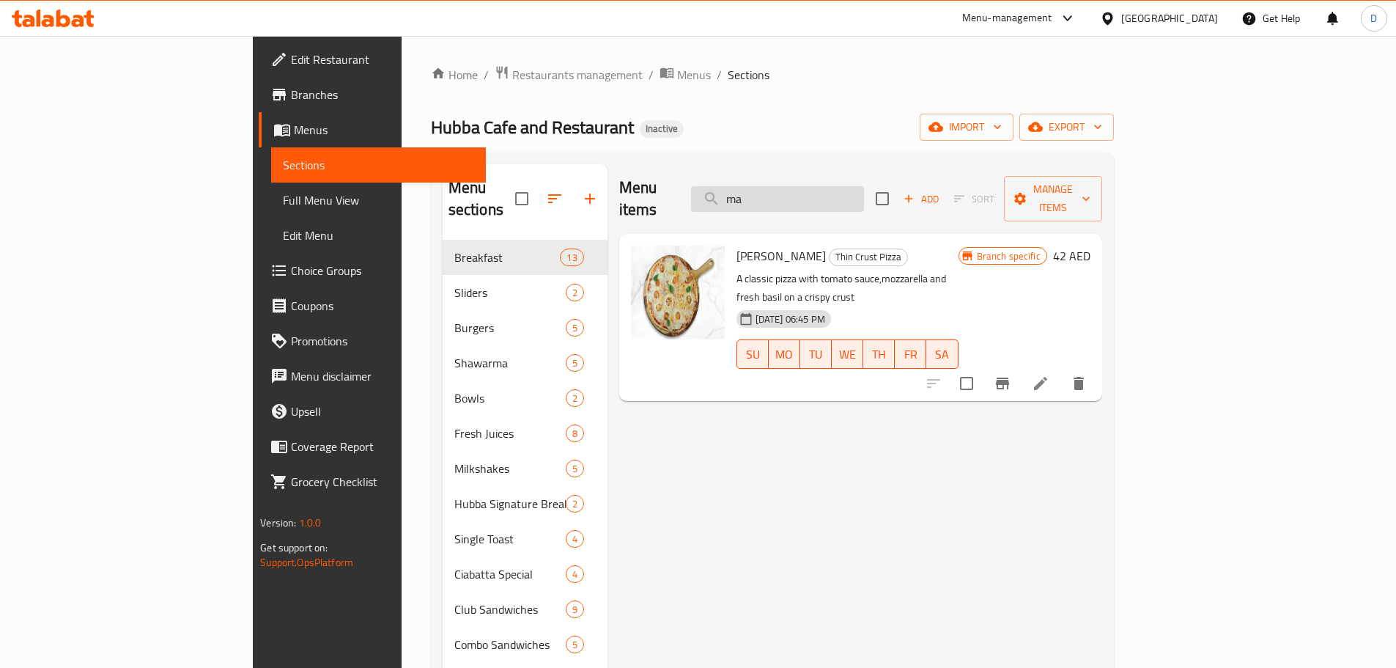
type input "m"
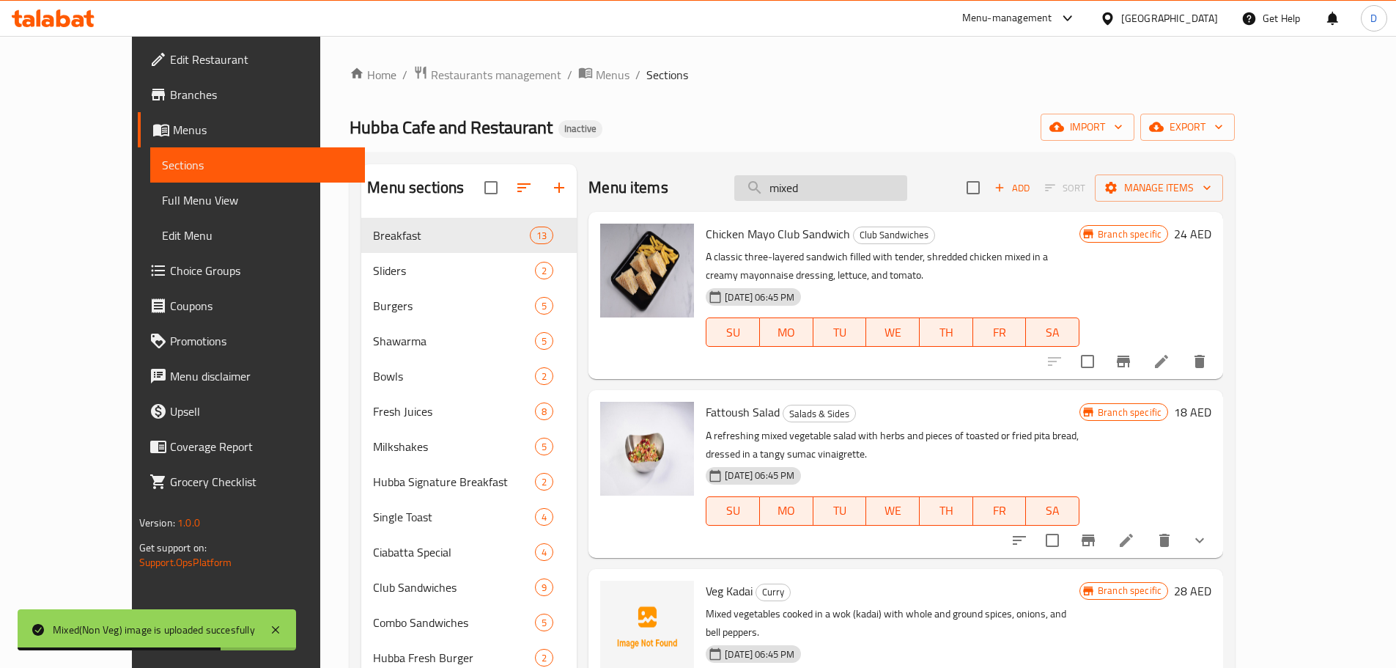
drag, startPoint x: 869, startPoint y: 194, endPoint x: 781, endPoint y: 194, distance: 88.0
click at [781, 194] on input "mixed" at bounding box center [820, 188] width 173 height 26
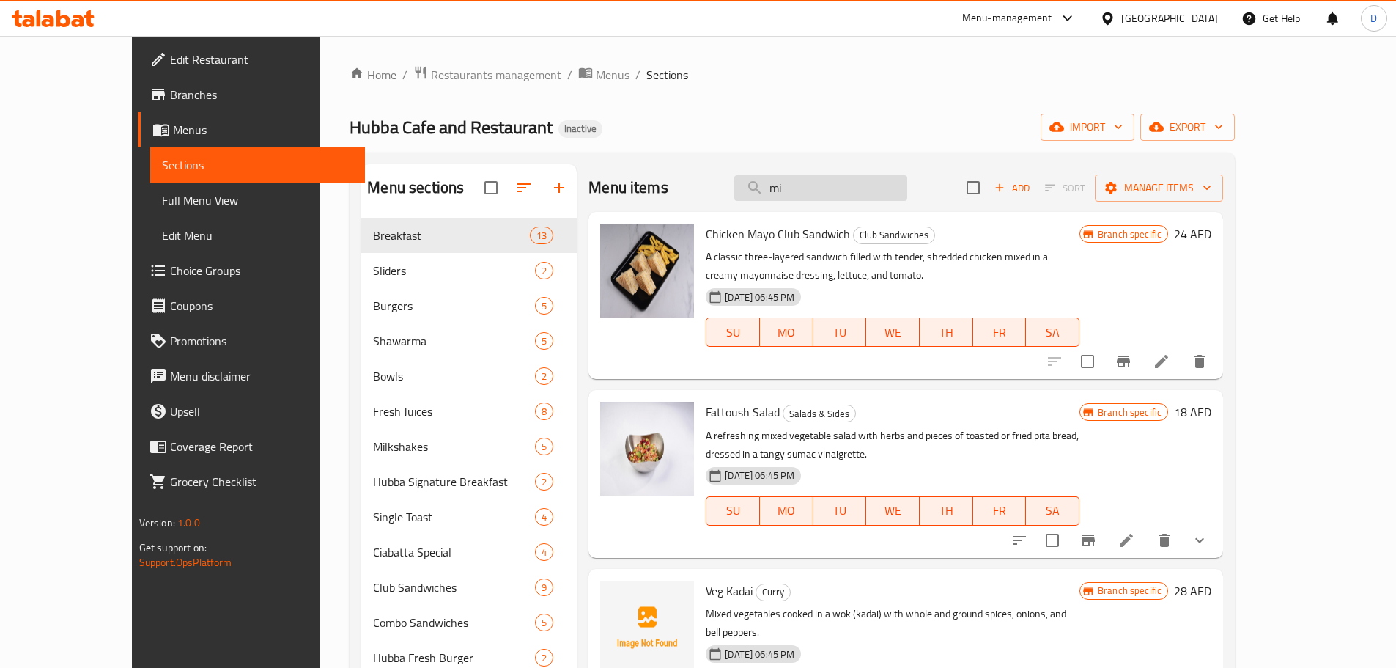
type input "m"
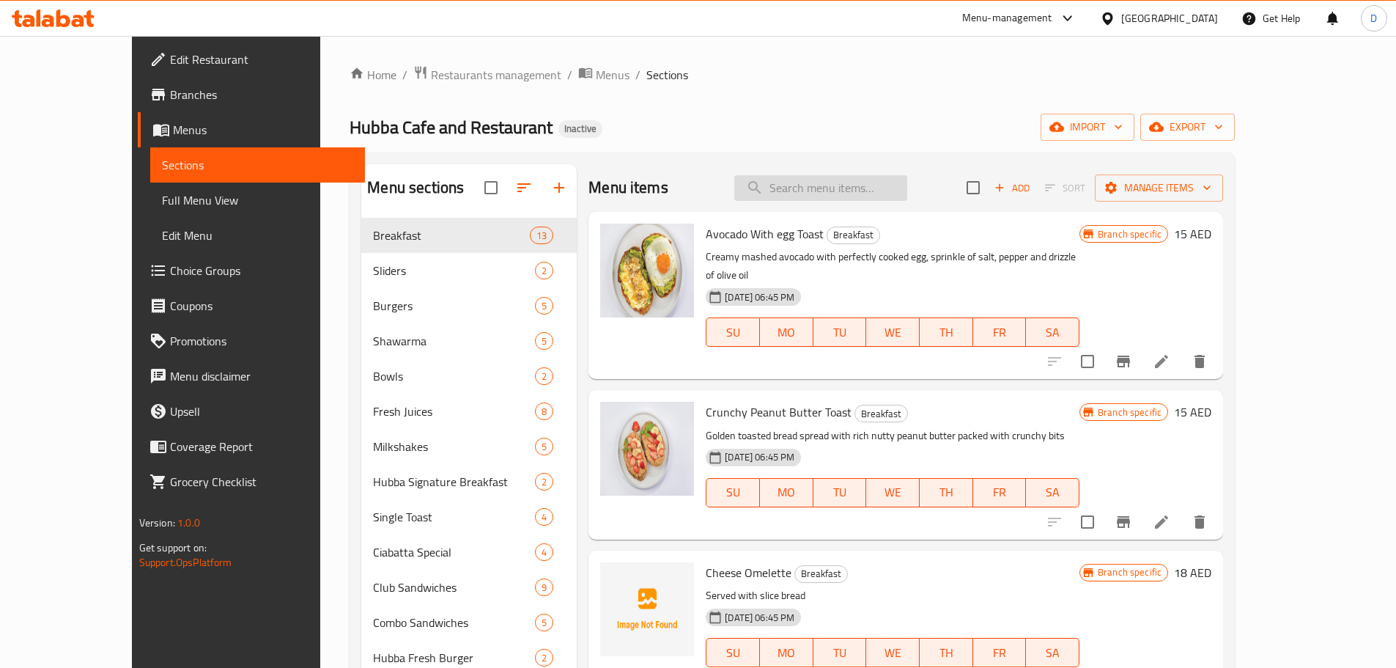
click at [845, 186] on input "search" at bounding box center [820, 188] width 173 height 26
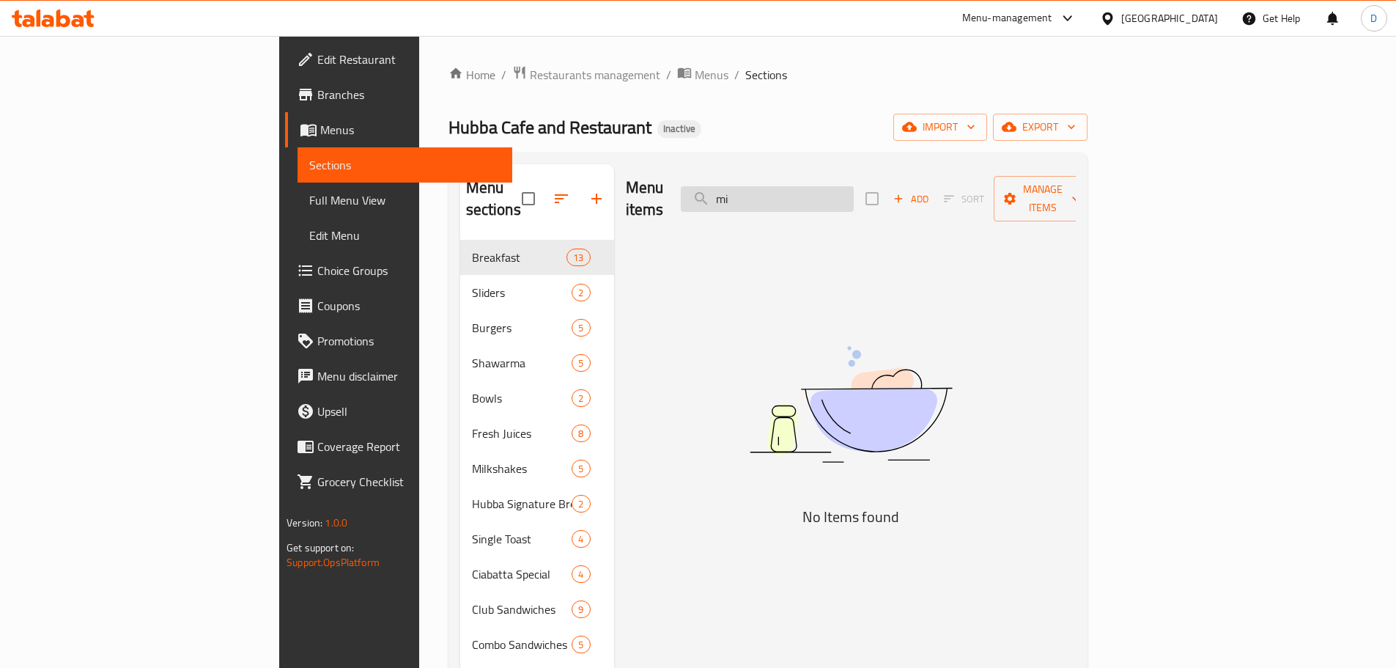
type input "m"
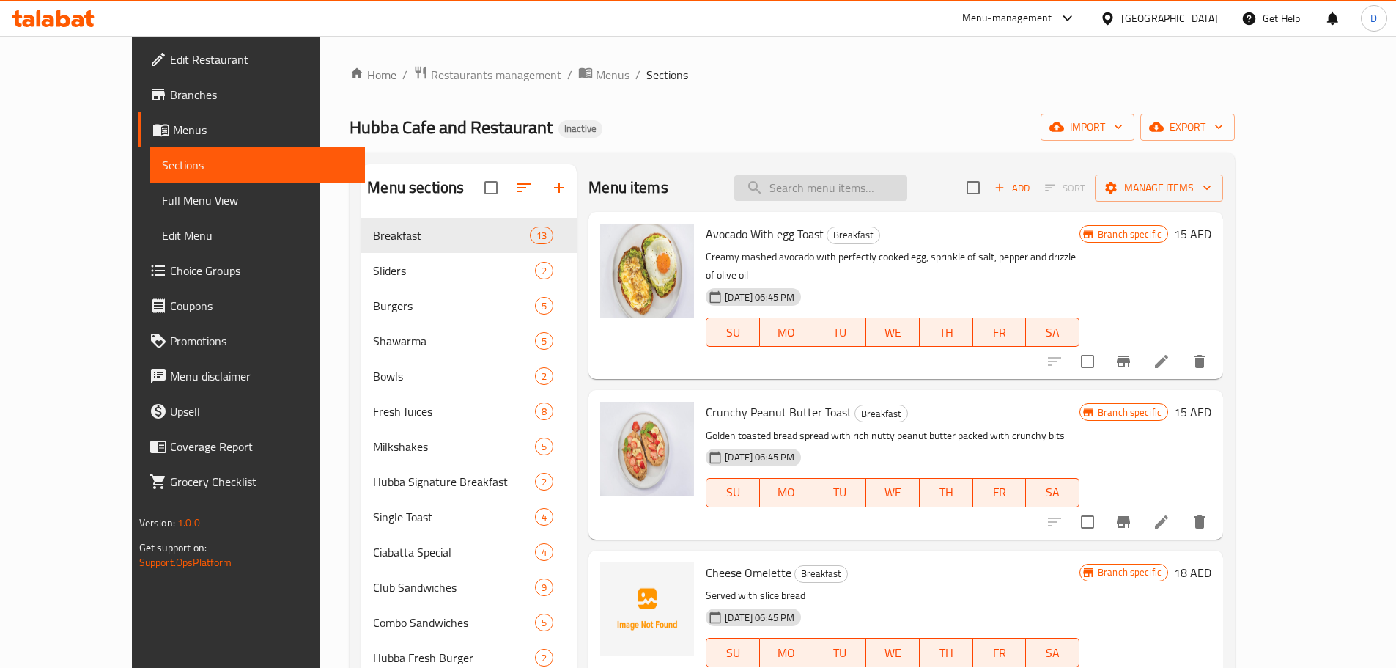
click at [854, 200] on input "search" at bounding box center [820, 188] width 173 height 26
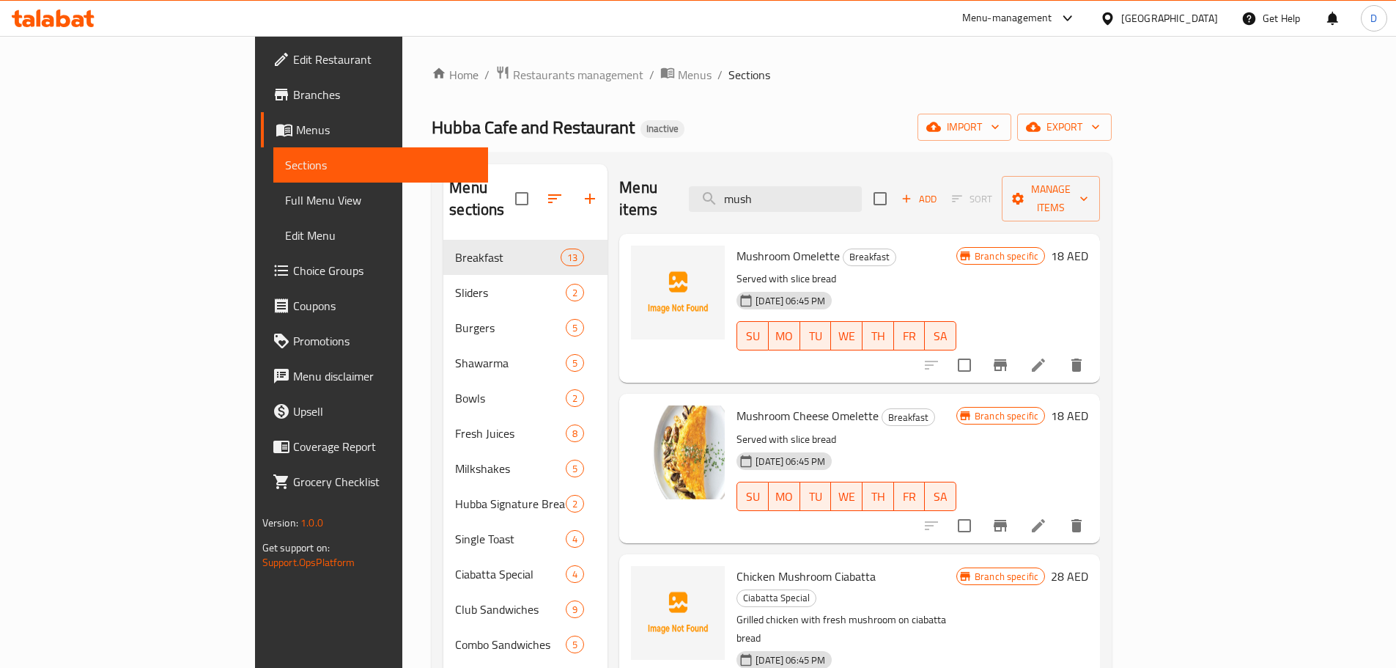
drag, startPoint x: 815, startPoint y: 193, endPoint x: 742, endPoint y: 201, distance: 73.0
click at [742, 201] on div "Menu items mush Add Sort Manage items" at bounding box center [859, 199] width 481 height 70
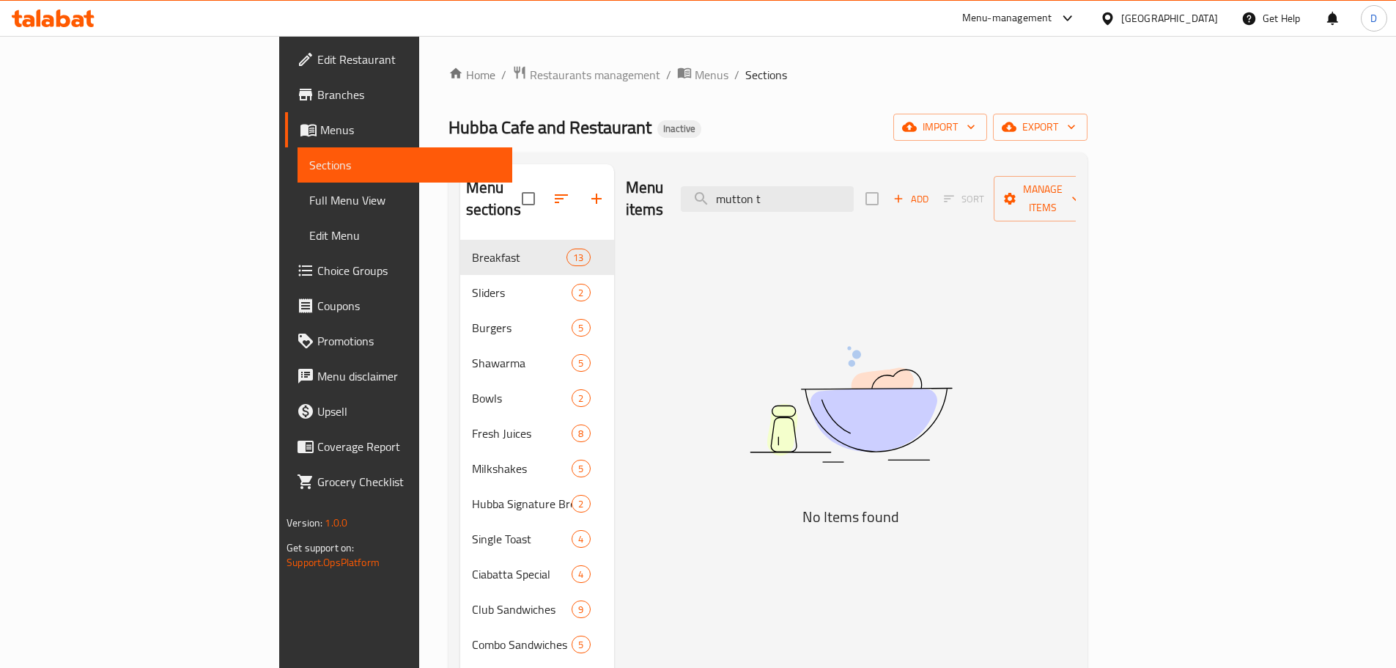
drag, startPoint x: 864, startPoint y: 182, endPoint x: 746, endPoint y: 188, distance: 118.2
click at [746, 188] on div "Menu items mutton t Add Sort Manage items" at bounding box center [851, 199] width 450 height 70
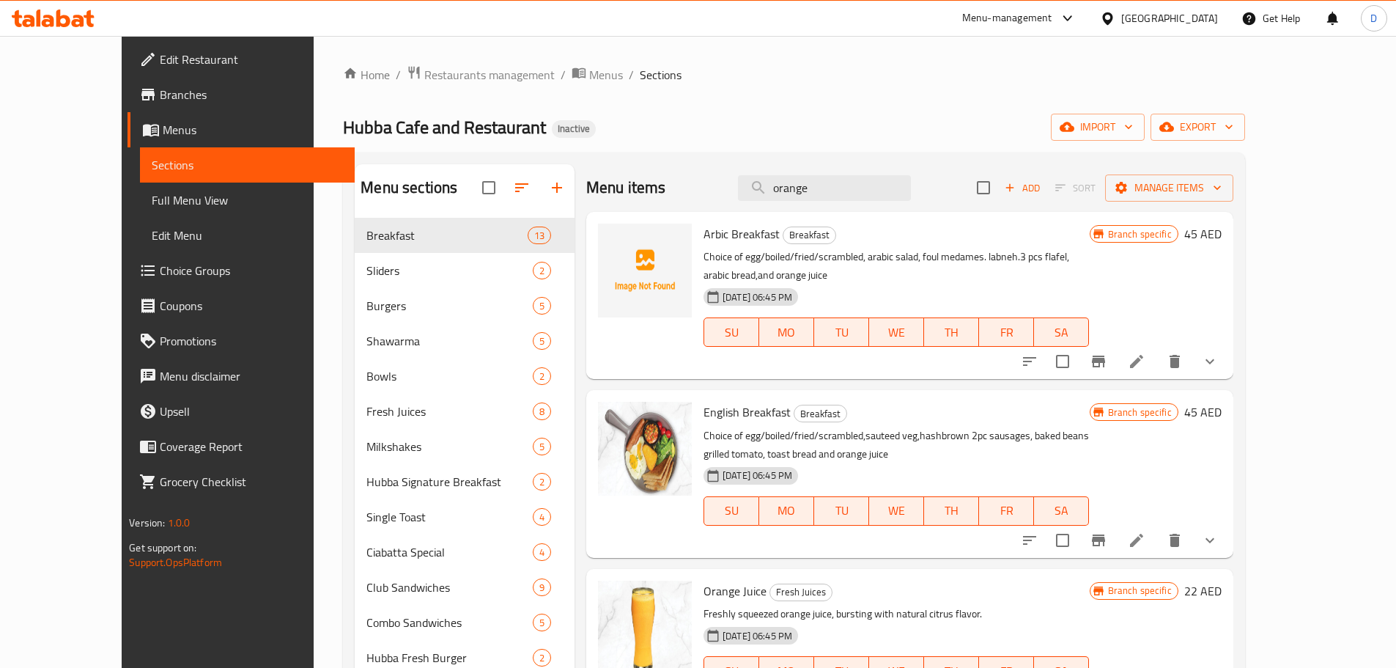
drag, startPoint x: 892, startPoint y: 189, endPoint x: 774, endPoint y: 194, distance: 118.1
click at [774, 194] on div "Menu items orange Add Sort Manage items" at bounding box center [909, 188] width 647 height 48
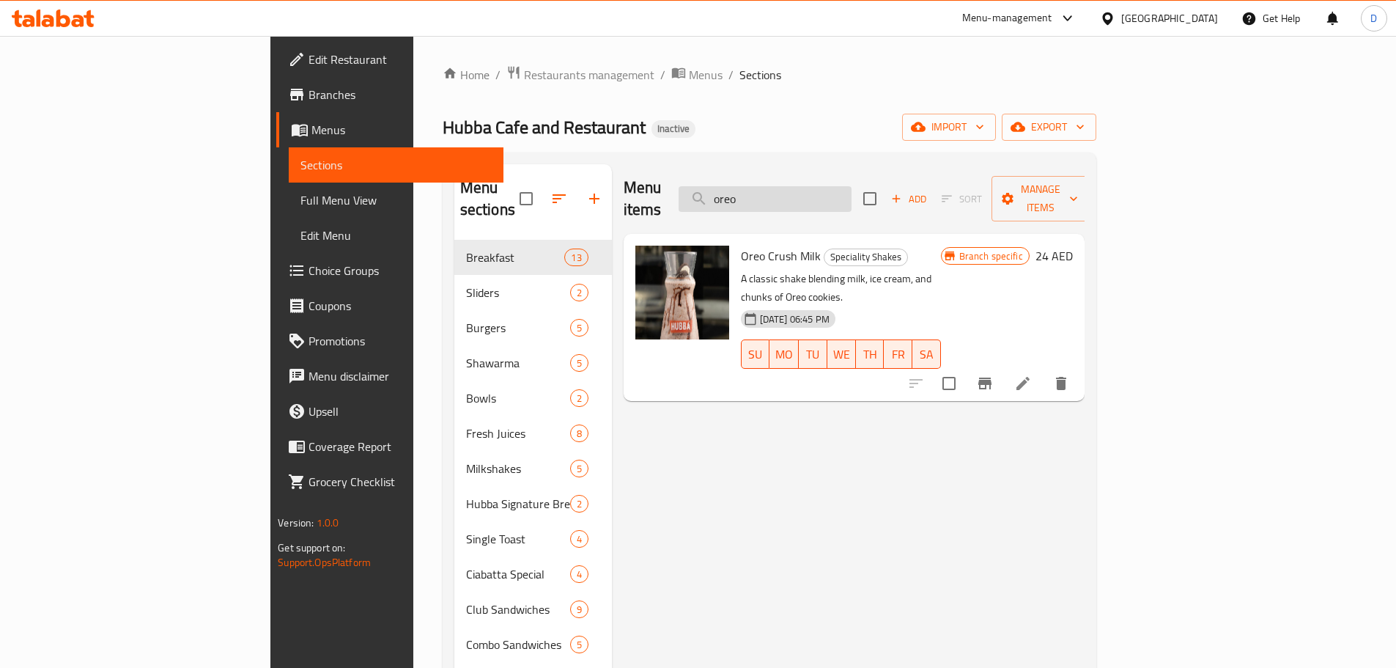
click at [852, 186] on input "oreo" at bounding box center [765, 199] width 173 height 26
drag, startPoint x: 852, startPoint y: 191, endPoint x: 767, endPoint y: 191, distance: 85.8
click at [767, 191] on div "Menu items oreo Add Sort Manage items" at bounding box center [854, 199] width 461 height 70
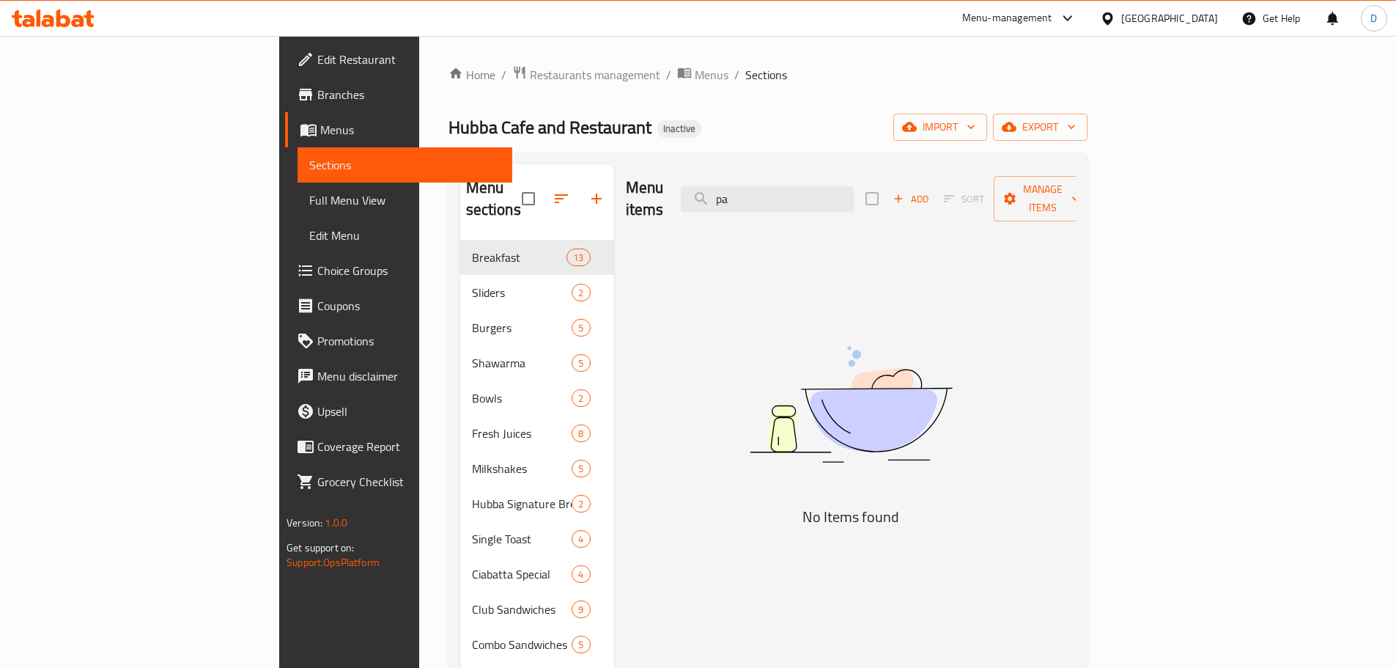
type input "p"
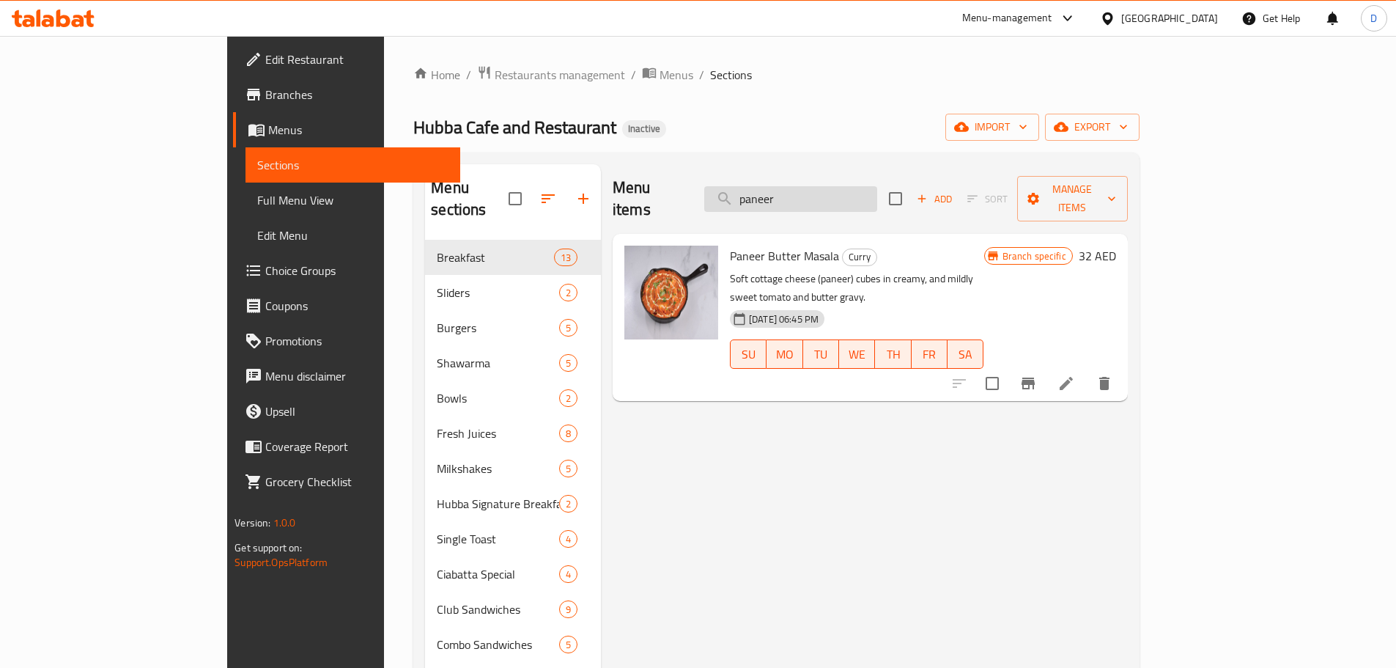
click at [872, 188] on input "paneer" at bounding box center [790, 199] width 173 height 26
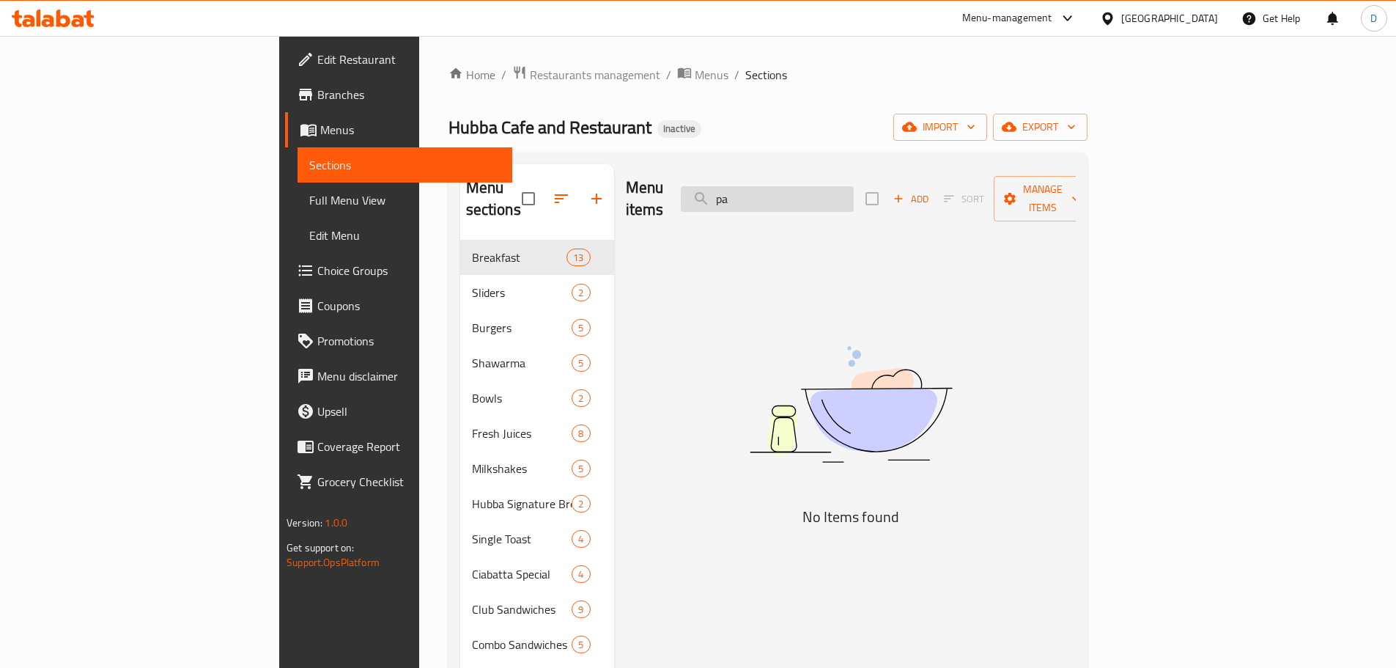
type input "p"
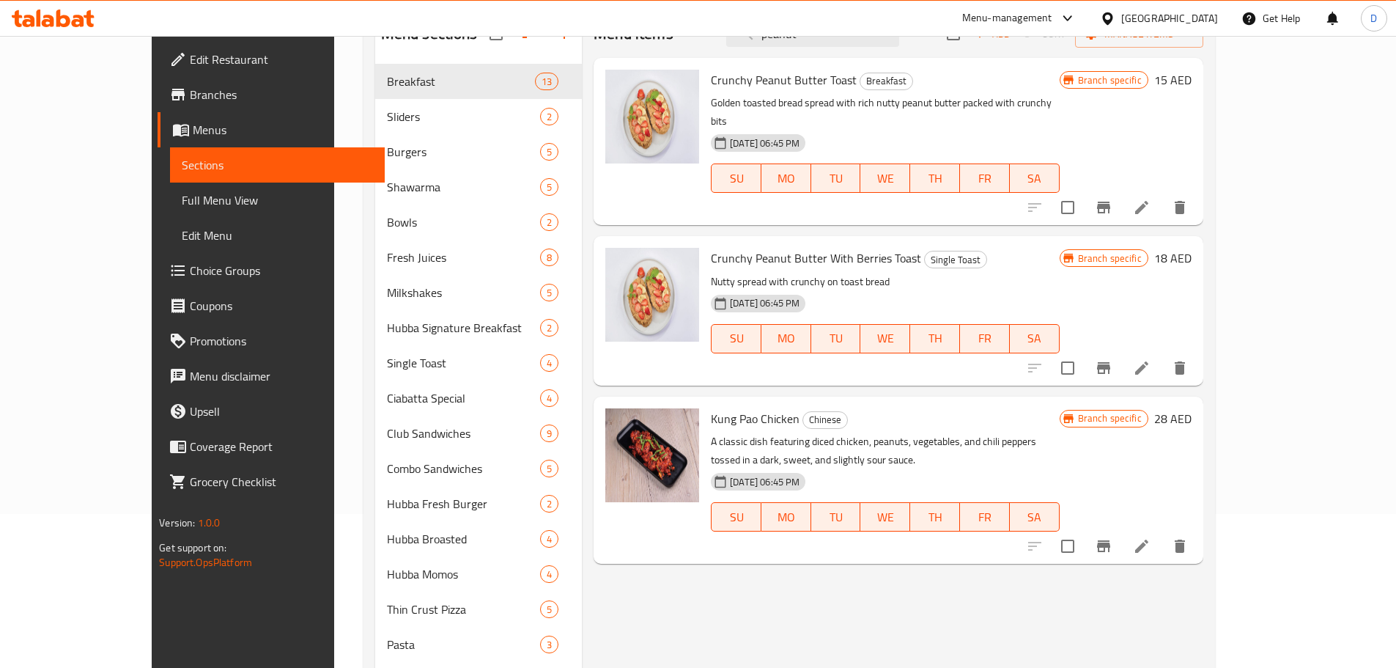
scroll to position [73, 0]
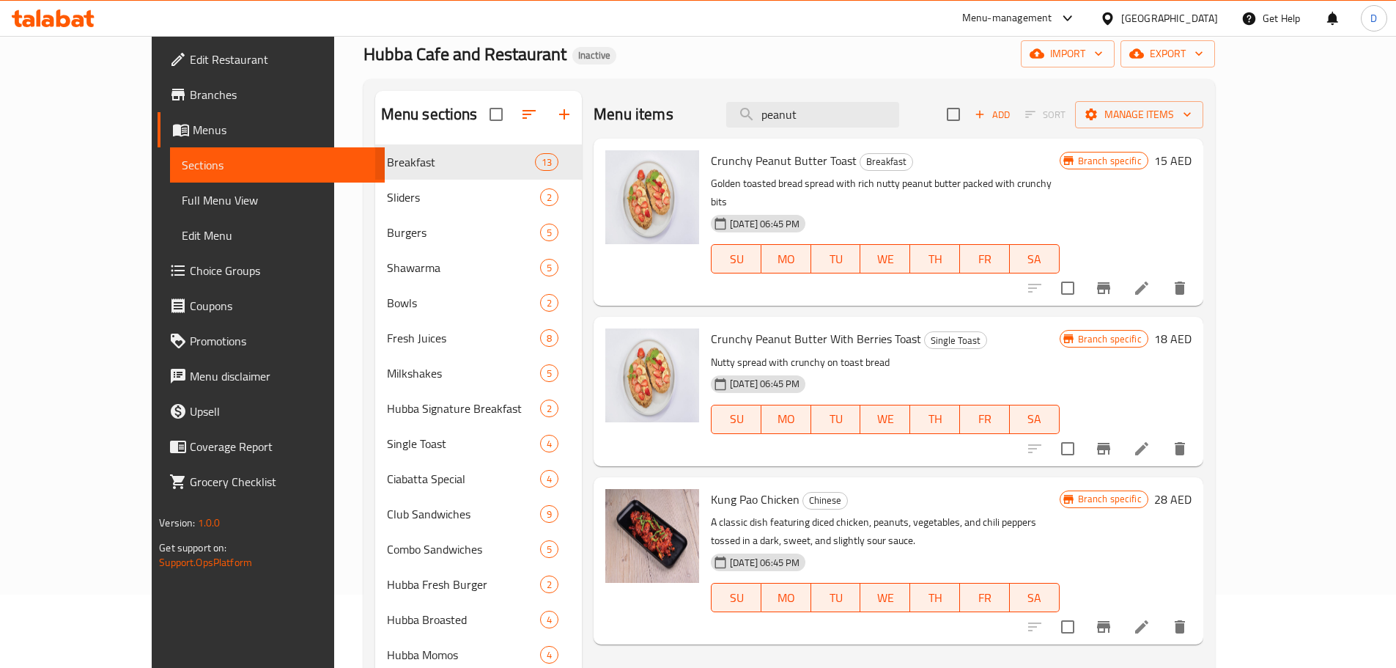
drag, startPoint x: 868, startPoint y: 125, endPoint x: 764, endPoint y: 130, distance: 103.5
click at [764, 130] on div "Menu items peanut Add Sort Manage items" at bounding box center [899, 115] width 610 height 48
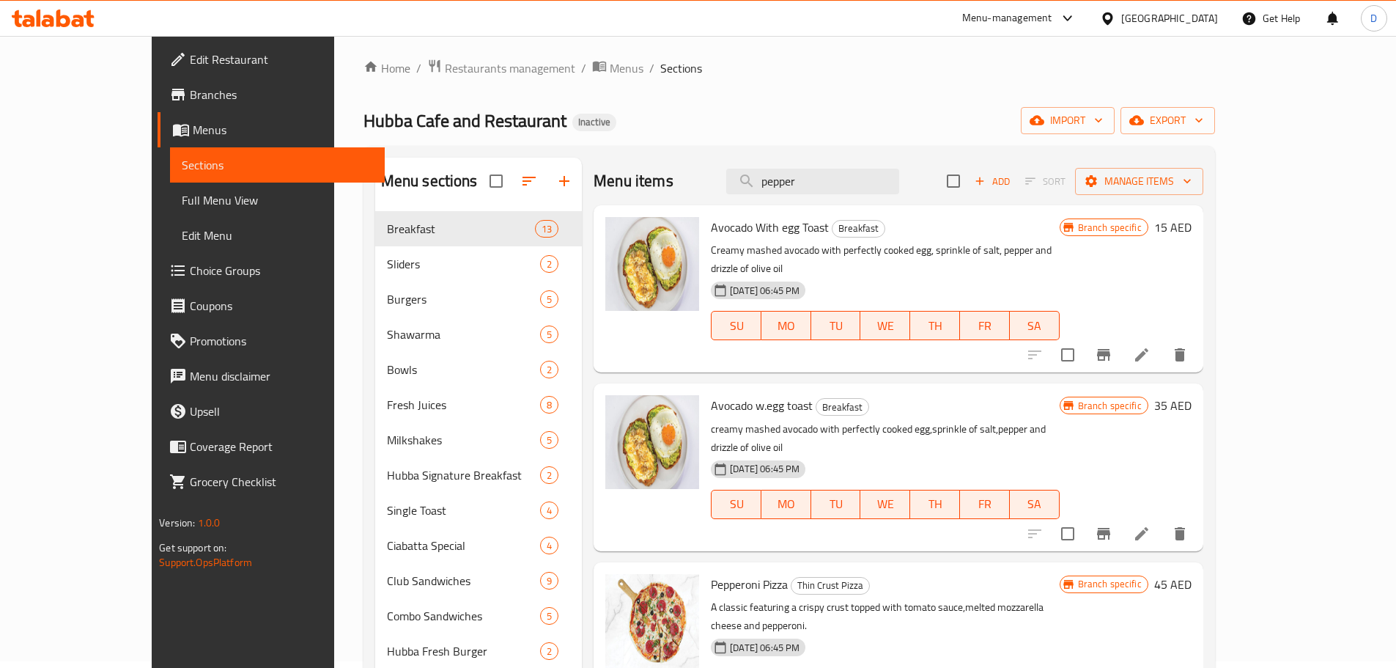
scroll to position [0, 0]
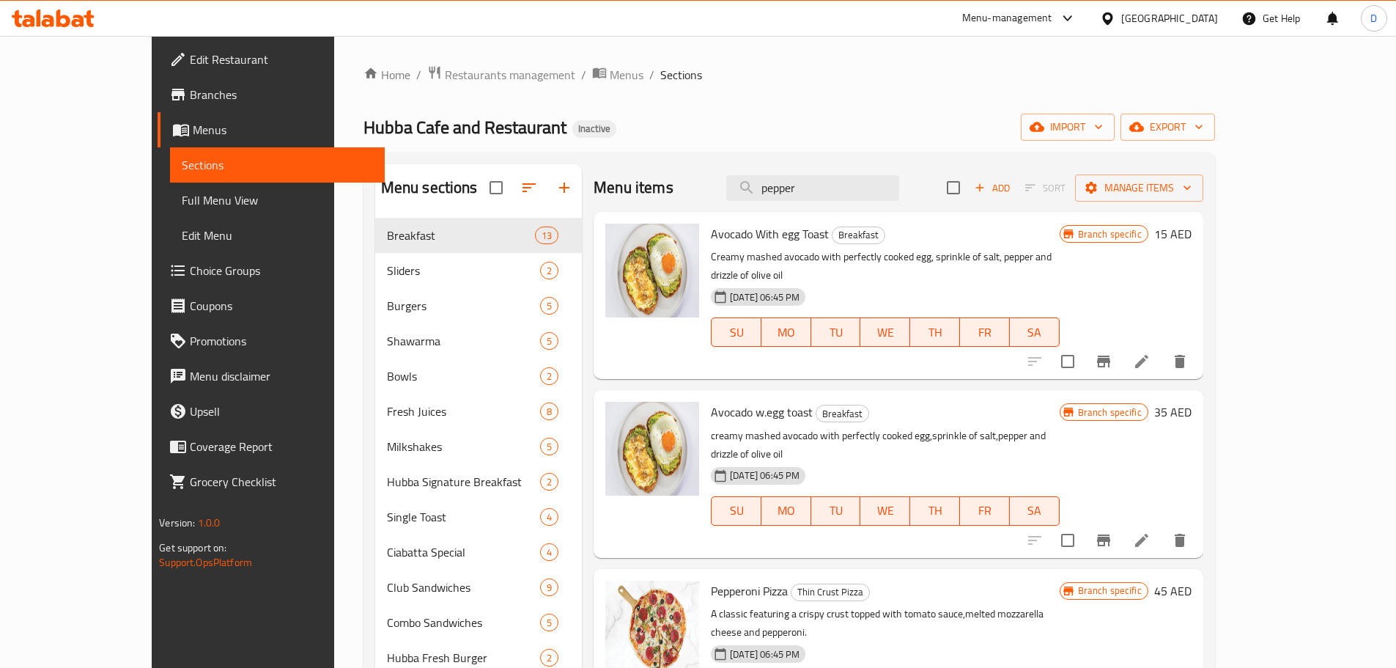
drag, startPoint x: 873, startPoint y: 183, endPoint x: 762, endPoint y: 195, distance: 112.0
click at [762, 195] on div "Menu items pepper Add Sort Manage items" at bounding box center [899, 188] width 610 height 48
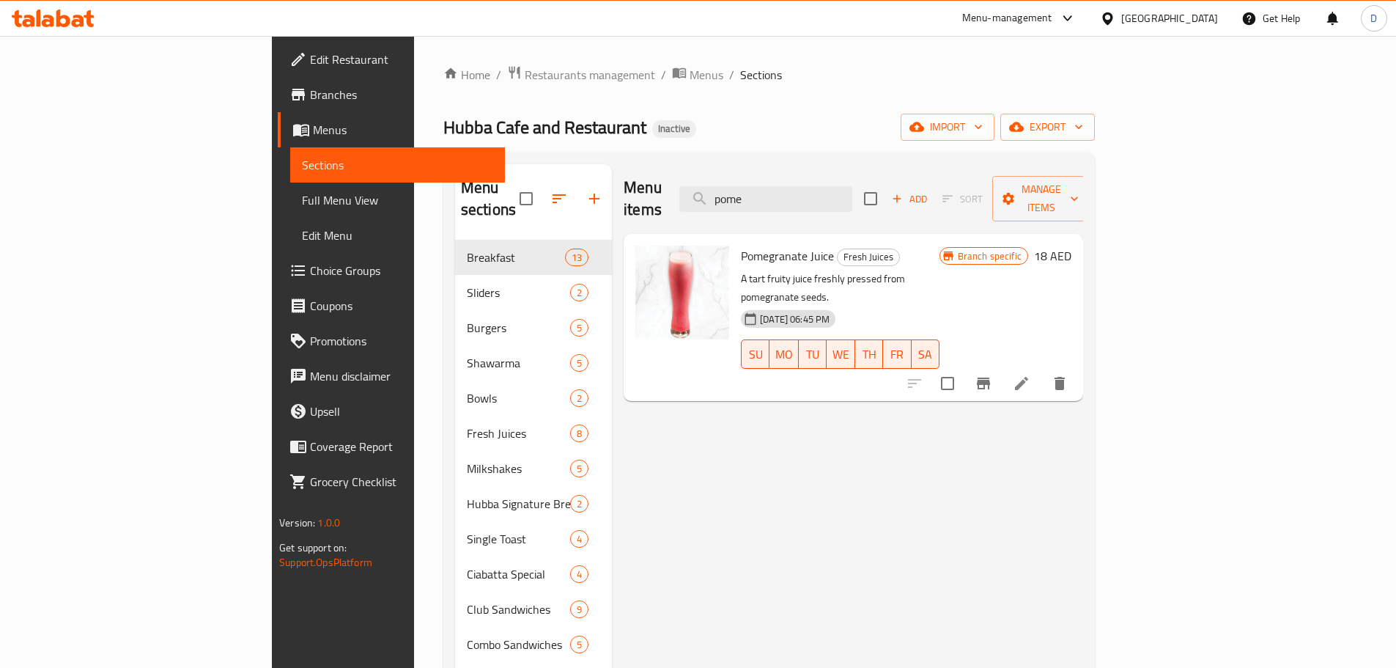
drag, startPoint x: 866, startPoint y: 186, endPoint x: 803, endPoint y: 205, distance: 65.9
click at [803, 205] on div "Menu items pome Add Sort Manage items" at bounding box center [854, 199] width 460 height 70
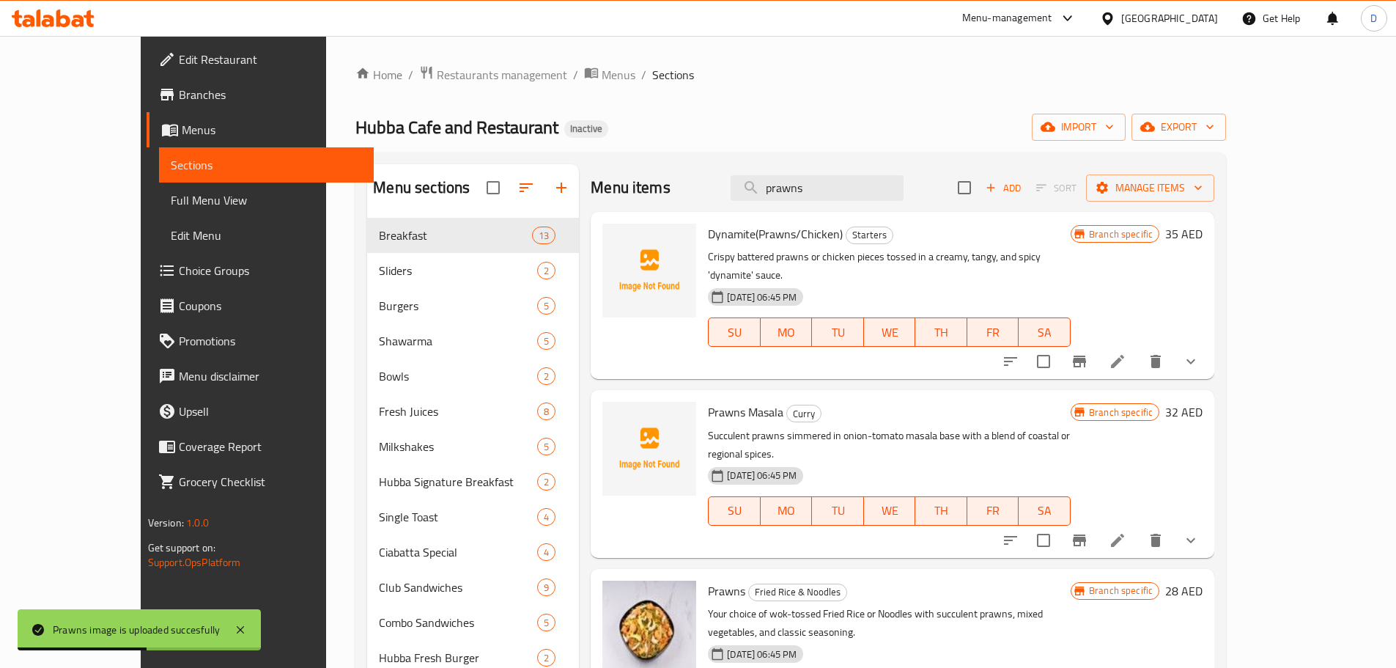
drag, startPoint x: 867, startPoint y: 188, endPoint x: 747, endPoint y: 184, distance: 120.3
click at [747, 184] on div "Menu items prawns Add Sort Manage items" at bounding box center [903, 188] width 624 height 48
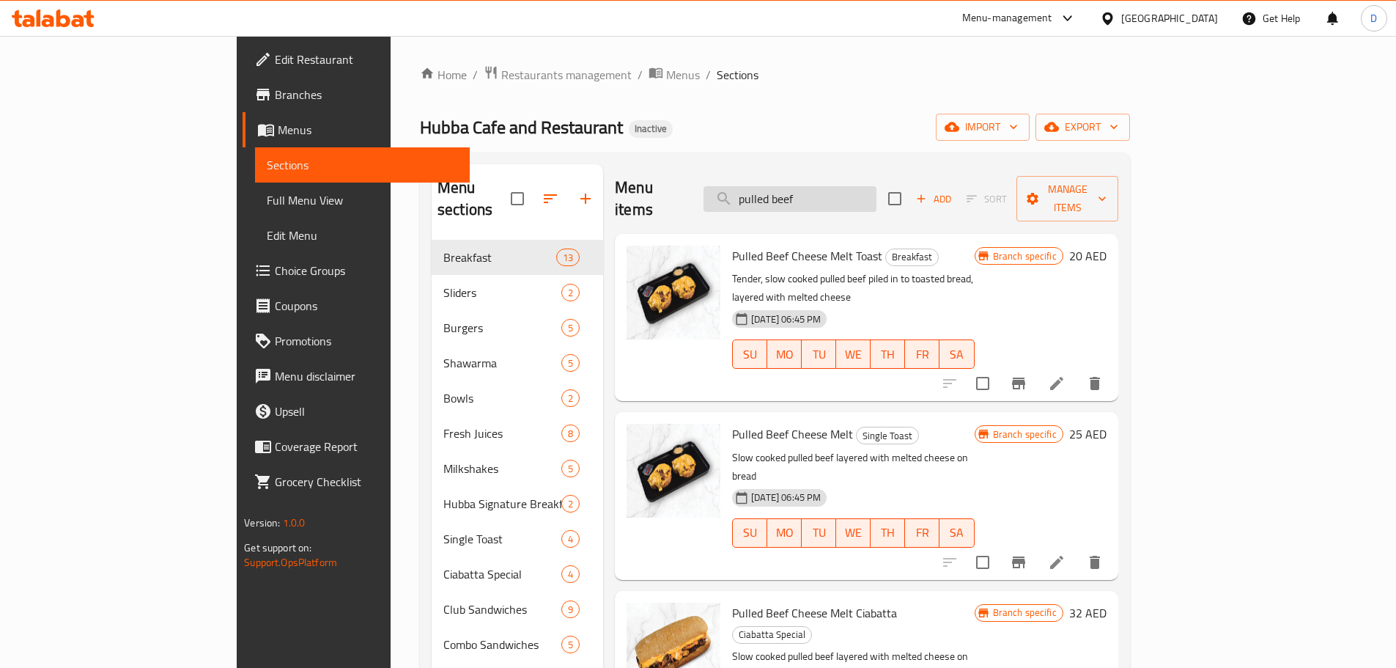
drag, startPoint x: 898, startPoint y: 181, endPoint x: 784, endPoint y: 181, distance: 113.6
click at [784, 186] on input "pulled beef" at bounding box center [790, 199] width 173 height 26
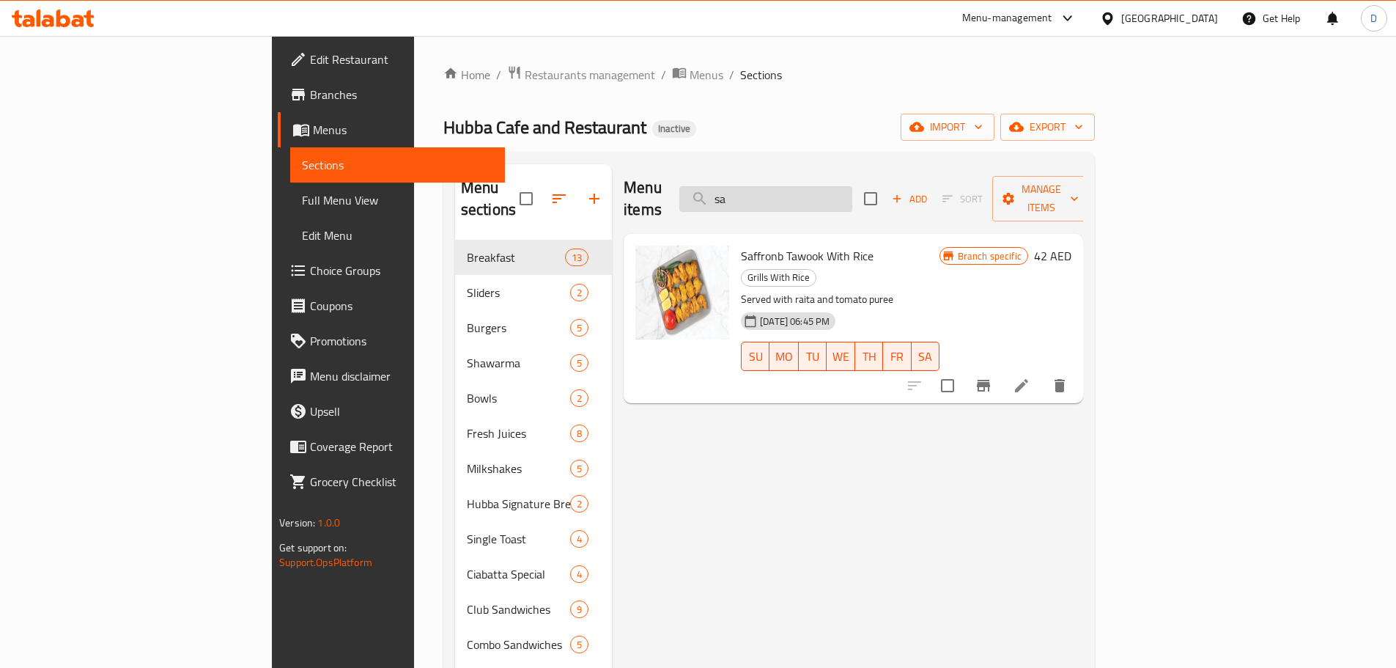
type input "s"
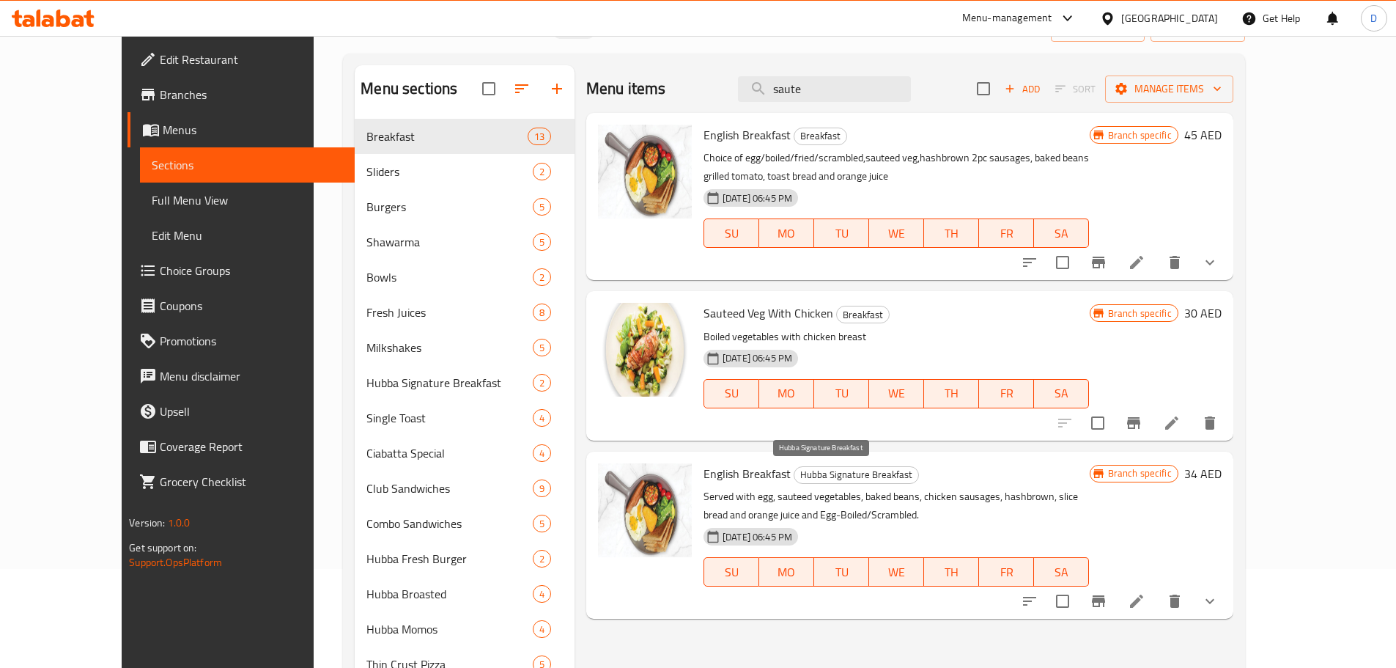
scroll to position [73, 0]
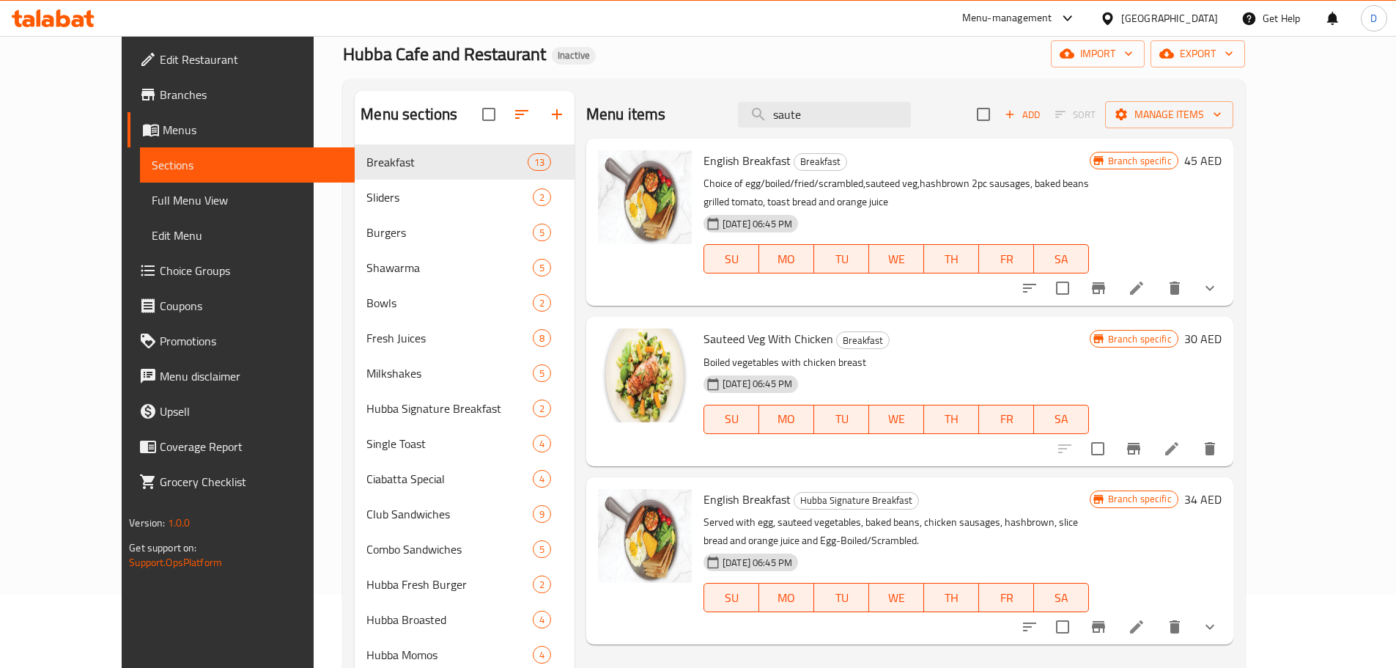
drag, startPoint x: 866, startPoint y: 106, endPoint x: 662, endPoint y: 105, distance: 204.5
click at [662, 105] on div "Menu items saute Add Sort Manage items" at bounding box center [909, 115] width 647 height 48
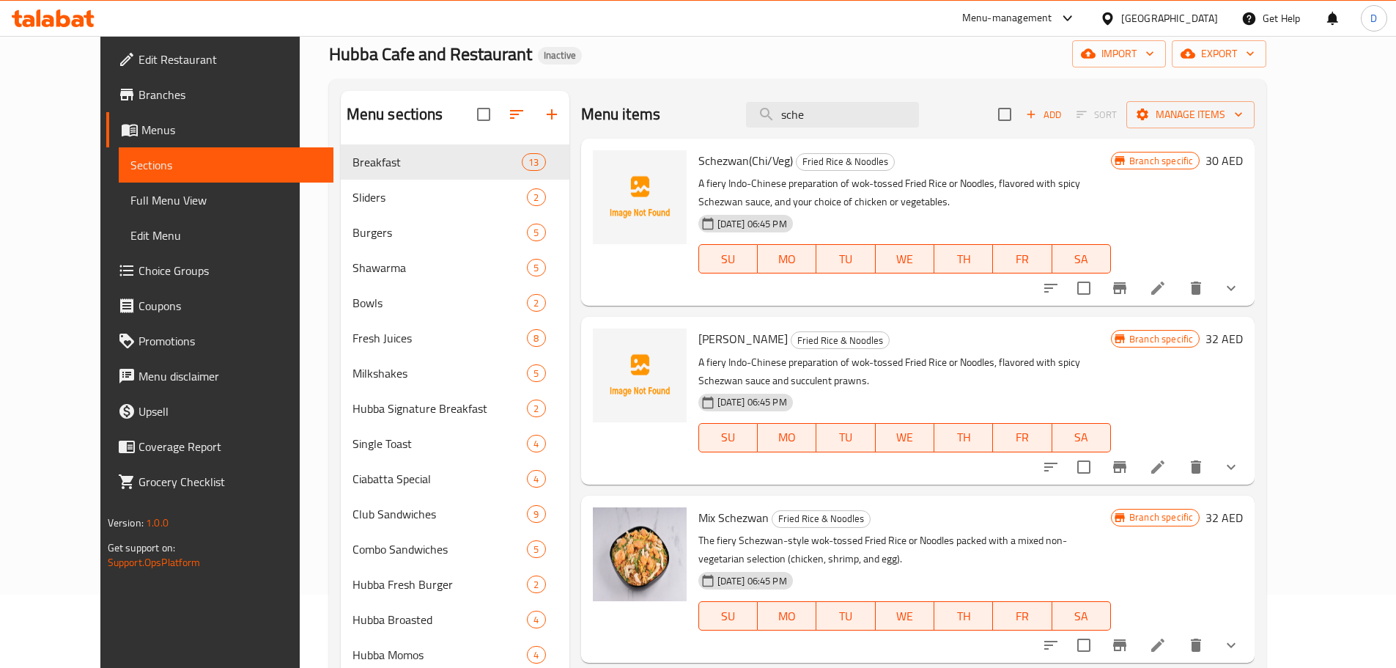
type input "schez"
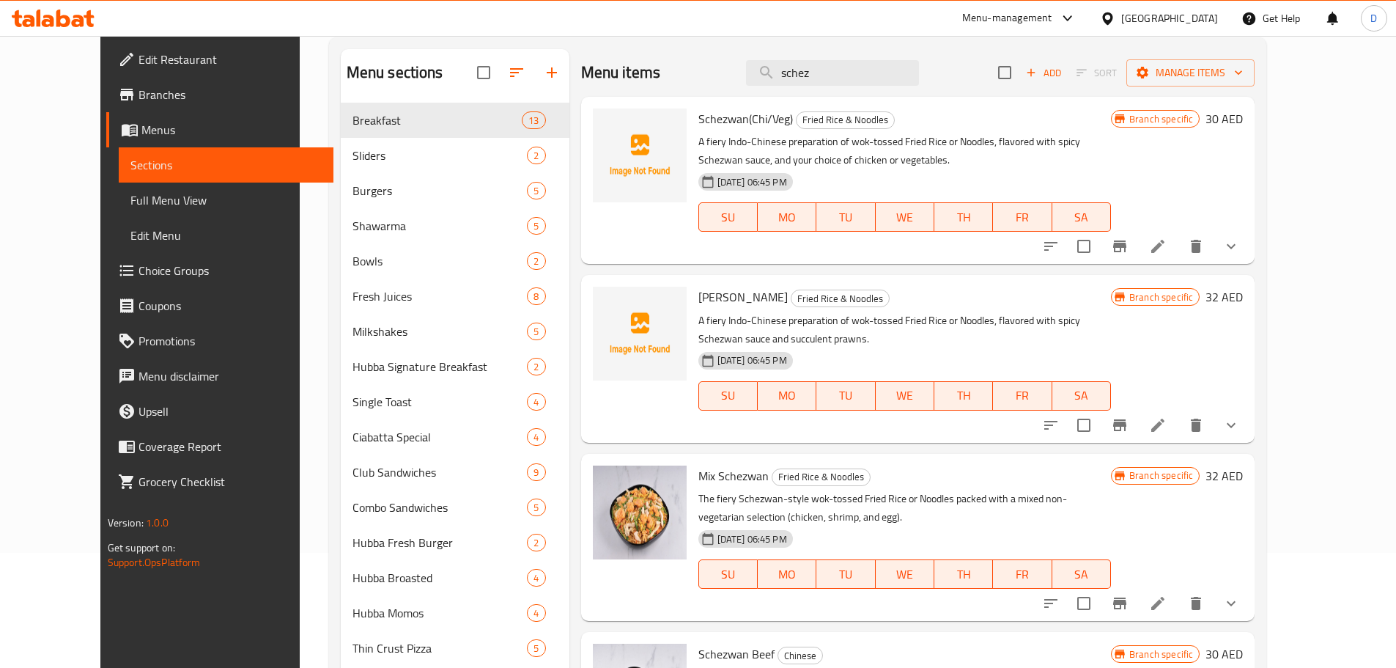
scroll to position [218, 0]
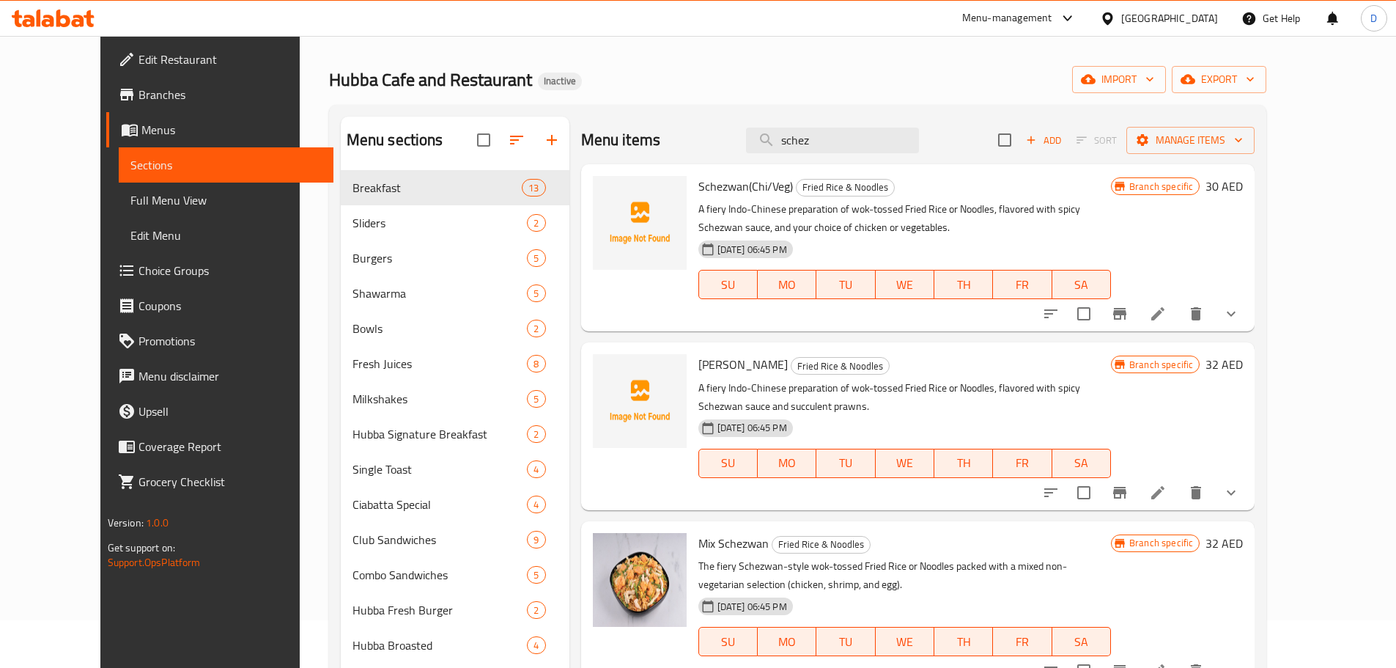
scroll to position [73, 0]
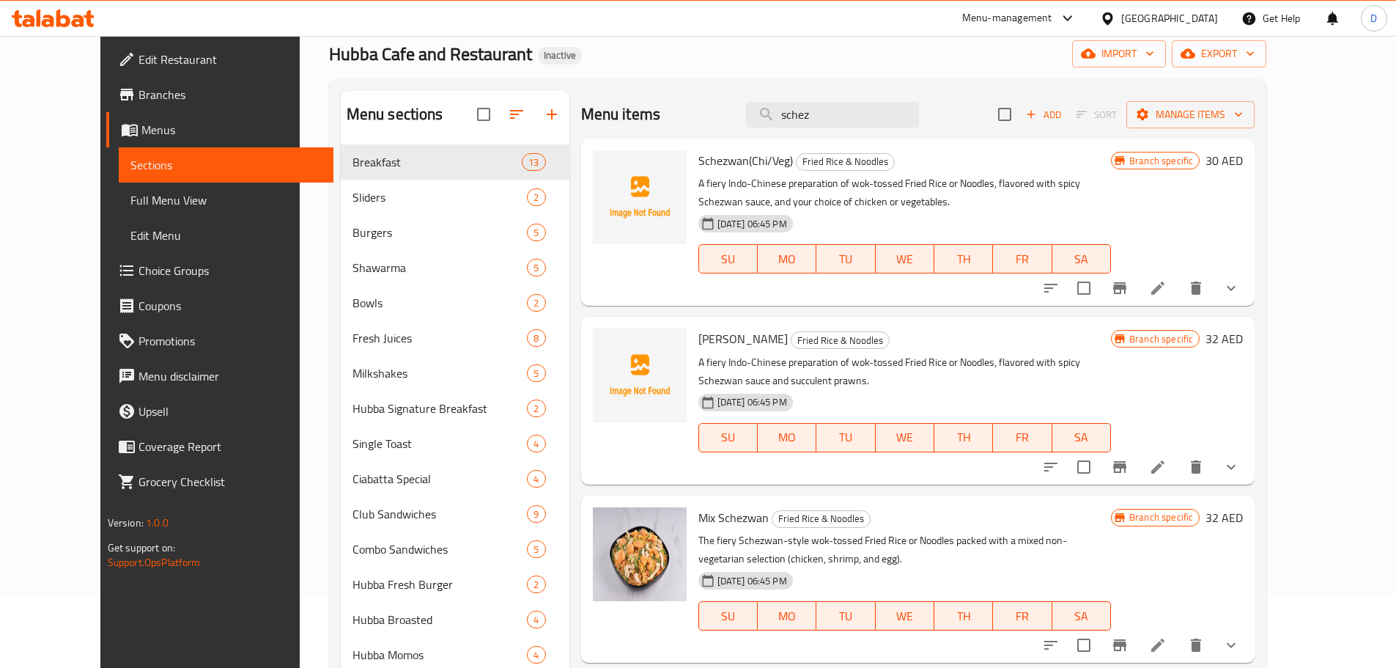
drag, startPoint x: 895, startPoint y: 117, endPoint x: 732, endPoint y: 124, distance: 162.9
click at [732, 125] on div "Menu items schez Add Sort Manage items" at bounding box center [918, 115] width 674 height 48
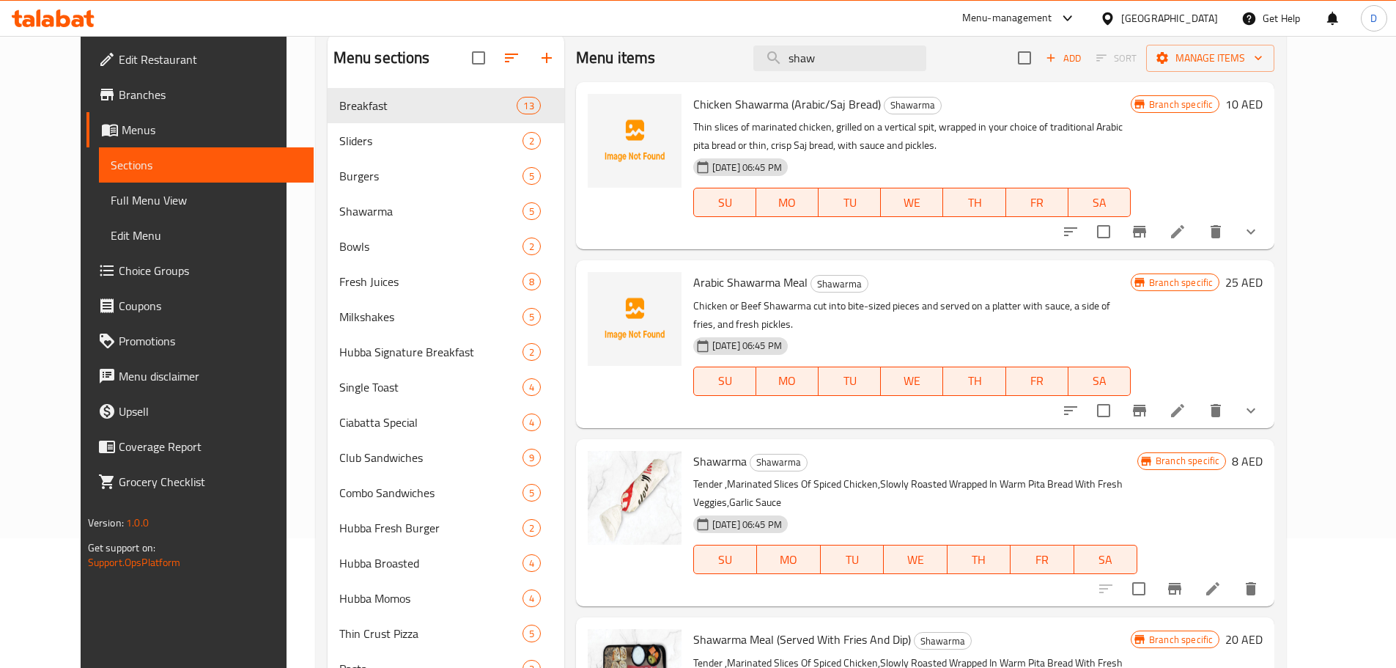
scroll to position [0, 0]
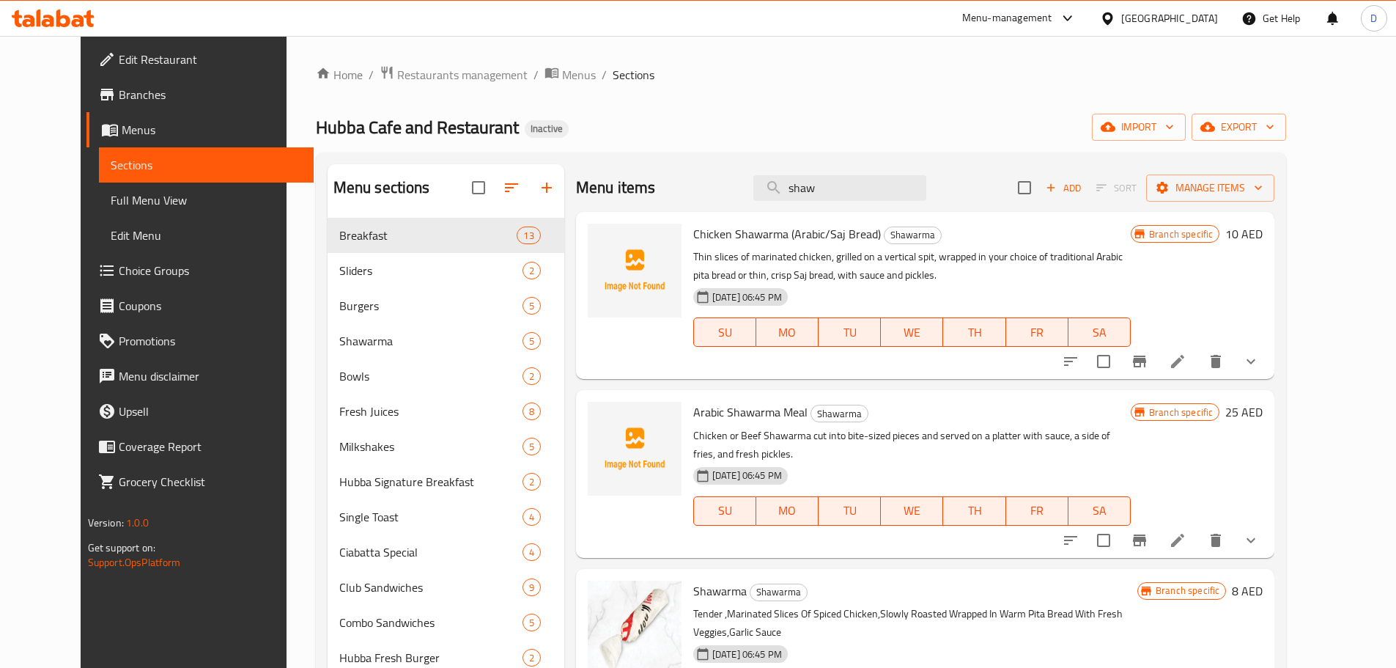
drag, startPoint x: 848, startPoint y: 186, endPoint x: 738, endPoint y: 185, distance: 109.9
click at [738, 185] on div "Menu items shaw Add Sort Manage items" at bounding box center [925, 188] width 699 height 48
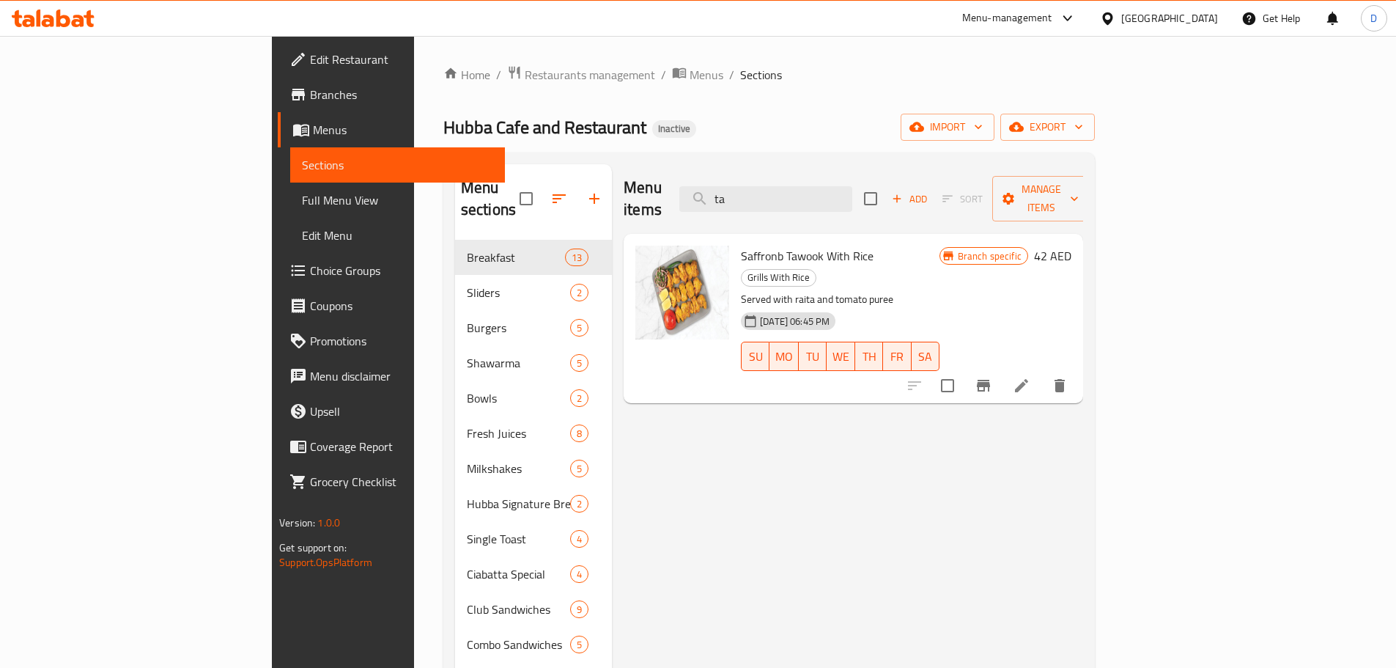
type input "t"
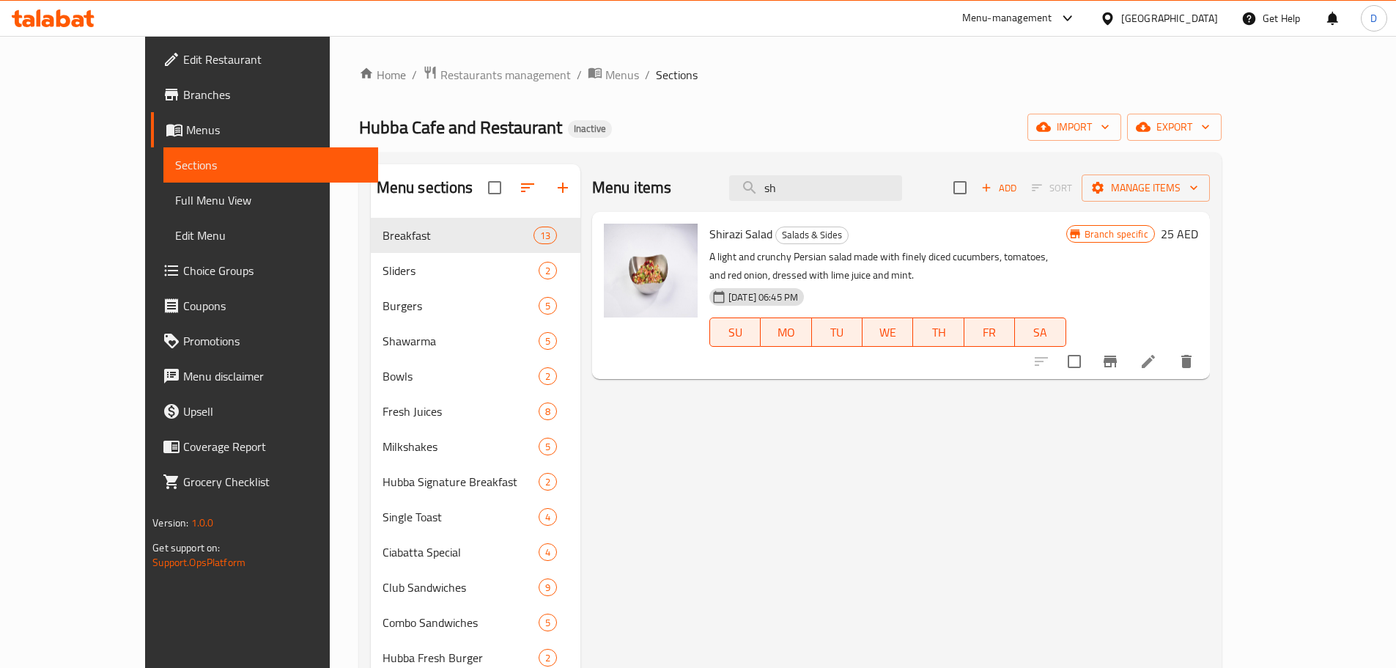
type input "s"
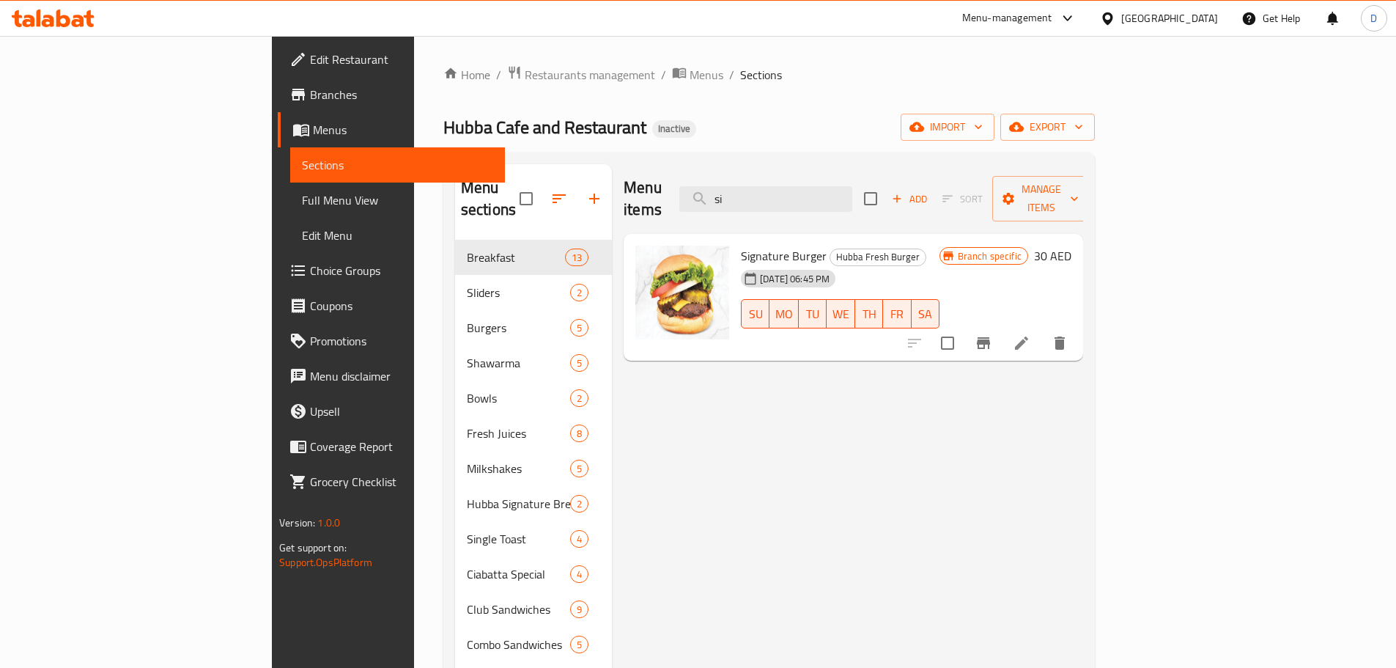
type input "s"
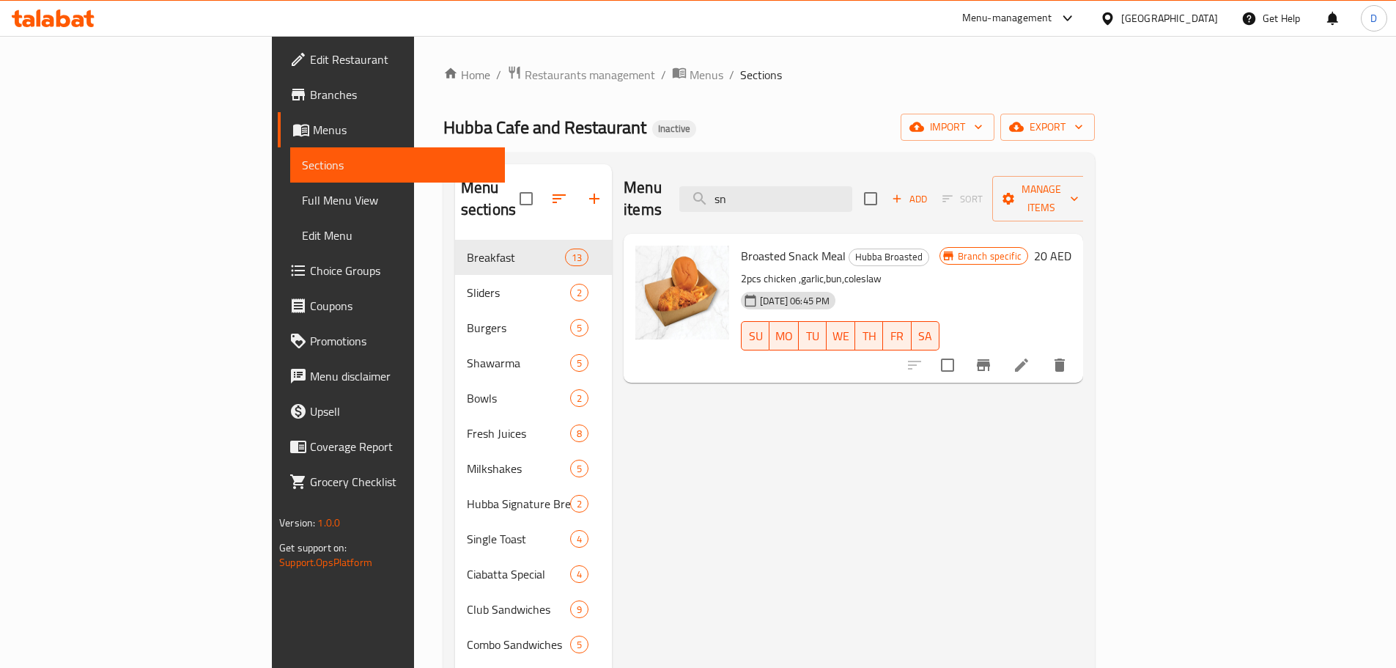
type input "s"
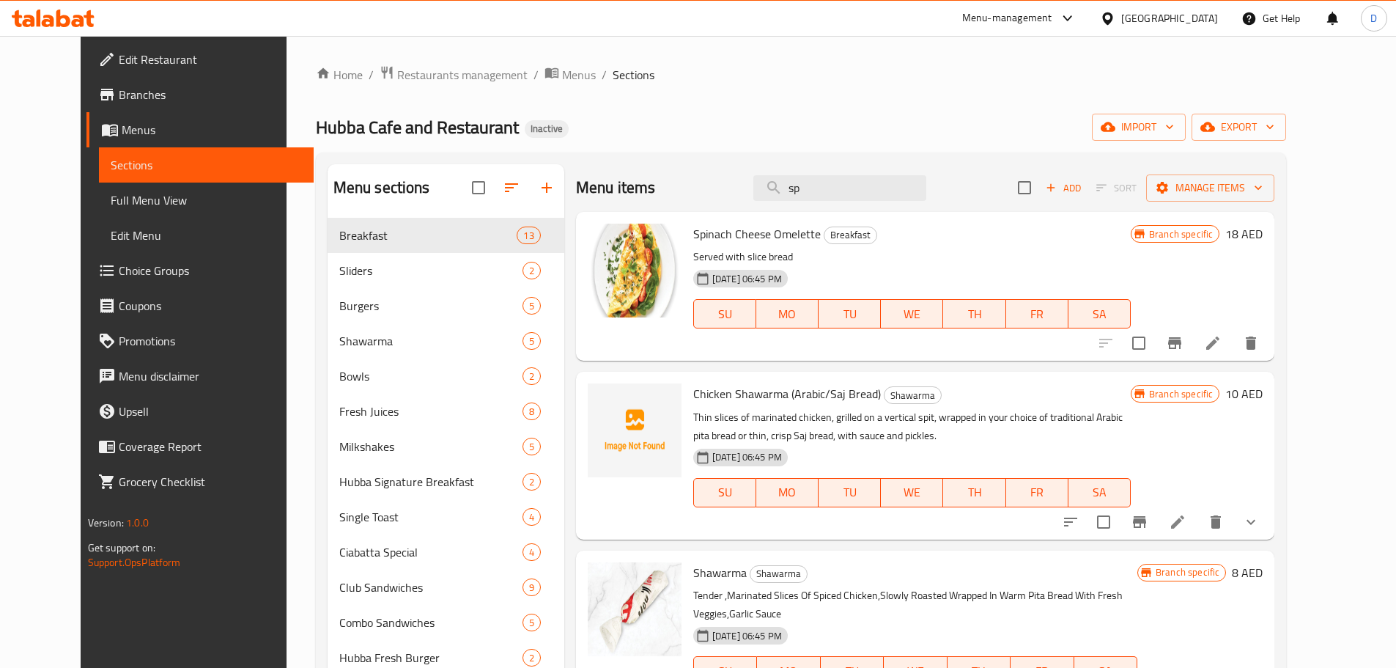
type input "s"
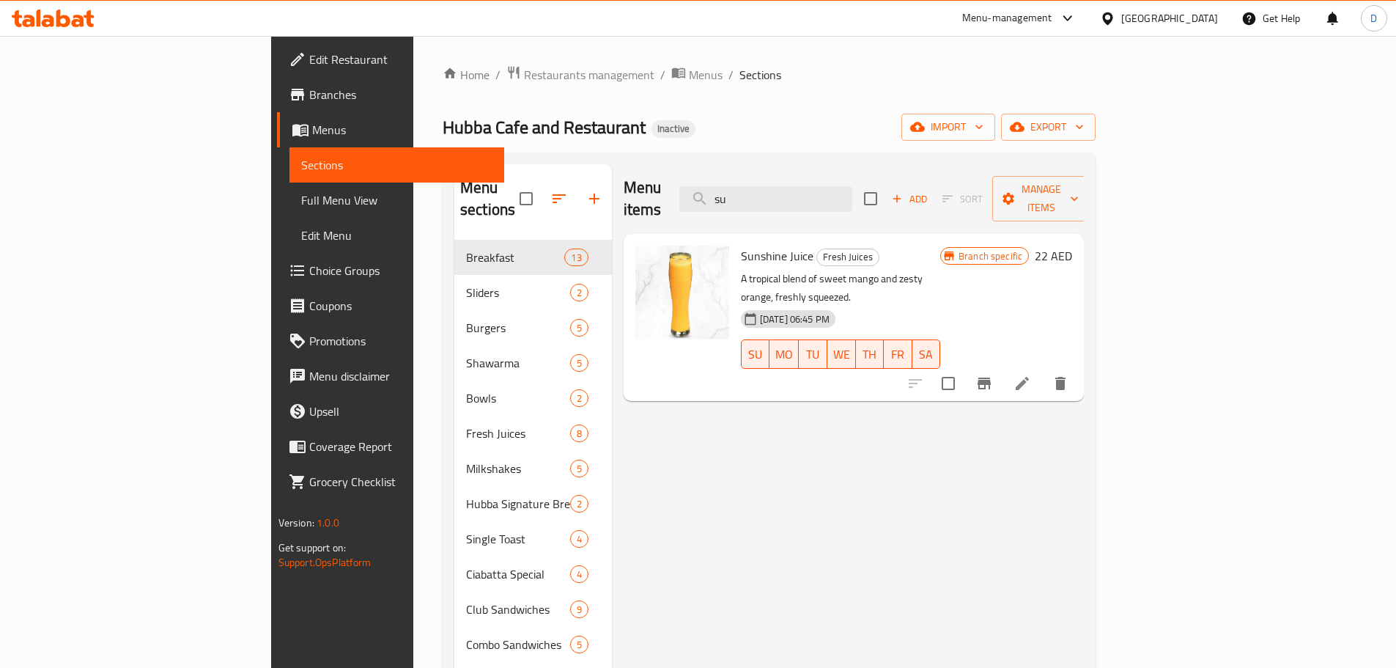
type input "s"
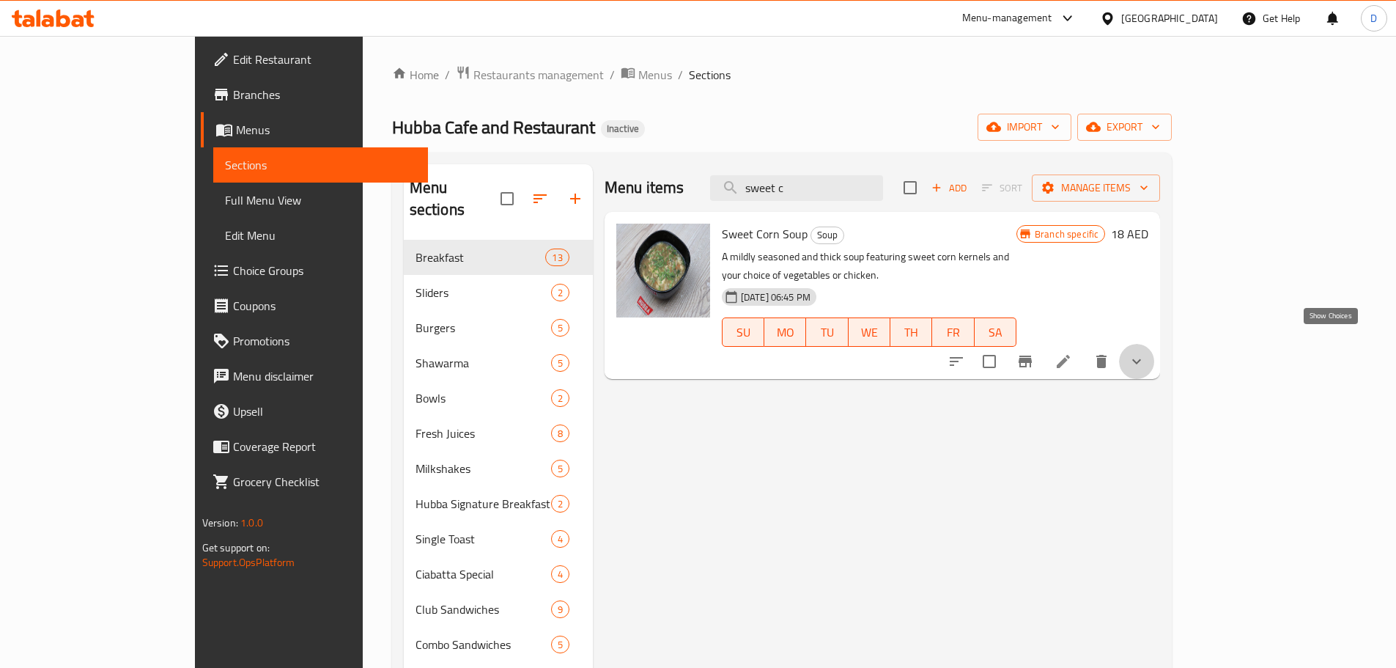
click at [1146, 353] on icon "show more" at bounding box center [1137, 362] width 18 height 18
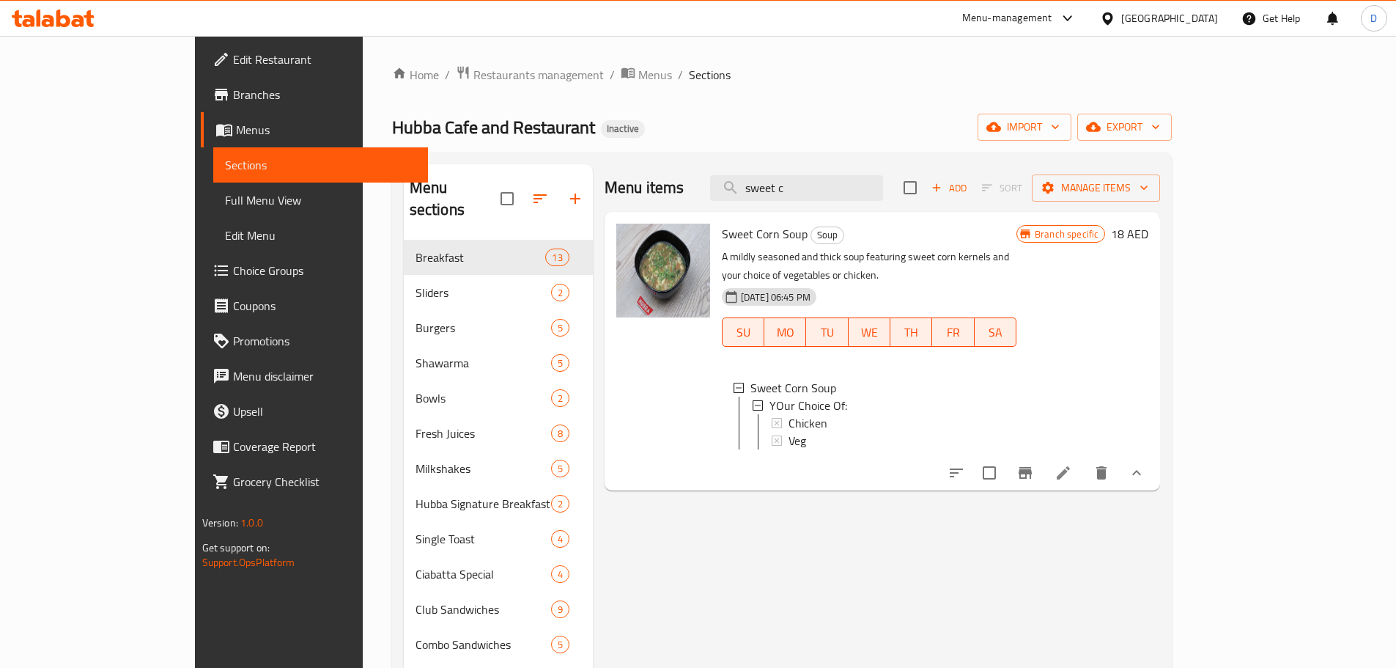
drag, startPoint x: 890, startPoint y: 190, endPoint x: 726, endPoint y: 193, distance: 163.5
click at [726, 193] on div "Menu items sweet c Add Sort Manage items" at bounding box center [883, 188] width 556 height 48
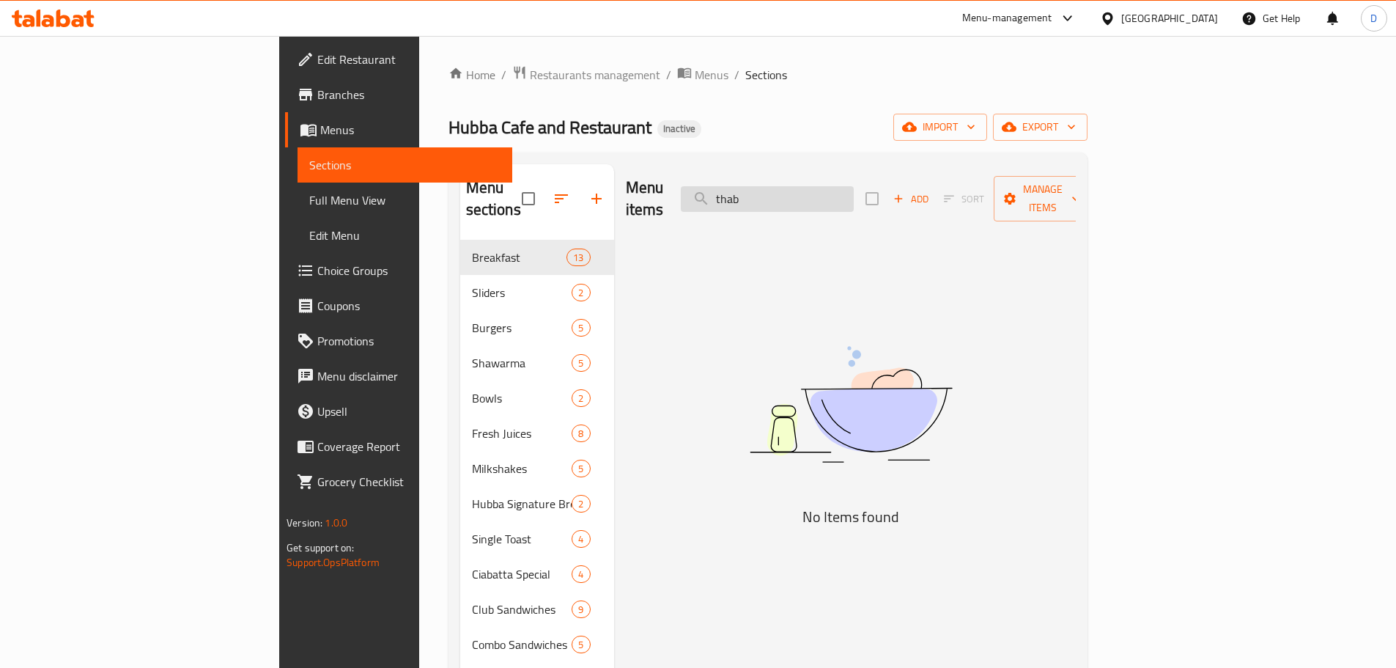
drag, startPoint x: 849, startPoint y: 191, endPoint x: 783, endPoint y: 191, distance: 66.0
click at [783, 191] on input "thab" at bounding box center [767, 199] width 173 height 26
type input "t"
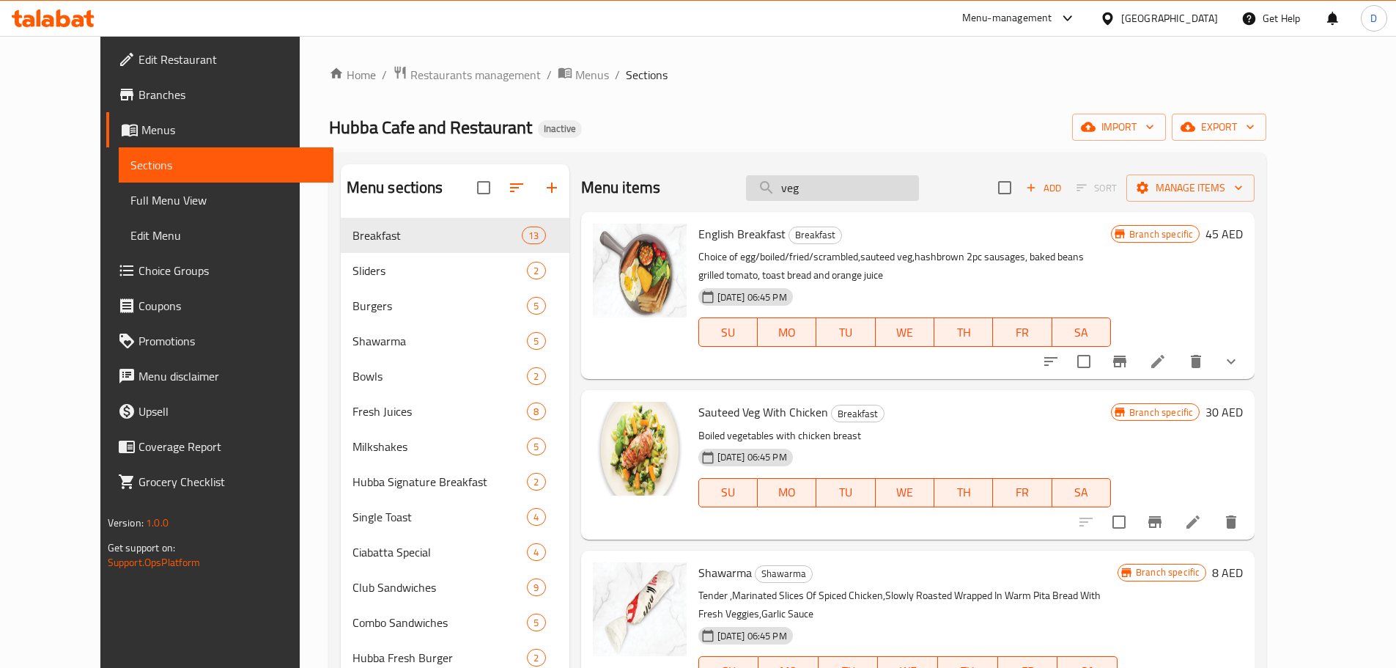
click at [899, 184] on input "veg" at bounding box center [832, 188] width 173 height 26
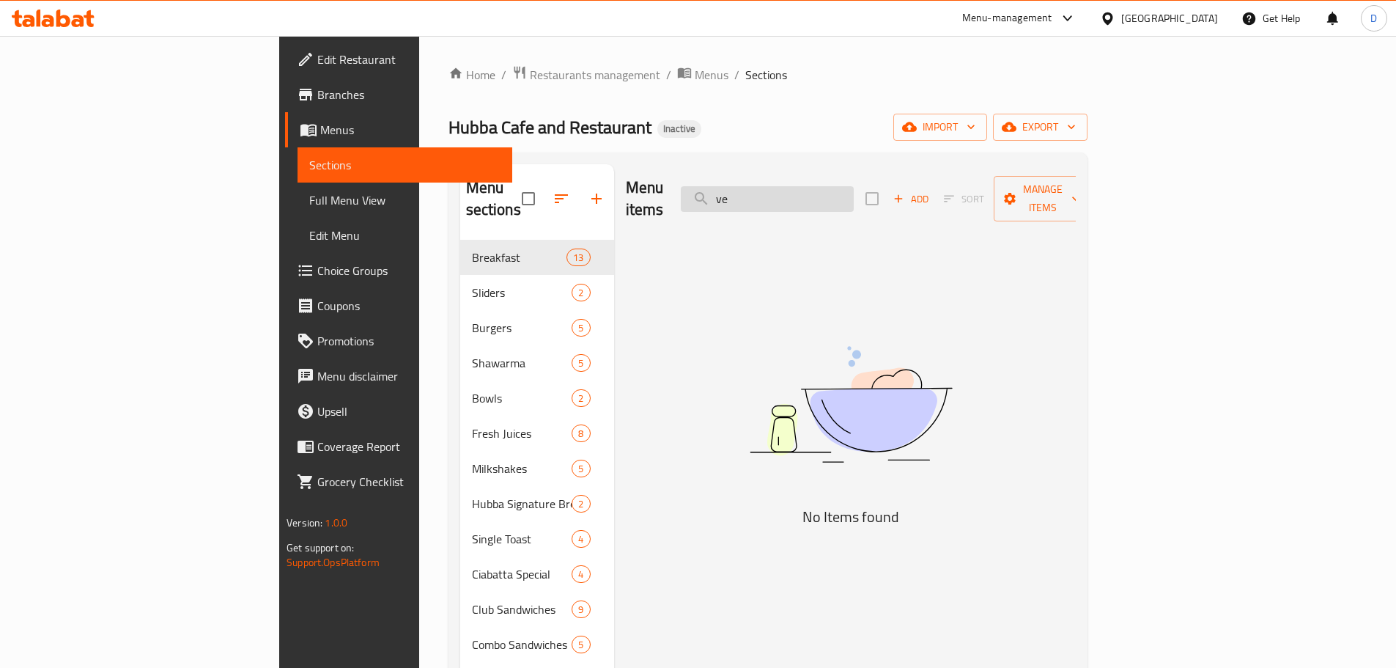
type input "v"
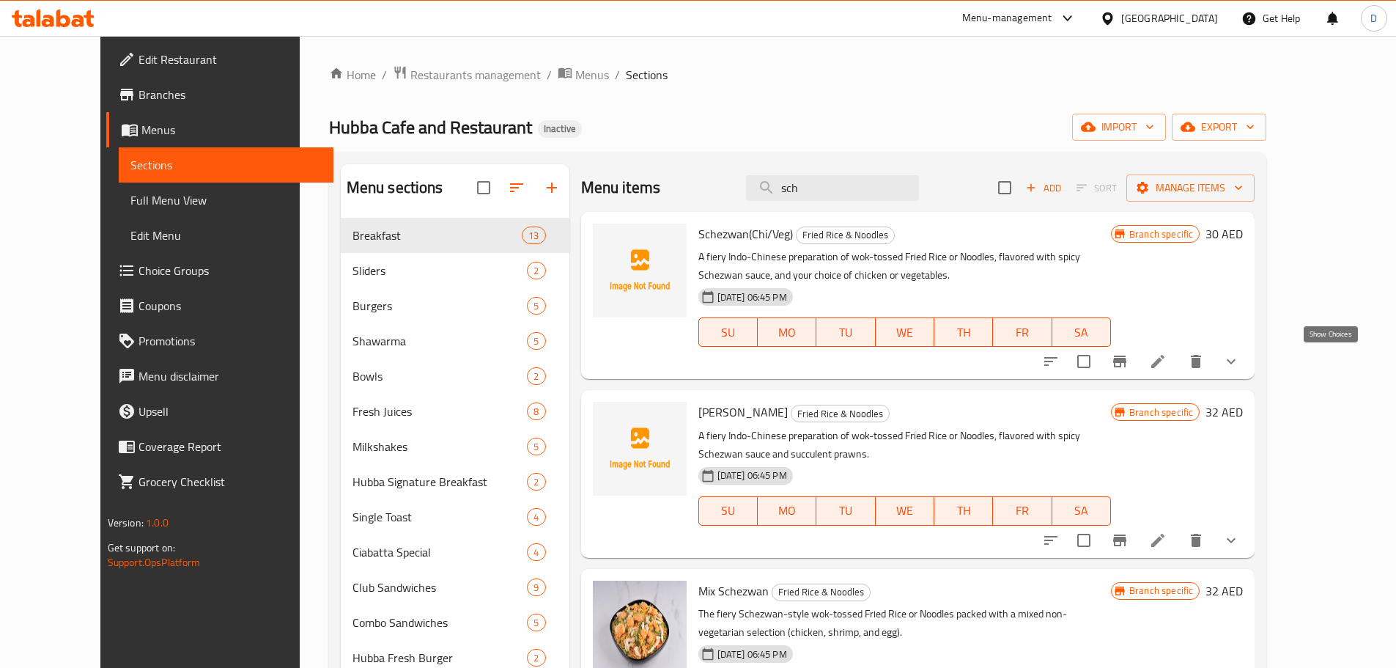
click at [1240, 358] on icon "show more" at bounding box center [1232, 362] width 18 height 18
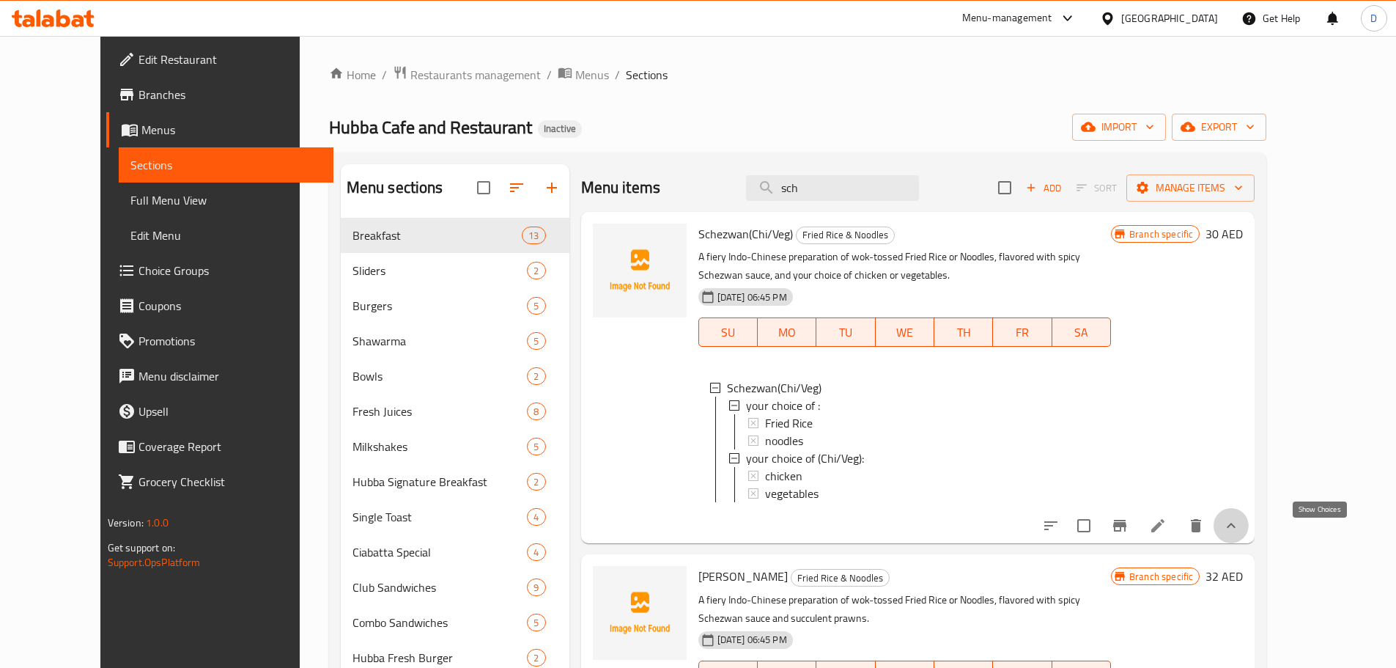
click at [1240, 534] on icon "show more" at bounding box center [1232, 526] width 18 height 18
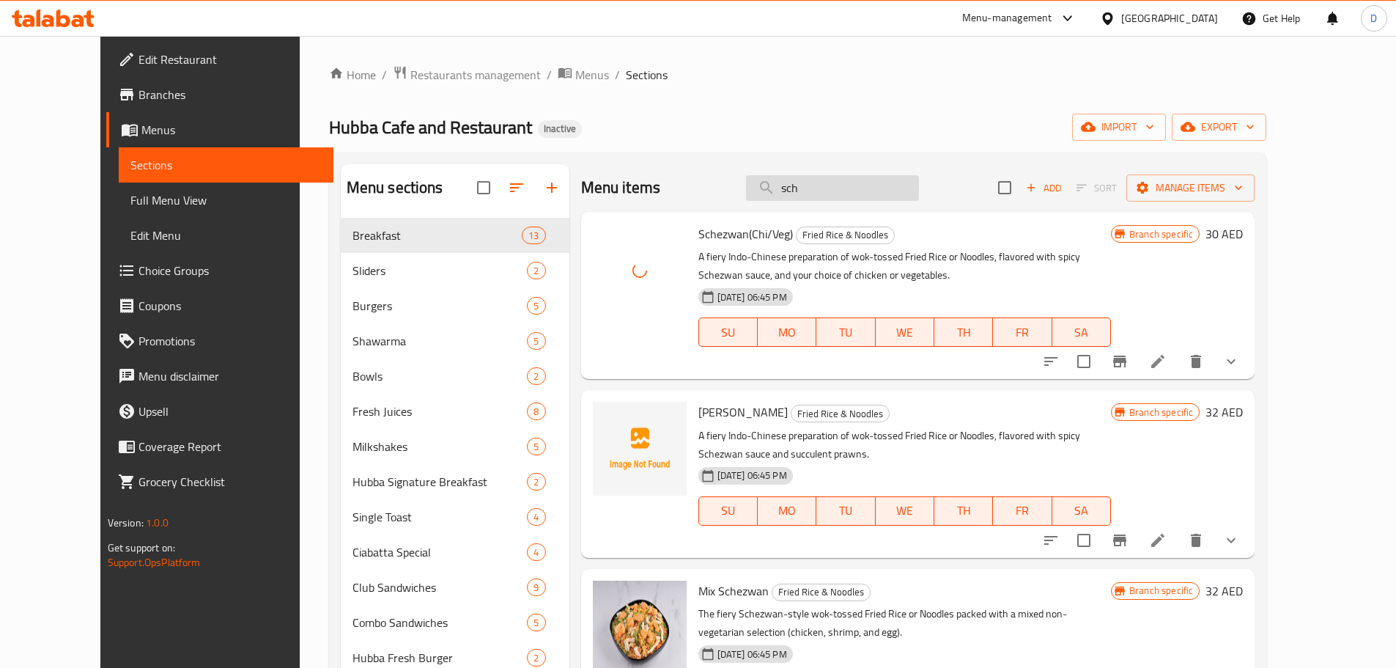
click at [874, 180] on input "sch" at bounding box center [832, 188] width 173 height 26
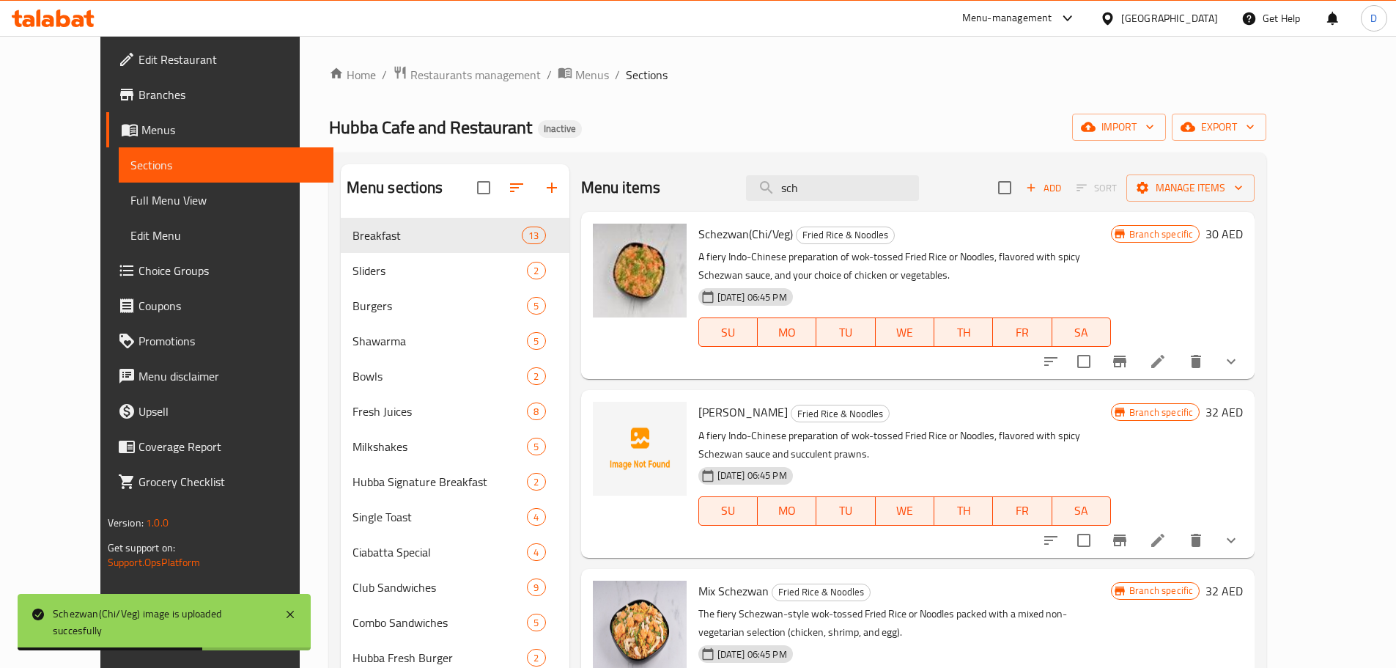
drag, startPoint x: 878, startPoint y: 187, endPoint x: 758, endPoint y: 187, distance: 120.2
click at [758, 187] on div "Menu items sch Add Sort Manage items" at bounding box center [918, 188] width 674 height 48
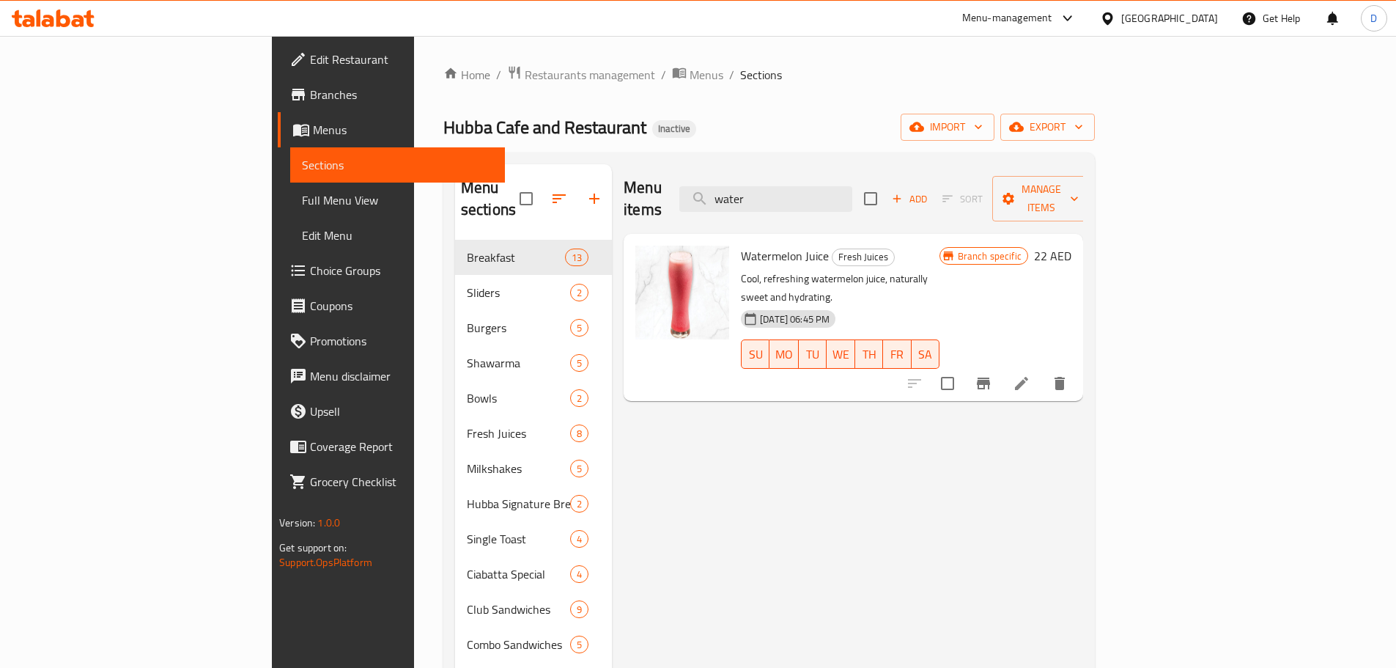
drag, startPoint x: 882, startPoint y: 190, endPoint x: 691, endPoint y: 192, distance: 191.3
click at [691, 192] on div "Menu items water Add Sort Manage items" at bounding box center [854, 199] width 460 height 70
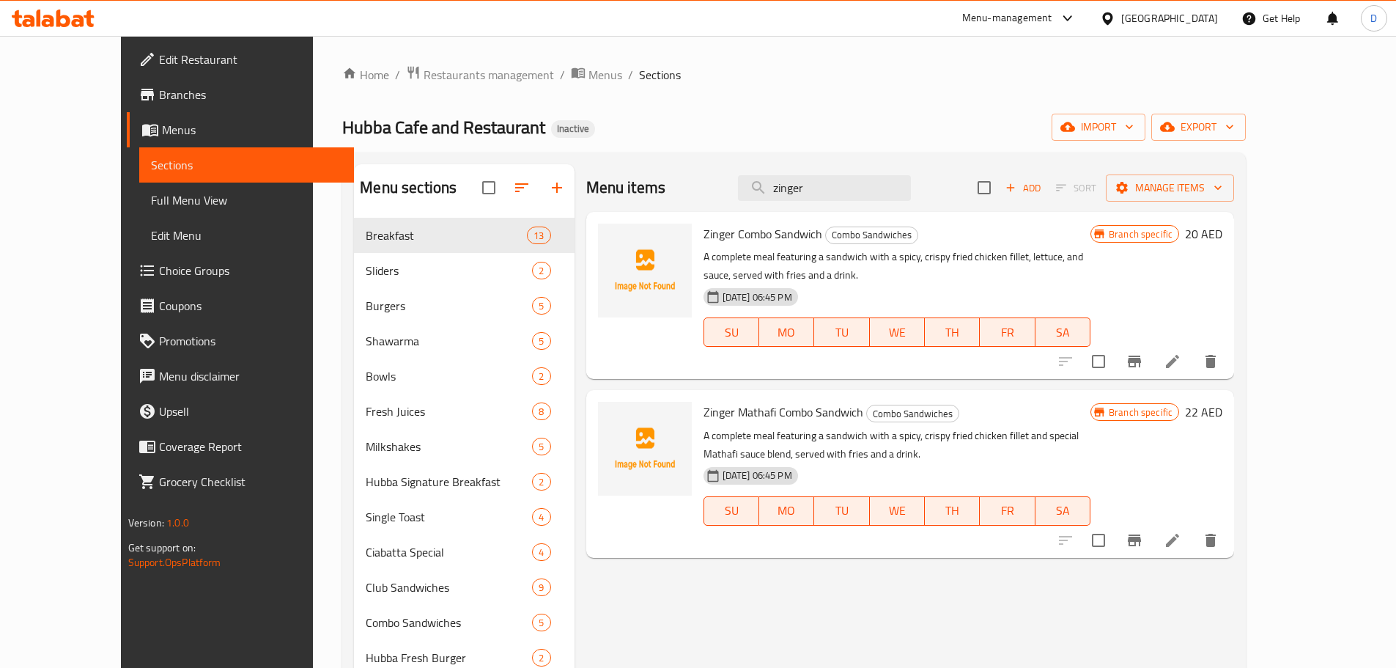
type input "zinger"
click at [151, 202] on span "Full Menu View" at bounding box center [246, 200] width 191 height 18
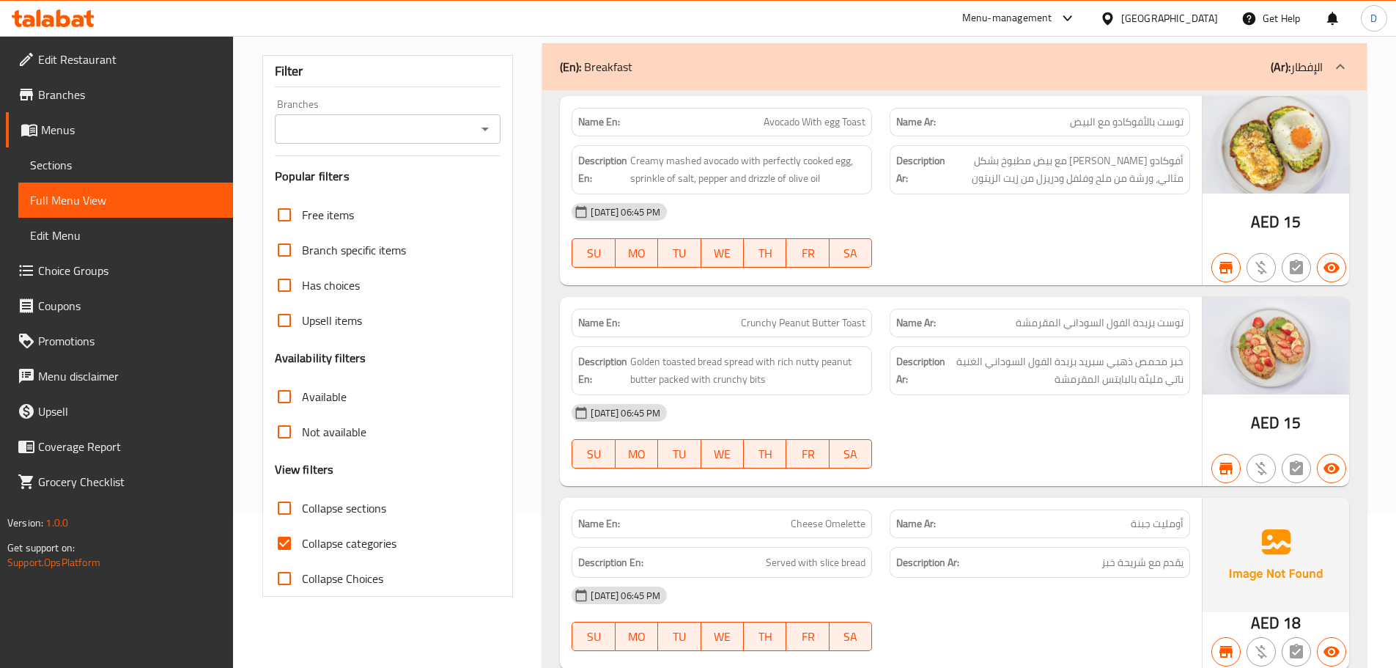
scroll to position [293, 0]
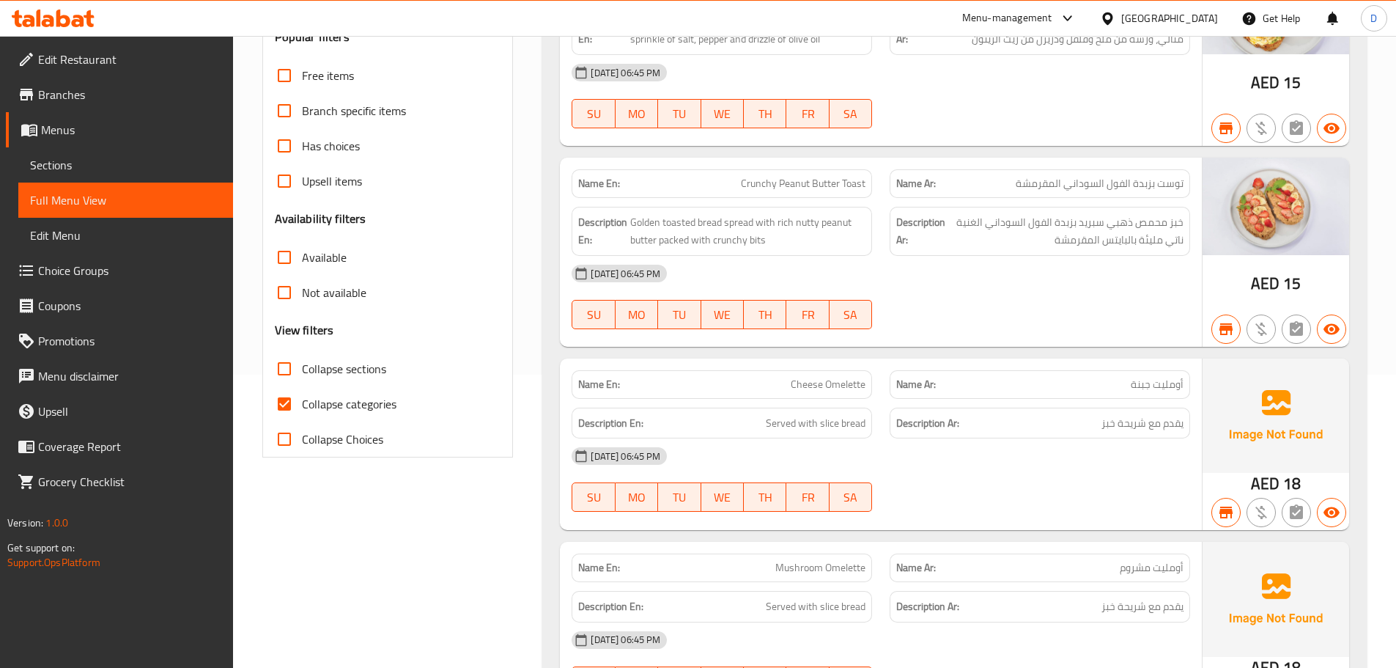
click at [281, 405] on input "Collapse categories" at bounding box center [284, 403] width 35 height 35
checkbox input "false"
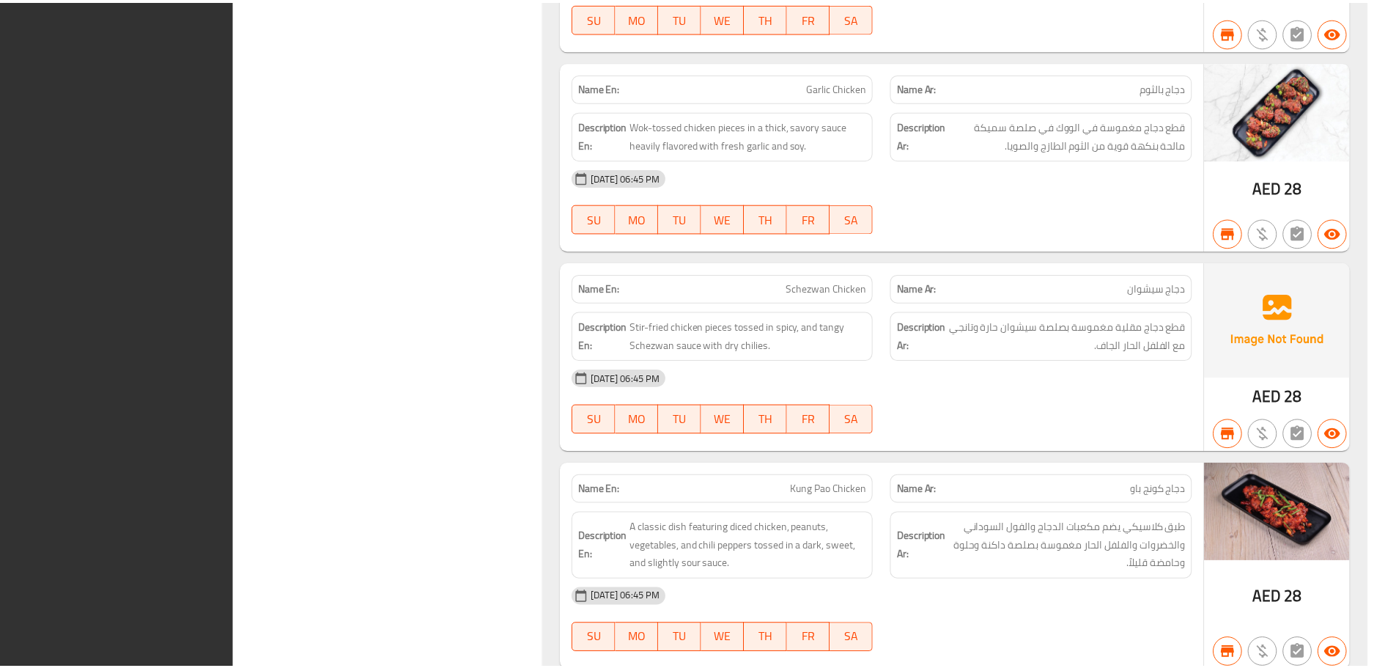
scroll to position [46287, 0]
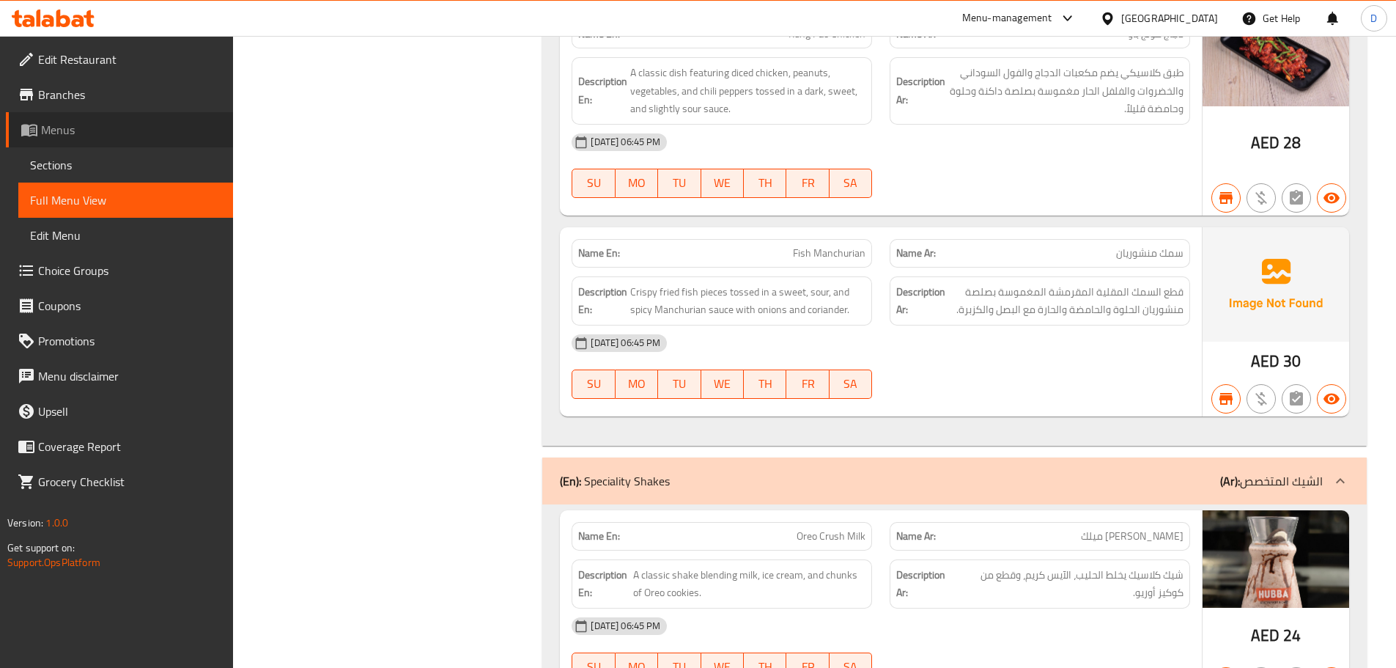
click at [51, 141] on link "Menus" at bounding box center [119, 129] width 227 height 35
